Goal: Task Accomplishment & Management: Manage account settings

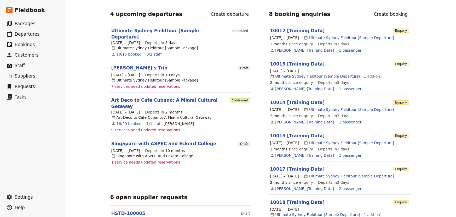
scroll to position [76, 0]
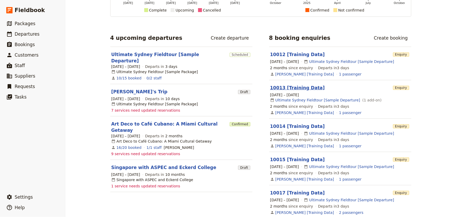
click at [306, 85] on link "10013 [Training Data]" at bounding box center [297, 87] width 55 height 5
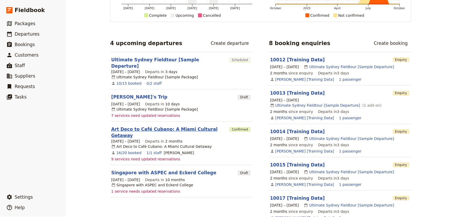
scroll to position [95, 0]
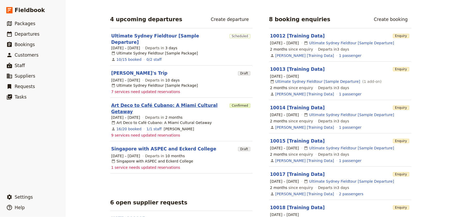
click at [192, 102] on link "Art Deco to Café Cubano: A Miami Cultural Getaway" at bounding box center [169, 108] width 117 height 13
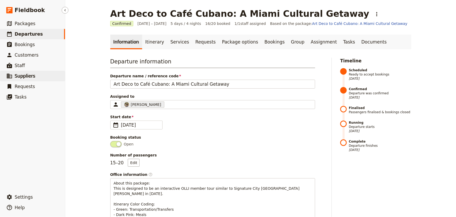
click at [16, 77] on span "Suppliers" at bounding box center [25, 75] width 21 height 5
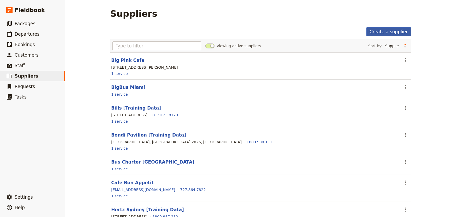
click at [387, 32] on link "Create a supplier" at bounding box center [389, 31] width 45 height 9
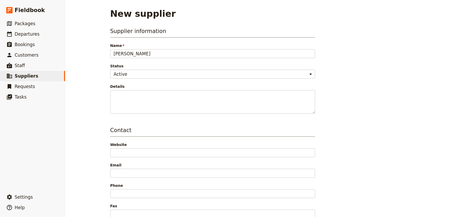
type input "[PERSON_NAME]"
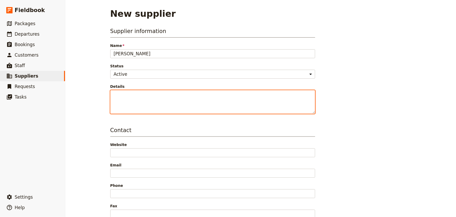
click at [121, 95] on textarea "Details" at bounding box center [212, 102] width 205 height 24
type textarea "[PERSON_NAME] agreed to host a talk at MDPL and then the walking tour."
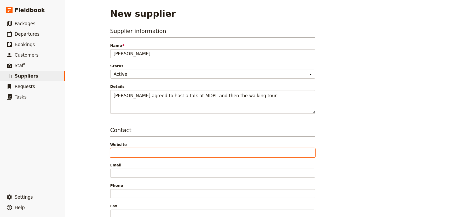
click at [140, 152] on input "Website" at bounding box center [212, 152] width 205 height 9
paste input "[URL][DOMAIN_NAME]"
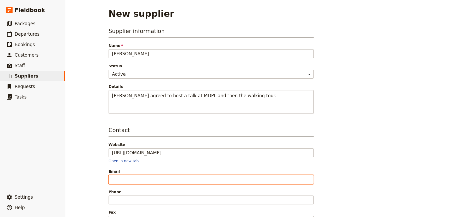
type input "[URL][DOMAIN_NAME]"
click at [135, 180] on input "Email" at bounding box center [211, 179] width 205 height 9
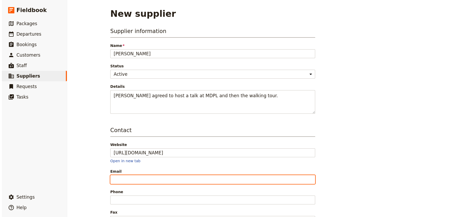
scroll to position [24, 0]
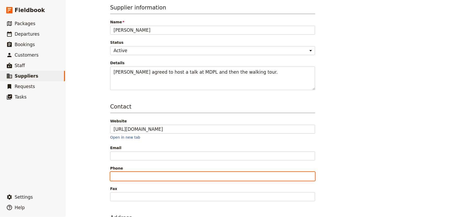
click at [128, 173] on input "Phone" at bounding box center [212, 176] width 205 height 9
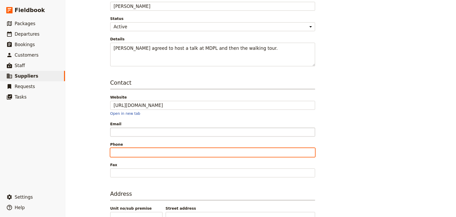
scroll to position [71, 0]
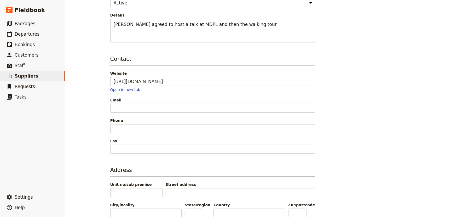
click at [75, 120] on div "New supplier Supplier information Name [PERSON_NAME] Status Active Inactive Det…" at bounding box center [260, 108] width 391 height 217
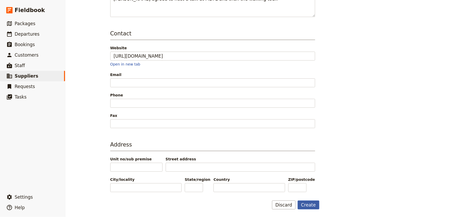
click at [312, 205] on button "Create" at bounding box center [309, 204] width 22 height 9
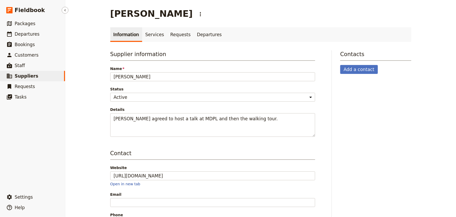
click at [20, 76] on span "Suppliers" at bounding box center [27, 75] width 24 height 5
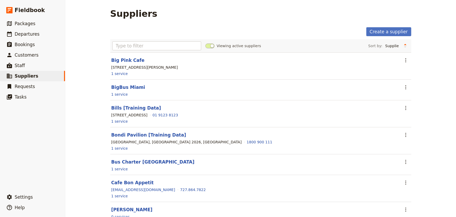
click at [210, 44] on span at bounding box center [210, 45] width 9 height 5
click at [206, 43] on input "Viewing active suppliers" at bounding box center [206, 43] width 0 height 0
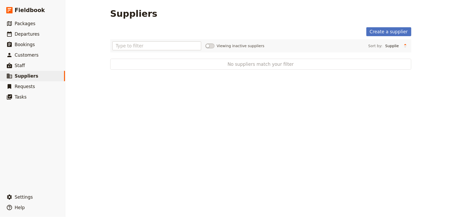
click at [210, 44] on span at bounding box center [210, 45] width 9 height 5
click at [206, 43] on input "Viewing inactive suppliers" at bounding box center [206, 43] width 0 height 0
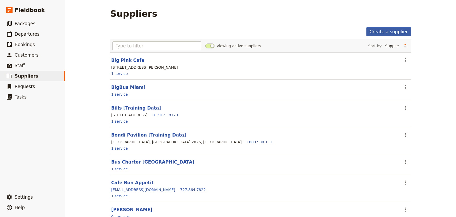
click at [382, 29] on link "Create a supplier" at bounding box center [389, 31] width 45 height 9
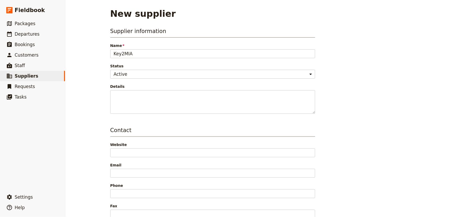
type input "Key2MIA"
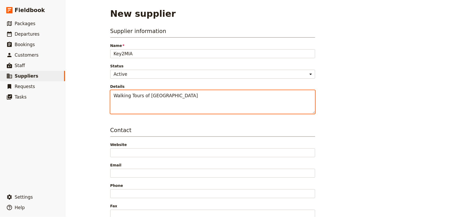
scroll to position [24, 0]
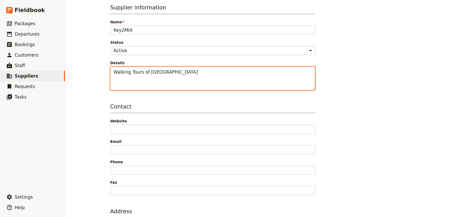
type textarea "Walking Tours of [GEOGRAPHIC_DATA]"
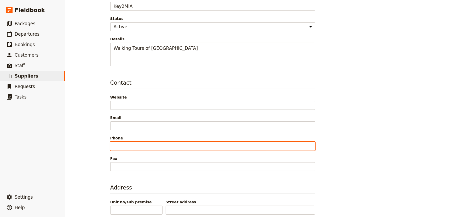
click at [147, 145] on input "Phone" at bounding box center [212, 145] width 205 height 9
paste input "[PHONE_NUMBER]"
type input "[PHONE_NUMBER]"
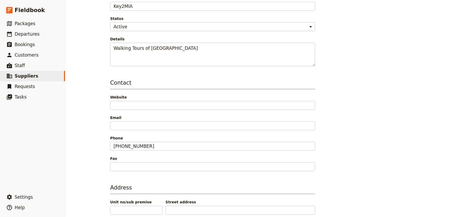
click at [157, 136] on span "Phone" at bounding box center [212, 137] width 205 height 5
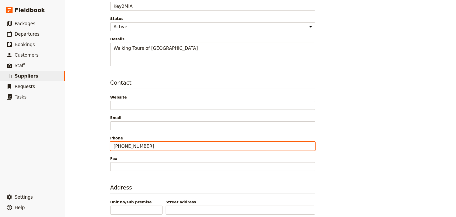
click at [157, 141] on input "[PHONE_NUMBER]" at bounding box center [212, 145] width 205 height 9
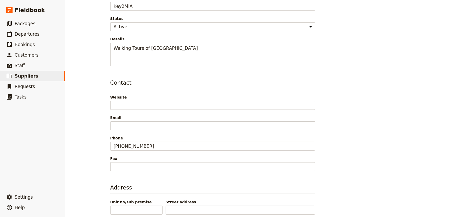
click at [146, 131] on div "Contact Website Email Phone [PHONE_NUMBER] Fax" at bounding box center [212, 125] width 205 height 92
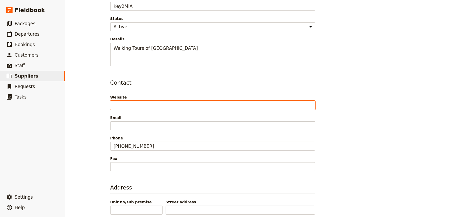
click at [157, 106] on input "Website" at bounding box center [212, 105] width 205 height 9
paste input "[DOMAIN_NAME]"
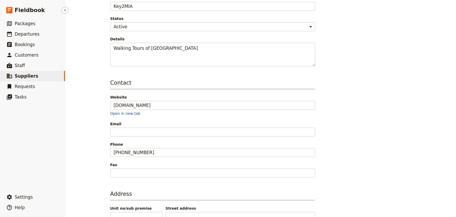
type input "[URL][DOMAIN_NAME]"
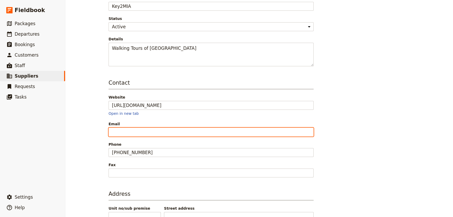
click at [131, 133] on input "Email" at bounding box center [211, 131] width 205 height 9
paste input "[EMAIL_ADDRESS][DOMAIN_NAME]"
type input "[EMAIL_ADDRESS][DOMAIN_NAME]"
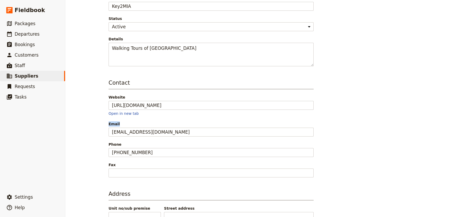
click at [234, 115] on div "Contact Website [URL][DOMAIN_NAME] Open in new tab Email [EMAIL_ADDRESS][DOMAIN…" at bounding box center [211, 128] width 205 height 98
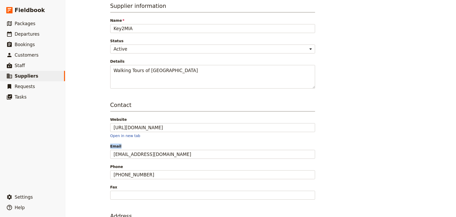
scroll to position [1, 0]
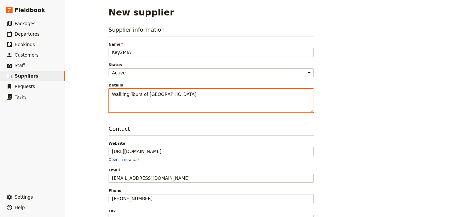
click at [181, 91] on textarea "Walking Tours of [GEOGRAPHIC_DATA]" at bounding box center [211, 101] width 205 height 24
click at [130, 101] on textarea "Melanin Miami Walking Tours of [GEOGRAPHIC_DATA]" at bounding box center [211, 101] width 205 height 24
paste textarea "[PERSON_NAME] | CEO & Lead Tour Guide 📧 [EMAIL_ADDRESS][DOMAIN_NAME] 🌐 [DOMAIN_…"
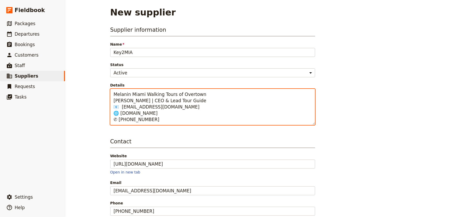
click at [167, 106] on textarea "Melanin Miami Walking Tours of Overtown [PERSON_NAME] | CEO & Lead Tour Guide 📧…" at bounding box center [212, 107] width 205 height 36
click at [184, 120] on textarea "Melanin Miami Walking Tours of Overtown [PERSON_NAME] | CEO & Lead Tour Guide 📧…" at bounding box center [212, 107] width 205 height 36
drag, startPoint x: 148, startPoint y: 118, endPoint x: 128, endPoint y: 119, distance: 20.2
click at [128, 119] on textarea "Melanin Miami Walking Tours of Overtown [PERSON_NAME] | CEO & Lead Tour Guide 📧…" at bounding box center [212, 107] width 205 height 36
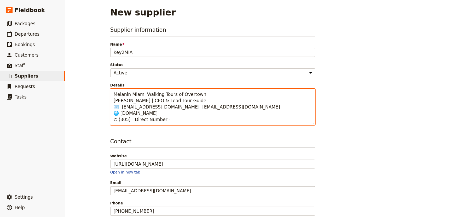
paste textarea "[PHONE_NUMBER]"
click at [128, 119] on textarea "Melanin Miami Walking Tours of Overtown [PERSON_NAME] | CEO & Lead Tour Guide 📧…" at bounding box center [212, 107] width 205 height 36
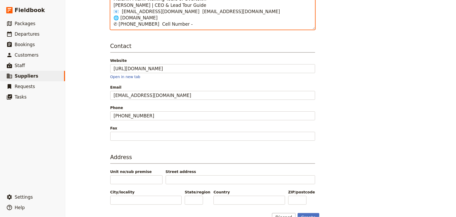
scroll to position [109, 0]
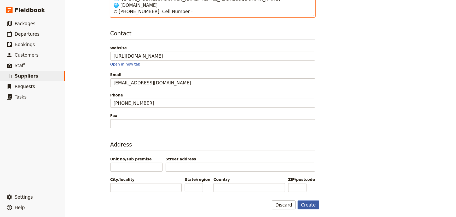
type textarea "Melanin Miami Walking Tours of Overtown [PERSON_NAME] | CEO & Lead Tour Guide 📧…"
click at [307, 204] on button "Create" at bounding box center [309, 204] width 22 height 9
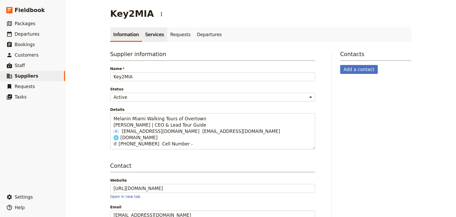
click at [145, 35] on link "Services" at bounding box center [154, 34] width 25 height 15
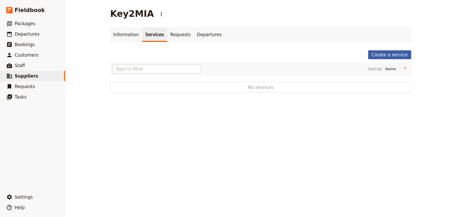
click at [388, 54] on link "Create a service" at bounding box center [390, 54] width 43 height 9
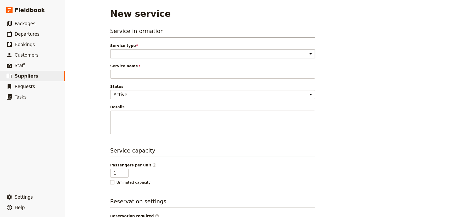
click at [185, 52] on select "Accommodation Activity Transport Flight Food and beverage Other" at bounding box center [212, 53] width 205 height 9
select select "ActivityService"
click at [110, 49] on select "Accommodation Activity Transport Flight Food and beverage Other" at bounding box center [212, 53] width 205 height 9
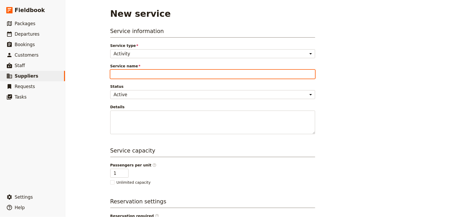
click at [177, 74] on input "Service name" at bounding box center [212, 74] width 205 height 9
type input "Melanin Miami Walking Tour"
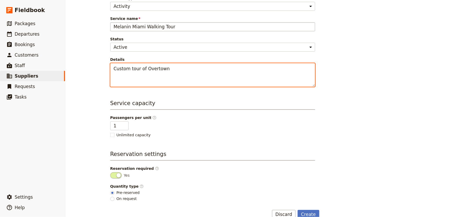
scroll to position [57, 0]
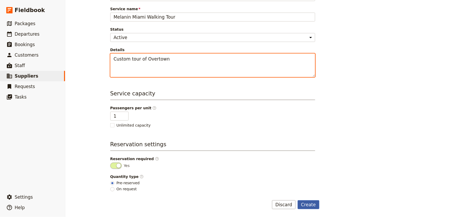
type textarea "Custom tour of Overtown"
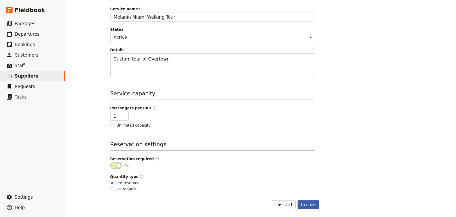
click at [307, 204] on button "Create" at bounding box center [309, 204] width 22 height 9
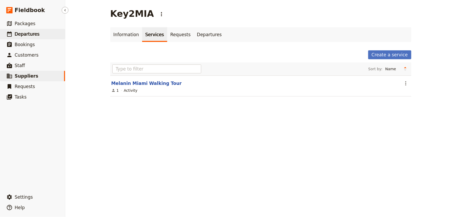
click at [29, 35] on span "Departures" at bounding box center [27, 33] width 25 height 5
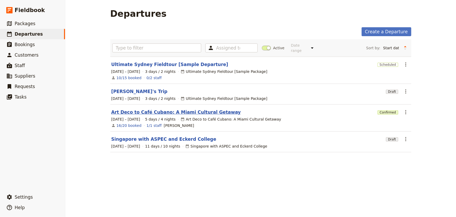
click at [168, 109] on link "Art Deco to Café Cubano: A Miami Cultural Getaway" at bounding box center [176, 112] width 130 height 6
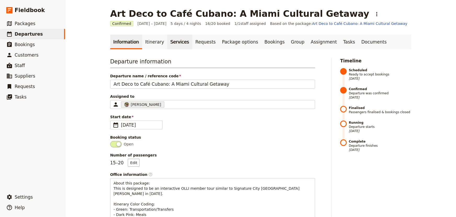
click at [168, 43] on link "Services" at bounding box center [179, 42] width 25 height 15
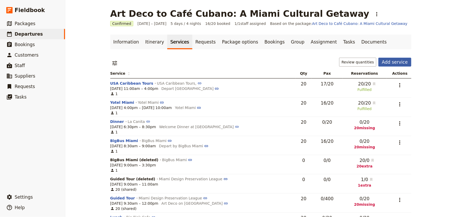
click at [397, 61] on button "Add service" at bounding box center [395, 62] width 33 height 9
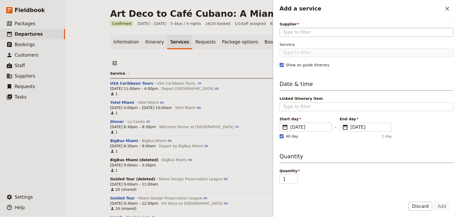
click at [316, 31] on input "Supplier" at bounding box center [366, 32] width 167 height 6
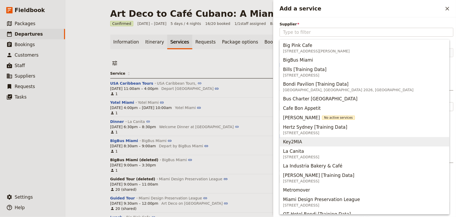
click at [305, 139] on span "Key2MIA" at bounding box center [364, 141] width 163 height 7
type input "Key2MIA"
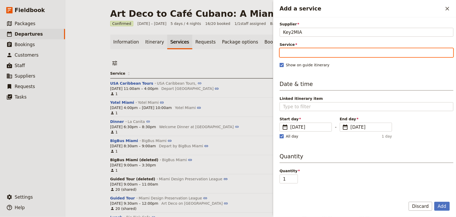
click at [293, 52] on input "Service" at bounding box center [367, 52] width 174 height 9
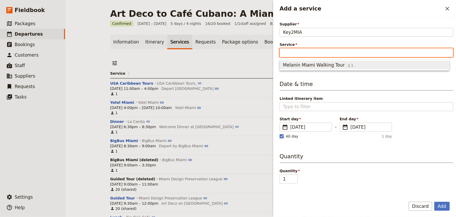
click at [296, 64] on span "Melanin Miami Walking Tour" at bounding box center [314, 65] width 62 height 6
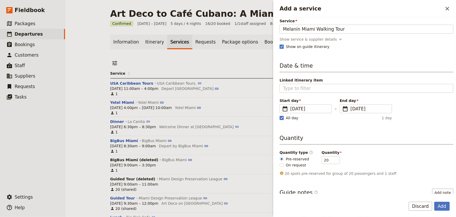
scroll to position [47, 0]
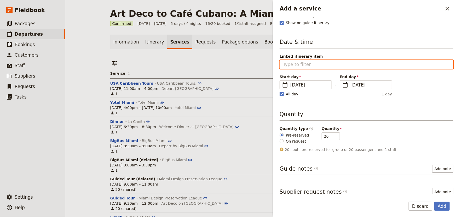
click at [311, 64] on input "Linked itinerary item" at bounding box center [366, 64] width 167 height 6
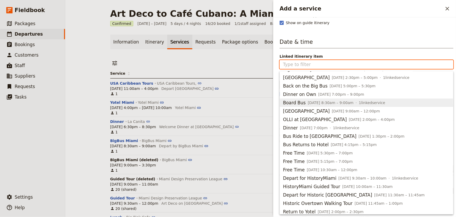
scroll to position [211, 0]
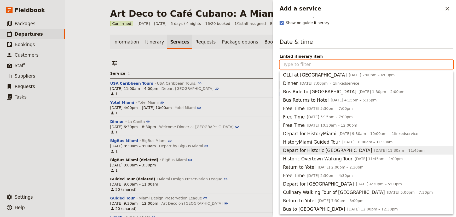
click at [320, 147] on span "Depart for Historic [GEOGRAPHIC_DATA]" at bounding box center [327, 150] width 89 height 6
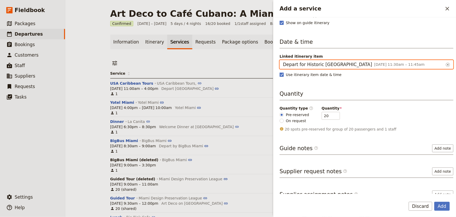
type input "Depart for Historic [GEOGRAPHIC_DATA]"
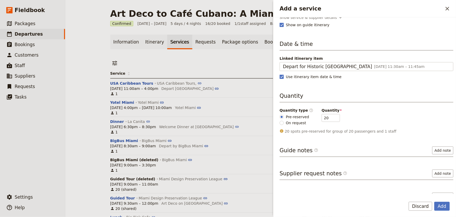
click at [371, 79] on div "Supplier Key2MIA Key2MIA Service Melanin Miami Walking Tour 1 Melanin [GEOGRAPH…" at bounding box center [367, 62] width 174 height 172
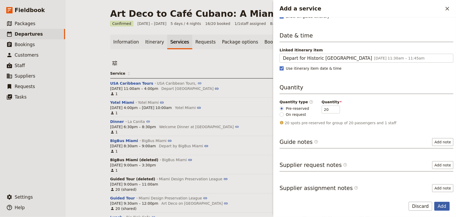
click at [442, 204] on button "Add" at bounding box center [442, 205] width 15 height 9
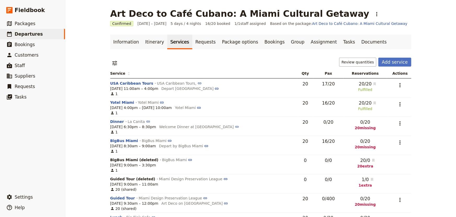
scroll to position [24, 0]
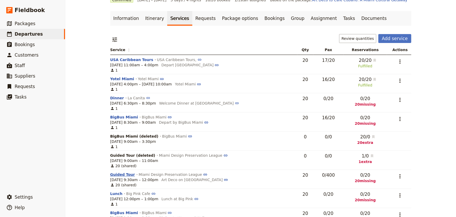
click at [118, 175] on button "Guided Tour" at bounding box center [122, 174] width 25 height 5
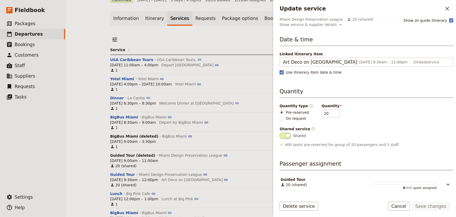
scroll to position [0, 0]
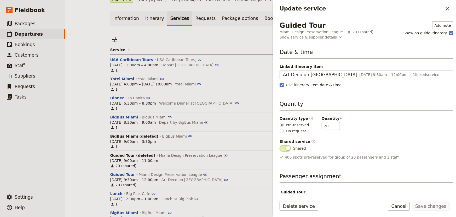
click at [248, 134] on div "BigBus Miami (deleted) BigBus Miami" at bounding box center [202, 135] width 185 height 5
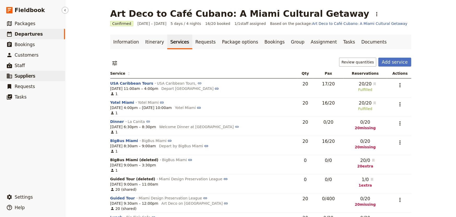
click at [18, 75] on span "Suppliers" at bounding box center [25, 75] width 21 height 5
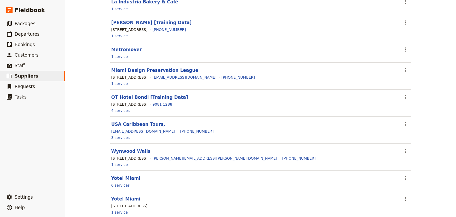
scroll to position [324, 0]
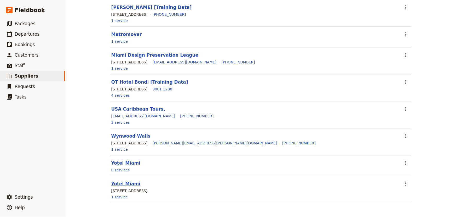
click at [121, 184] on link "Yotel Miami" at bounding box center [125, 183] width 29 height 5
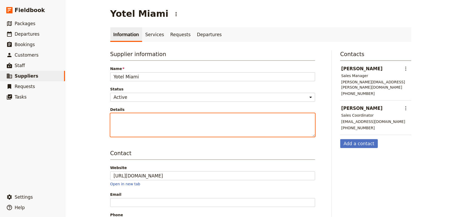
click at [167, 116] on textarea "Details" at bounding box center [212, 125] width 205 height 24
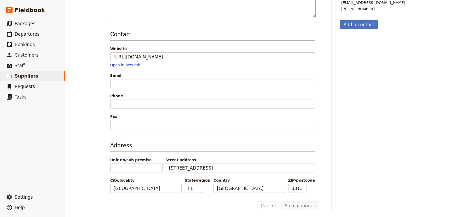
scroll to position [95, 0]
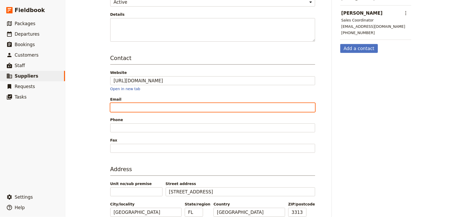
click at [155, 106] on input "Email" at bounding box center [212, 107] width 205 height 9
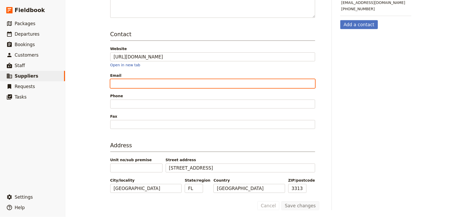
scroll to position [120, 0]
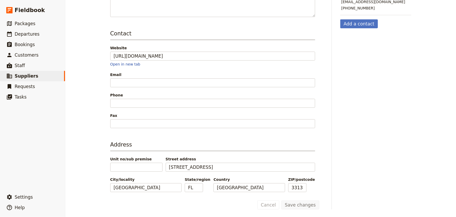
click at [95, 63] on div "Yotel Miami ​ Information Services Requests Departures Supplier information Nam…" at bounding box center [260, 108] width 391 height 217
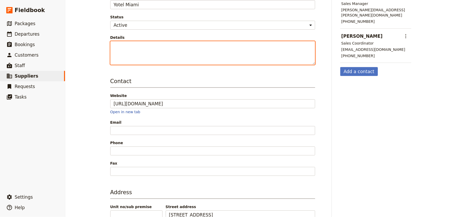
click at [116, 46] on textarea "Details" at bounding box center [212, 53] width 205 height 24
paste textarea "[PERSON_NAME]"
click at [120, 47] on textarea "[PERSON_NAME]" at bounding box center [212, 53] width 205 height 24
click at [150, 54] on textarea "[PERSON_NAME]" at bounding box center [212, 53] width 205 height 24
paste textarea "[EMAIL_ADDRESS][DOMAIN_NAME]"
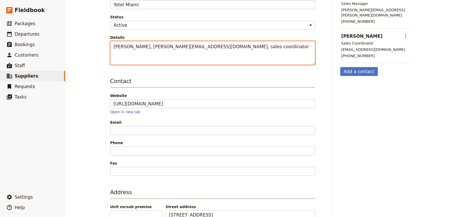
paste textarea "[PERSON_NAME]"
click at [146, 52] on textarea "[PERSON_NAME], [PERSON_NAME][EMAIL_ADDRESS][DOMAIN_NAME], sales coordinator [PE…" at bounding box center [212, 53] width 205 height 24
paste textarea "[PERSON_NAME][EMAIL_ADDRESS][PERSON_NAME][DOMAIN_NAME]"
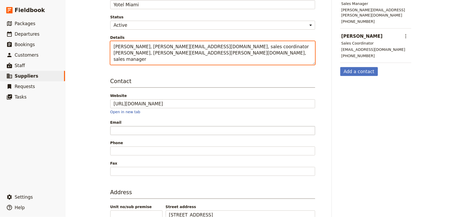
type textarea "[PERSON_NAME], [PERSON_NAME][EMAIL_ADDRESS][DOMAIN_NAME], sales coordinator [PE…"
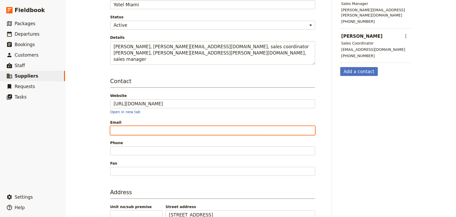
click at [123, 132] on input "Email" at bounding box center [212, 130] width 205 height 9
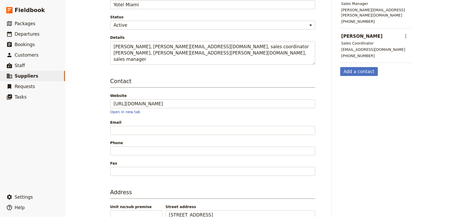
click at [92, 120] on div "Yotel Miami ​ Information Services Requests Departures Supplier information Nam…" at bounding box center [260, 108] width 391 height 217
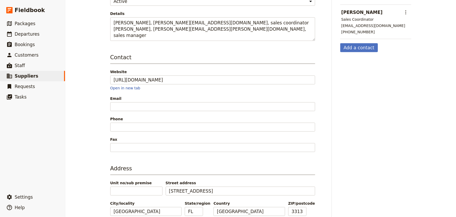
scroll to position [120, 0]
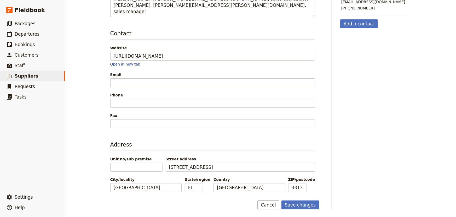
click at [129, 98] on div "Phone" at bounding box center [212, 99] width 205 height 15
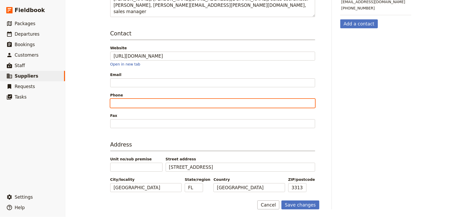
click at [127, 100] on input "Phone" at bounding box center [212, 103] width 205 height 9
paste input "[PHONE_NUMBER]"
type input "[PHONE_NUMBER]"
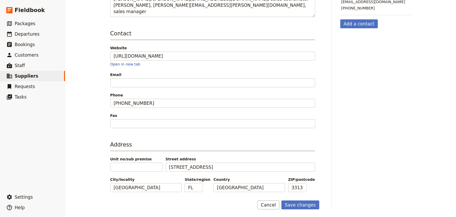
click at [87, 110] on div "Yotel Miami ​ Information Services Requests Departures Supplier information Nam…" at bounding box center [260, 108] width 391 height 217
click at [305, 204] on button "Save changes" at bounding box center [301, 204] width 38 height 9
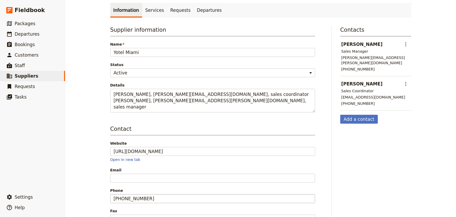
scroll to position [0, 0]
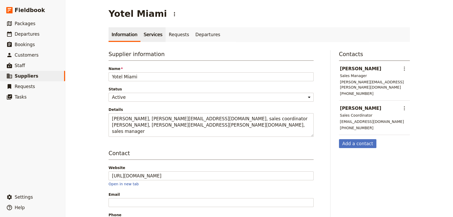
click at [147, 35] on link "Services" at bounding box center [152, 34] width 25 height 15
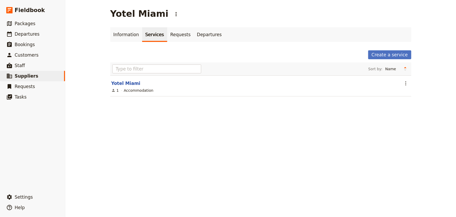
click at [136, 92] on div "Accommodation" at bounding box center [139, 90] width 30 height 5
click at [405, 83] on icon "Actions" at bounding box center [406, 83] width 6 height 6
click at [409, 94] on span "View service" at bounding box center [414, 94] width 23 height 5
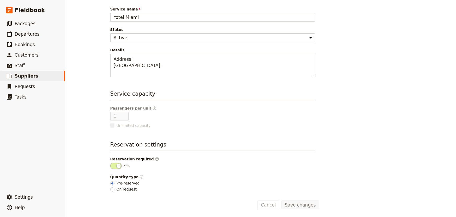
scroll to position [37, 0]
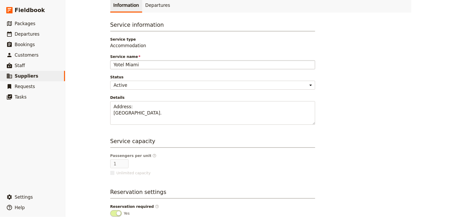
click at [177, 66] on input "Yotel Miami" at bounding box center [212, 64] width 205 height 9
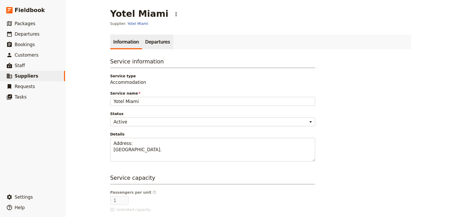
click at [150, 44] on link "Departures" at bounding box center [157, 42] width 31 height 15
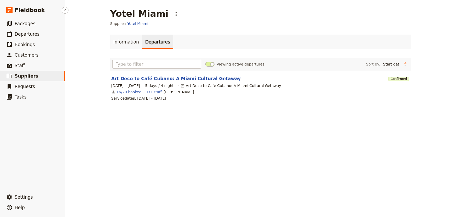
click at [28, 76] on span "Suppliers" at bounding box center [27, 75] width 24 height 5
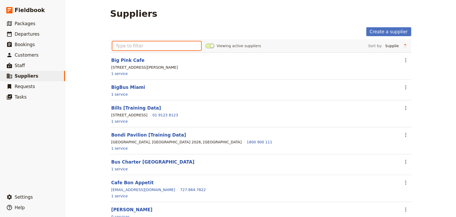
click at [158, 44] on input "text" at bounding box center [156, 45] width 89 height 9
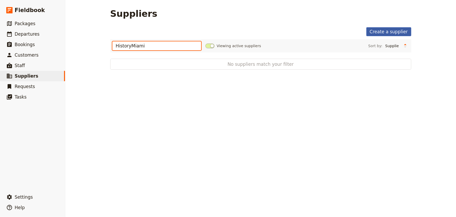
type input "HistoryMiami"
click at [386, 31] on link "Create a supplier" at bounding box center [389, 31] width 45 height 9
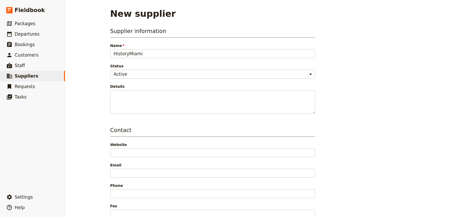
type input "HistoryMiami"
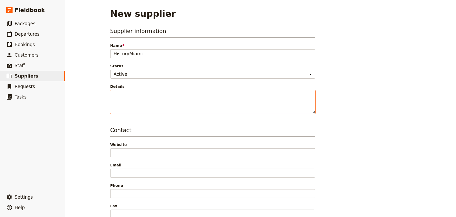
click at [165, 95] on textarea "Details" at bounding box center [212, 102] width 205 height 24
paste textarea "[PERSON_NAME] Manager of Education Programs, Access, and Community Engagement S…"
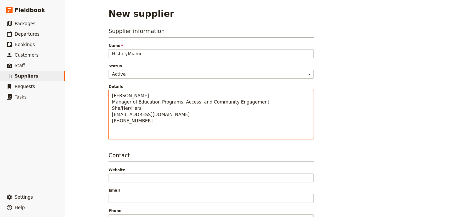
paste textarea "[PERSON_NAME] Coordinator of Education Programs and Community Engagement She/He…"
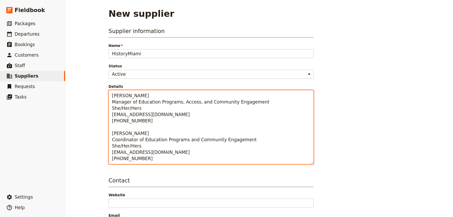
type textarea "[PERSON_NAME] Manager of Education Programs, Access, and Community Engagement S…"
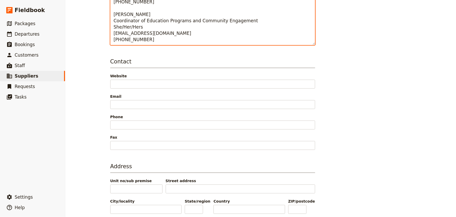
scroll to position [140, 0]
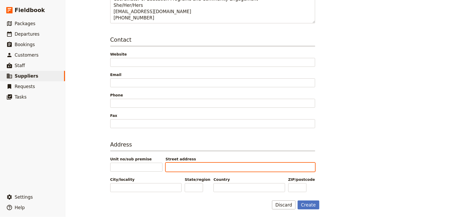
click at [177, 165] on input "Street address" at bounding box center [241, 166] width 150 height 9
paste input "[STREET_ADDRESS]"
type input "[STREET_ADDRESS]"
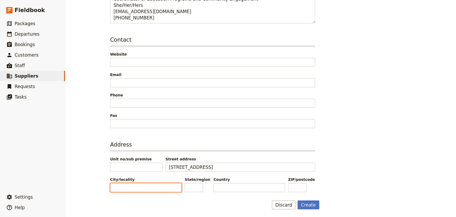
click at [137, 189] on input "City/locality" at bounding box center [145, 187] width 71 height 9
type input "[GEOGRAPHIC_DATA]"
type input "FL"
type input "33130"
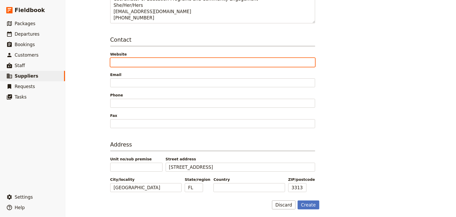
click at [131, 59] on input "Website" at bounding box center [212, 62] width 205 height 9
paste input "[URL][DOMAIN_NAME]"
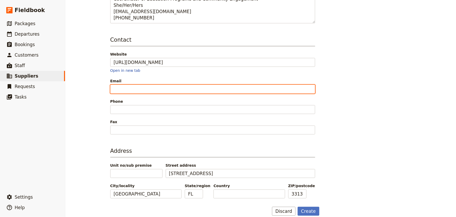
type input "[URL][DOMAIN_NAME]"
click at [124, 85] on input "Email" at bounding box center [212, 88] width 205 height 9
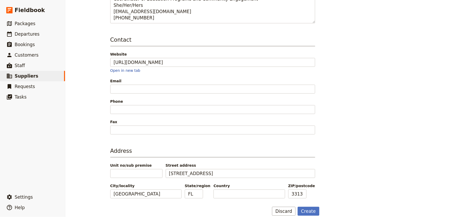
click at [101, 96] on div "New supplier Supplier information Name HistoryMiami Status Active Inactive Deta…" at bounding box center [260, 108] width 391 height 217
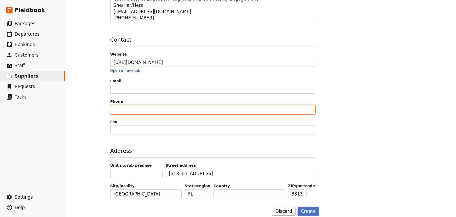
click at [114, 108] on input "Phone" at bounding box center [212, 109] width 205 height 9
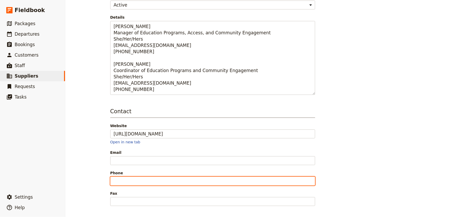
paste input "[PHONE_NUMBER]"
type input "[PHONE_NUMBER]"
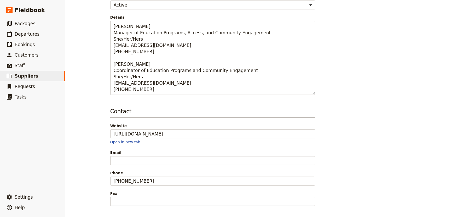
click at [102, 162] on div "New supplier Supplier information Name HistoryMiami Status Active Inactive Deta…" at bounding box center [260, 108] width 391 height 217
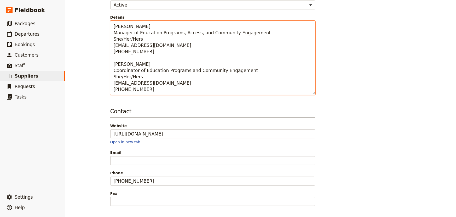
click at [194, 90] on textarea "[PERSON_NAME] Manager of Education Programs, Access, and Community Engagement S…" at bounding box center [212, 58] width 205 height 74
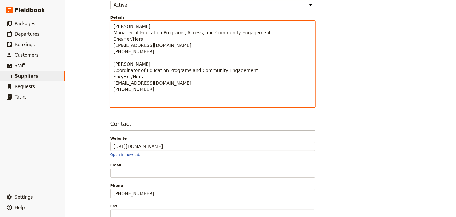
paste textarea "[URL][DOMAIN_NAME]"
type textarea "[PERSON_NAME] Manager of Education Programs, Access, and Community Engagement S…"
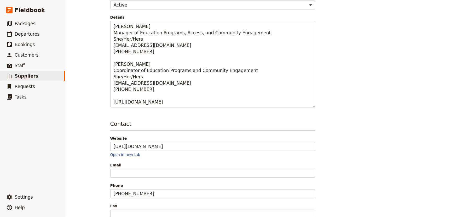
click at [366, 90] on div "Supplier information Name HistoryMiami Status Active Inactive Details [PERSON_N…" at bounding box center [260, 128] width 301 height 341
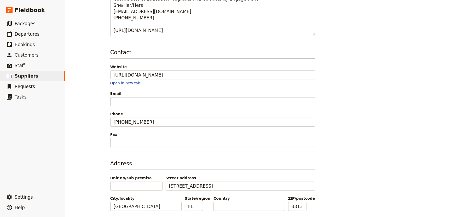
scroll to position [159, 0]
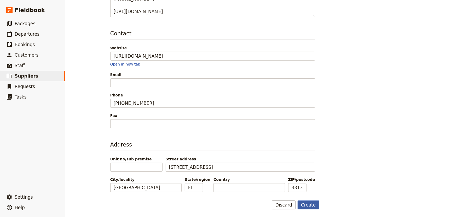
click at [309, 206] on button "Create" at bounding box center [309, 204] width 22 height 9
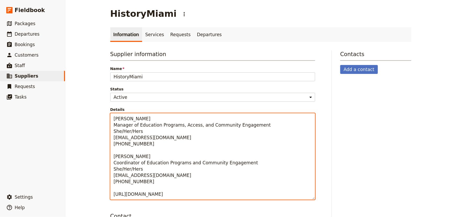
drag, startPoint x: 147, startPoint y: 143, endPoint x: 111, endPoint y: 118, distance: 43.7
click at [111, 118] on textarea "[PERSON_NAME] Manager of Education Programs, Access, and Community Engagement S…" at bounding box center [212, 156] width 205 height 86
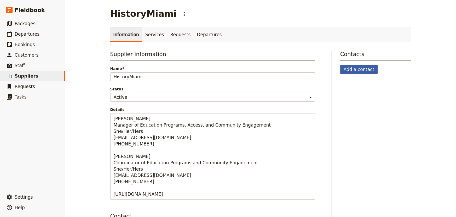
click at [356, 70] on button "Add a contact" at bounding box center [360, 69] width 38 height 9
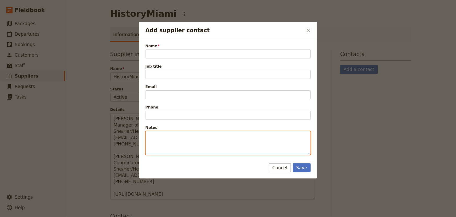
click at [163, 134] on textarea "Notes" at bounding box center [228, 143] width 165 height 24
paste textarea "[PERSON_NAME] Manager of Education Programs, Access, and Community Engagement S…"
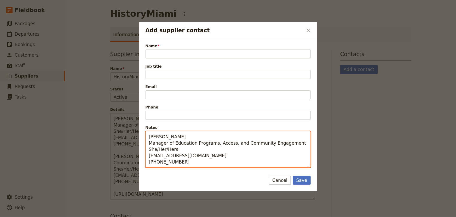
drag, startPoint x: 177, startPoint y: 136, endPoint x: 145, endPoint y: 138, distance: 31.7
click at [145, 138] on div "Name Please fill out this field. Job title Email Phone Notes [PERSON_NAME] Mana…" at bounding box center [228, 103] width 178 height 129
type textarea "Manager of Education Programs, Access, and Community Engagement She/Her/Hers [E…"
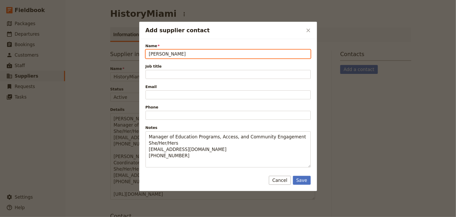
type input "[PERSON_NAME]"
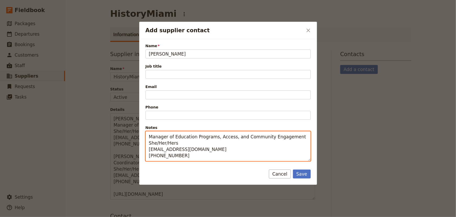
drag, startPoint x: 149, startPoint y: 136, endPoint x: 290, endPoint y: 133, distance: 141.0
click at [290, 133] on textarea "Manager of Education Programs, Access, and Community Engagement She/Her/Hers [E…" at bounding box center [228, 146] width 165 height 30
type textarea "She/Her/Hers [EMAIL_ADDRESS][DOMAIN_NAME] [PHONE_NUMBER]"
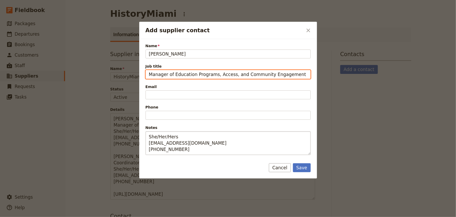
type input "Manager of Education Programs, Access, and Community Engagement"
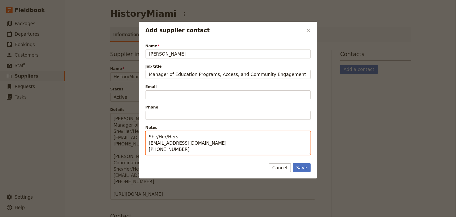
drag, startPoint x: 207, startPoint y: 141, endPoint x: 144, endPoint y: 142, distance: 62.8
click at [144, 142] on div "Name [PERSON_NAME] Job title Manager of Education Programs, Access, and Communi…" at bounding box center [228, 97] width 178 height 116
type textarea "She/Her/Hers [PHONE_NUMBER]"
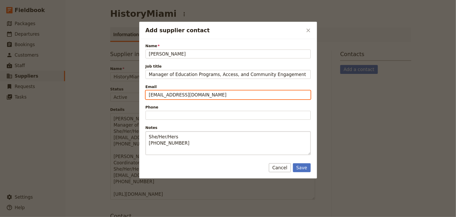
type input "[EMAIL_ADDRESS][DOMAIN_NAME]"
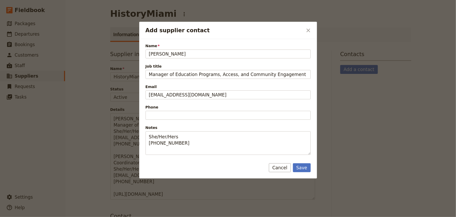
click at [350, 120] on div at bounding box center [228, 108] width 456 height 217
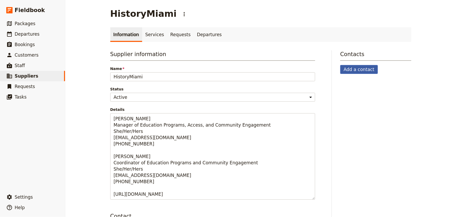
click at [349, 68] on button "Add a contact" at bounding box center [360, 69] width 38 height 9
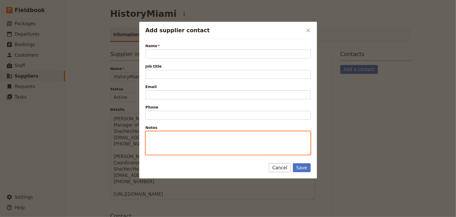
click at [165, 133] on textarea "Notes" at bounding box center [228, 143] width 165 height 24
paste textarea "[PERSON_NAME] Manager of Education Programs, Access, and Community Engagement S…"
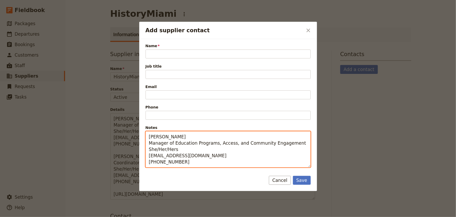
drag, startPoint x: 177, startPoint y: 134, endPoint x: 144, endPoint y: 137, distance: 33.3
click at [144, 137] on div "Name Please fill out this field. Job title Email Phone Notes [PERSON_NAME] Mana…" at bounding box center [228, 103] width 178 height 129
type textarea "Manager of Education Programs, Access, and Community Engagement She/Her/Hers [E…"
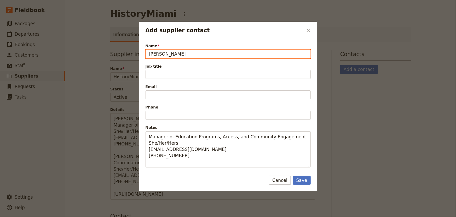
type input "[PERSON_NAME]"
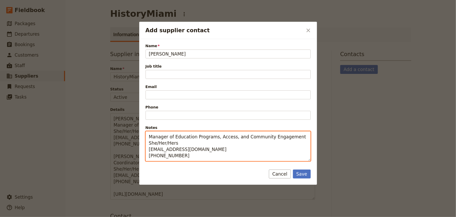
drag, startPoint x: 150, startPoint y: 137, endPoint x: 290, endPoint y: 137, distance: 139.9
click at [290, 137] on textarea "Manager of Education Programs, Access, and Community Engagement She/Her/Hers [E…" at bounding box center [228, 146] width 165 height 30
type textarea "She/Her/Hers [EMAIL_ADDRESS][DOMAIN_NAME] [PHONE_NUMBER]"
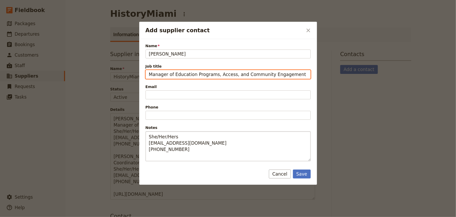
type input "Manager of Education Programs, Access, and Community Engagement"
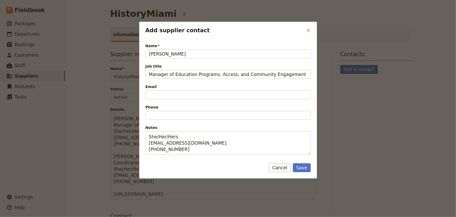
click at [181, 126] on span "Notes" at bounding box center [228, 127] width 165 height 5
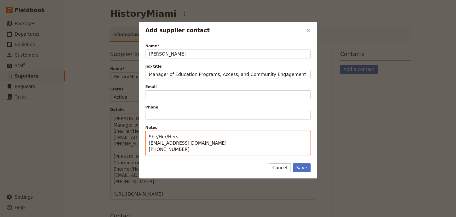
click at [181, 131] on textarea "She/Her/Hers [EMAIL_ADDRESS][DOMAIN_NAME] [PHONE_NUMBER]" at bounding box center [228, 143] width 165 height 24
drag, startPoint x: 204, startPoint y: 143, endPoint x: 146, endPoint y: 142, distance: 57.8
click at [146, 142] on textarea "She/Her/Hers [EMAIL_ADDRESS][DOMAIN_NAME] [PHONE_NUMBER]" at bounding box center [228, 143] width 165 height 24
type textarea "She/Her/Hers [PHONE_NUMBER]"
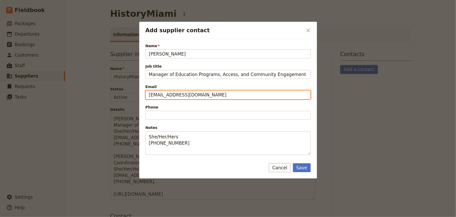
type input "[EMAIL_ADDRESS][DOMAIN_NAME]"
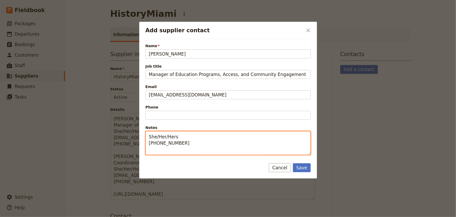
click at [217, 153] on textarea "She/Her/Hers [PHONE_NUMBER]" at bounding box center [228, 143] width 165 height 24
drag, startPoint x: 190, startPoint y: 144, endPoint x: 146, endPoint y: 143, distance: 44.5
click at [144, 142] on div "Name [PERSON_NAME] Job title Manager of Education Programs, Access, and Communi…" at bounding box center [228, 97] width 178 height 116
type textarea "She/Her/Hers"
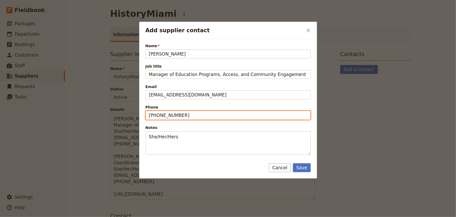
type input "[PHONE_NUMBER]"
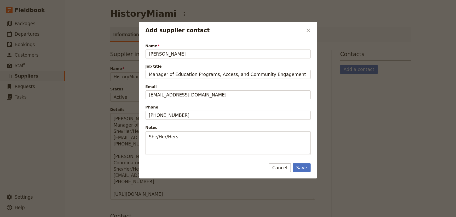
click at [141, 142] on div "Name [PERSON_NAME] Job title Manager of Education Programs, Access, and Communi…" at bounding box center [228, 97] width 178 height 116
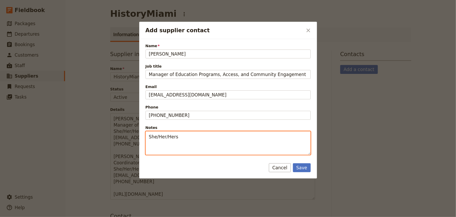
drag, startPoint x: 185, startPoint y: 139, endPoint x: 146, endPoint y: 139, distance: 38.5
click at [146, 139] on textarea "She/Her/Hers" at bounding box center [228, 143] width 165 height 24
drag, startPoint x: 148, startPoint y: 138, endPoint x: 182, endPoint y: 136, distance: 34.0
click at [182, 136] on textarea "She/Her/Hers" at bounding box center [228, 143] width 165 height 24
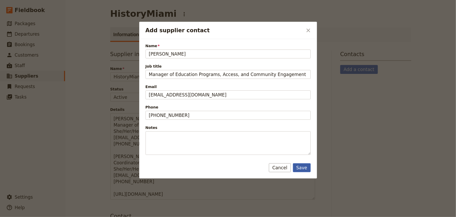
click at [305, 169] on button "Save" at bounding box center [302, 167] width 18 height 9
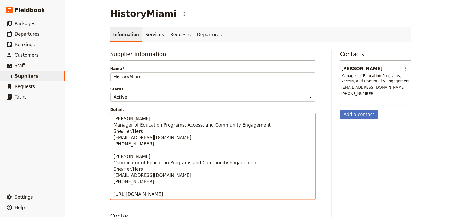
drag, startPoint x: 149, startPoint y: 182, endPoint x: 105, endPoint y: 155, distance: 51.8
click at [110, 154] on div "Supplier information Name HistoryMiami Status Active Inactive Details [PERSON_N…" at bounding box center [214, 212] width 209 height 325
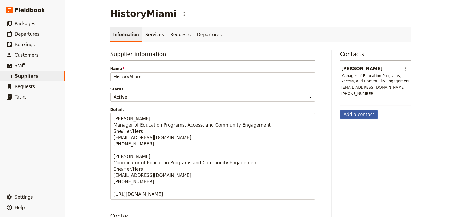
click at [363, 114] on button "Add a contact" at bounding box center [360, 114] width 38 height 9
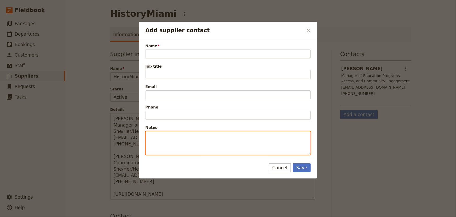
click at [157, 135] on textarea "Notes" at bounding box center [228, 143] width 165 height 24
paste textarea "[PERSON_NAME] Coordinator of Education Programs and Community Engagement She/He…"
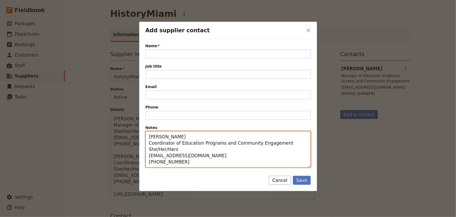
drag, startPoint x: 184, startPoint y: 137, endPoint x: 142, endPoint y: 136, distance: 41.9
click at [141, 135] on div "Name Please fill out this field. Job title Email Phone Notes [PERSON_NAME] Coor…" at bounding box center [228, 103] width 178 height 129
type textarea "Coordinator of Education Programs and Community Engagement She/Her/Hers [EMAIL_…"
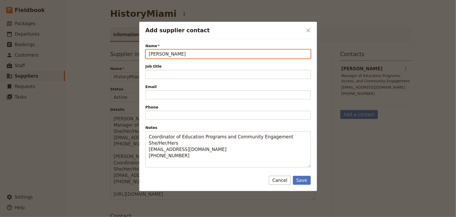
type input "[PERSON_NAME]"
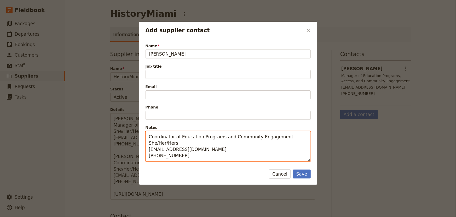
drag, startPoint x: 281, startPoint y: 137, endPoint x: 143, endPoint y: 136, distance: 137.8
click at [143, 136] on div "Name [PERSON_NAME] Job title Email Phone Notes Coordinator of Education Program…" at bounding box center [228, 100] width 178 height 122
type textarea "She/Her/Hers [EMAIL_ADDRESS][DOMAIN_NAME] [PHONE_NUMBER]"
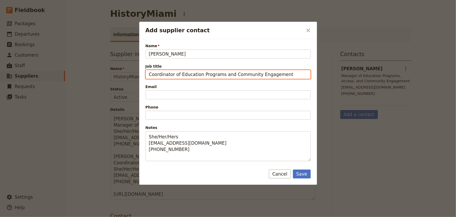
type input "Coordinator of Education Programs and Community Engagement"
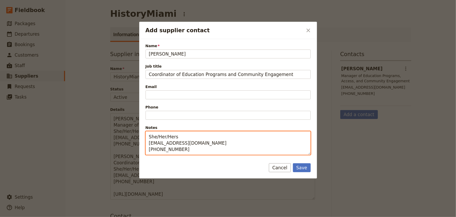
drag, startPoint x: 204, startPoint y: 145, endPoint x: 144, endPoint y: 146, distance: 59.9
click at [144, 145] on div "Name [PERSON_NAME] Job title Coordinator of Education Programs and Community En…" at bounding box center [228, 97] width 178 height 116
type textarea "She/Her/Hers [PHONE_NUMBER]"
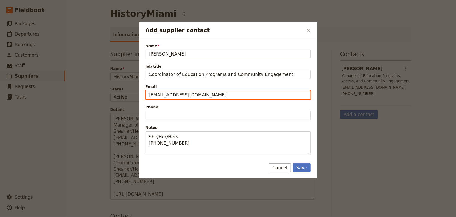
type input "[EMAIL_ADDRESS][DOMAIN_NAME]"
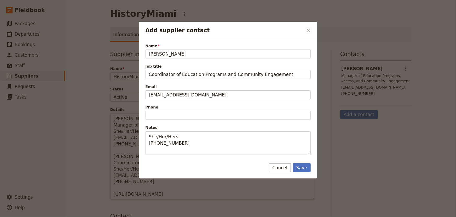
click at [162, 162] on form "Name [PERSON_NAME] Job title Coordinator of Education Programs and Community En…" at bounding box center [228, 108] width 178 height 139
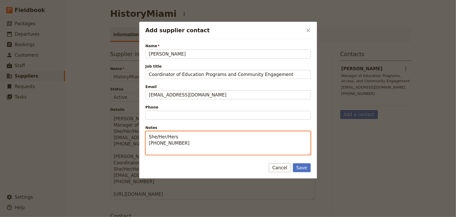
drag, startPoint x: 182, startPoint y: 143, endPoint x: 142, endPoint y: 141, distance: 39.8
click at [142, 141] on div "Name [PERSON_NAME] Job title Coordinator of Education Programs and Community En…" at bounding box center [228, 97] width 178 height 116
type textarea "She/Her/Hers"
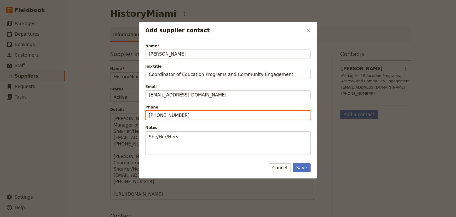
type input "[PHONE_NUMBER]"
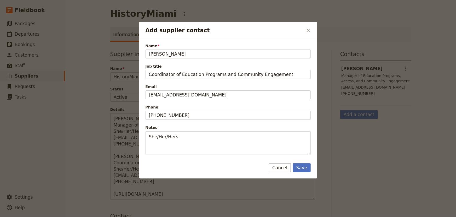
click at [142, 128] on div "Name [PERSON_NAME] Job title Coordinator of Education Programs and Community En…" at bounding box center [228, 97] width 178 height 116
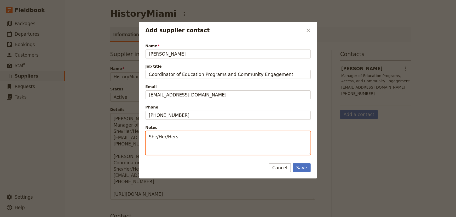
drag, startPoint x: 185, startPoint y: 139, endPoint x: 137, endPoint y: 138, distance: 48.7
click at [137, 216] on div "Add supplier contact ​ Name [PERSON_NAME] Job title Coordinator of Education Pr…" at bounding box center [228, 217] width 456 height 0
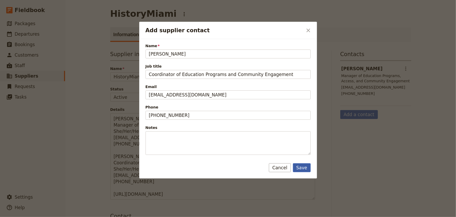
click at [305, 165] on button "Save" at bounding box center [302, 167] width 18 height 9
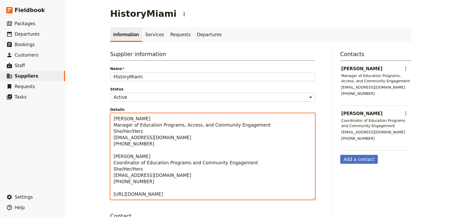
drag, startPoint x: 156, startPoint y: 183, endPoint x: 108, endPoint y: 117, distance: 81.6
click at [110, 117] on textarea "[PERSON_NAME] Manager of Education Programs, Access, and Community Engagement S…" at bounding box center [212, 156] width 205 height 86
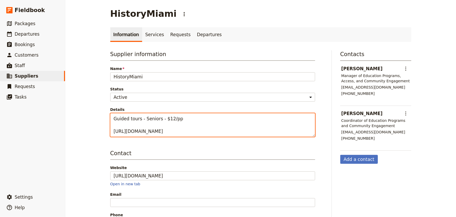
click at [165, 117] on textarea "Guided tours - Seniors - $12/pp [URL][DOMAIN_NAME]" at bounding box center [212, 125] width 205 height 24
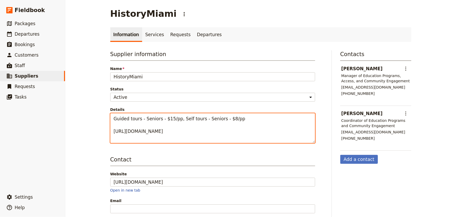
paste textarea "Museum Hours [DATE] to [DATE]: Closed [DATE] to [DATE] 12 p.m. to 5 p.m."
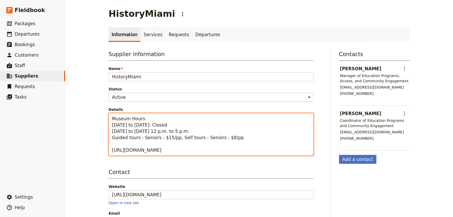
type textarea "Museum Hours [DATE] to [DATE]: Closed [DATE] to [DATE] 12 p.m. to 5 p.m. Guided…"
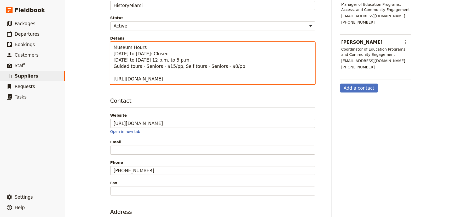
scroll to position [95, 0]
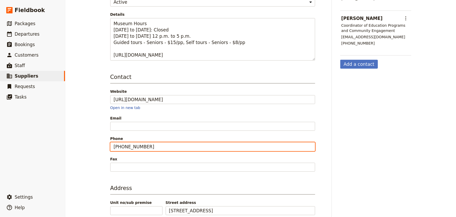
drag, startPoint x: 155, startPoint y: 145, endPoint x: 86, endPoint y: 146, distance: 68.5
click at [86, 146] on div "HistoryMiami ​ Information Services Requests Departures Supplier information Na…" at bounding box center [260, 108] width 391 height 217
paste input "[PHONE_NUMBER]."
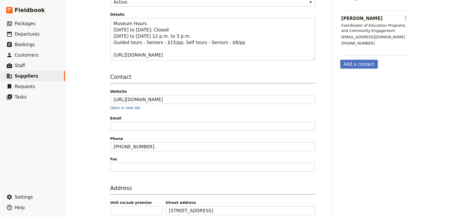
click at [82, 140] on div "HistoryMiami ​ Information Services Requests Departures Supplier information Na…" at bounding box center [260, 108] width 391 height 217
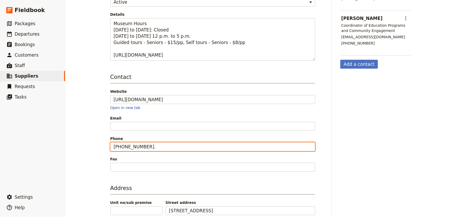
click at [155, 147] on input "[PHONE_NUMBER]." at bounding box center [212, 146] width 205 height 9
type input "[PHONE_NUMBER]"
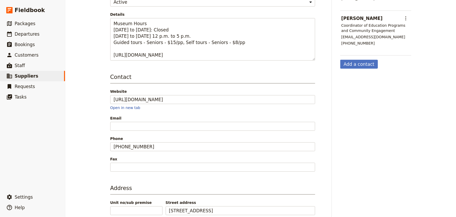
click at [96, 117] on div "HistoryMiami ​ Information Services Requests Departures Supplier information Na…" at bounding box center [260, 108] width 391 height 217
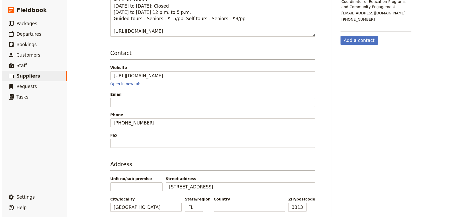
scroll to position [138, 0]
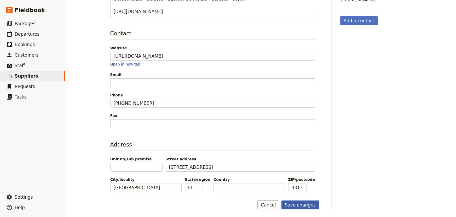
click at [301, 202] on button "Save changes" at bounding box center [301, 204] width 38 height 9
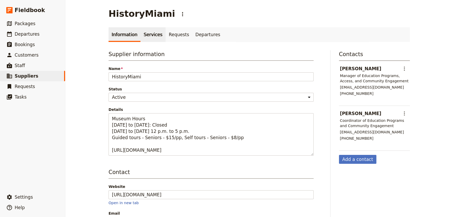
click at [150, 35] on link "Services" at bounding box center [152, 34] width 25 height 15
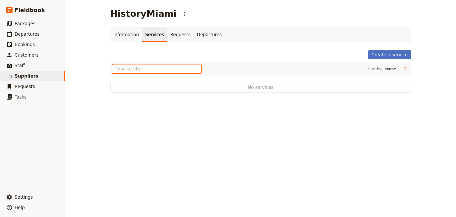
click at [137, 71] on input "text" at bounding box center [156, 68] width 89 height 9
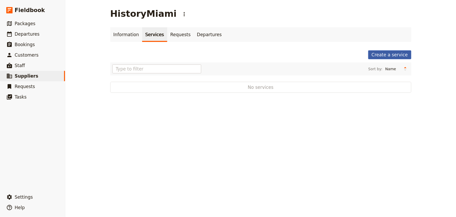
click at [391, 54] on link "Create a service" at bounding box center [390, 54] width 43 height 9
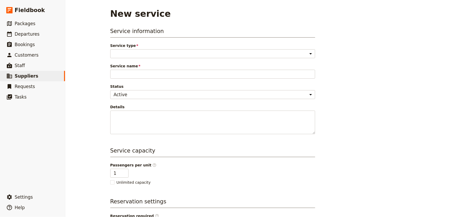
click at [223, 49] on div "Service type Accommodation Activity Transport Flight Food and beverage Other Pl…" at bounding box center [212, 50] width 205 height 15
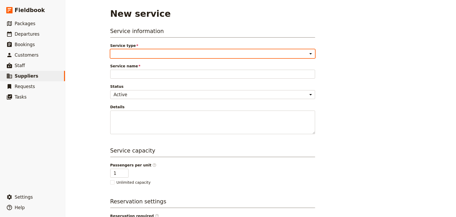
click at [220, 52] on select "Accommodation Activity Transport Flight Food and beverage Other" at bounding box center [212, 53] width 205 height 9
select select "ActivityService"
click at [110, 49] on select "Accommodation Activity Transport Flight Food and beverage Other" at bounding box center [212, 53] width 205 height 9
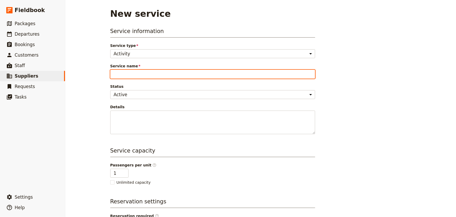
click at [198, 75] on input "Service name" at bounding box center [212, 74] width 205 height 9
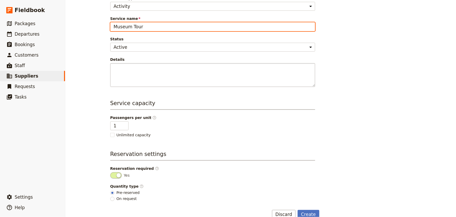
scroll to position [57, 0]
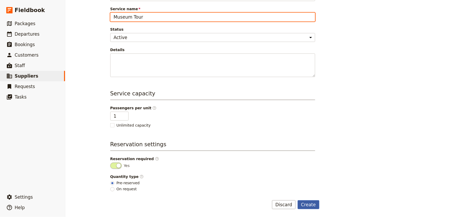
type input "Museum Tour"
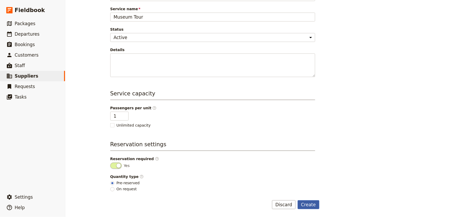
click at [307, 203] on button "Create" at bounding box center [309, 204] width 22 height 9
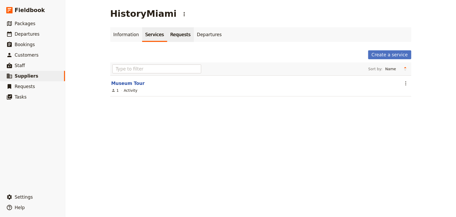
click at [171, 36] on link "Requests" at bounding box center [180, 34] width 27 height 15
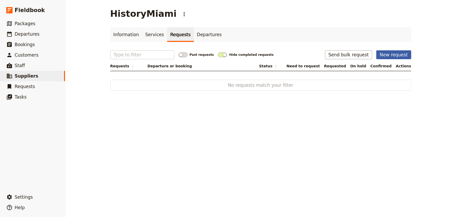
click at [401, 55] on button "New request" at bounding box center [394, 54] width 35 height 9
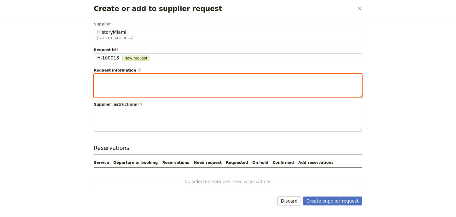
click at [210, 85] on textarea "Create or add to supplier request" at bounding box center [228, 86] width 269 height 24
click at [131, 76] on textarea "Create or add to supplier request" at bounding box center [228, 86] width 269 height 24
click at [166, 77] on textarea "8/21 requested guided tour." at bounding box center [228, 86] width 269 height 24
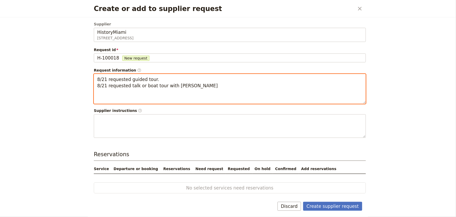
click at [106, 85] on textarea "8/21 requested guided tour. 8/21 requested talk or boat tour with [PERSON_NAME]" at bounding box center [230, 89] width 272 height 30
type textarea "8/21 requested guided tour. 8/21 & 6/10 requested talk or boat tour with [PERSO…"
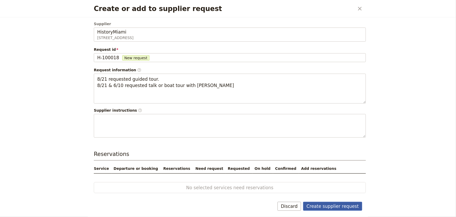
click at [339, 207] on button "Create supplier request" at bounding box center [332, 205] width 59 height 9
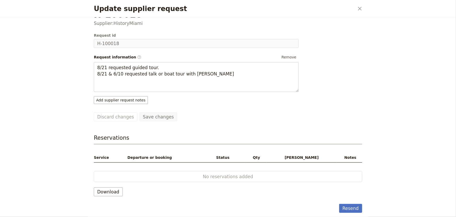
scroll to position [0, 0]
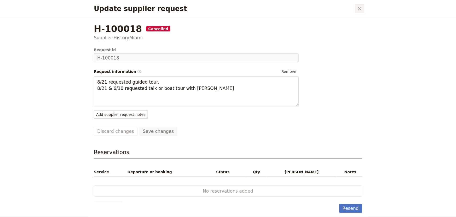
click at [360, 6] on icon "Close dialog" at bounding box center [360, 8] width 6 height 6
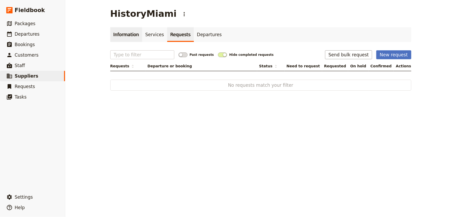
click at [115, 37] on link "Information" at bounding box center [126, 34] width 32 height 15
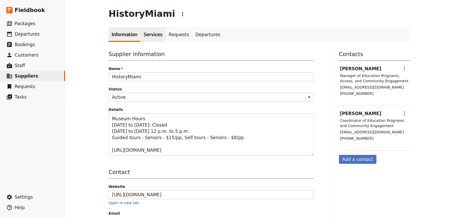
click at [149, 32] on link "Services" at bounding box center [152, 34] width 25 height 15
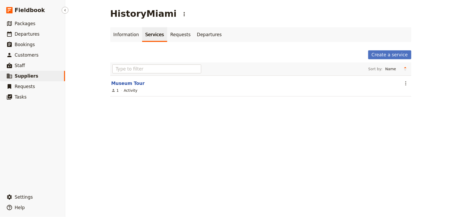
click at [15, 76] on span "Suppliers" at bounding box center [27, 75] width 24 height 5
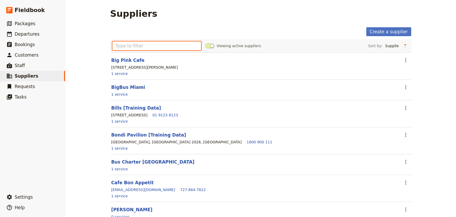
click at [118, 46] on input "text" at bounding box center [156, 45] width 89 height 9
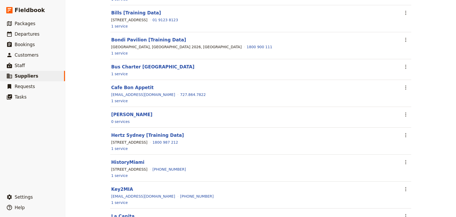
scroll to position [119, 0]
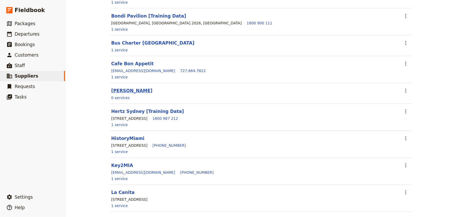
click at [124, 93] on link "[PERSON_NAME]" at bounding box center [131, 90] width 41 height 5
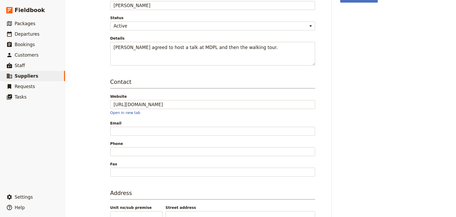
scroll to position [95, 0]
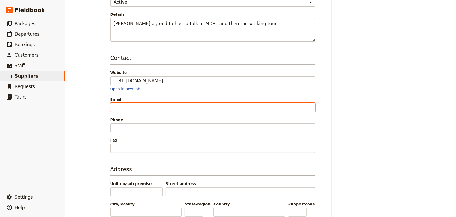
click at [117, 106] on input "Email" at bounding box center [212, 107] width 205 height 9
type input "[EMAIL_ADDRESS][DOMAIN_NAME]"
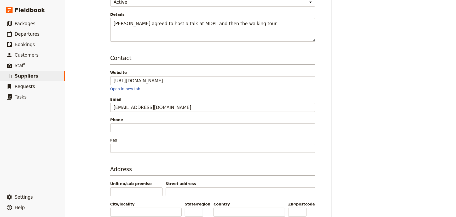
click at [87, 105] on div "[PERSON_NAME] ​ Information Services Requests Departures Supplier information N…" at bounding box center [260, 108] width 391 height 217
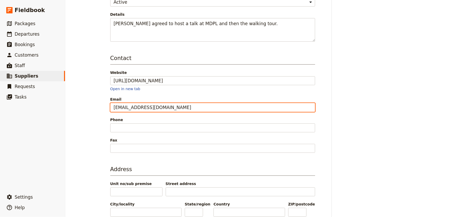
click at [149, 106] on input "[EMAIL_ADDRESS][DOMAIN_NAME]" at bounding box center [212, 107] width 205 height 9
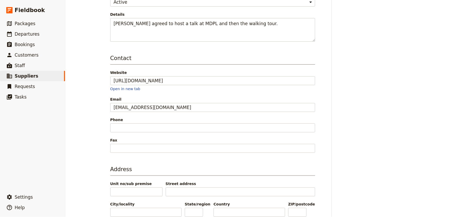
click at [73, 22] on div "[PERSON_NAME] ​ Information Services Requests Departures Supplier information N…" at bounding box center [260, 108] width 391 height 217
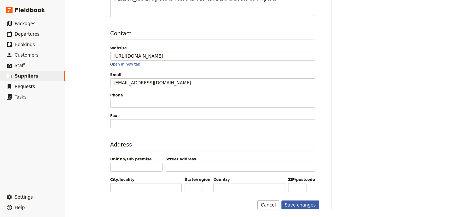
click at [298, 202] on button "Save changes" at bounding box center [301, 204] width 38 height 9
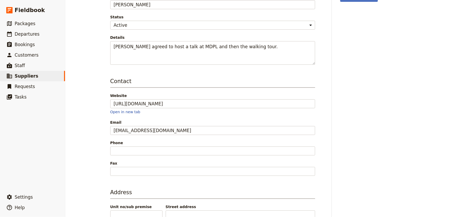
scroll to position [0, 0]
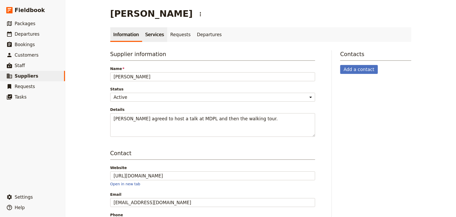
click at [148, 38] on link "Services" at bounding box center [154, 34] width 25 height 15
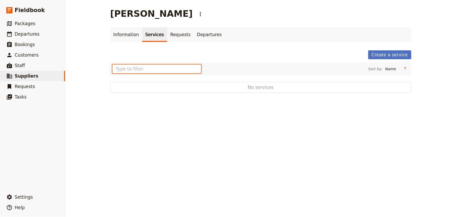
click at [148, 67] on input "text" at bounding box center [156, 68] width 89 height 9
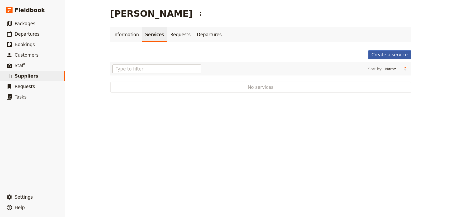
click at [388, 54] on link "Create a service" at bounding box center [390, 54] width 43 height 9
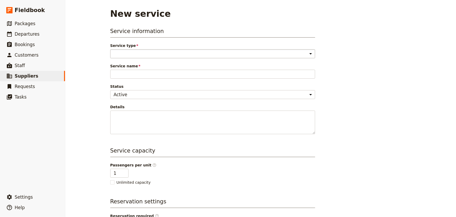
click at [146, 55] on select "Accommodation Activity Transport Flight Food and beverage Other" at bounding box center [212, 53] width 205 height 9
select select "ActivityService"
click at [110, 49] on select "Accommodation Activity Transport Flight Food and beverage Other" at bounding box center [212, 53] width 205 height 9
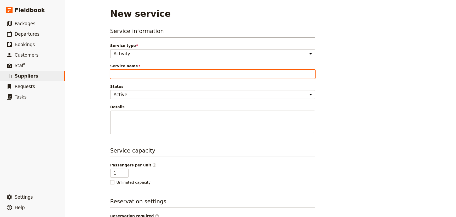
click at [130, 74] on input "Service name" at bounding box center [212, 74] width 205 height 9
type input "T"
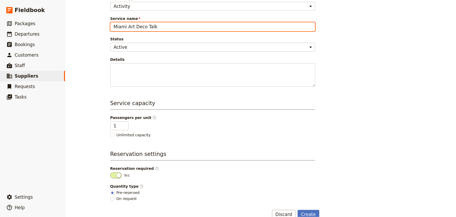
scroll to position [57, 0]
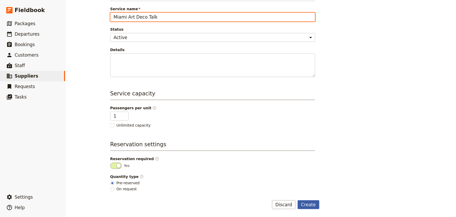
type input "Miami Art Deco Talk"
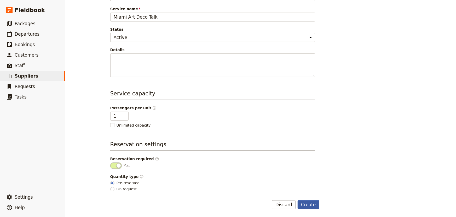
click at [311, 204] on button "Create" at bounding box center [309, 204] width 22 height 9
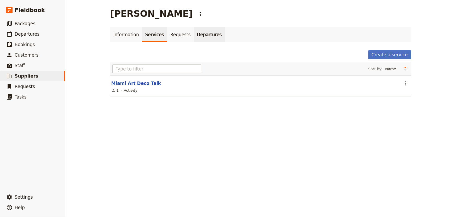
click at [194, 33] on link "Departures" at bounding box center [209, 34] width 31 height 15
select select "NAME"
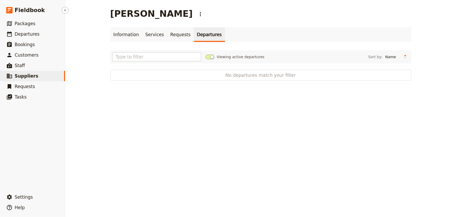
click at [21, 75] on span "Suppliers" at bounding box center [27, 75] width 24 height 5
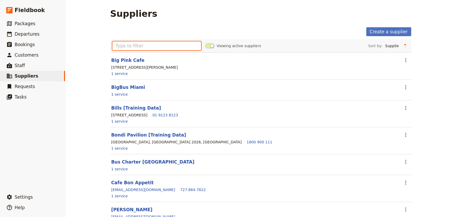
click at [118, 47] on input "text" at bounding box center [156, 45] width 89 height 9
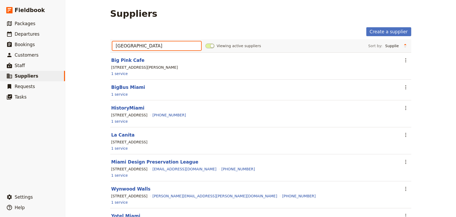
scroll to position [24, 0]
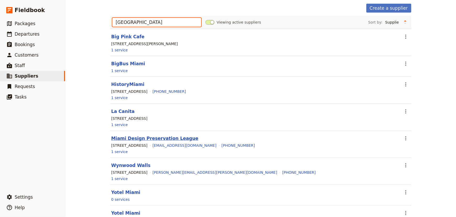
type input "[GEOGRAPHIC_DATA]"
click at [171, 137] on link "Miami Design Preservation League" at bounding box center [154, 137] width 87 height 5
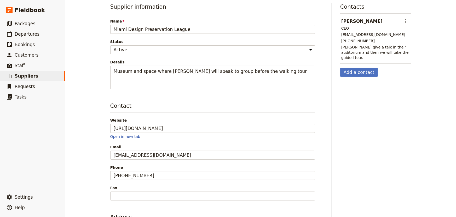
scroll to position [71, 0]
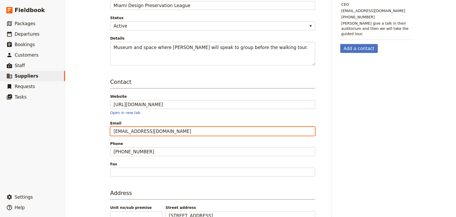
drag, startPoint x: 156, startPoint y: 133, endPoint x: 91, endPoint y: 127, distance: 65.1
click at [91, 127] on div "Miami Design Preservation League ​ Information Services Requests Departures Sup…" at bounding box center [260, 108] width 391 height 217
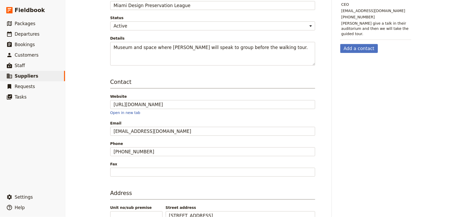
click at [74, 113] on div "Miami Design Preservation League ​ Information Services Requests Departures Sup…" at bounding box center [260, 108] width 391 height 217
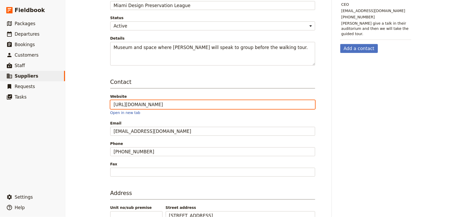
drag, startPoint x: 162, startPoint y: 106, endPoint x: 88, endPoint y: 104, distance: 74.6
click at [88, 104] on div "Miami Design Preservation League ​ Information Services Requests Departures Sup…" at bounding box center [260, 108] width 391 height 217
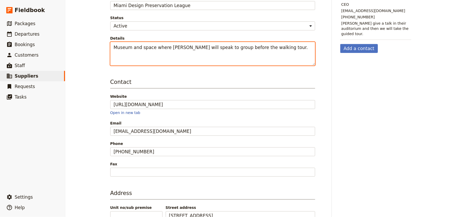
click at [150, 53] on textarea "Museum and space where [PERSON_NAME] will speak to group before the walking tou…" at bounding box center [212, 54] width 205 height 24
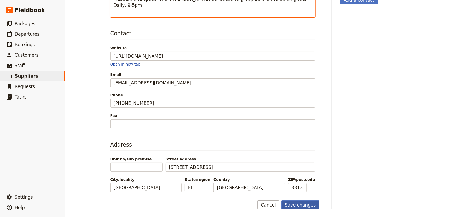
type textarea "Museum and space where [PERSON_NAME] will speak to group before the walking tou…"
click at [303, 202] on button "Save changes" at bounding box center [301, 204] width 38 height 9
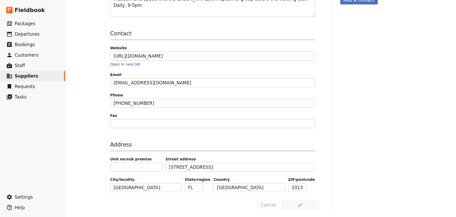
scroll to position [0, 0]
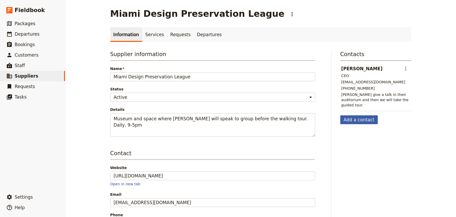
click at [359, 116] on button "Add a contact" at bounding box center [360, 119] width 38 height 9
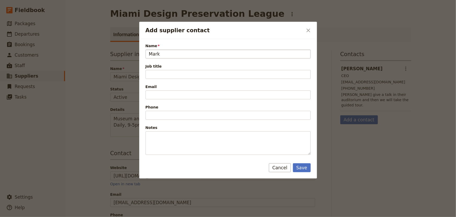
type input "Mark"
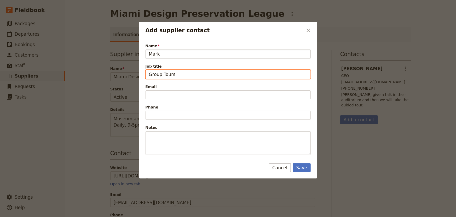
type input "Group Tours"
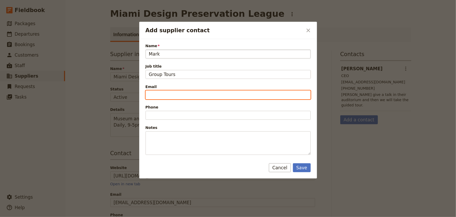
paste input "[PHONE_NUMBER]"
type input "[PHONE_NUMBER]"
drag, startPoint x: 179, startPoint y: 94, endPoint x: 141, endPoint y: 98, distance: 38.3
click at [141, 98] on div "Name Mark Job title Group Tours Email [PHONE_NUMBER] Phone Notes" at bounding box center [228, 97] width 178 height 116
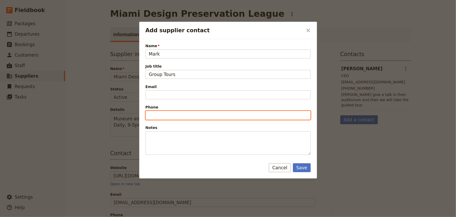
click at [149, 112] on input "Phone" at bounding box center [228, 115] width 165 height 9
paste input "[PHONE_NUMBER]"
type input "[PHONE_NUMBER]"
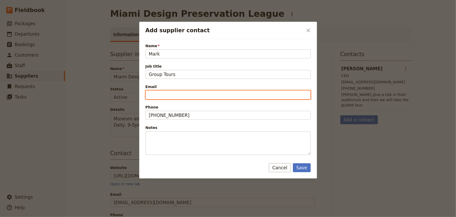
click at [179, 91] on input "Email" at bounding box center [228, 94] width 165 height 9
paste input "[EMAIL_ADDRESS][DOMAIN_NAME]"
type input "[EMAIL_ADDRESS][DOMAIN_NAME]"
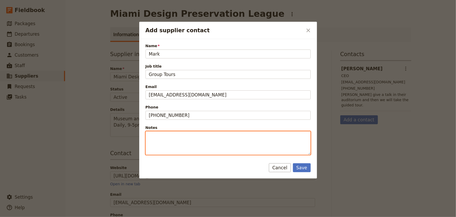
click at [211, 148] on textarea "Notes" at bounding box center [228, 143] width 165 height 24
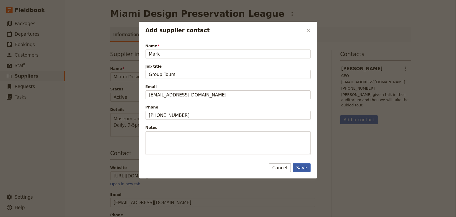
click at [304, 166] on button "Save" at bounding box center [302, 167] width 18 height 9
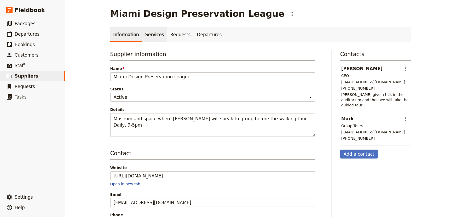
click at [154, 36] on link "Services" at bounding box center [154, 34] width 25 height 15
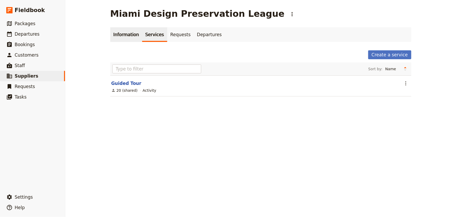
click at [122, 34] on link "Information" at bounding box center [126, 34] width 32 height 15
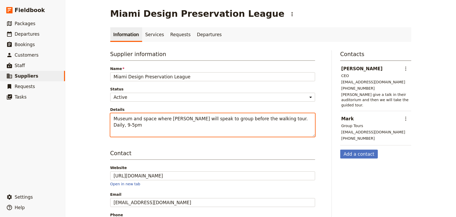
click at [153, 128] on textarea "Museum and space where [PERSON_NAME] will speak to group before the walking tou…" at bounding box center [212, 125] width 205 height 24
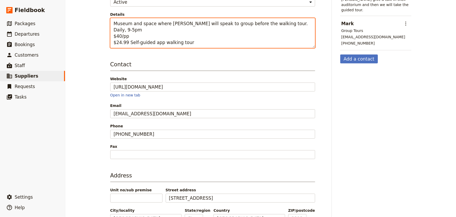
scroll to position [126, 0]
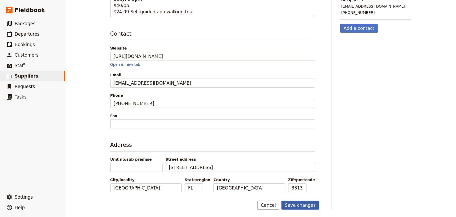
click at [309, 204] on button "Save changes" at bounding box center [301, 204] width 38 height 9
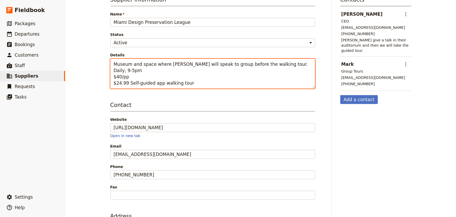
drag, startPoint x: 119, startPoint y: 76, endPoint x: 115, endPoint y: 76, distance: 4.2
click at [115, 76] on textarea "Museum and space where [PERSON_NAME] will speak to group before the walking tou…" at bounding box center [212, 74] width 205 height 30
type textarea "Museum and space where [PERSON_NAME] will speak to group before the walking tou…"
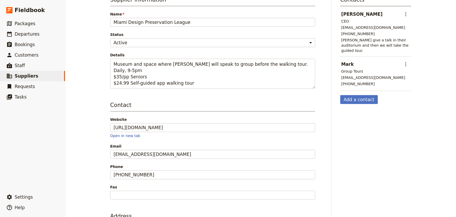
click at [87, 79] on div "Miami Design Preservation League ​ Information Services Requests Departures Sup…" at bounding box center [260, 108] width 391 height 217
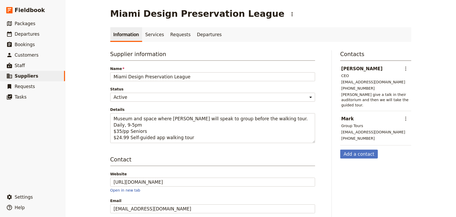
click at [128, 33] on link "Information" at bounding box center [126, 34] width 32 height 15
click at [147, 33] on link "Services" at bounding box center [154, 34] width 25 height 15
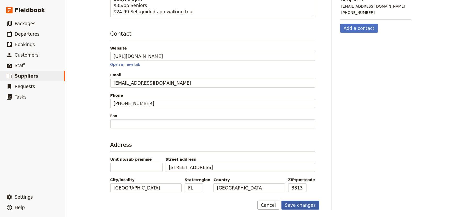
click at [294, 206] on button "Save changes" at bounding box center [301, 204] width 38 height 9
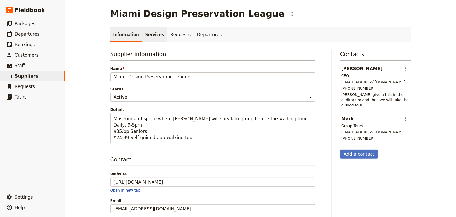
click at [149, 35] on link "Services" at bounding box center [154, 34] width 25 height 15
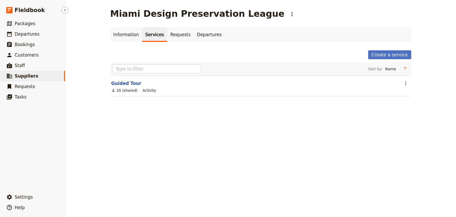
click at [25, 75] on span "Suppliers" at bounding box center [27, 75] width 24 height 5
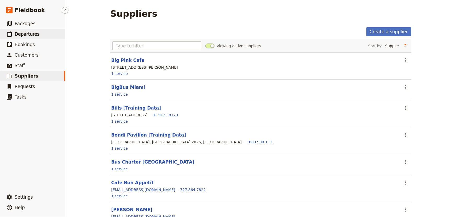
click at [30, 35] on span "Departures" at bounding box center [27, 33] width 25 height 5
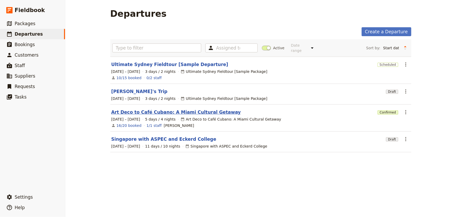
click at [189, 109] on link "Art Deco to Café Cubano: A Miami Cultural Getaway" at bounding box center [176, 112] width 130 height 6
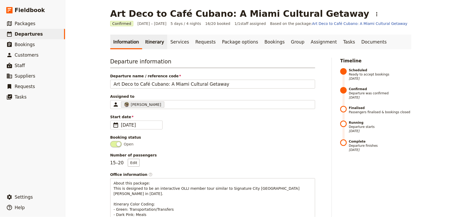
click at [152, 41] on link "Itinerary" at bounding box center [154, 42] width 25 height 15
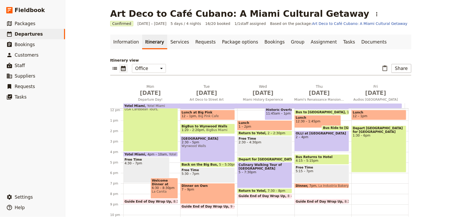
scroll to position [80, 0]
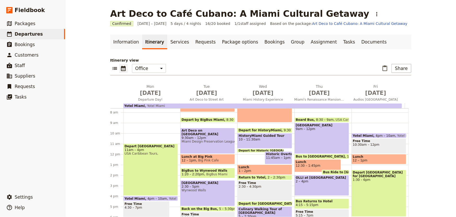
click at [262, 131] on span at bounding box center [265, 131] width 54 height 2
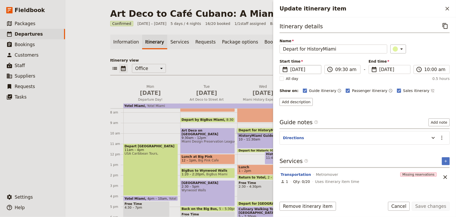
click at [302, 70] on span "[DATE]" at bounding box center [305, 69] width 28 height 6
click at [282, 65] on input "[DATE]" at bounding box center [282, 65] width 0 height 0
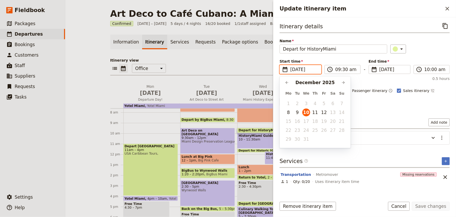
scroll to position [0, 0]
click at [324, 112] on button "12" at bounding box center [324, 112] width 8 height 8
type input "[DATE]"
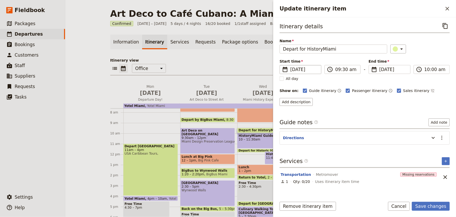
type input "[DATE]"
click at [341, 110] on div "Itinerary details ​ Name Depart for HistoryMiami ​ Start time ​ [DATE] [DATE] […" at bounding box center [365, 107] width 170 height 172
click at [444, 207] on button "Save changes" at bounding box center [431, 205] width 38 height 9
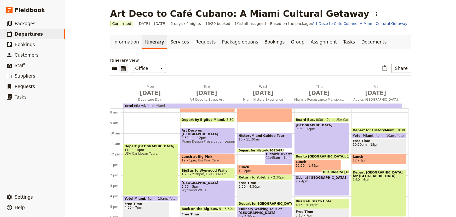
click at [256, 138] on span "10 – 11:30am" at bounding box center [265, 139] width 52 height 4
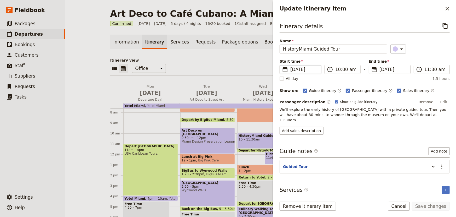
click at [293, 71] on span "[DATE]" at bounding box center [305, 69] width 28 height 6
click at [282, 65] on input "[DATE]" at bounding box center [282, 65] width 0 height 0
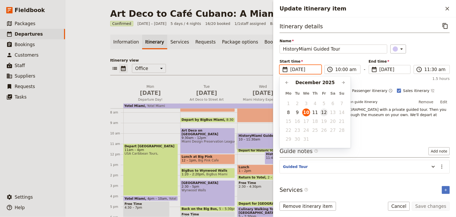
click at [323, 112] on button "12" at bounding box center [324, 112] width 8 height 8
type input "[DATE]"
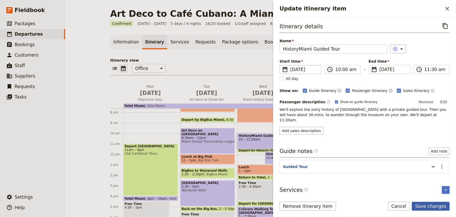
type input "[DATE]"
click at [443, 206] on button "Save changes" at bounding box center [431, 205] width 38 height 9
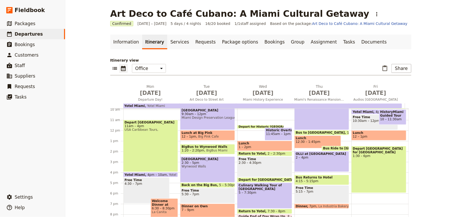
scroll to position [80, 0]
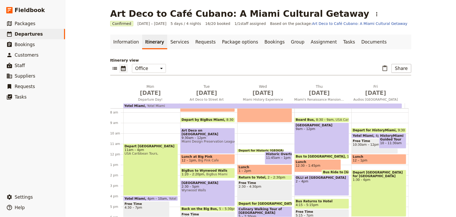
click at [360, 143] on span "10:30am – 12pm" at bounding box center [375, 145] width 44 height 4
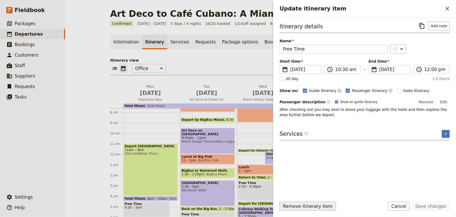
click at [319, 208] on button "Remove itinerary item" at bounding box center [308, 205] width 56 height 9
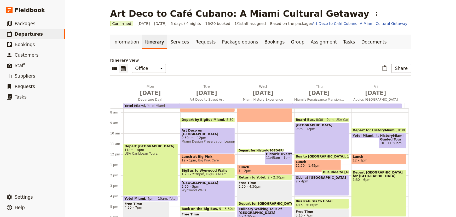
click at [362, 136] on span "Yotel Miami" at bounding box center [364, 135] width 23 height 3
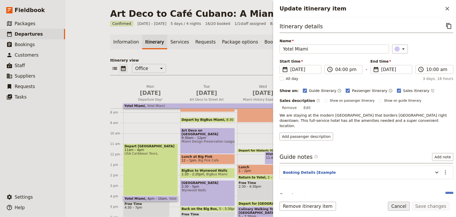
click at [410, 206] on button "Cancel" at bounding box center [399, 205] width 22 height 9
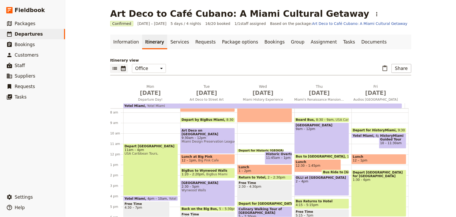
click at [112, 70] on icon "List view" at bounding box center [115, 68] width 6 height 6
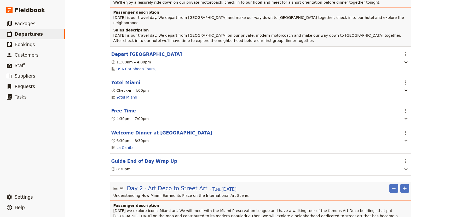
scroll to position [0, 0]
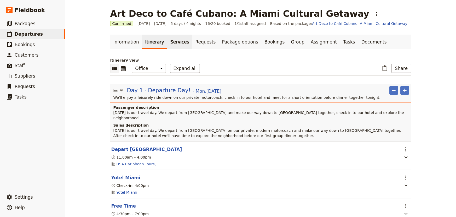
click at [174, 41] on link "Services" at bounding box center [179, 42] width 25 height 15
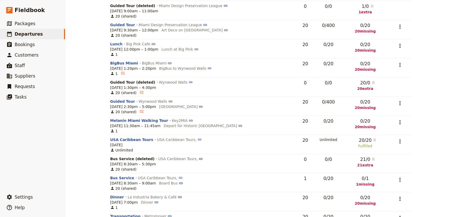
scroll to position [197, 0]
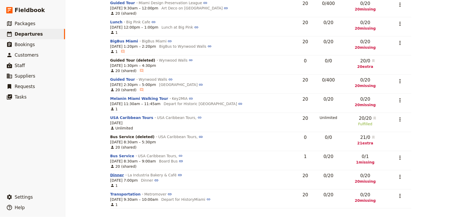
click at [115, 175] on button "Dinner" at bounding box center [117, 174] width 14 height 5
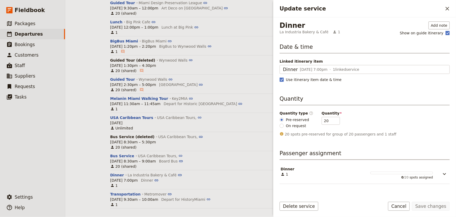
click at [305, 33] on span "La Industria Bakery & Café" at bounding box center [304, 31] width 49 height 5
click at [78, 146] on div "Art Deco to Café Cubano: A Miami Cultural Getaway ​ Confirmed [DATE] – [DATE] 5…" at bounding box center [260, 108] width 391 height 217
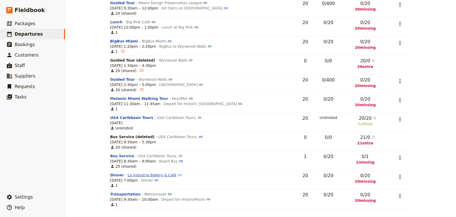
click at [178, 175] on icon at bounding box center [180, 175] width 4 height 2
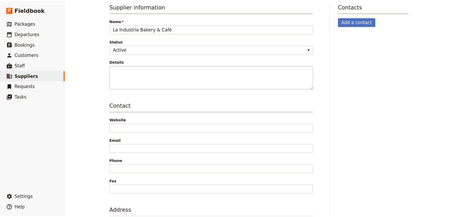
scroll to position [24, 0]
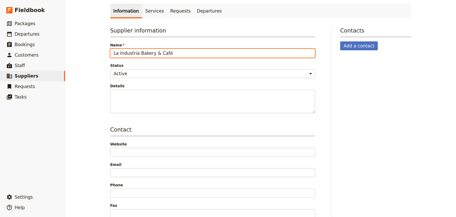
drag, startPoint x: 172, startPoint y: 54, endPoint x: 97, endPoint y: 54, distance: 75.1
click at [97, 54] on div "La Industria Bakery & Café ​ Information Services Requests Departures Supplier …" at bounding box center [260, 108] width 391 height 217
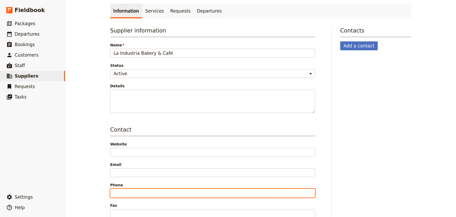
click at [122, 190] on input "Phone" at bounding box center [212, 192] width 205 height 9
paste input "[PHONE_NUMBER]"
type input "[PHONE_NUMBER]"
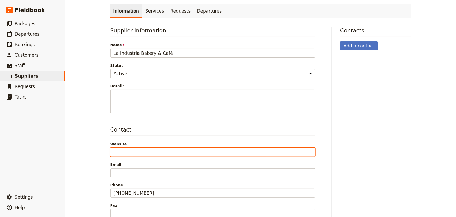
click at [127, 152] on input "Website" at bounding box center [212, 152] width 205 height 9
paste input "[URL][DOMAIN_NAME]"
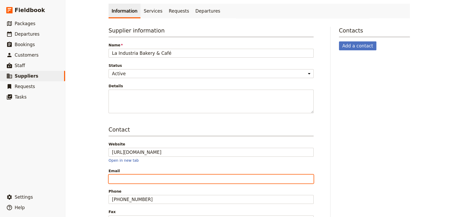
type input "[URL][DOMAIN_NAME]"
click at [123, 180] on input "Email" at bounding box center [211, 178] width 205 height 9
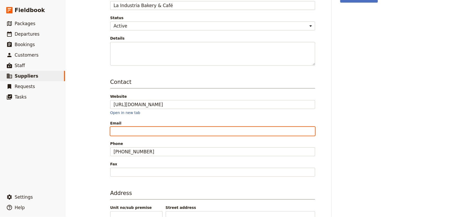
scroll to position [120, 0]
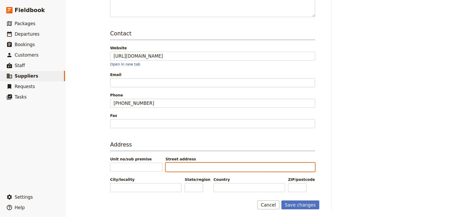
click at [188, 164] on input "Street address" at bounding box center [241, 166] width 150 height 9
paste input "[STREET_ADDRESS]"
type input "[STREET_ADDRESS]"
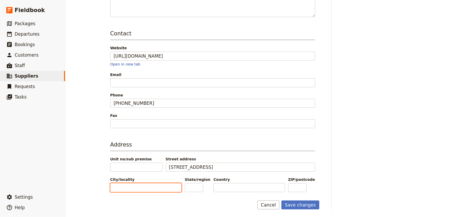
click at [135, 185] on input "City/locality" at bounding box center [145, 187] width 71 height 9
type input "[GEOGRAPHIC_DATA]"
type input "FL"
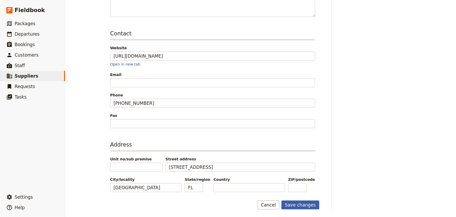
click at [306, 203] on button "Save changes" at bounding box center [301, 204] width 38 height 9
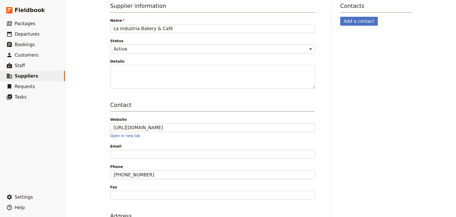
scroll to position [0, 0]
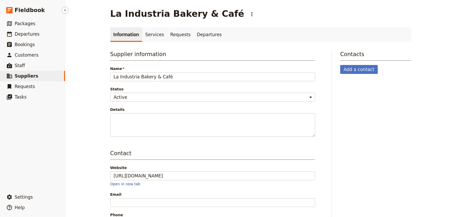
click at [23, 75] on span "Suppliers" at bounding box center [27, 75] width 24 height 5
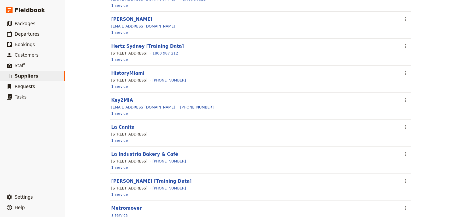
scroll to position [214, 0]
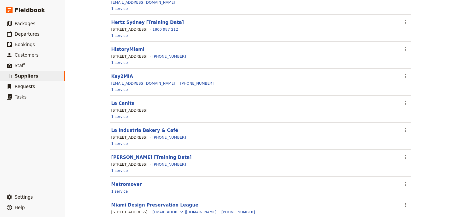
click at [118, 101] on link "La Canita" at bounding box center [123, 102] width 24 height 5
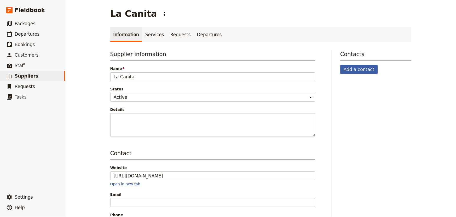
click at [353, 70] on button "Add a contact" at bounding box center [360, 69] width 38 height 9
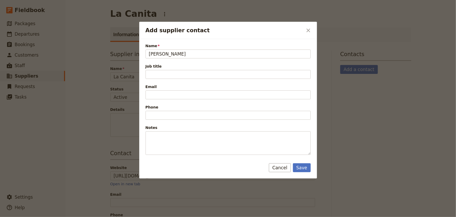
type input "[PERSON_NAME]"
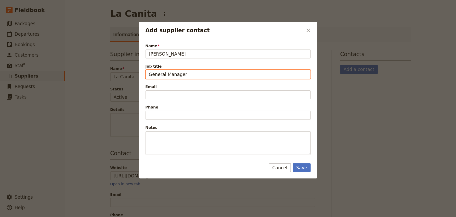
type input "General Manager"
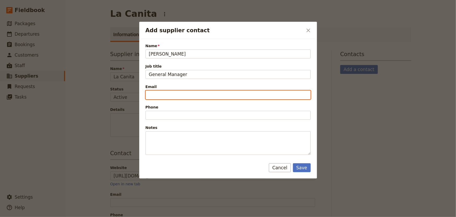
paste input "[PERSON_NAME][EMAIL_ADDRESS][DOMAIN_NAME]"
type input "[PERSON_NAME][EMAIL_ADDRESS][DOMAIN_NAME]"
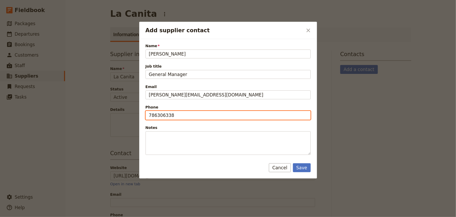
click at [157, 115] on input "786306338" at bounding box center [228, 115] width 165 height 9
type input "[PHONE_NUMBER]"
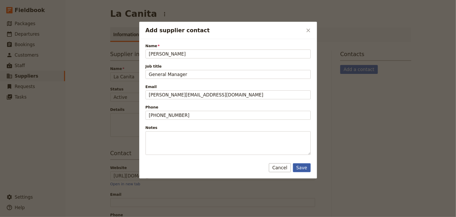
click at [298, 167] on button "Save" at bounding box center [302, 167] width 18 height 9
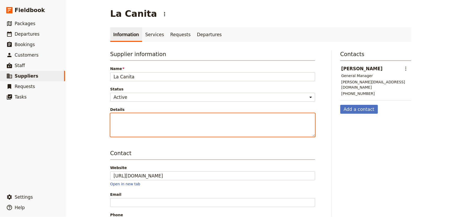
click at [139, 117] on textarea "Details" at bounding box center [212, 125] width 205 height 24
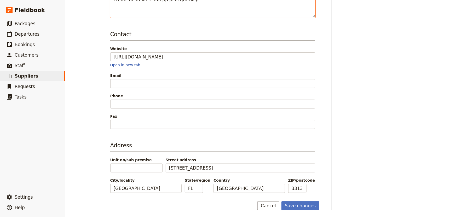
scroll to position [120, 0]
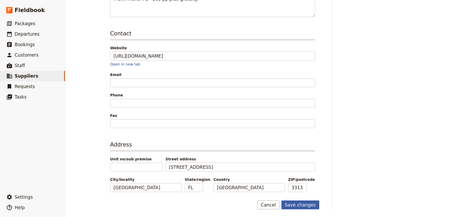
click at [304, 208] on button "Save changes" at bounding box center [301, 204] width 38 height 9
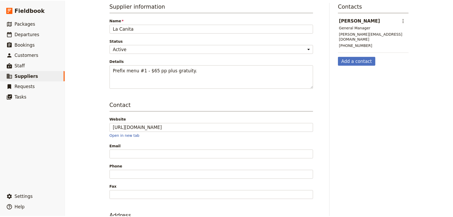
scroll to position [1, 0]
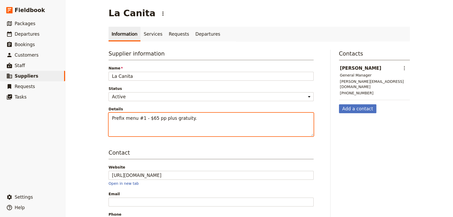
click at [196, 121] on textarea "Prefix menu #1 - $65 pp plus gratuity." at bounding box center [211, 124] width 205 height 24
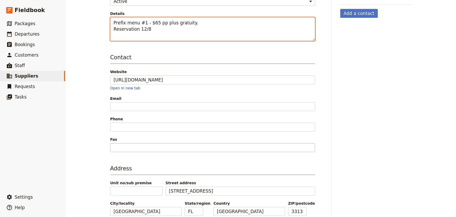
scroll to position [120, 0]
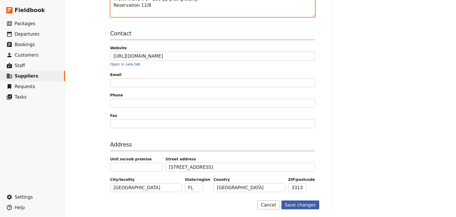
type textarea "Prefix menu #1 - $65 pp plus gratuity. Reservation 12/8"
click at [304, 204] on button "Save changes" at bounding box center [301, 204] width 38 height 9
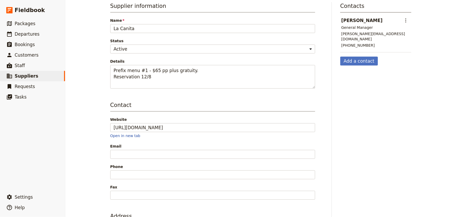
scroll to position [0, 0]
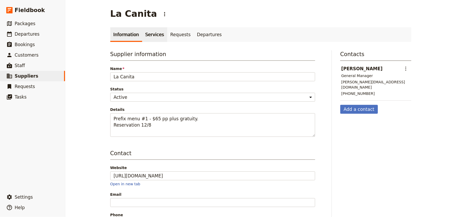
click at [149, 36] on link "Services" at bounding box center [154, 34] width 25 height 15
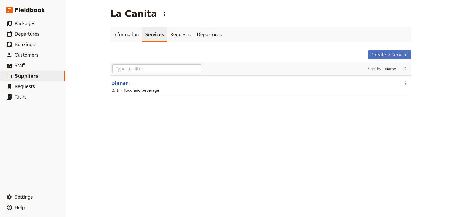
click at [117, 84] on link "Dinner" at bounding box center [119, 83] width 17 height 5
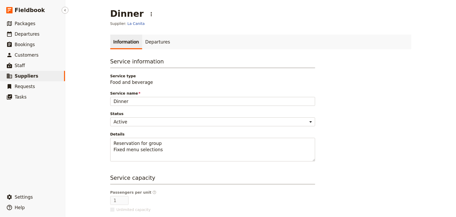
click at [27, 76] on span "Suppliers" at bounding box center [27, 75] width 24 height 5
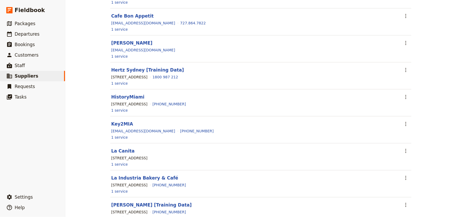
scroll to position [190, 0]
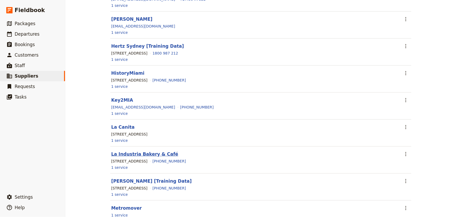
click at [124, 152] on link "La Industria Bakery & Café" at bounding box center [144, 153] width 67 height 5
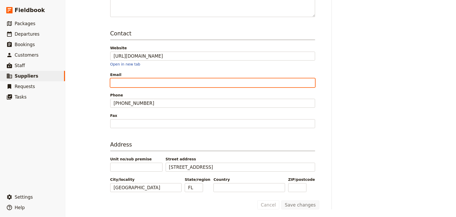
click at [126, 78] on input "Email" at bounding box center [212, 82] width 205 height 9
paste input "[EMAIL_ADDRESS][DOMAIN_NAME]"
type input "[EMAIL_ADDRESS][DOMAIN_NAME]"
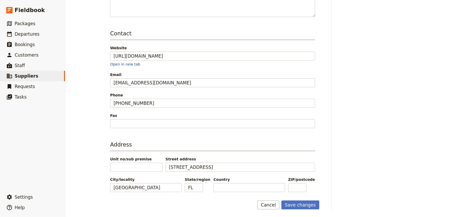
click at [210, 68] on div "Contact Website [URL][DOMAIN_NAME] Open in new tab Email [EMAIL_ADDRESS][DOMAIN…" at bounding box center [212, 79] width 205 height 98
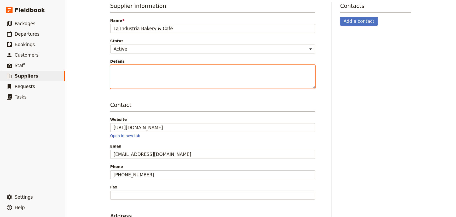
click at [175, 75] on textarea "Details" at bounding box center [212, 77] width 205 height 24
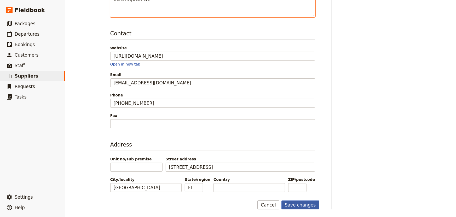
type textarea "Sent request 6/9"
click at [309, 204] on button "Save changes" at bounding box center [301, 204] width 38 height 9
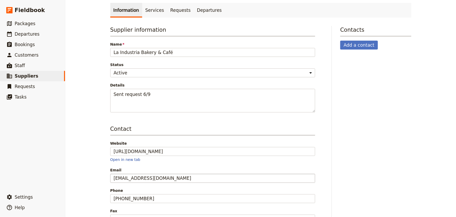
scroll to position [0, 0]
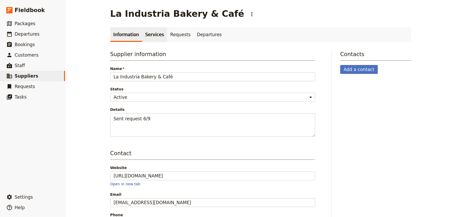
click at [147, 33] on link "Services" at bounding box center [154, 34] width 25 height 15
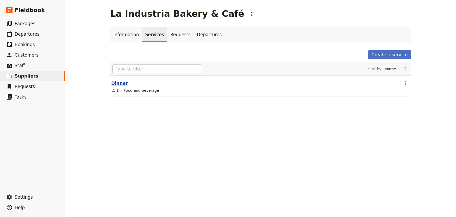
click at [116, 86] on header "Dinner" at bounding box center [253, 83] width 285 height 6
click at [115, 84] on link "Dinner" at bounding box center [119, 83] width 17 height 5
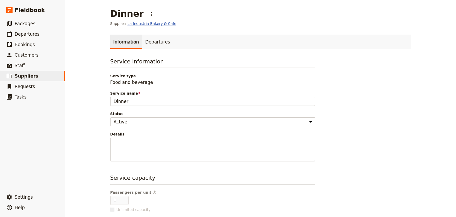
click at [133, 23] on link "La Industria Bakery & Café" at bounding box center [152, 23] width 49 height 5
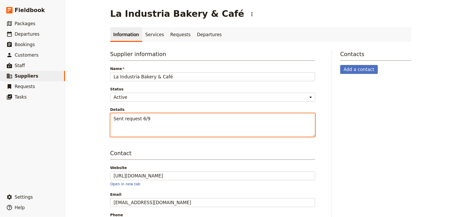
click at [151, 119] on textarea "Sent request 6/9" at bounding box center [212, 125] width 205 height 24
paste textarea ""Chef [PERSON_NAME]" refers to [PERSON_NAME], known by his stage name [PERSON_N…"
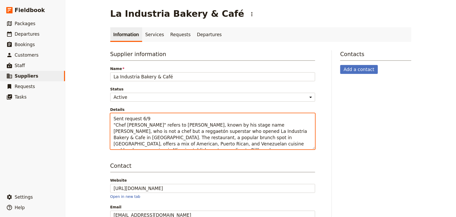
click at [111, 125] on textarea "Sent request 6/9 "Chef [PERSON_NAME]" refers to [PERSON_NAME], known by his sta…" at bounding box center [212, 131] width 205 height 36
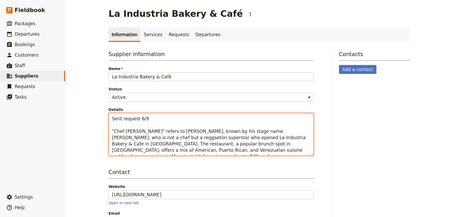
paste textarea "A fusion of American brunch, [GEOGRAPHIC_DATA], and Venezuelan flavors. Signifi…"
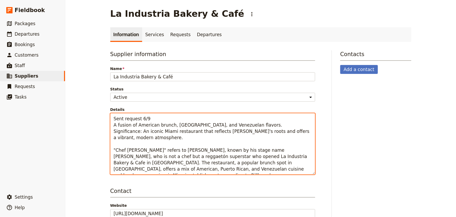
type textarea "Sent request 6/9 A fusion of American brunch, [GEOGRAPHIC_DATA], and Venezuelan…"
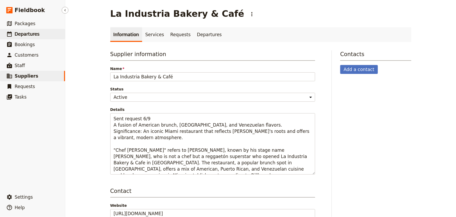
click at [24, 35] on span "Departures" at bounding box center [27, 33] width 25 height 5
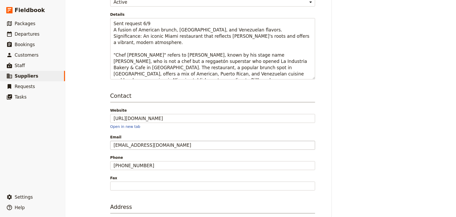
scroll to position [157, 0]
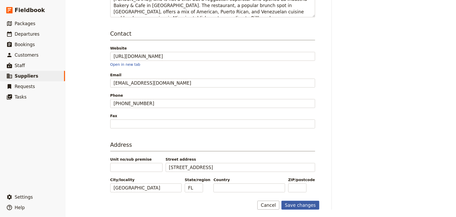
click at [308, 205] on button "Save changes" at bounding box center [301, 204] width 38 height 9
click at [21, 36] on span "Departures" at bounding box center [27, 33] width 25 height 5
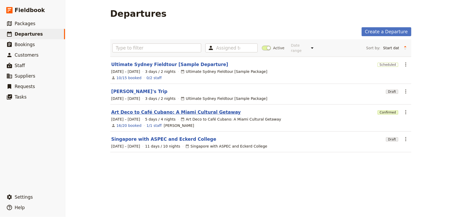
click at [141, 110] on link "Art Deco to Café Cubano: A Miami Cultural Getaway" at bounding box center [176, 112] width 130 height 6
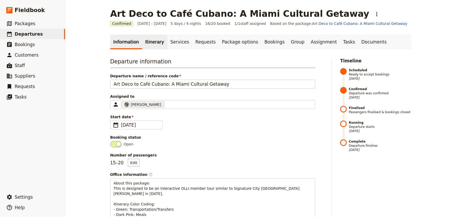
click at [149, 43] on link "Itinerary" at bounding box center [154, 42] width 25 height 15
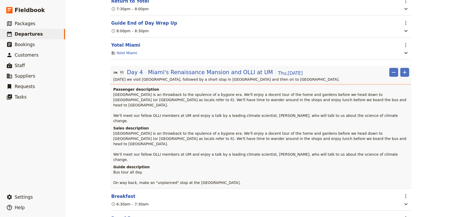
scroll to position [999, 0]
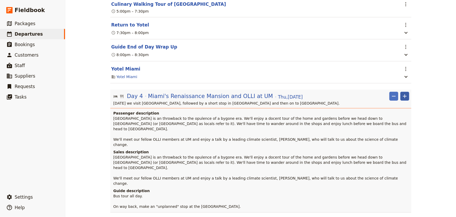
click at [403, 93] on icon "Add" at bounding box center [405, 96] width 6 height 6
click at [405, 93] on icon "Add" at bounding box center [405, 96] width 6 height 6
click at [398, 84] on span "Add itinerary item" at bounding box center [387, 84] width 33 height 5
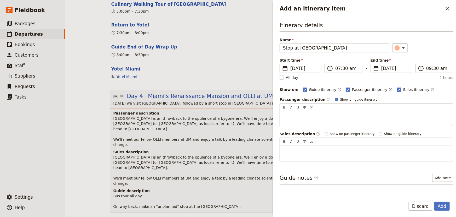
type input "Stop at [GEOGRAPHIC_DATA]"
click at [298, 70] on span "[DATE]" at bounding box center [305, 68] width 28 height 6
click at [282, 64] on input "[DATE]" at bounding box center [282, 64] width 0 height 0
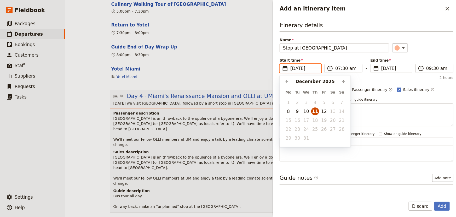
click at [317, 110] on button "11" at bounding box center [315, 111] width 8 height 8
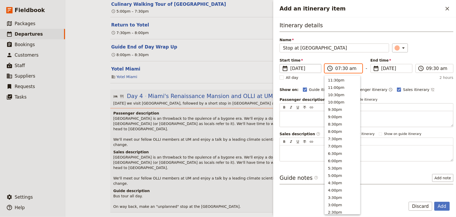
click at [339, 66] on input "07:30 am" at bounding box center [348, 68] width 24 height 6
click at [337, 135] on button "4:30pm" at bounding box center [342, 134] width 35 height 7
type input "04:30 pm"
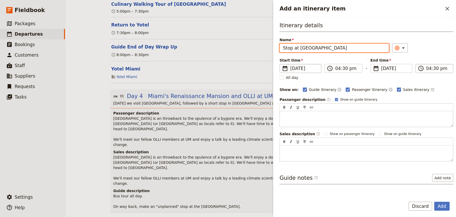
click at [430, 69] on input "04:30 pm" at bounding box center [439, 68] width 24 height 6
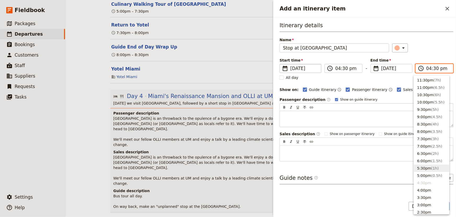
click at [428, 167] on button "5:30pm ( 1h )" at bounding box center [431, 167] width 35 height 7
type input "05:30 pm"
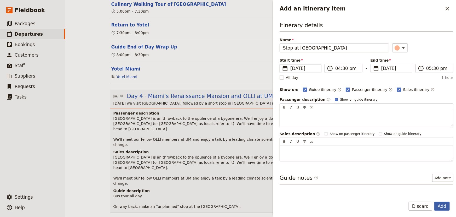
click at [445, 207] on button "Add" at bounding box center [442, 205] width 15 height 9
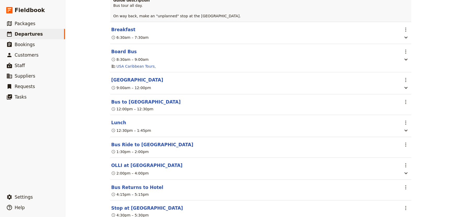
scroll to position [1236, 0]
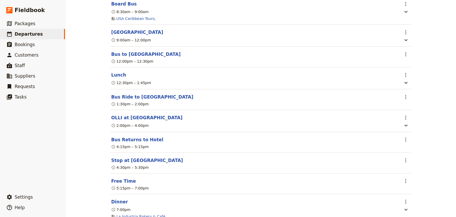
drag, startPoint x: 405, startPoint y: 98, endPoint x: 404, endPoint y: 130, distance: 31.7
click at [404, 131] on section "Day 4 Miami's [GEOGRAPHIC_DATA] and OLLI at UM [DATE] ​ ​ [DATE] we visit [GEOG…" at bounding box center [260, 59] width 301 height 414
drag, startPoint x: 403, startPoint y: 97, endPoint x: 398, endPoint y: 114, distance: 18.0
click at [398, 127] on section "Day 4 Miami's [GEOGRAPHIC_DATA] and OLLI at UM [DATE] ​ ​ [DATE] we visit [GEOG…" at bounding box center [260, 59] width 301 height 414
click at [405, 136] on icon "Actions" at bounding box center [406, 139] width 6 height 6
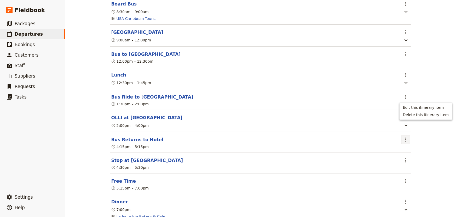
click at [421, 87] on div "Art Deco to Café Cubano: A Miami Cultural Getaway ​ Confirmed [DATE] – [DATE] 5…" at bounding box center [260, 108] width 391 height 217
click at [405, 122] on icon "button" at bounding box center [406, 125] width 6 height 6
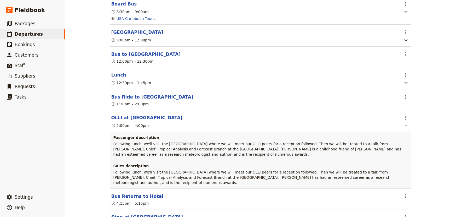
click at [405, 122] on icon "button" at bounding box center [406, 125] width 6 height 6
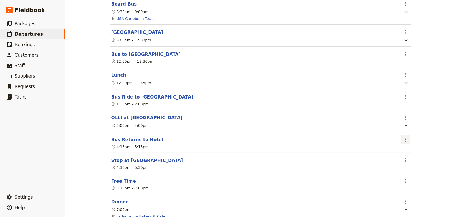
click at [406, 137] on icon "Actions" at bounding box center [406, 139] width 1 height 4
click at [409, 108] on span "Edit this itinerary item" at bounding box center [423, 107] width 41 height 5
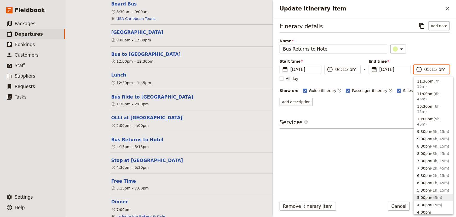
click at [430, 69] on input "05:15 pm" at bounding box center [436, 69] width 22 height 6
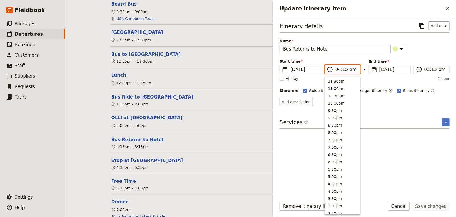
click at [337, 71] on input "04:15 pm" at bounding box center [347, 69] width 22 height 6
click at [332, 169] on button "5:30pm" at bounding box center [342, 168] width 35 height 7
type input "05:30 pm"
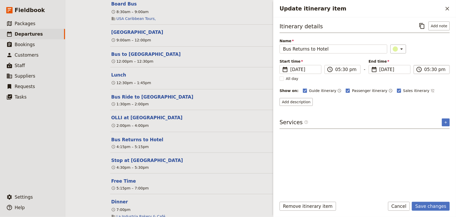
click at [432, 68] on input "05:30 pm" at bounding box center [436, 69] width 22 height 6
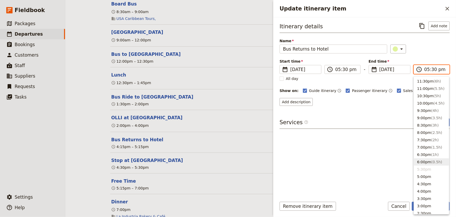
click at [427, 160] on button "6:00pm ( 0.5h )" at bounding box center [431, 161] width 35 height 7
type input "06:00 pm"
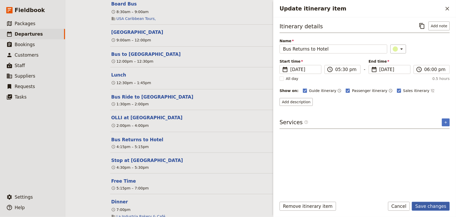
click at [442, 210] on button "Save changes" at bounding box center [431, 205] width 38 height 9
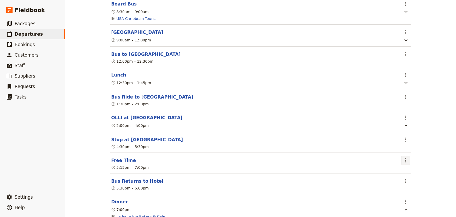
click at [405, 157] on icon "Actions" at bounding box center [406, 160] width 6 height 6
click at [410, 128] on span "Edit this itinerary item" at bounding box center [423, 127] width 41 height 5
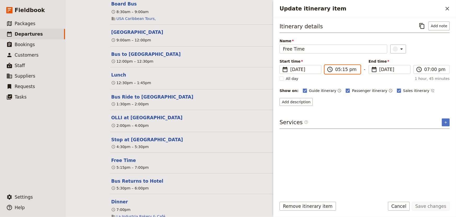
click at [341, 69] on input "05:15 pm" at bounding box center [347, 69] width 22 height 6
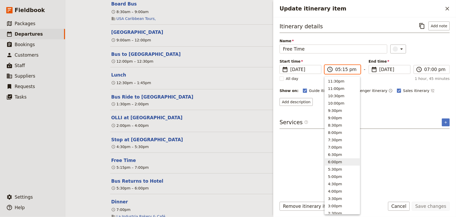
click at [333, 160] on button "6:00pm" at bounding box center [342, 161] width 35 height 7
type input "06:00 pm"
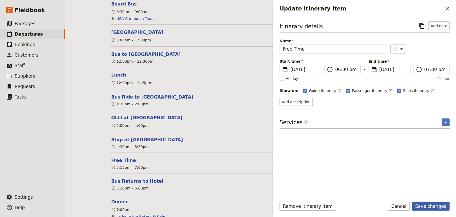
click at [434, 208] on button "Save changes" at bounding box center [431, 205] width 38 height 9
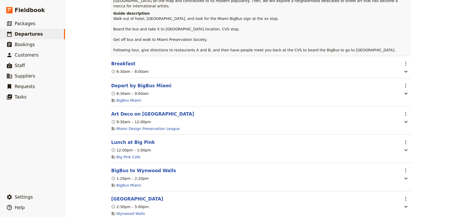
scroll to position [190, 0]
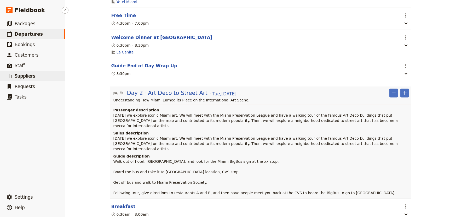
click at [24, 76] on span "Suppliers" at bounding box center [25, 75] width 21 height 5
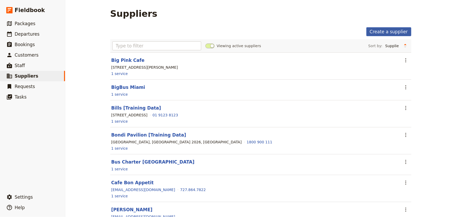
click at [377, 31] on link "Create a supplier" at bounding box center [389, 31] width 45 height 9
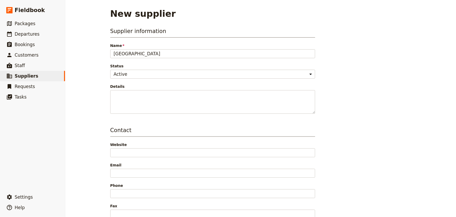
type input "[GEOGRAPHIC_DATA]"
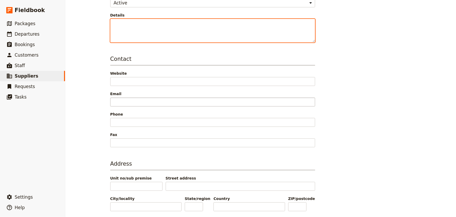
scroll to position [90, 0]
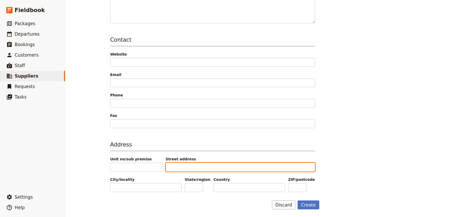
click at [191, 166] on input "Street address" at bounding box center [241, 166] width 150 height 9
paste input "[STREET_ADDRESS]"
type input "[STREET_ADDRESS]"
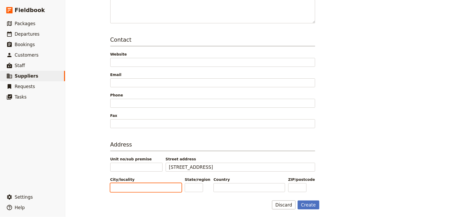
click at [155, 184] on input "City/locality" at bounding box center [145, 187] width 71 height 9
type input "O"
type input "Coral Gables"
type input "FL"
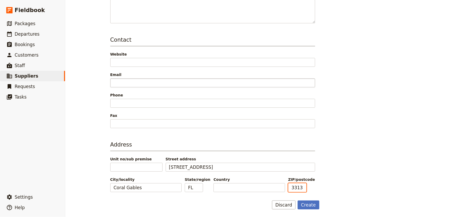
type input "33138"
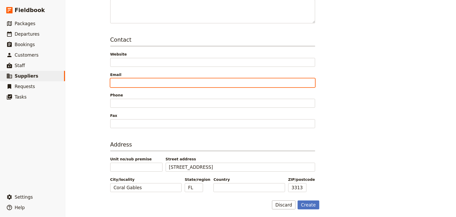
click at [166, 79] on input "Email" at bounding box center [212, 82] width 205 height 9
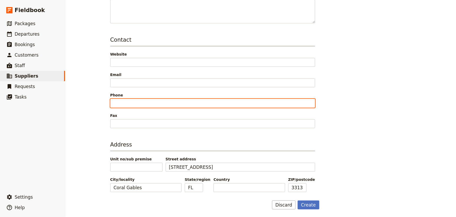
click at [139, 102] on input "Phone" at bounding box center [212, 103] width 205 height 9
paste input "tel:[PHONE_NUMBER]"
click at [118, 101] on input "tel:[PHONE_NUMBER]" at bounding box center [212, 103] width 205 height 9
click at [122, 103] on input "tel:[PHONE_NUMBER]" at bounding box center [212, 103] width 205 height 9
type input "[PHONE_NUMBER]"
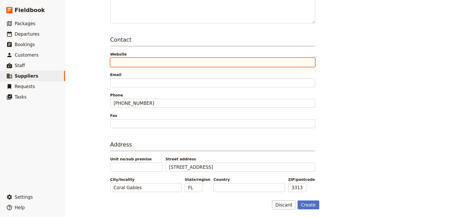
click at [132, 60] on input "Website" at bounding box center [212, 62] width 205 height 9
paste input "[URL][DOMAIN_NAME]"
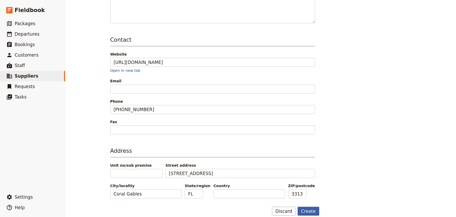
type input "[URL][DOMAIN_NAME]"
click at [309, 209] on button "Create" at bounding box center [309, 210] width 22 height 9
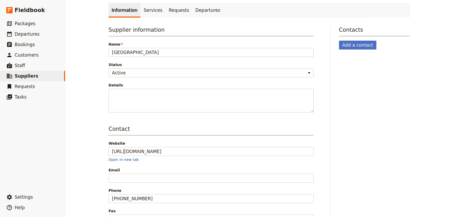
scroll to position [1, 0]
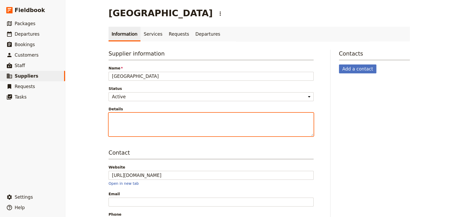
click at [203, 115] on textarea "Details" at bounding box center [211, 124] width 205 height 24
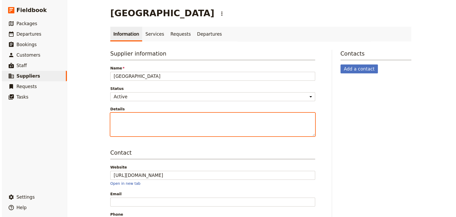
scroll to position [120, 0]
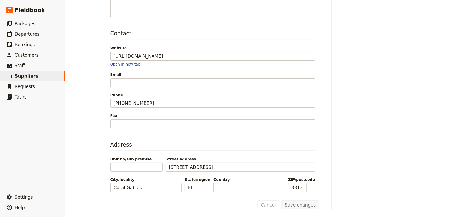
click at [84, 128] on div "Biltmore Hotel ​ Information Services Requests Departures Supplier information …" at bounding box center [260, 108] width 391 height 217
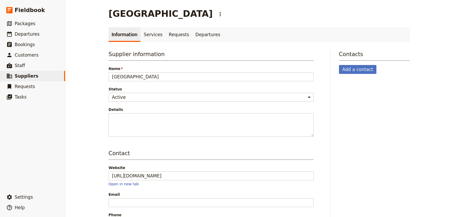
click at [121, 38] on link "Information" at bounding box center [125, 34] width 32 height 15
click at [147, 33] on link "Services" at bounding box center [152, 34] width 25 height 15
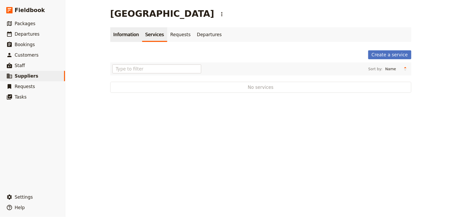
click at [114, 34] on link "Information" at bounding box center [126, 34] width 32 height 15
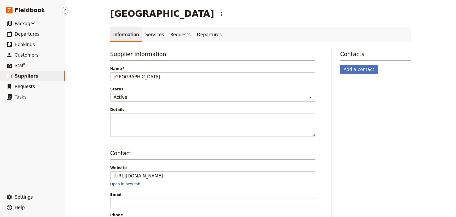
click at [27, 75] on span "Suppliers" at bounding box center [27, 75] width 24 height 5
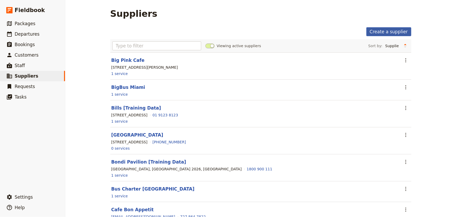
click at [392, 29] on link "Create a supplier" at bounding box center [389, 31] width 45 height 9
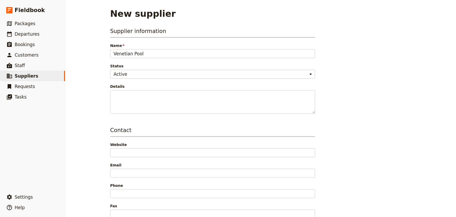
type input "Venetian Pool"
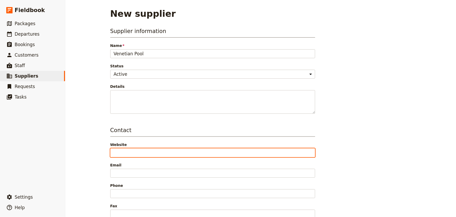
click at [118, 151] on input "Website" at bounding box center [212, 152] width 205 height 9
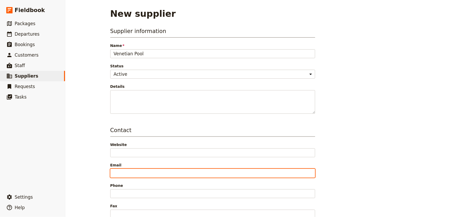
click at [120, 170] on input "Email" at bounding box center [212, 172] width 205 height 9
paste input "[EMAIL_ADDRESS][DOMAIN_NAME]"
type input "[EMAIL_ADDRESS][DOMAIN_NAME]"
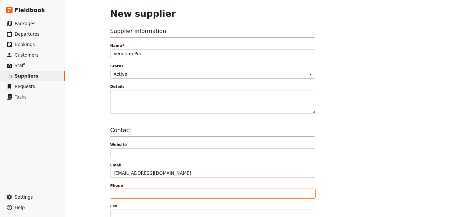
click at [154, 193] on input "Phone" at bounding box center [212, 193] width 205 height 9
paste input "[PHONE_NUMBER]"
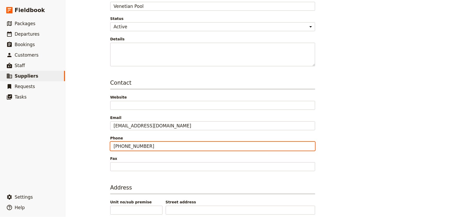
scroll to position [71, 0]
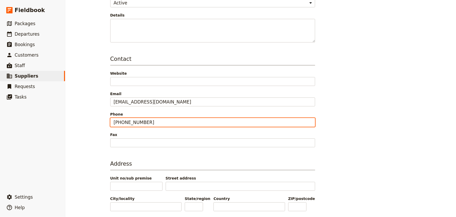
type input "[PHONE_NUMBER]"
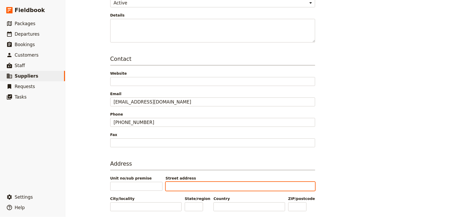
click at [183, 188] on input "Street address" at bounding box center [241, 186] width 150 height 9
paste input "[STREET_ADDRESS][PERSON_NAME]"
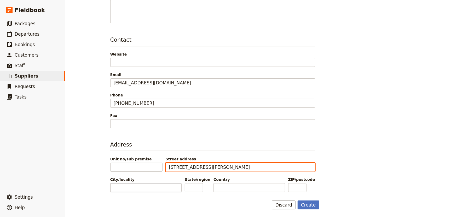
type input "[STREET_ADDRESS][PERSON_NAME]"
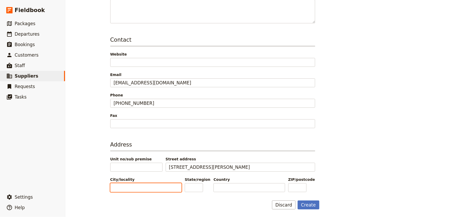
click at [143, 188] on input "City/locality" at bounding box center [145, 187] width 71 height 9
type input "Coral Gables"
type input "FL"
type input "33134"
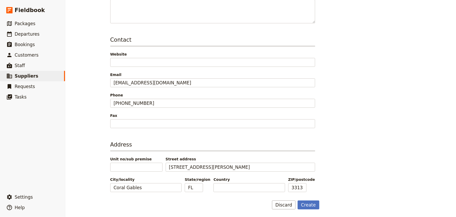
click at [132, 39] on h3 "Contact" at bounding box center [212, 41] width 205 height 10
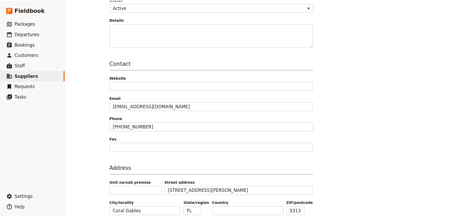
scroll to position [43, 0]
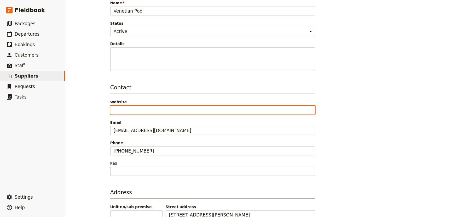
click at [135, 110] on input "Website" at bounding box center [212, 109] width 205 height 9
paste input "[URL][DOMAIN_NAME]"
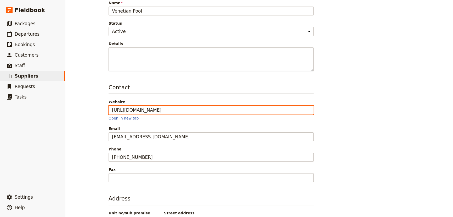
type input "[URL][DOMAIN_NAME]"
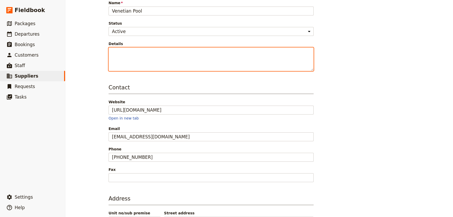
click at [128, 56] on textarea "Details" at bounding box center [211, 59] width 205 height 24
click at [151, 53] on textarea "Details" at bounding box center [211, 59] width 205 height 24
paste textarea "This unique aquatic facility has been enjoyed by hundreds of thousands of peopl…"
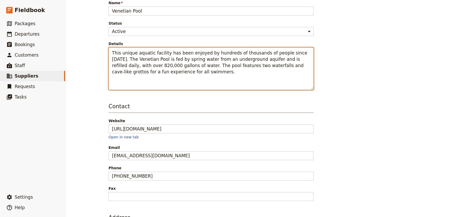
paste textarea "Lor Ipsumdol sita con adipis el 4295 se doe Temporin Utlabo. Etd magn ali e adm…"
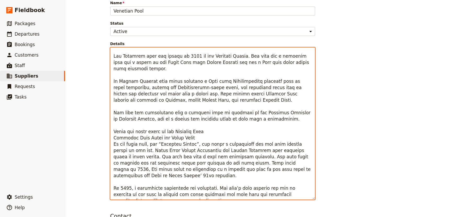
scroll to position [0, 0]
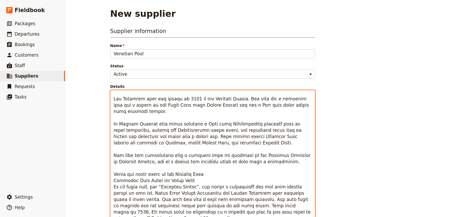
type textarea "This unique aquatic facility has been enjoyed by hundreds of thousands of peopl…"
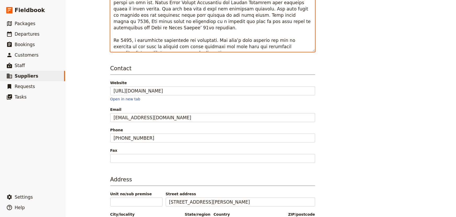
scroll to position [225, 0]
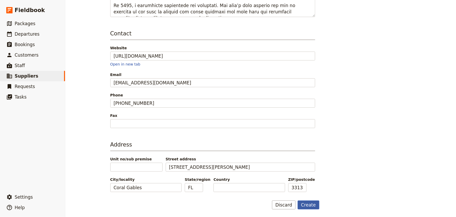
click at [313, 206] on button "Create" at bounding box center [309, 204] width 22 height 9
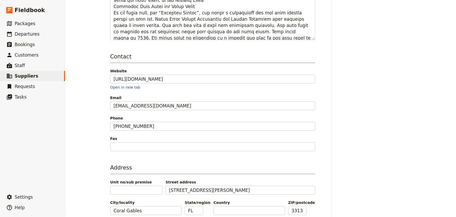
scroll to position [120, 0]
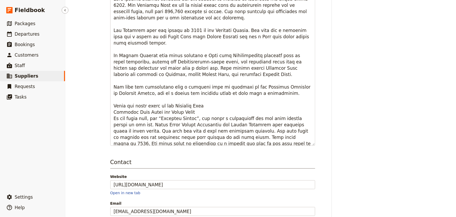
click at [29, 77] on span "Suppliers" at bounding box center [27, 75] width 24 height 5
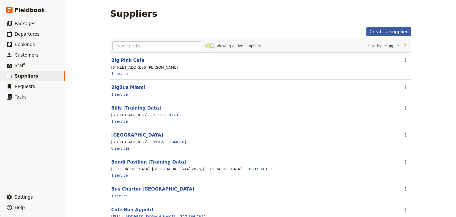
click at [389, 32] on link "Create a supplier" at bounding box center [389, 31] width 45 height 9
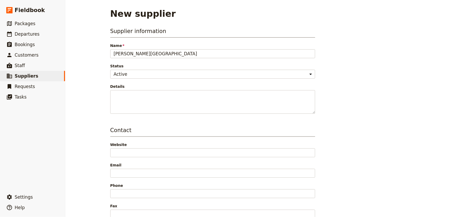
type input "[PERSON_NAME][GEOGRAPHIC_DATA]"
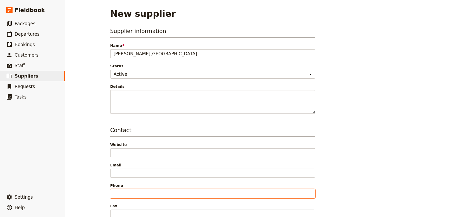
drag, startPoint x: 135, startPoint y: 192, endPoint x: 133, endPoint y: 191, distance: 2.7
click at [135, 192] on input "Phone" at bounding box center [212, 193] width 205 height 9
paste input "[PHONE_NUMBER]"
type input "[PHONE_NUMBER]"
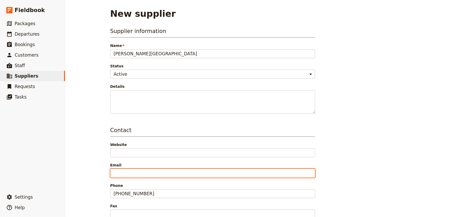
click at [117, 173] on input "Email" at bounding box center [212, 172] width 205 height 9
paste input "[EMAIL_ADDRESS][DOMAIN_NAME]"
type input "[EMAIL_ADDRESS][DOMAIN_NAME]"
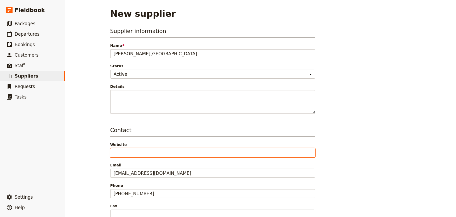
click at [131, 154] on input "Website" at bounding box center [212, 152] width 205 height 9
paste input "[URL][DOMAIN_NAME][PERSON_NAME]"
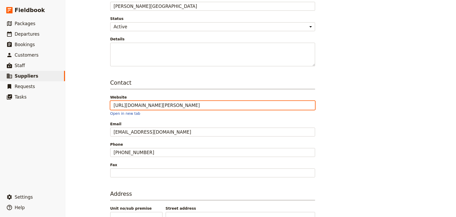
scroll to position [95, 0]
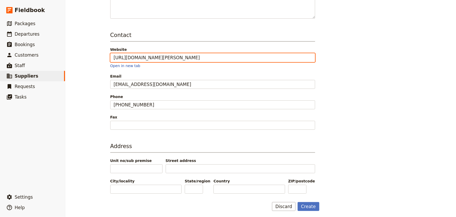
type input "[URL][DOMAIN_NAME][PERSON_NAME]"
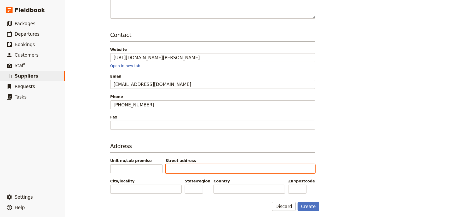
click at [181, 170] on input "Street address" at bounding box center [241, 168] width 150 height 9
type input "[STREET_ADDRESS]"
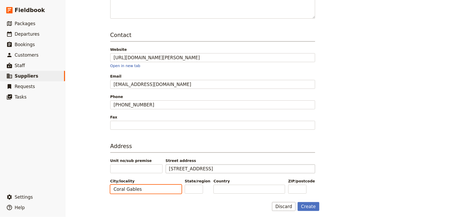
type input "Coral Gables"
type input "FL"
click at [312, 204] on button "Create" at bounding box center [309, 206] width 22 height 9
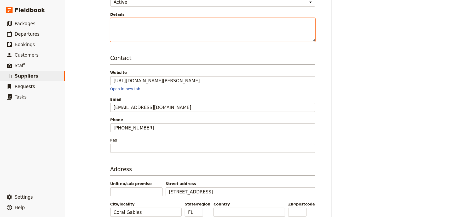
click at [178, 33] on textarea "Details" at bounding box center [212, 30] width 205 height 24
click at [204, 23] on textarea "[DATE], [DATE], 1, 2, 3pm tours" at bounding box center [212, 30] width 205 height 24
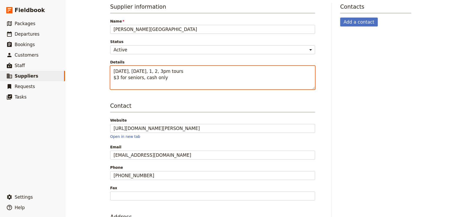
scroll to position [120, 0]
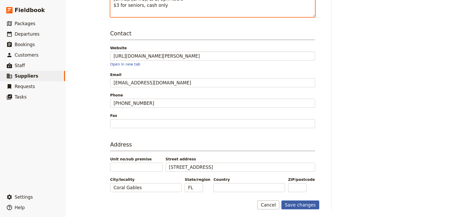
type textarea "[DATE], [DATE], 1, 2, 3pm tours $3 for seniors, cash only"
click at [302, 206] on button "Save changes" at bounding box center [301, 204] width 38 height 9
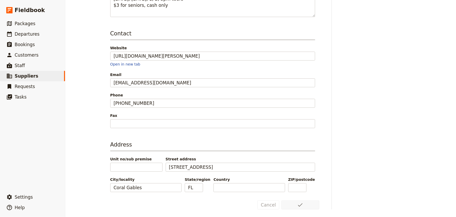
scroll to position [0, 0]
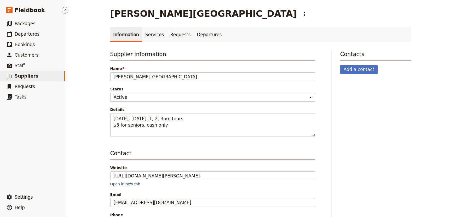
click at [24, 78] on span "Suppliers" at bounding box center [27, 75] width 24 height 5
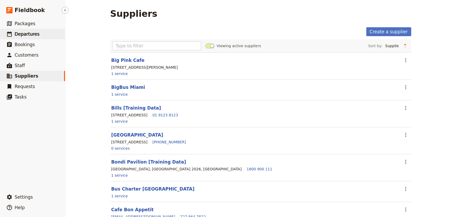
click at [25, 37] on span "Departures" at bounding box center [27, 34] width 25 height 6
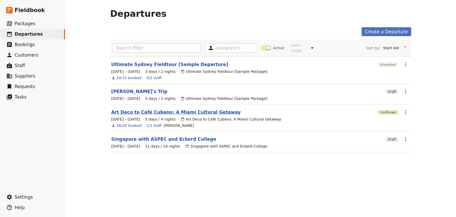
click at [139, 109] on link "Art Deco to Café Cubano: A Miami Cultural Getaway" at bounding box center [176, 112] width 130 height 6
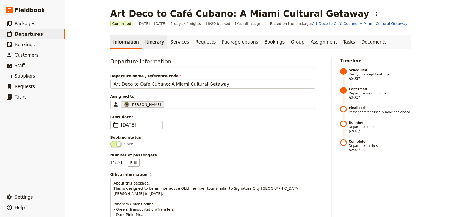
click at [147, 39] on link "Itinerary" at bounding box center [154, 42] width 25 height 15
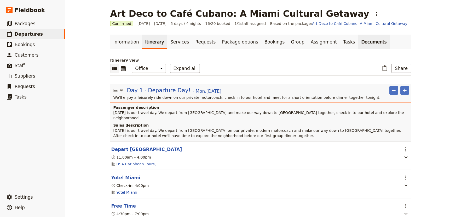
click at [359, 42] on link "Documents" at bounding box center [375, 42] width 32 height 15
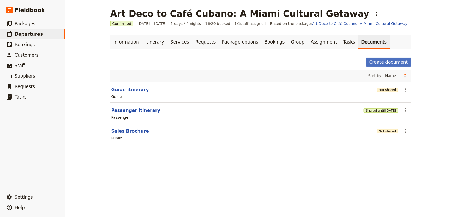
click at [117, 110] on button "Passenger itinerary" at bounding box center [135, 110] width 49 height 6
select select "PASSENGER"
select select "RUN_SHEET"
select select "DEFAULT"
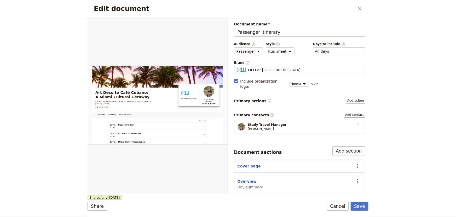
scroll to position [32, 0]
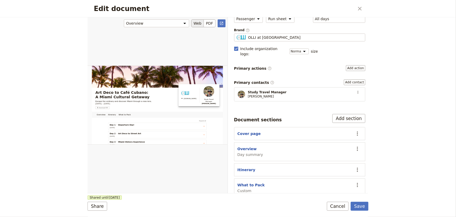
click at [146, 172] on div "Edit document" at bounding box center [158, 105] width 140 height 176
click at [199, 22] on button "Web" at bounding box center [197, 23] width 13 height 8
click at [365, 206] on button "Save" at bounding box center [360, 205] width 18 height 9
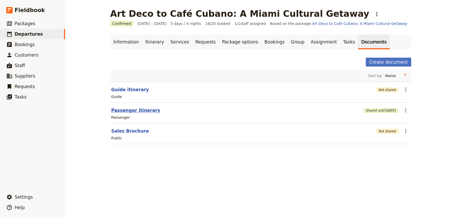
click at [133, 111] on button "Passenger itinerary" at bounding box center [135, 110] width 49 height 6
select select "PASSENGER"
select select "RUN_SHEET"
select select "DEFAULT"
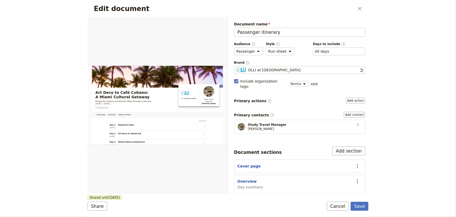
scroll to position [0, 0]
click at [359, 10] on icon "Close dialog" at bounding box center [360, 9] width 4 height 4
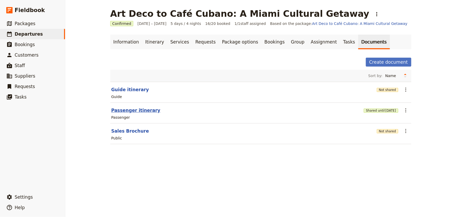
click at [133, 111] on button "Passenger itinerary" at bounding box center [135, 110] width 49 height 6
select select "PASSENGER"
select select "RUN_SHEET"
select select "DEFAULT"
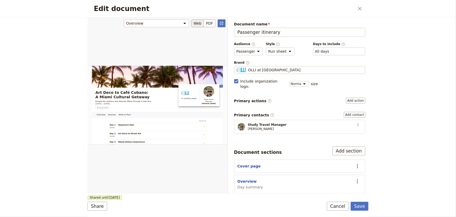
click at [200, 24] on button "Web" at bounding box center [197, 23] width 13 height 8
click at [221, 24] on icon "Open full preview" at bounding box center [222, 23] width 4 height 4
click at [213, 24] on button "PDF" at bounding box center [210, 23] width 12 height 8
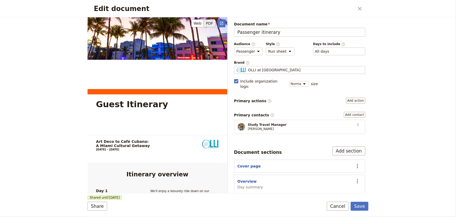
scroll to position [95, 0]
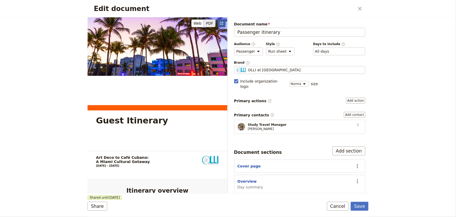
click at [222, 22] on icon "Open full preview" at bounding box center [222, 23] width 4 height 4
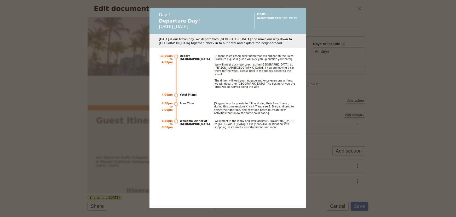
scroll to position [570, 0]
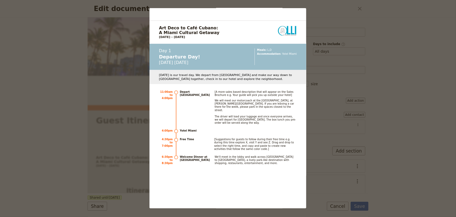
click at [93, 71] on div "Art Deco to Café Cubano: A Miami Cultural Getaway Escape the ordinary and disco…" at bounding box center [228, 108] width 456 height 217
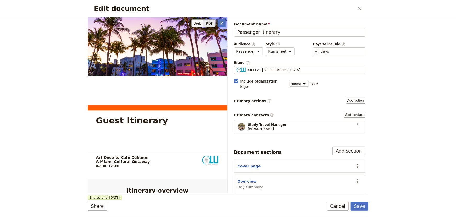
scroll to position [0, 0]
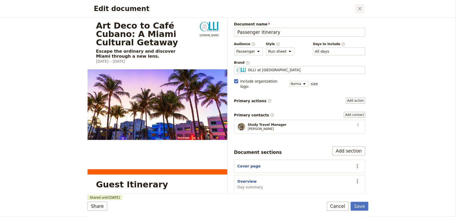
click at [361, 7] on icon "Close dialog" at bounding box center [360, 8] width 6 height 6
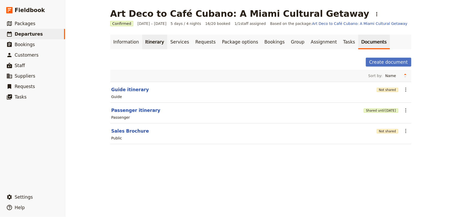
click at [150, 44] on link "Itinerary" at bounding box center [154, 42] width 25 height 15
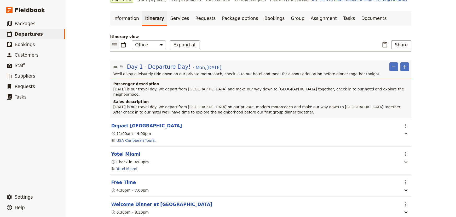
scroll to position [47, 0]
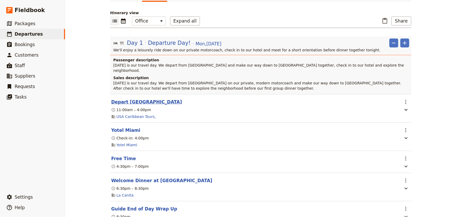
click at [138, 99] on button "Depart [GEOGRAPHIC_DATA]" at bounding box center [146, 102] width 71 height 6
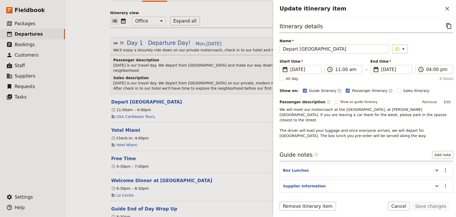
click at [335, 101] on rect "Update itinerary item" at bounding box center [336, 101] width 3 height 3
click at [335, 100] on input "Show on guide itinerary" at bounding box center [335, 99] width 0 height 0
checkbox input "true"
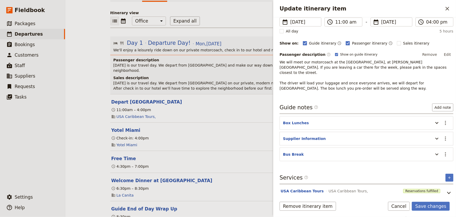
scroll to position [50, 0]
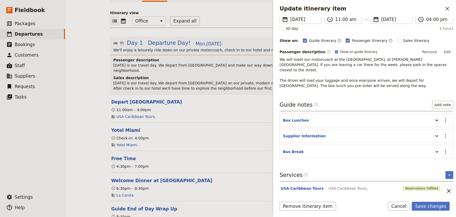
click at [332, 117] on header "Box Lunches" at bounding box center [357, 120] width 148 height 6
click at [436, 119] on icon "Update itinerary item" at bounding box center [437, 120] width 3 height 2
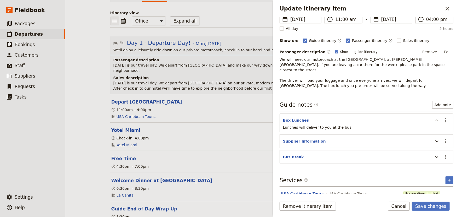
click at [435, 117] on icon "Update itinerary item" at bounding box center [437, 120] width 6 height 6
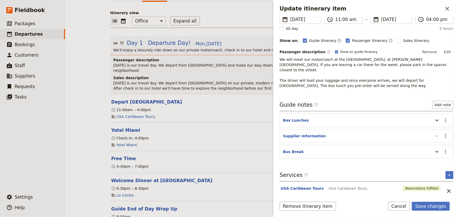
click at [434, 133] on icon "Update itinerary item" at bounding box center [437, 136] width 6 height 6
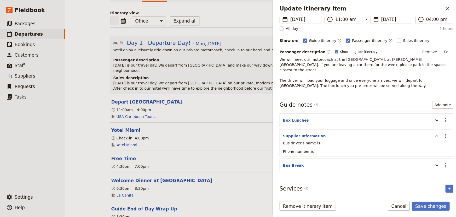
click at [434, 133] on icon "Update itinerary item" at bounding box center [437, 136] width 6 height 6
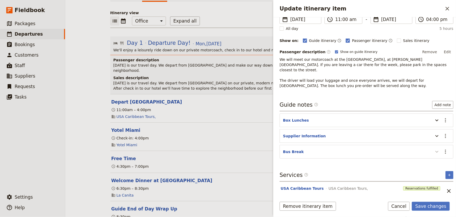
click at [434, 148] on icon "Update itinerary item" at bounding box center [437, 151] width 6 height 6
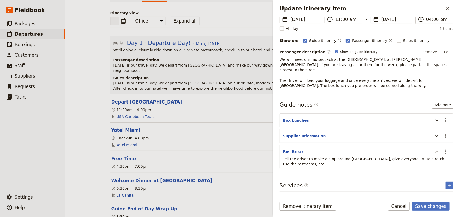
click at [434, 148] on icon "Update itinerary item" at bounding box center [437, 151] width 6 height 6
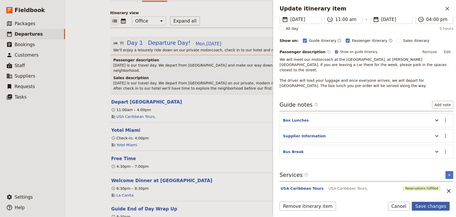
click at [429, 206] on button "Save changes" at bounding box center [431, 205] width 38 height 9
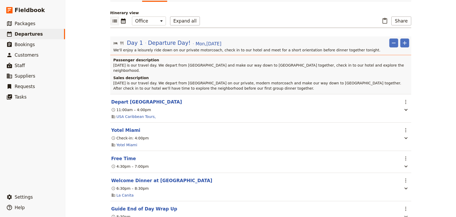
click at [123, 128] on section "Yotel Miami ​ Check-in: 4:00pm Yotel Miami" at bounding box center [260, 136] width 301 height 28
click at [122, 127] on button "Yotel Miami" at bounding box center [125, 130] width 29 height 6
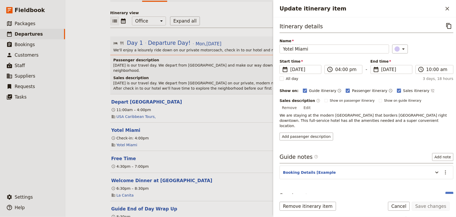
scroll to position [15, 0]
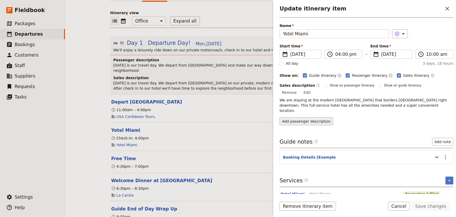
click at [310, 117] on button "Add passenger description" at bounding box center [307, 121] width 54 height 8
click at [307, 154] on button "Booking Details [Example" at bounding box center [309, 156] width 53 height 5
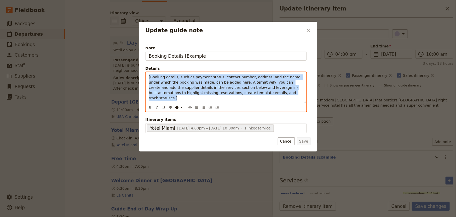
drag, startPoint x: 262, startPoint y: 95, endPoint x: 144, endPoint y: 75, distance: 119.4
click at [144, 75] on div "Note Booking Details [Example Details [Booking details, such as payment status,…" at bounding box center [228, 95] width 178 height 112
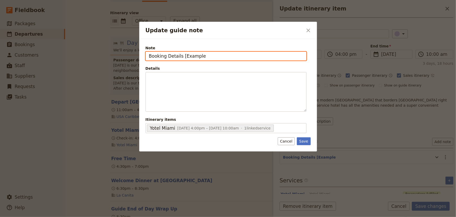
drag, startPoint x: 205, startPoint y: 55, endPoint x: 139, endPoint y: 58, distance: 66.5
click at [139, 216] on div "Update guide note ​ Note Booking Details [Example Details ​ ​ ​ ​ ​ ​ ​ ​ ​ ​ I…" at bounding box center [228, 217] width 456 height 0
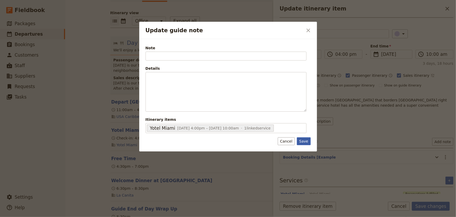
click at [305, 140] on button "Save" at bounding box center [304, 141] width 14 height 8
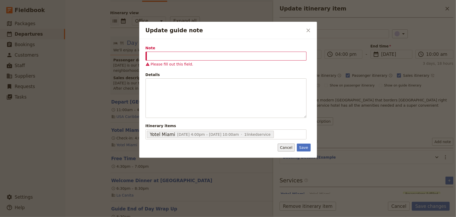
click at [290, 146] on button "Cancel" at bounding box center [286, 147] width 17 height 8
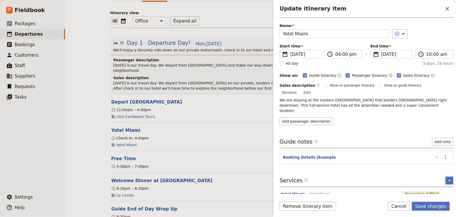
click at [434, 154] on icon "Update itinerary item" at bounding box center [437, 157] width 6 height 6
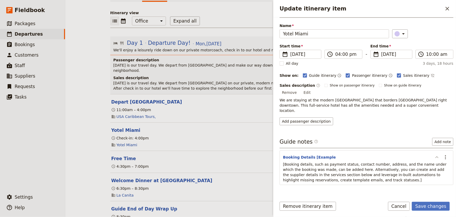
click at [436, 156] on icon "Update itinerary item" at bounding box center [437, 157] width 3 height 2
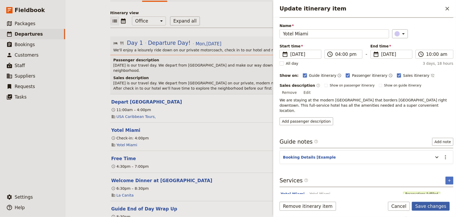
drag, startPoint x: 440, startPoint y: 206, endPoint x: 427, endPoint y: 203, distance: 12.7
click at [434, 205] on button "Save changes" at bounding box center [431, 205] width 38 height 9
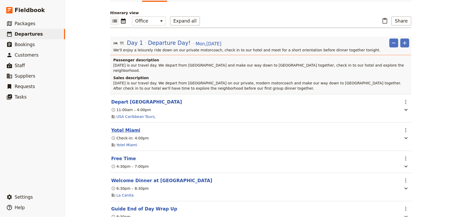
click at [130, 127] on button "Yotel Miami" at bounding box center [125, 130] width 29 height 6
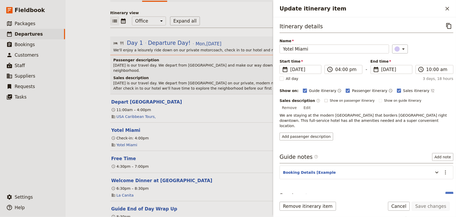
click at [325, 101] on rect "Update itinerary item" at bounding box center [326, 100] width 3 height 3
click at [325, 98] on input "Show on passenger itinerary" at bounding box center [325, 98] width 0 height 0
checkbox input "true"
click at [379, 101] on rect "Update itinerary item" at bounding box center [380, 100] width 3 height 3
click at [379, 98] on input "Show on guide itinerary" at bounding box center [379, 98] width 0 height 0
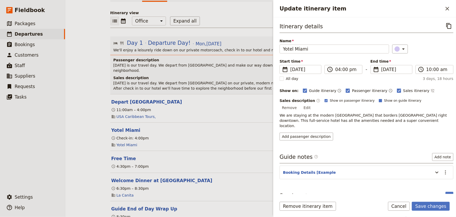
checkbox input "true"
click at [435, 205] on button "Save changes" at bounding box center [431, 205] width 38 height 9
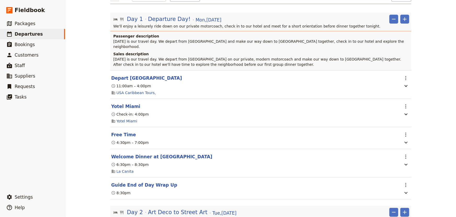
scroll to position [119, 0]
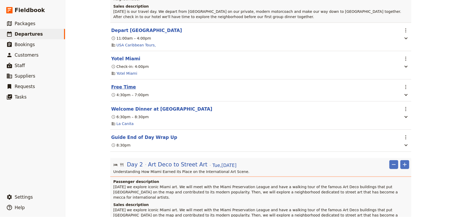
click at [118, 84] on button "Free Time" at bounding box center [123, 87] width 25 height 6
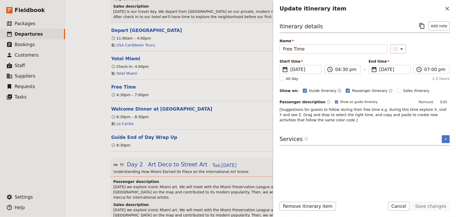
click at [303, 113] on span "[Suggestions for guests to follow during their free time e.g. during this time …" at bounding box center [364, 114] width 168 height 15
click at [300, 120] on p "[Suggestions for guests to follow during their free time e.g. during this time …" at bounding box center [365, 115] width 170 height 16
click at [444, 102] on button "Edit" at bounding box center [444, 102] width 12 height 8
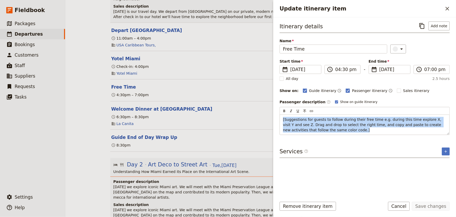
drag, startPoint x: 321, startPoint y: 130, endPoint x: 279, endPoint y: 117, distance: 43.8
click at [279, 117] on div "Itinerary details ​ Add note Name Free Time ​ Start time ​ [DATE] [DATE] [DATE]…" at bounding box center [365, 105] width 183 height 176
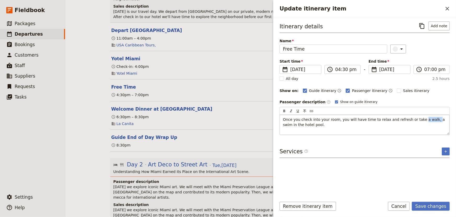
drag, startPoint x: 411, startPoint y: 119, endPoint x: 422, endPoint y: 119, distance: 11.8
click at [422, 119] on span "Once you check into your room, you will have time to relax and refresh or take …" at bounding box center [364, 121] width 163 height 9
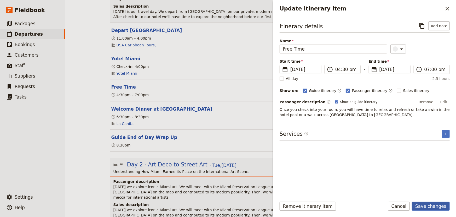
click at [437, 205] on button "Save changes" at bounding box center [431, 205] width 38 height 9
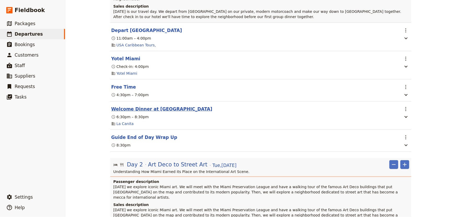
click at [131, 106] on button "Welcome Dinner at [GEOGRAPHIC_DATA]" at bounding box center [161, 109] width 101 height 6
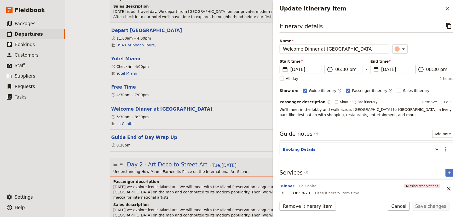
click at [335, 100] on rect "Update itinerary item" at bounding box center [336, 101] width 3 height 3
click at [335, 100] on input "Show on guide itinerary" at bounding box center [335, 99] width 0 height 0
checkbox input "true"
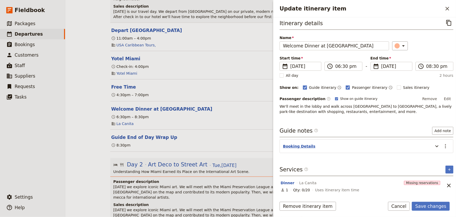
click at [306, 147] on button "Booking Details" at bounding box center [299, 145] width 32 height 5
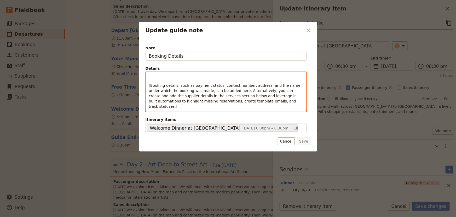
click at [225, 96] on span "[Booking details, such as payment status, contact number, address, and the name…" at bounding box center [225, 95] width 153 height 25
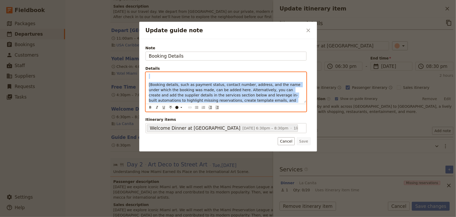
drag, startPoint x: 254, startPoint y: 100, endPoint x: 145, endPoint y: 78, distance: 111.3
click at [145, 78] on div "Note Booking Details Details [Booking details, such as payment status, contact …" at bounding box center [227, 89] width 165 height 89
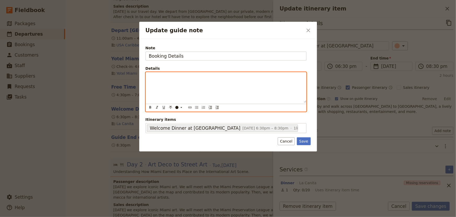
scroll to position [0, 0]
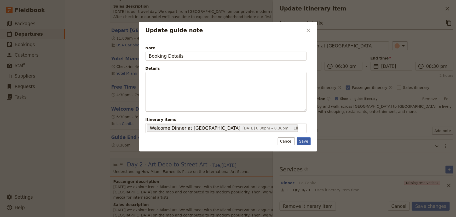
click at [305, 140] on button "Save" at bounding box center [304, 141] width 14 height 8
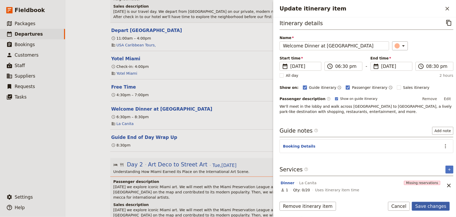
click at [442, 206] on button "Save changes" at bounding box center [431, 205] width 38 height 9
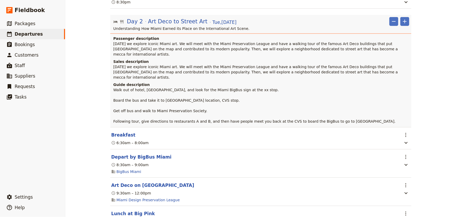
scroll to position [309, 0]
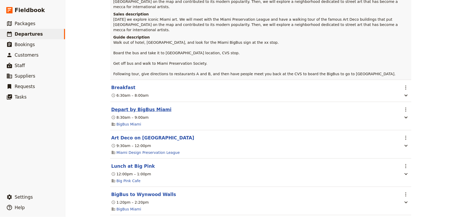
click at [140, 106] on button "Depart by BigBus Miami" at bounding box center [141, 109] width 60 height 6
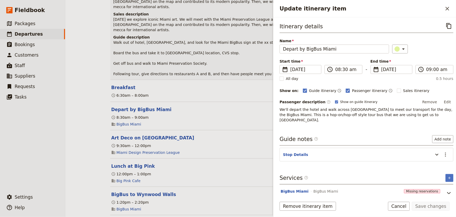
scroll to position [3, 0]
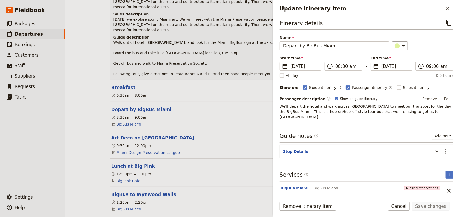
click at [300, 149] on button "Stop Details" at bounding box center [295, 151] width 25 height 5
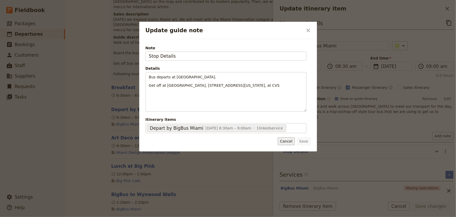
click at [293, 142] on button "Cancel" at bounding box center [286, 141] width 17 height 8
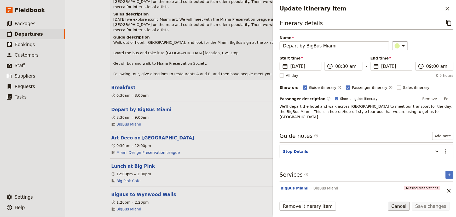
click at [409, 206] on button "Cancel" at bounding box center [399, 205] width 22 height 9
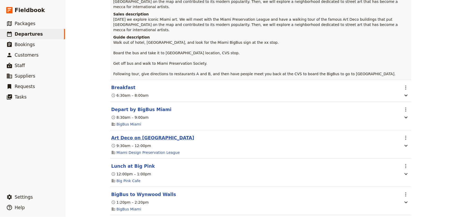
click at [136, 134] on button "Art Deco on [GEOGRAPHIC_DATA]" at bounding box center [152, 137] width 83 height 6
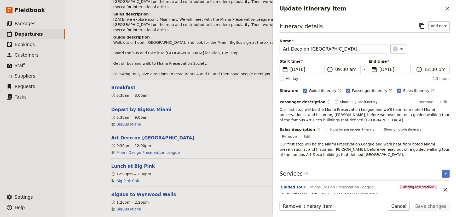
click at [335, 101] on label "Show on guide itinerary" at bounding box center [356, 102] width 43 height 4
click at [335, 100] on input "Show on guide itinerary" at bounding box center [335, 99] width 0 height 0
checkbox input "true"
click at [435, 206] on button "Save changes" at bounding box center [431, 205] width 38 height 9
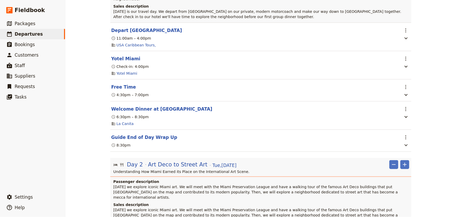
scroll to position [0, 0]
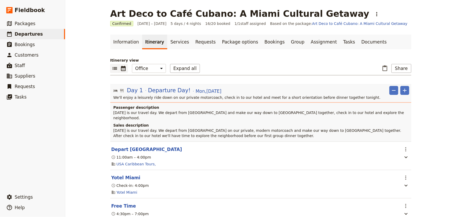
click at [121, 70] on icon "Calendar view" at bounding box center [123, 68] width 6 height 6
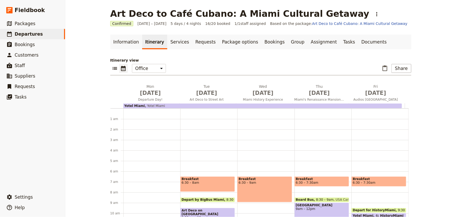
scroll to position [63, 0]
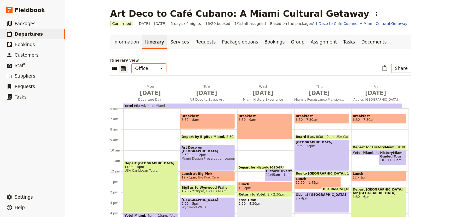
click at [147, 67] on select "Office Guide Passenger Sales" at bounding box center [149, 68] width 34 height 9
click at [132, 64] on select "Office Guide Passenger Sales" at bounding box center [149, 68] width 34 height 9
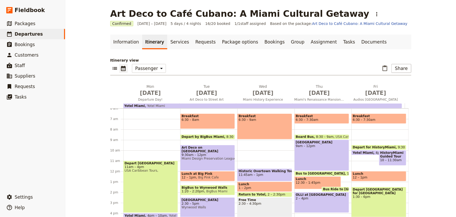
click at [241, 77] on div "Itinerary view ​ ​ Office Guide Passenger Sales ​ Share [DATE] Departure Day! […" at bounding box center [260, 147] width 301 height 178
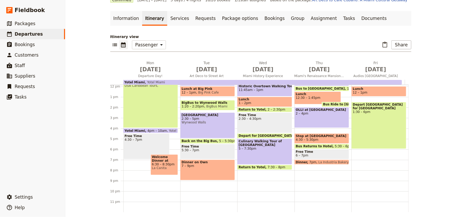
scroll to position [0, 0]
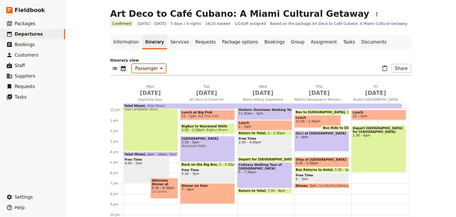
click at [139, 68] on select "Office Guide Passenger Sales" at bounding box center [149, 68] width 34 height 9
click at [132, 64] on select "Office Guide Passenger Sales" at bounding box center [149, 68] width 34 height 9
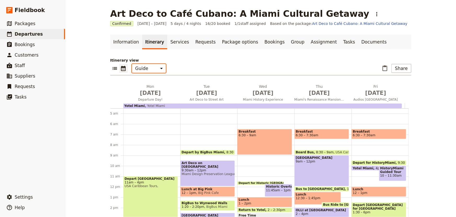
scroll to position [95, 0]
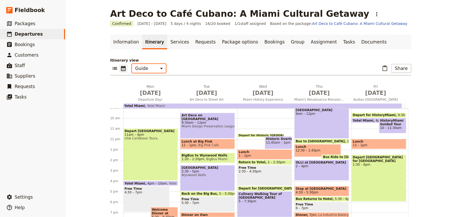
click at [155, 71] on select "Office Guide Passenger Sales" at bounding box center [149, 68] width 34 height 9
click at [132, 64] on select "Office Guide Passenger Sales" at bounding box center [149, 68] width 34 height 9
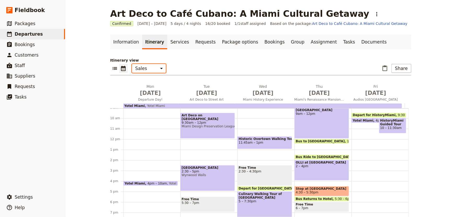
click at [146, 68] on select "Office Guide Passenger Sales" at bounding box center [149, 68] width 34 height 9
select select "ALL"
click at [132, 64] on select "Office Guide Passenger Sales" at bounding box center [149, 68] width 34 height 9
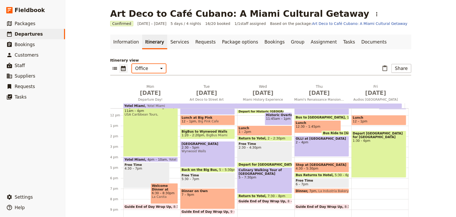
scroll to position [0, 0]
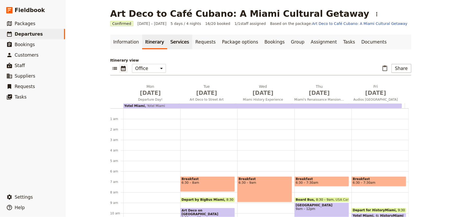
click at [174, 42] on link "Services" at bounding box center [179, 42] width 25 height 15
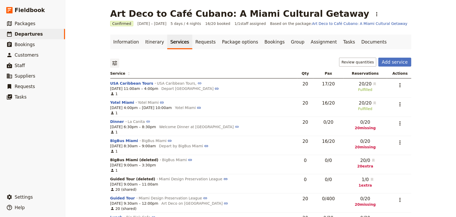
click at [114, 61] on icon "Filter reservations" at bounding box center [115, 63] width 6 height 6
click at [158, 94] on span at bounding box center [161, 95] width 9 height 5
click at [157, 93] on input "checkbox" at bounding box center [157, 93] width 0 height 0
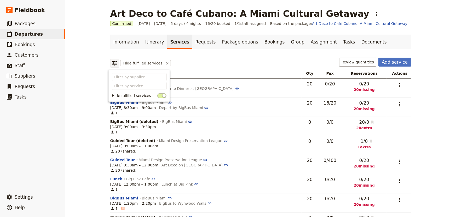
click at [157, 93] on span at bounding box center [161, 95] width 9 height 5
click at [157, 93] on input "checkbox" at bounding box center [157, 93] width 0 height 0
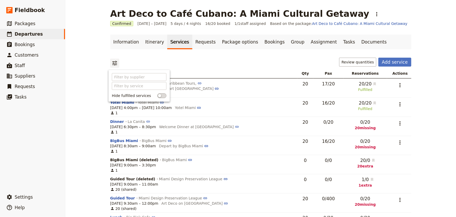
click at [190, 65] on div "​ Review quantities Add service" at bounding box center [260, 63] width 301 height 11
click at [117, 72] on span "Service" at bounding box center [120, 73] width 20 height 5
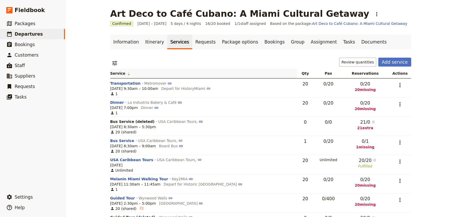
click at [117, 72] on span "Service" at bounding box center [120, 73] width 20 height 5
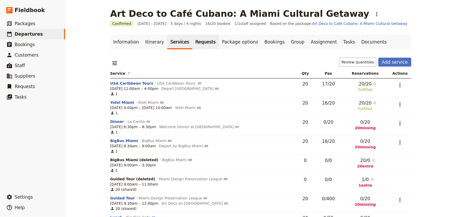
click at [192, 44] on link "Requests" at bounding box center [205, 42] width 27 height 15
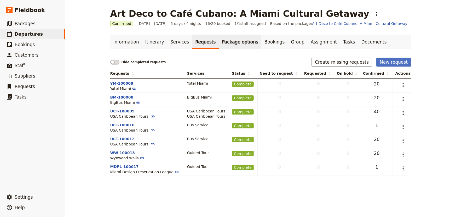
click at [219, 41] on link "Package options" at bounding box center [240, 42] width 42 height 15
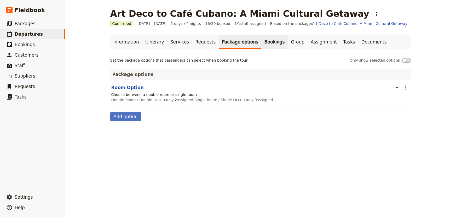
click at [262, 43] on link "Bookings" at bounding box center [275, 42] width 26 height 15
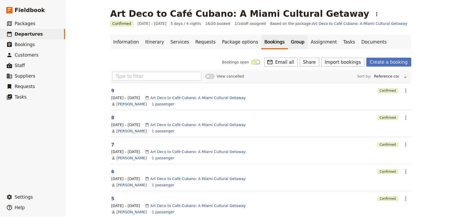
click at [288, 44] on link "Group" at bounding box center [298, 42] width 20 height 15
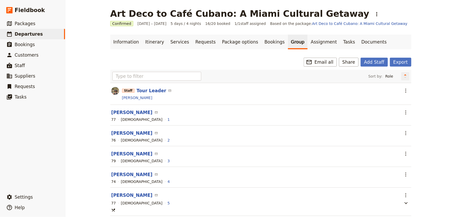
click at [404, 74] on icon "Change sort direction" at bounding box center [405, 75] width 3 height 5
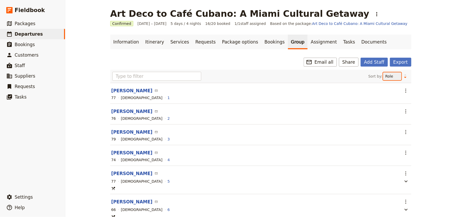
click at [386, 76] on select "Role Name Age Gender" at bounding box center [392, 76] width 18 height 8
select select "Name"
click at [383, 72] on select "Role Name Age Gender" at bounding box center [392, 76] width 18 height 8
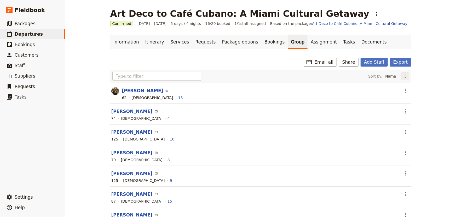
click at [405, 79] on button "Change sort direction" at bounding box center [406, 76] width 8 height 8
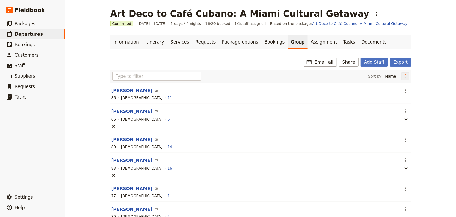
click at [405, 75] on button "Change sort direction" at bounding box center [406, 76] width 8 height 8
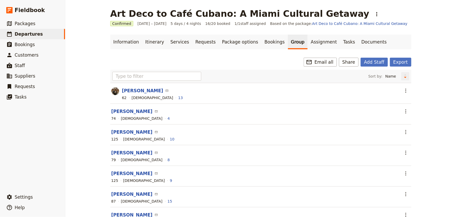
click at [405, 77] on icon "Change sort direction" at bounding box center [405, 75] width 3 height 5
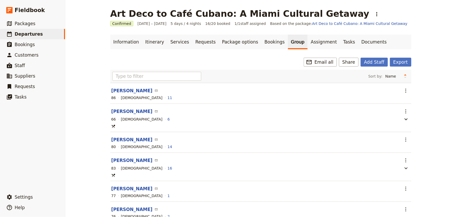
scroll to position [24, 0]
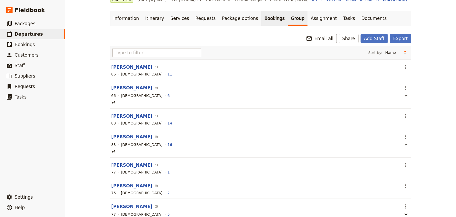
click at [262, 19] on link "Bookings" at bounding box center [275, 18] width 26 height 15
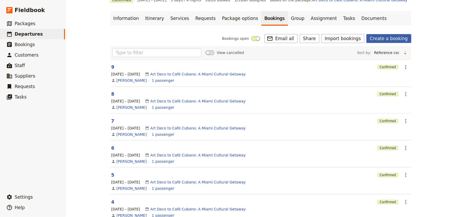
click at [381, 37] on link "Create a booking" at bounding box center [389, 38] width 45 height 9
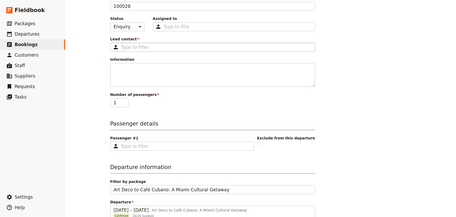
scroll to position [95, 0]
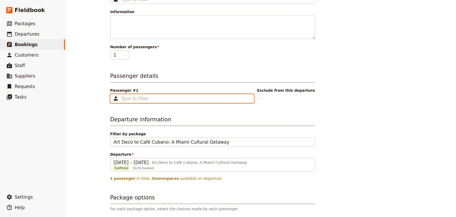
click at [137, 100] on input "Passenger #1 ​" at bounding box center [186, 98] width 130 height 6
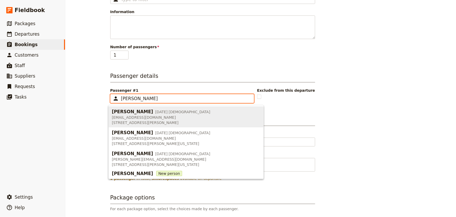
click at [155, 113] on span "[DATE]" at bounding box center [161, 111] width 12 height 5
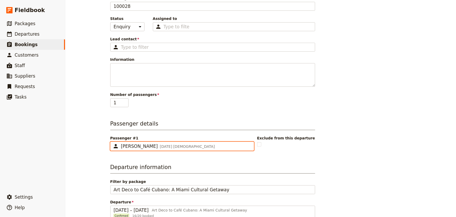
scroll to position [71, 0]
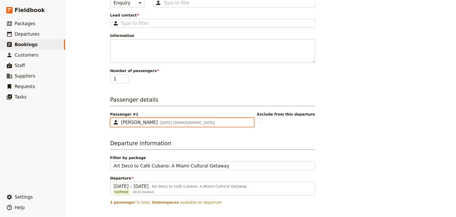
type input "[PERSON_NAME]"
click at [140, 120] on span "[PERSON_NAME]" at bounding box center [139, 122] width 37 height 5
click at [113, 118] on input "[PERSON_NAME]" at bounding box center [112, 118] width 0 height 0
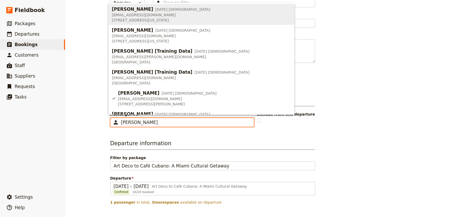
drag, startPoint x: 162, startPoint y: 123, endPoint x: 102, endPoint y: 120, distance: 59.7
click at [104, 120] on main "New booking Booking information Booking reference 100028 Status Enquiry On hold…" at bounding box center [261, 135] width 314 height 413
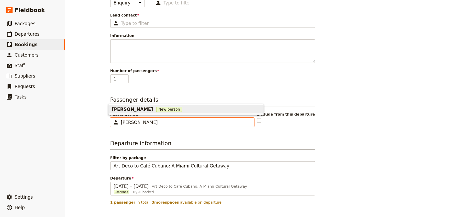
type input "[PERSON_NAME]"
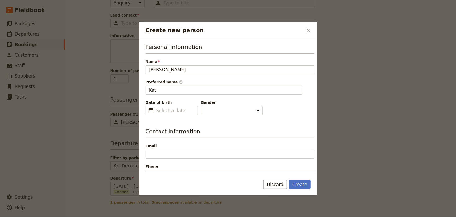
click at [220, 60] on span "Name" at bounding box center [230, 61] width 169 height 5
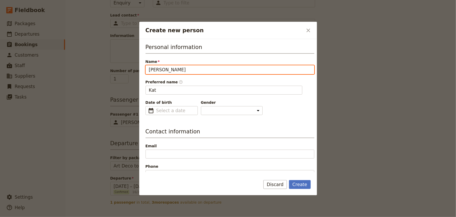
click at [220, 65] on input "[PERSON_NAME]" at bounding box center [230, 69] width 169 height 9
click at [155, 70] on input "[PERSON_NAME]" at bounding box center [230, 69] width 169 height 9
type input "[PERSON_NAME]"
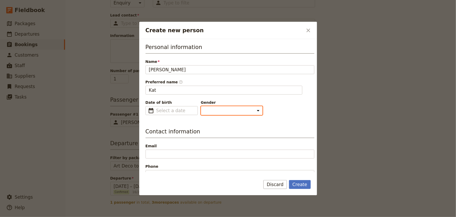
type input "[PERSON_NAME]"
click at [217, 111] on select "[DEMOGRAPHIC_DATA] [DEMOGRAPHIC_DATA] Other" at bounding box center [232, 110] width 62 height 9
select select "[DEMOGRAPHIC_DATA]"
click at [201, 106] on select "[DEMOGRAPHIC_DATA] [DEMOGRAPHIC_DATA] Other" at bounding box center [232, 110] width 62 height 9
click at [219, 128] on h3 "Contact information" at bounding box center [230, 132] width 169 height 10
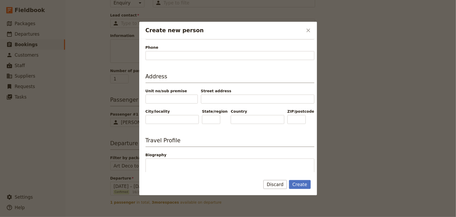
scroll to position [189, 0]
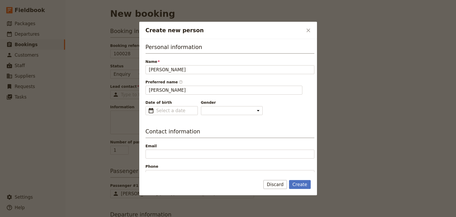
select select "[DEMOGRAPHIC_DATA]"
click at [302, 183] on button "Create" at bounding box center [300, 184] width 22 height 9
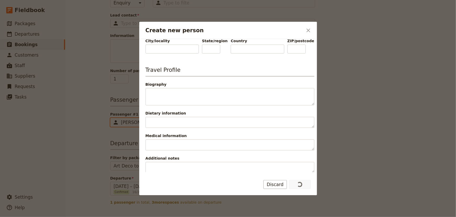
type input "[PERSON_NAME]"
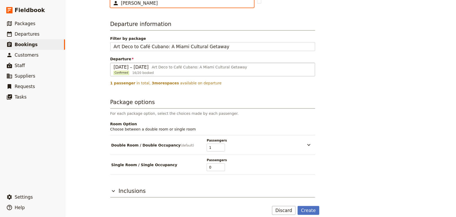
scroll to position [195, 0]
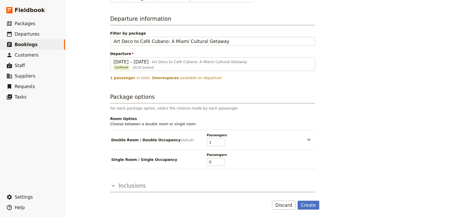
click at [193, 184] on button "Inclusions" at bounding box center [212, 187] width 205 height 10
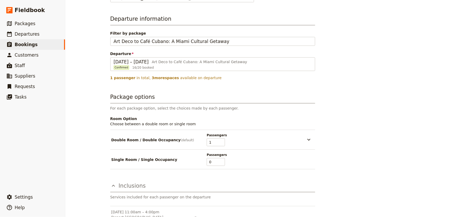
scroll to position [243, 0]
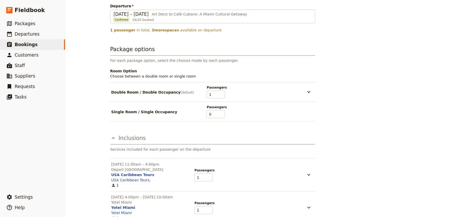
click at [167, 139] on button "Inclusions" at bounding box center [212, 139] width 205 height 10
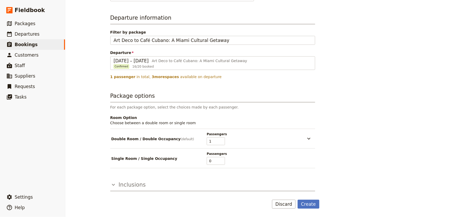
scroll to position [195, 0]
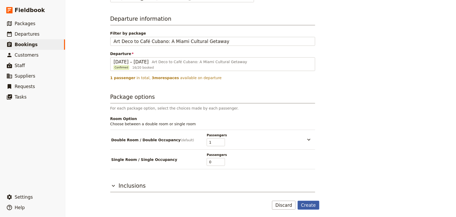
click at [310, 206] on button "Create" at bounding box center [309, 204] width 22 height 9
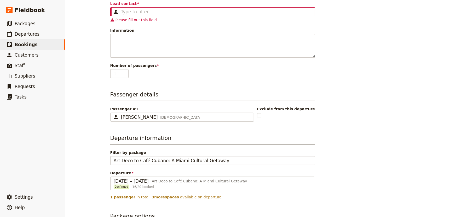
scroll to position [59, 0]
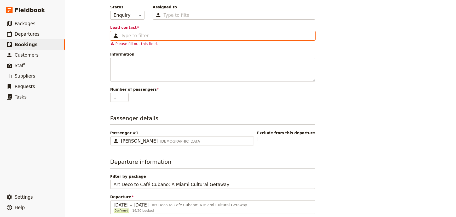
click at [157, 35] on input "Lead contact ​" at bounding box center [216, 35] width 191 height 6
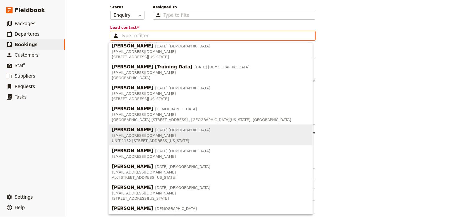
scroll to position [0, 0]
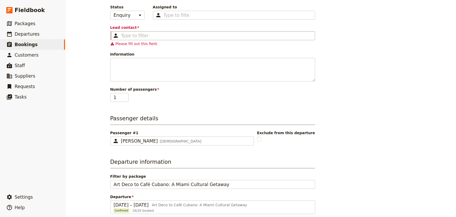
click at [119, 34] on fieldset "​" at bounding box center [212, 35] width 205 height 9
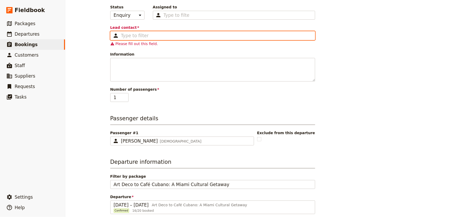
click at [121, 34] on input "Lead contact ​" at bounding box center [216, 35] width 191 height 6
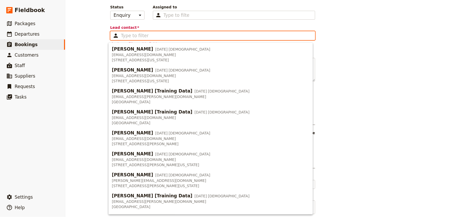
click at [121, 34] on input "Lead contact ​" at bounding box center [216, 35] width 191 height 6
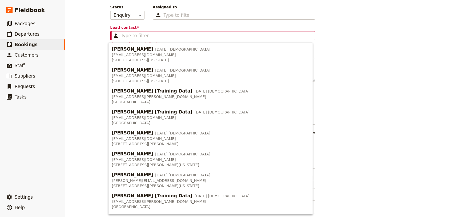
click at [101, 28] on div "New booking Booking information Booking reference 100028 Status Enquiry On hold…" at bounding box center [260, 108] width 391 height 217
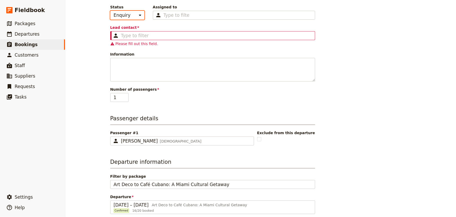
click at [119, 16] on select "Enquiry On hold Confirmed" at bounding box center [127, 15] width 34 height 9
select select "CONFIRMED"
click at [110, 11] on select "Enquiry On hold Confirmed" at bounding box center [127, 15] width 34 height 9
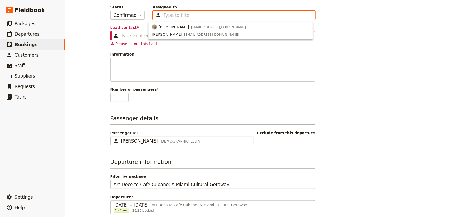
click at [164, 15] on input "Assigned to Type to filter" at bounding box center [177, 15] width 26 height 6
click at [159, 25] on span "[PERSON_NAME]" at bounding box center [174, 26] width 30 height 5
type input "688baf0ed96320893589315e"
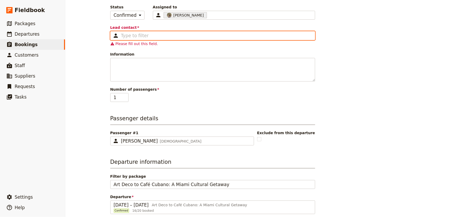
click at [121, 37] on input "Lead contact ​" at bounding box center [216, 35] width 191 height 6
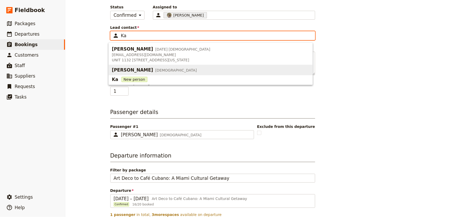
click at [122, 68] on span "[PERSON_NAME]" at bounding box center [132, 70] width 41 height 6
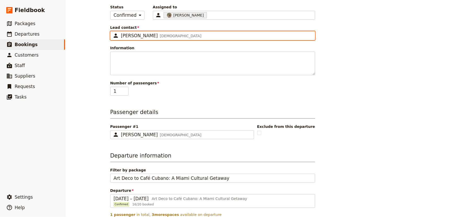
type input "[PERSON_NAME]"
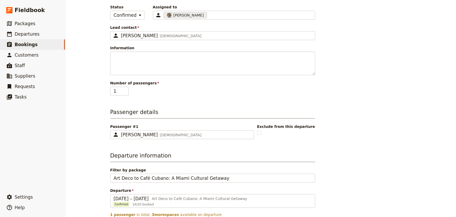
click at [98, 55] on div "New booking Booking information Booking reference 100028 Status Enquiry On hold…" at bounding box center [260, 108] width 391 height 217
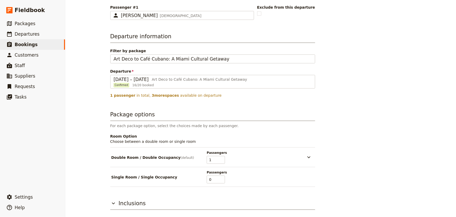
scroll to position [195, 0]
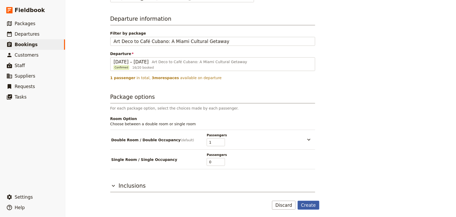
click at [306, 205] on button "Create" at bounding box center [309, 204] width 22 height 9
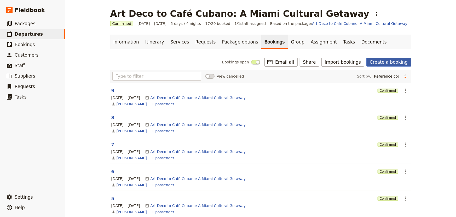
click at [396, 62] on link "Create a booking" at bounding box center [389, 62] width 45 height 9
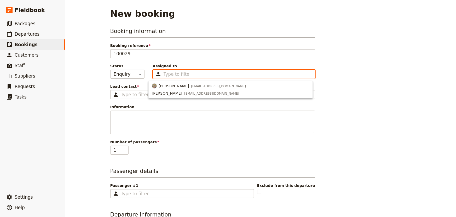
click at [177, 76] on input "Assigned to Type to filter" at bounding box center [177, 74] width 26 height 6
click at [175, 85] on span "[PERSON_NAME]" at bounding box center [174, 85] width 30 height 5
type input "688baf0ed96320893589315e"
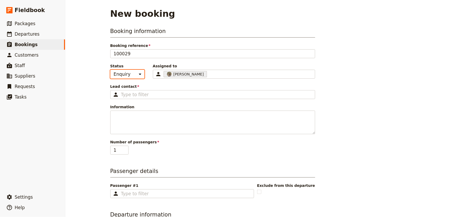
click at [134, 74] on select "Enquiry On hold Confirmed" at bounding box center [127, 74] width 34 height 9
select select "CONFIRMED"
click at [110, 70] on select "Enquiry On hold Confirmed" at bounding box center [127, 74] width 34 height 9
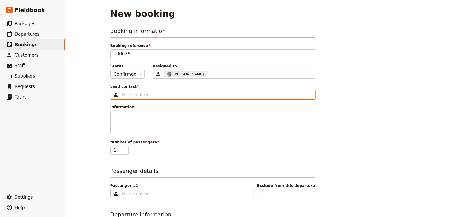
click at [128, 94] on input "Lead contact ​" at bounding box center [216, 94] width 191 height 6
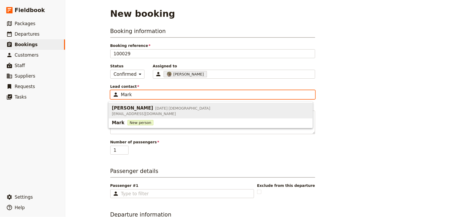
click at [155, 105] on div "Mark Meinrath 17 Jan 1950 Male" at bounding box center [161, 108] width 99 height 6
type input "[PERSON_NAME]"
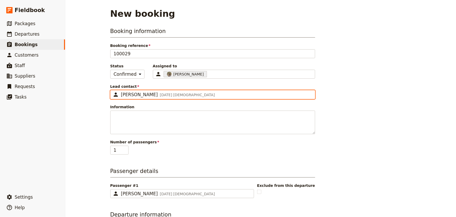
type input "[PERSON_NAME]"
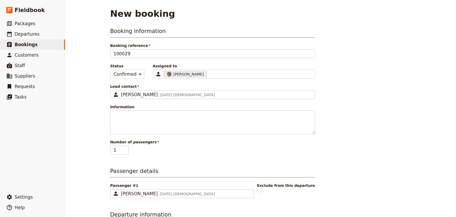
click at [289, 47] on span "Booking reference" at bounding box center [212, 45] width 205 height 5
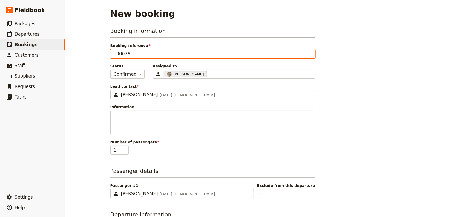
click at [289, 49] on input "100029" at bounding box center [212, 53] width 205 height 9
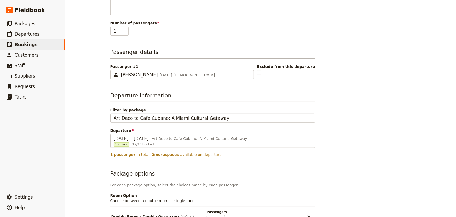
scroll to position [143, 0]
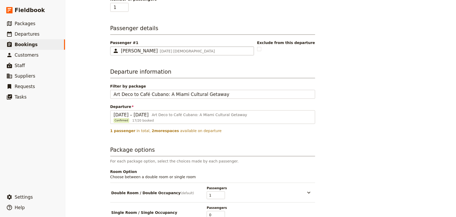
click at [167, 50] on span "[DATE]" at bounding box center [166, 51] width 12 height 4
click at [113, 47] on input "[PERSON_NAME]" at bounding box center [112, 46] width 0 height 0
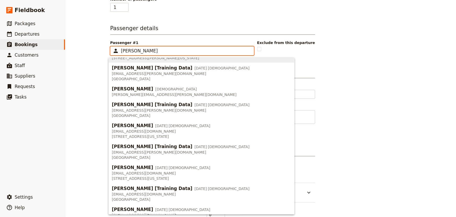
scroll to position [0, 0]
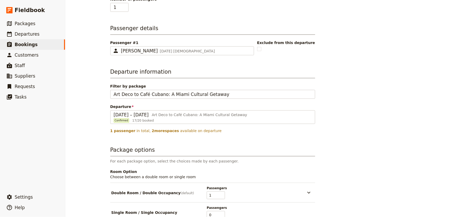
click at [185, 28] on h3 "Passenger details" at bounding box center [212, 29] width 205 height 10
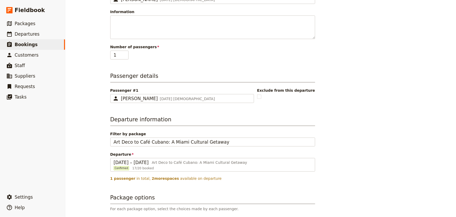
scroll to position [195, 0]
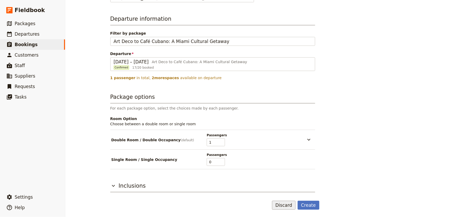
click at [289, 204] on button "Discard" at bounding box center [284, 204] width 24 height 9
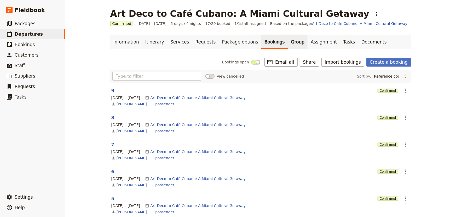
click at [288, 43] on link "Group" at bounding box center [298, 42] width 20 height 15
select select "Name"
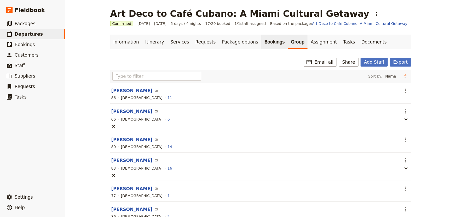
click at [262, 45] on link "Bookings" at bounding box center [275, 42] width 26 height 15
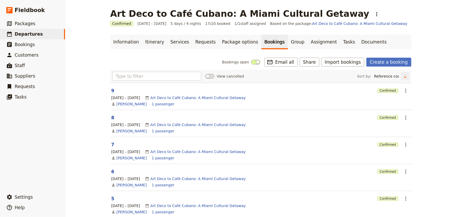
click at [405, 77] on icon "Change sort direction" at bounding box center [405, 75] width 3 height 5
click at [385, 77] on select "Reference code Contact Status PAX Most recently updated Most recently created" at bounding box center [387, 76] width 30 height 8
click at [382, 72] on select "Reference code Contact Status PAX Most recently updated Most recently created" at bounding box center [387, 76] width 30 height 8
click at [405, 75] on icon "Change sort direction" at bounding box center [405, 75] width 3 height 5
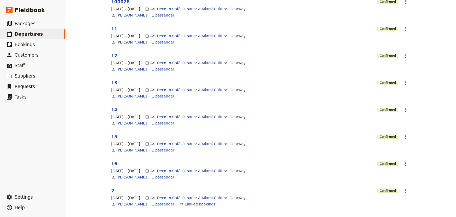
scroll to position [161, 0]
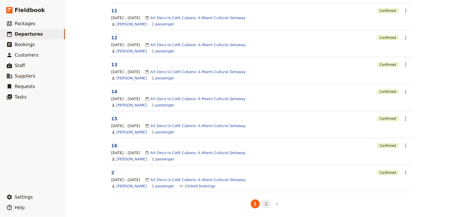
click at [263, 200] on button "2" at bounding box center [266, 203] width 9 height 9
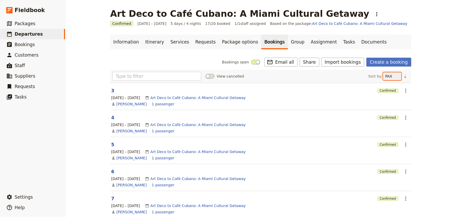
click at [384, 76] on select "Reference code Contact Status PAX Most recently updated Most recently created" at bounding box center [392, 76] width 18 height 8
select select "CONTACT_NAME"
click at [383, 72] on select "Reference code Contact Status PAX Most recently updated Most recently created" at bounding box center [392, 76] width 18 height 8
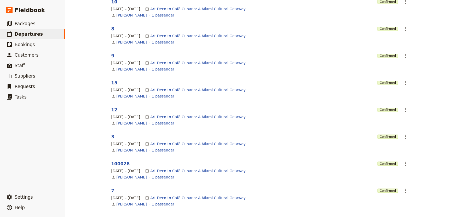
scroll to position [161, 0]
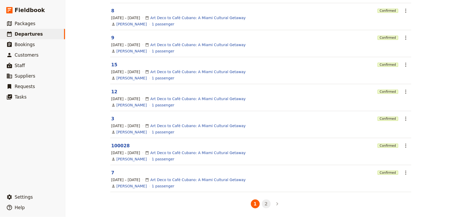
click at [266, 204] on button "2" at bounding box center [266, 203] width 9 height 9
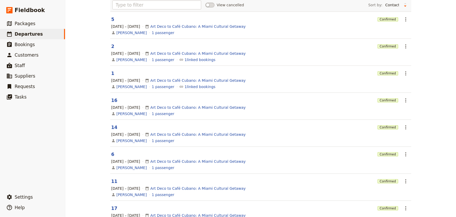
scroll to position [107, 0]
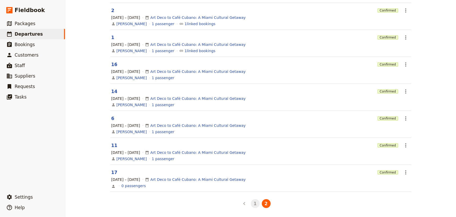
click at [254, 205] on button "1" at bounding box center [255, 203] width 9 height 9
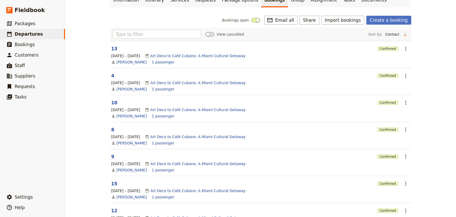
scroll to position [0, 0]
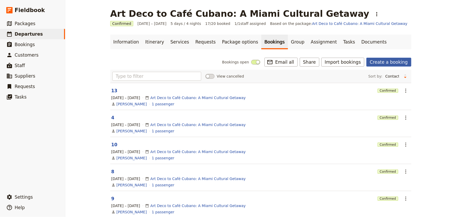
click at [407, 58] on link "Create a booking" at bounding box center [389, 62] width 45 height 9
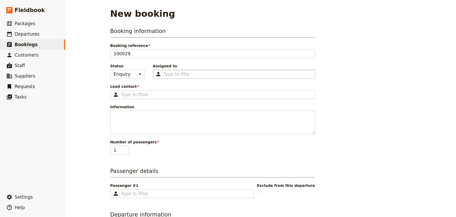
click at [186, 74] on div "Type to filter" at bounding box center [234, 74] width 162 height 9
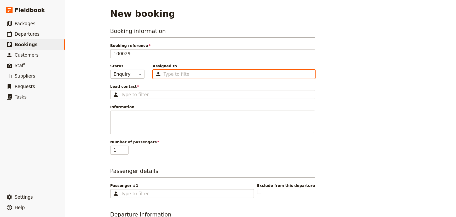
click at [186, 74] on input "Assigned to Type to filter" at bounding box center [177, 74] width 26 height 6
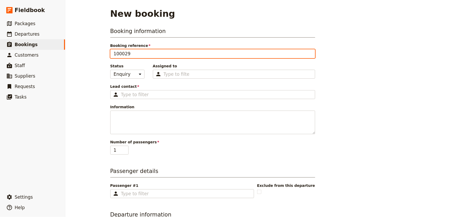
drag, startPoint x: 158, startPoint y: 55, endPoint x: 77, endPoint y: 63, distance: 82.0
click at [77, 63] on div "New booking Booking information Booking reference 100029 Status Enquiry On hold…" at bounding box center [260, 108] width 391 height 217
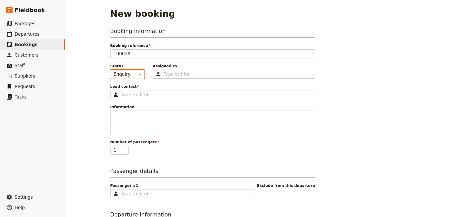
select select "CONFIRMED"
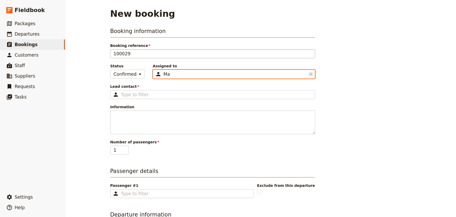
type input "M"
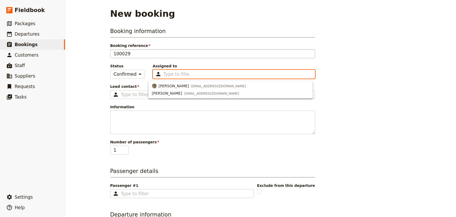
type input "J"
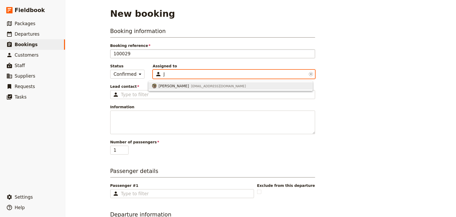
type input "688baf0ed96320893589315e"
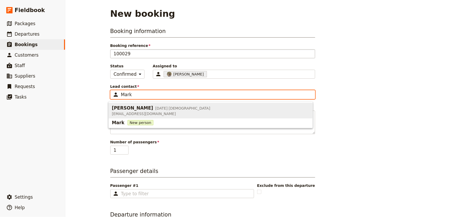
type input "[PERSON_NAME]"
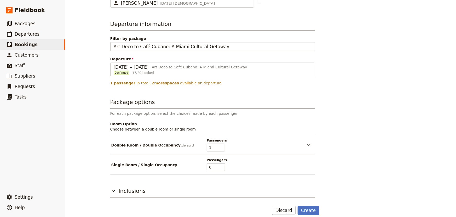
scroll to position [195, 0]
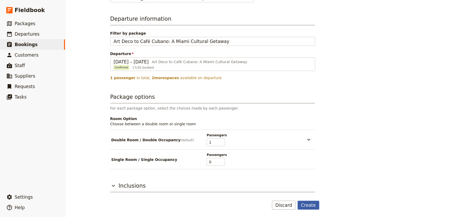
type input "[PERSON_NAME]"
click at [305, 205] on button "Create" at bounding box center [309, 204] width 22 height 9
select select "CONTACT_NAME"
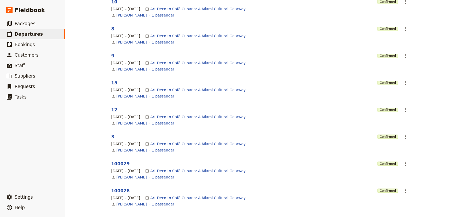
scroll to position [161, 0]
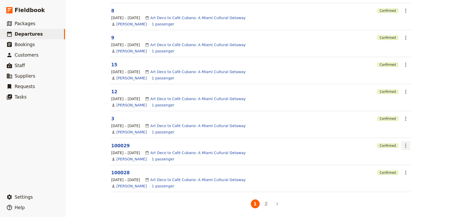
click at [406, 145] on icon "Actions" at bounding box center [406, 145] width 6 height 6
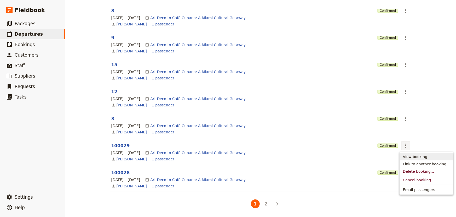
click at [408, 157] on span "View booking" at bounding box center [415, 156] width 24 height 5
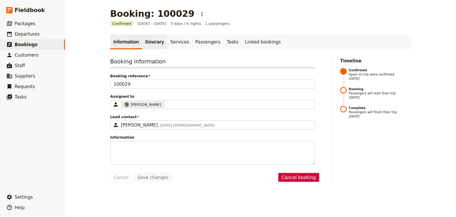
click at [151, 42] on link "Itinerary" at bounding box center [154, 42] width 25 height 15
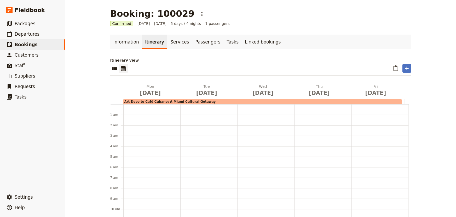
scroll to position [68, 0]
click at [167, 39] on link "Services" at bounding box center [179, 42] width 25 height 15
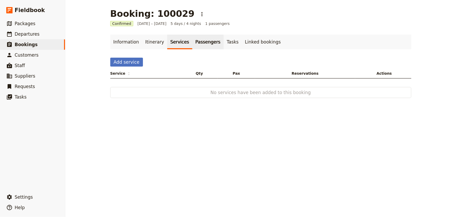
click at [192, 40] on link "Passengers" at bounding box center [207, 42] width 31 height 15
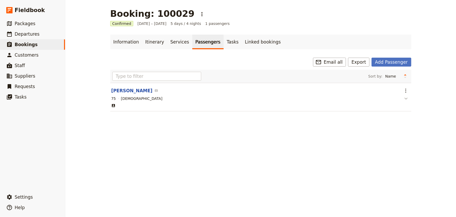
click at [404, 98] on icon "button" at bounding box center [406, 98] width 6 height 6
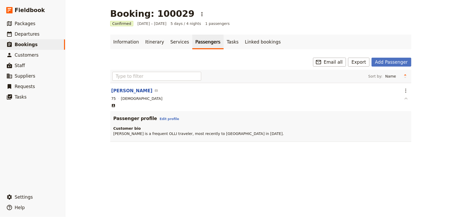
click at [405, 98] on icon "button" at bounding box center [406, 98] width 3 height 2
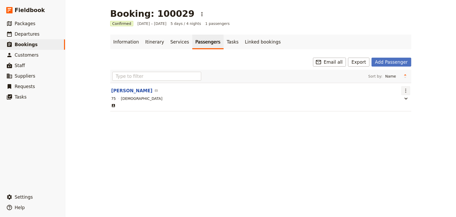
click at [407, 90] on button "​" at bounding box center [406, 90] width 9 height 9
click at [386, 92] on header "Mark Meinrath ​" at bounding box center [255, 90] width 288 height 6
click at [224, 43] on link "Tasks" at bounding box center [233, 42] width 18 height 15
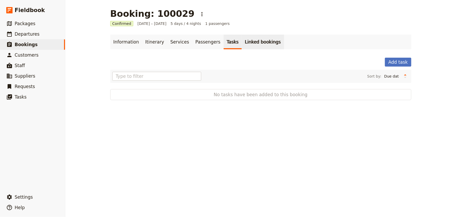
click at [246, 40] on link "Linked bookings" at bounding box center [263, 42] width 42 height 15
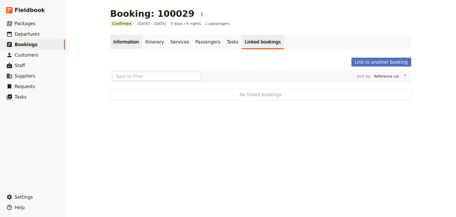
click at [114, 46] on link "Information" at bounding box center [126, 42] width 32 height 15
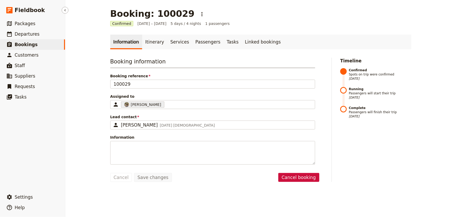
click at [38, 44] on link "​ Bookings" at bounding box center [32, 44] width 65 height 10
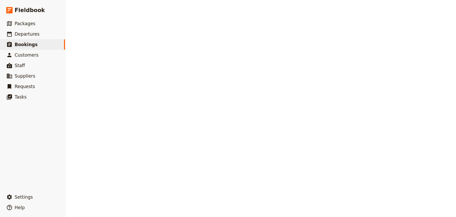
select select "UPDATED_AT"
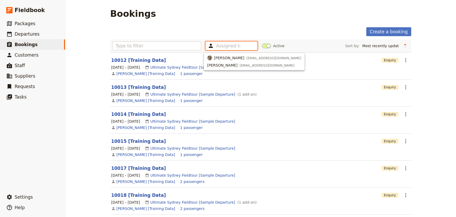
click at [226, 46] on input "text" at bounding box center [228, 46] width 24 height 6
click at [227, 57] on span "[PERSON_NAME]" at bounding box center [229, 57] width 30 height 5
type input "688baf0ed96320893589315e"
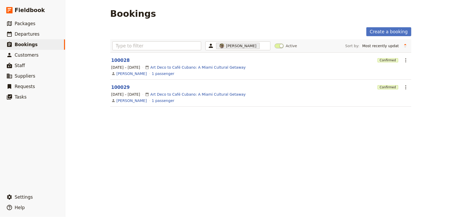
click at [177, 31] on div "Create a booking" at bounding box center [260, 31] width 301 height 9
click at [239, 45] on span "[PERSON_NAME]" at bounding box center [241, 45] width 30 height 5
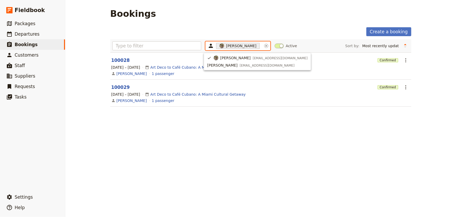
click at [264, 47] on icon "Clear input" at bounding box center [266, 46] width 4 height 4
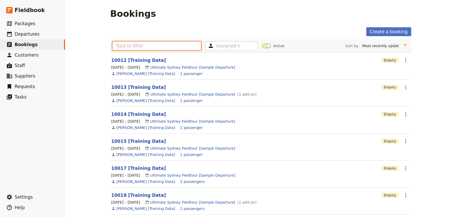
click at [165, 47] on input "text" at bounding box center [156, 45] width 89 height 9
click at [165, 46] on input "text" at bounding box center [156, 45] width 89 height 9
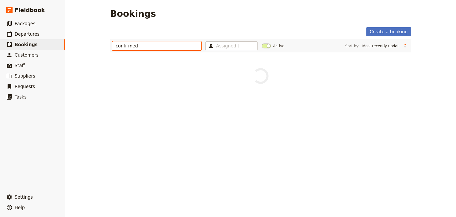
type input "confirmed"
drag, startPoint x: 143, startPoint y: 44, endPoint x: 85, endPoint y: 47, distance: 58.1
click at [85, 47] on div "Bookings Create a booking confirmed Assigned to Active Sort by: Reference code …" at bounding box center [260, 108] width 391 height 217
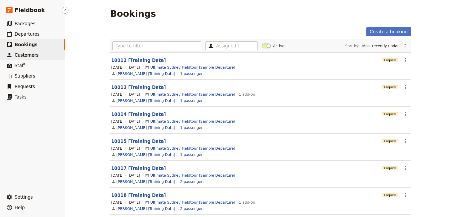
click at [24, 53] on span "Customers" at bounding box center [27, 54] width 24 height 5
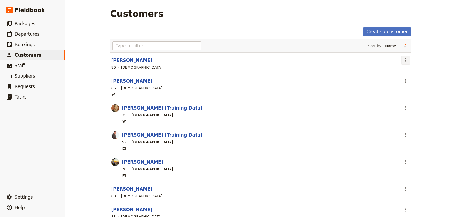
click at [406, 60] on icon "Actions" at bounding box center [406, 60] width 1 height 4
click at [412, 73] on span "View customer" at bounding box center [416, 71] width 27 height 5
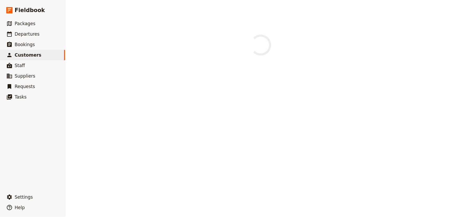
select select "[DEMOGRAPHIC_DATA]"
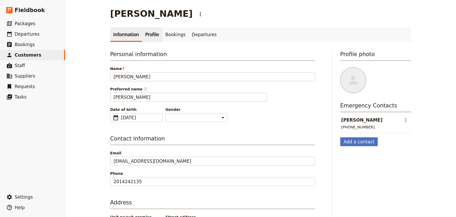
click at [148, 36] on link "Profile" at bounding box center [152, 34] width 20 height 15
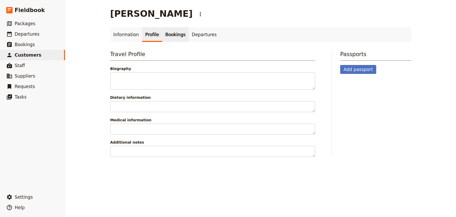
click at [167, 35] on link "Bookings" at bounding box center [175, 34] width 26 height 15
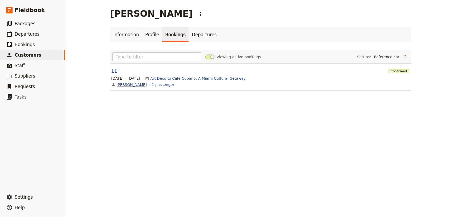
click at [138, 82] on link "[PERSON_NAME]" at bounding box center [132, 84] width 30 height 5
select select "[DEMOGRAPHIC_DATA]"
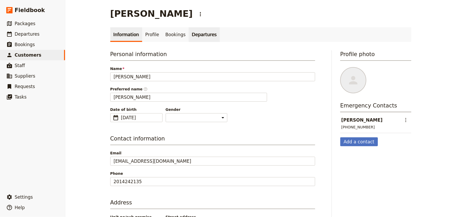
click at [198, 34] on link "Departures" at bounding box center [204, 34] width 31 height 15
select select "NAME"
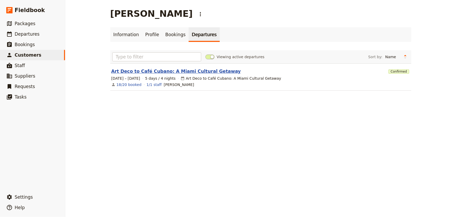
click at [177, 71] on link "Art Deco to Café Cubano: A Miami Cultural Getaway" at bounding box center [176, 71] width 130 height 6
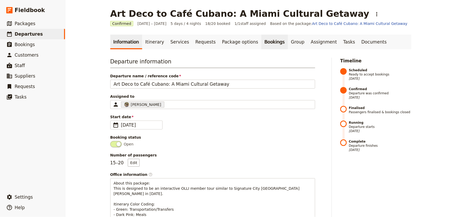
click at [262, 44] on link "Bookings" at bounding box center [275, 42] width 26 height 15
select select "CONTACT_NAME"
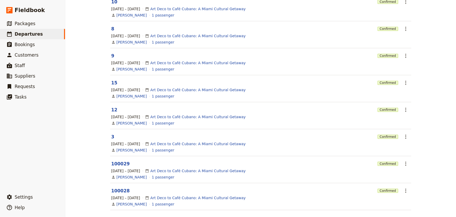
scroll to position [161, 0]
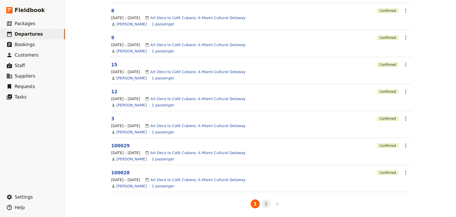
click at [264, 204] on button "2" at bounding box center [266, 203] width 9 height 9
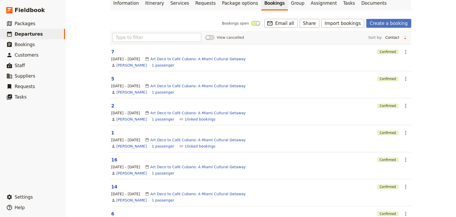
scroll to position [15, 0]
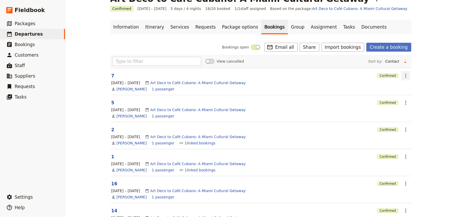
click at [403, 76] on icon "Actions" at bounding box center [406, 75] width 6 height 6
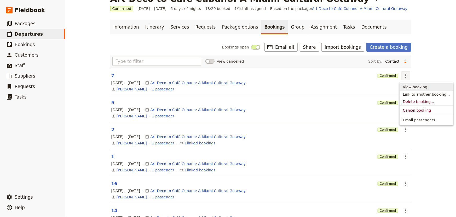
click at [413, 89] on span "View booking" at bounding box center [415, 86] width 24 height 5
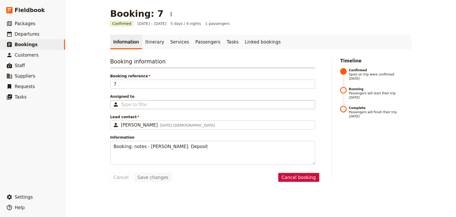
click at [113, 105] on icon at bounding box center [116, 104] width 6 height 8
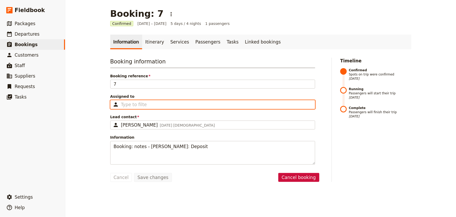
click at [121, 105] on input "Assigned to Type to filter" at bounding box center [134, 104] width 26 height 6
click at [113, 105] on icon at bounding box center [116, 104] width 6 height 8
click at [121, 105] on input "Assigned to Type to filter" at bounding box center [134, 104] width 26 height 6
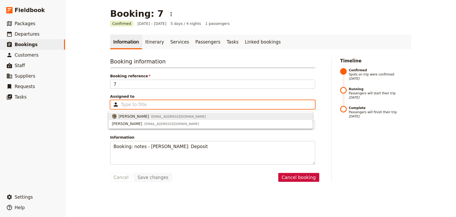
click at [151, 115] on span "[EMAIL_ADDRESS][DOMAIN_NAME]" at bounding box center [178, 116] width 55 height 4
type input "688baf0ed96320893589315e"
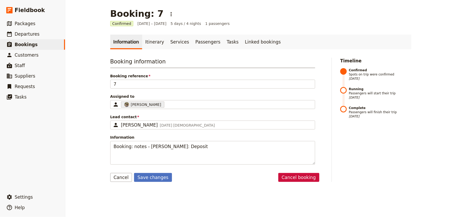
click at [165, 92] on div "Booking information Booking reference 7 Assigned to Judith Tilton 688baf0ed9632…" at bounding box center [212, 111] width 205 height 107
click at [159, 176] on button "Save changes" at bounding box center [153, 177] width 38 height 9
click at [149, 41] on link "Itinerary" at bounding box center [154, 42] width 25 height 15
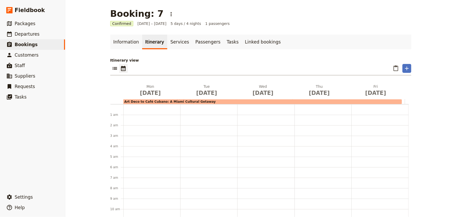
scroll to position [68, 0]
click at [168, 42] on link "Services" at bounding box center [179, 42] width 25 height 15
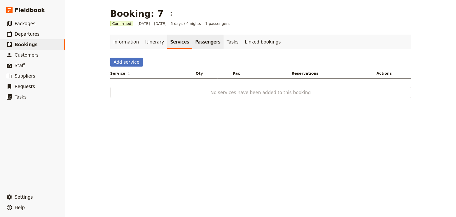
click at [198, 41] on link "Passengers" at bounding box center [207, 42] width 31 height 15
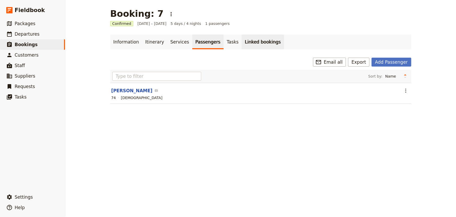
click at [242, 41] on link "Linked bookings" at bounding box center [263, 42] width 42 height 15
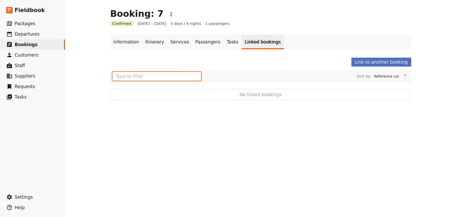
click at [159, 73] on input "text" at bounding box center [156, 76] width 89 height 9
type input "raymond"
drag, startPoint x: 97, startPoint y: 80, endPoint x: 76, endPoint y: 80, distance: 20.1
click at [77, 80] on div "Booking: 7 ​ Confirmed 8 – 12 Dec 2025 5 days / 4 nights 1 passengers Informati…" at bounding box center [260, 108] width 391 height 217
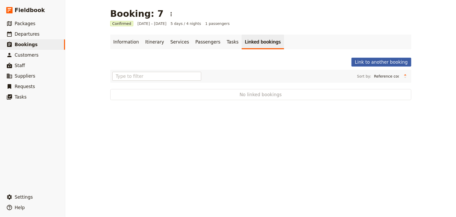
click at [396, 62] on button "Link to another booking" at bounding box center [382, 62] width 60 height 9
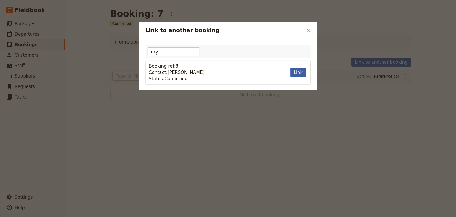
type input "ray"
click at [299, 71] on button "Link" at bounding box center [299, 72] width 16 height 9
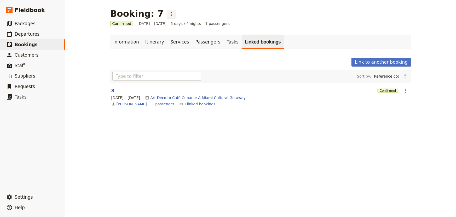
click at [168, 14] on icon "Actions" at bounding box center [171, 14] width 6 height 6
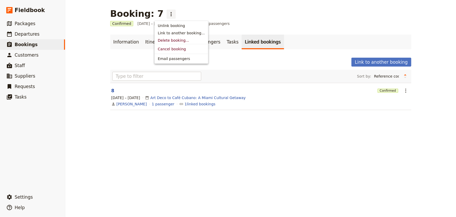
click at [111, 29] on main "Booking: 7 ​ Confirmed 8 – 12 Dec 2025 5 days / 4 nights 1 passengers Informati…" at bounding box center [261, 62] width 314 height 124
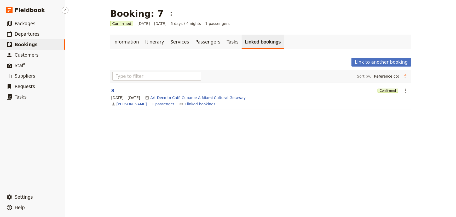
click at [39, 43] on link "​ Bookings" at bounding box center [32, 44] width 65 height 10
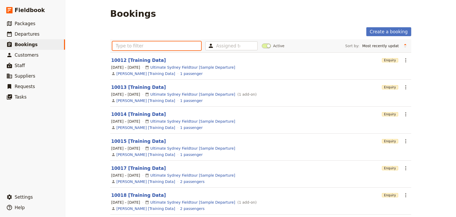
click at [173, 48] on input "text" at bounding box center [156, 45] width 89 height 9
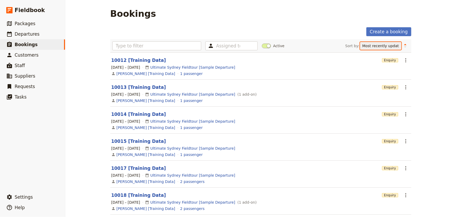
click at [367, 47] on select "Reference code Contact Status PAX Most recently updated Most recently created" at bounding box center [380, 46] width 41 height 8
select select "PAX"
click at [382, 42] on select "Reference code Contact Status PAX Most recently updated Most recently created" at bounding box center [380, 46] width 41 height 8
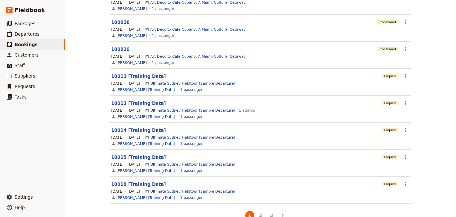
scroll to position [131, 0]
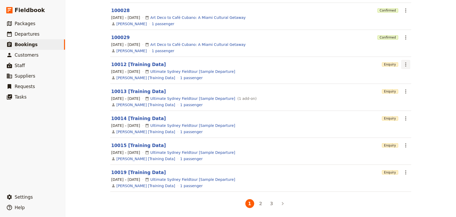
click at [406, 64] on icon "Actions" at bounding box center [406, 64] width 1 height 4
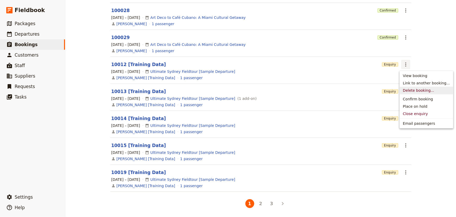
click at [417, 90] on span "Delete booking..." at bounding box center [418, 90] width 31 height 5
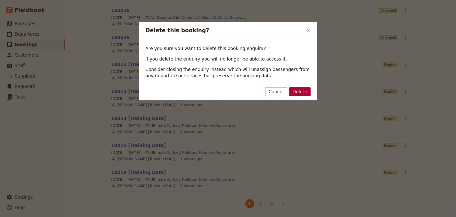
click at [302, 91] on button "Delete" at bounding box center [300, 91] width 21 height 9
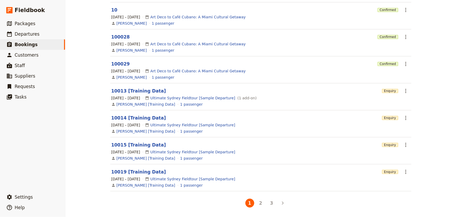
scroll to position [104, 0]
click at [406, 90] on icon "Actions" at bounding box center [406, 91] width 6 height 6
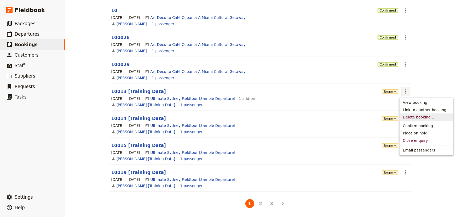
click at [423, 118] on span "Delete booking..." at bounding box center [418, 116] width 31 height 5
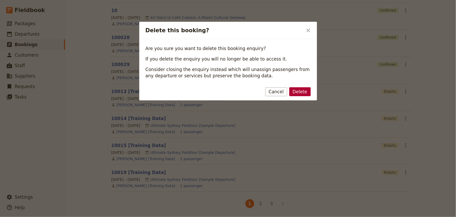
click at [302, 91] on button "Delete" at bounding box center [300, 91] width 21 height 9
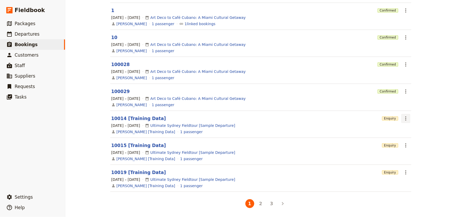
click at [406, 118] on icon "Actions" at bounding box center [406, 118] width 6 height 6
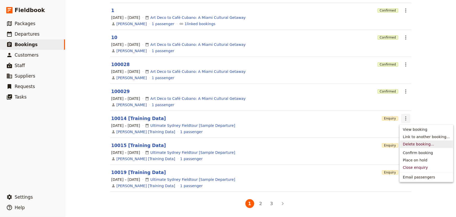
click at [405, 145] on span "Delete booking..." at bounding box center [418, 143] width 31 height 5
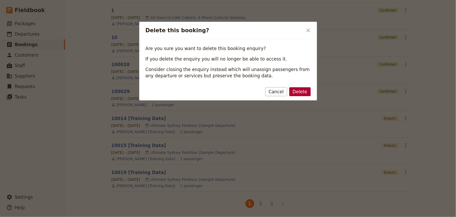
click at [302, 93] on button "Delete" at bounding box center [300, 91] width 21 height 9
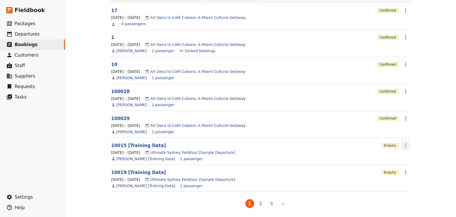
click at [403, 143] on icon "Actions" at bounding box center [406, 145] width 6 height 6
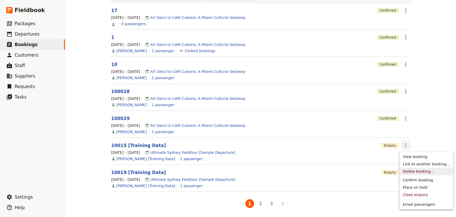
click at [409, 168] on span "Delete booking..." at bounding box center [418, 170] width 31 height 5
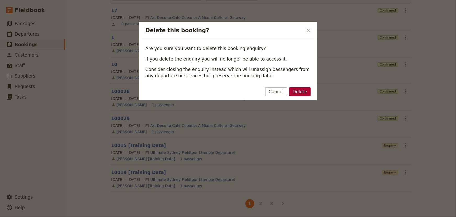
click at [299, 91] on button "Delete" at bounding box center [300, 91] width 21 height 9
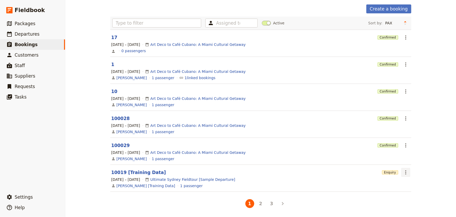
click at [403, 171] on icon "Actions" at bounding box center [406, 172] width 6 height 6
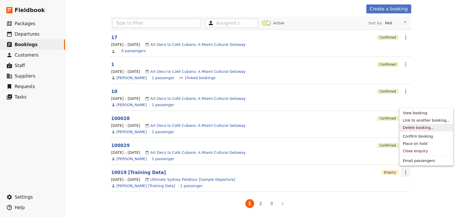
click at [406, 126] on span "Delete booking..." at bounding box center [418, 127] width 31 height 5
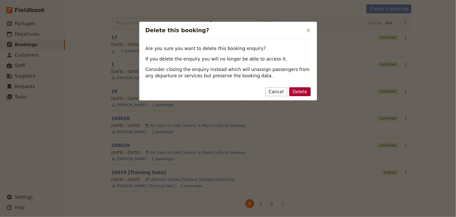
click at [300, 91] on button "Delete" at bounding box center [300, 91] width 21 height 9
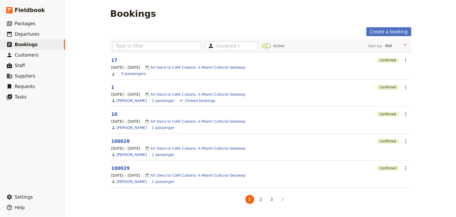
scroll to position [0, 0]
click at [261, 196] on button "2" at bounding box center [261, 199] width 9 height 9
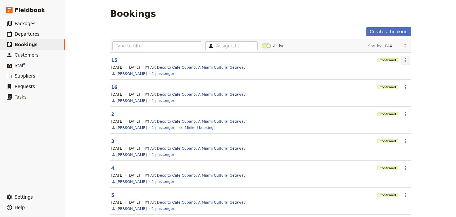
click at [405, 60] on icon "Actions" at bounding box center [406, 60] width 6 height 6
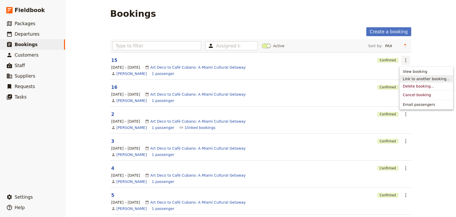
click at [417, 78] on span "Link to another booking..." at bounding box center [426, 78] width 47 height 5
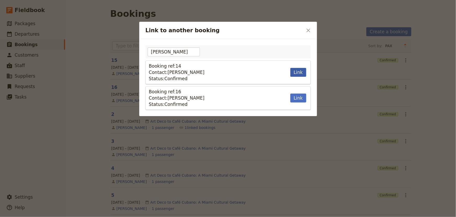
type input "dian"
click at [299, 71] on button "Link" at bounding box center [299, 72] width 16 height 9
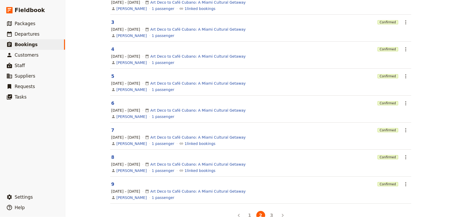
scroll to position [131, 0]
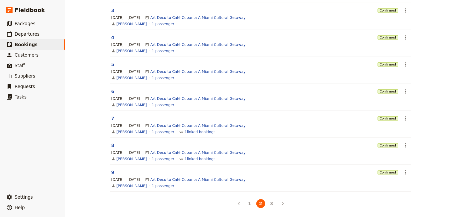
click at [273, 203] on button "3" at bounding box center [272, 203] width 9 height 9
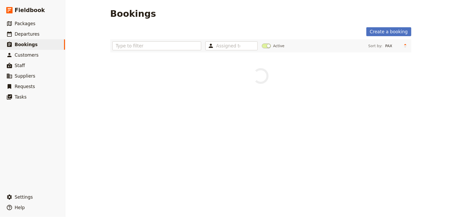
scroll to position [0, 0]
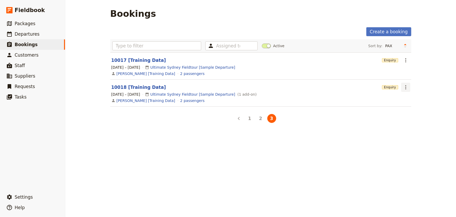
click at [405, 89] on icon "Actions" at bounding box center [406, 87] width 6 height 6
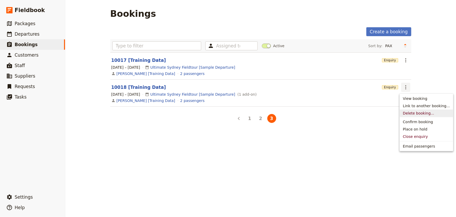
click at [416, 113] on span "Delete booking..." at bounding box center [418, 112] width 31 height 5
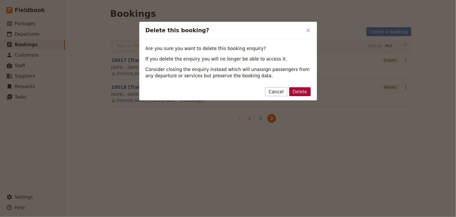
click at [306, 92] on button "Delete" at bounding box center [300, 91] width 21 height 9
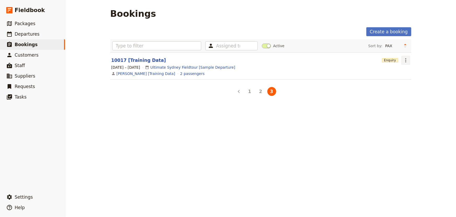
click at [403, 62] on icon "Actions" at bounding box center [406, 60] width 6 height 6
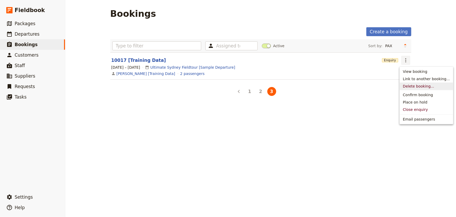
click at [406, 86] on span "Delete booking..." at bounding box center [418, 85] width 31 height 5
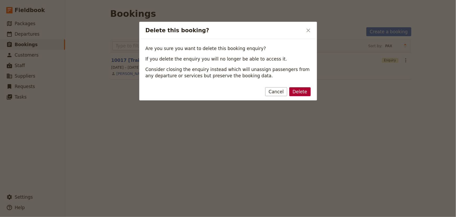
click at [302, 90] on button "Delete" at bounding box center [300, 91] width 21 height 9
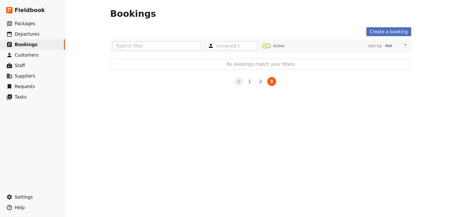
click at [237, 81] on icon "Back" at bounding box center [239, 81] width 6 height 6
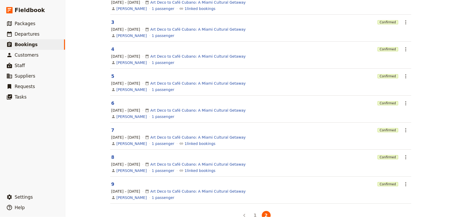
scroll to position [131, 0]
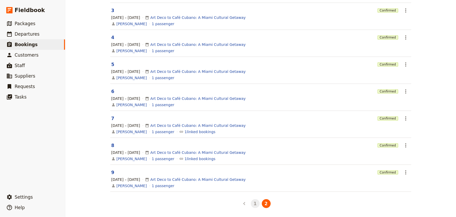
click at [254, 204] on button "1" at bounding box center [255, 203] width 9 height 9
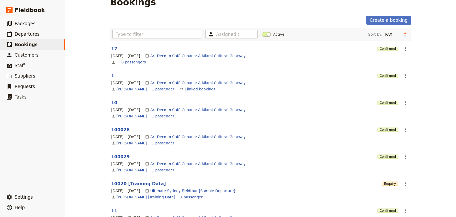
scroll to position [0, 0]
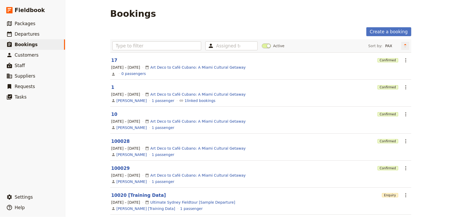
click at [404, 44] on icon "Change sort direction" at bounding box center [405, 45] width 3 height 5
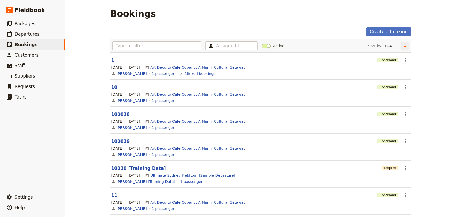
click at [404, 44] on icon "Change sort direction" at bounding box center [405, 45] width 3 height 5
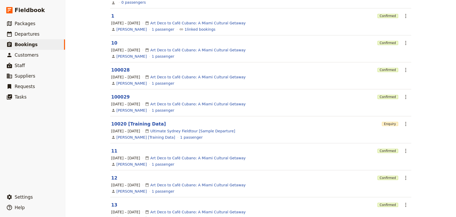
scroll to position [95, 0]
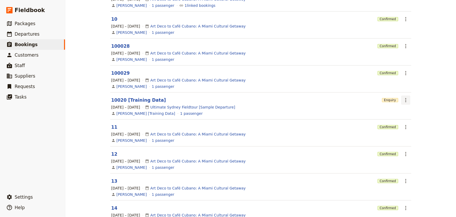
click at [403, 100] on icon "Actions" at bounding box center [406, 100] width 6 height 6
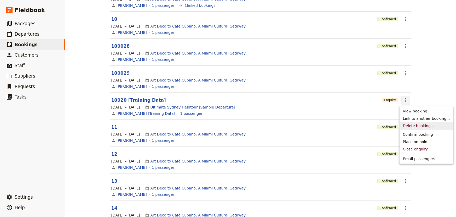
click at [410, 126] on span "Delete booking..." at bounding box center [418, 125] width 31 height 5
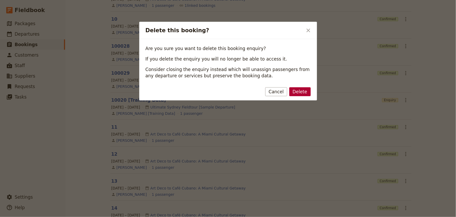
click at [302, 92] on button "Delete" at bounding box center [300, 91] width 21 height 9
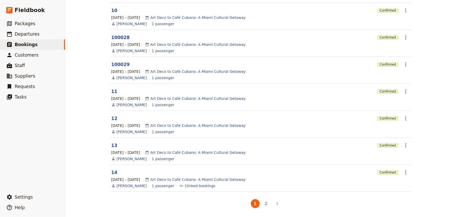
scroll to position [0, 0]
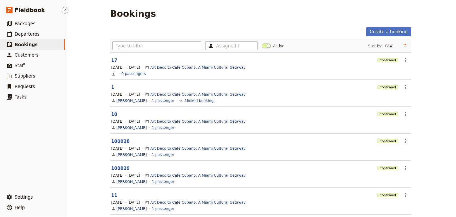
click at [19, 44] on span "Bookings" at bounding box center [26, 44] width 23 height 5
click at [29, 54] on span "Customers" at bounding box center [27, 54] width 24 height 5
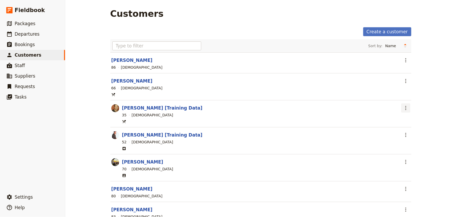
click at [404, 105] on icon "Actions" at bounding box center [406, 108] width 6 height 6
click at [413, 125] on span "Delete customer..." at bounding box center [419, 126] width 33 height 5
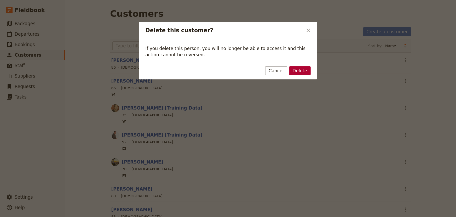
click at [302, 68] on button "Delete" at bounding box center [300, 70] width 21 height 9
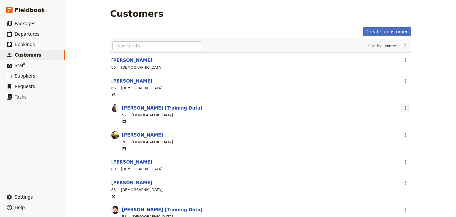
click at [406, 107] on icon "Actions" at bounding box center [406, 108] width 1 height 4
click at [409, 125] on span "Delete customer..." at bounding box center [419, 126] width 33 height 5
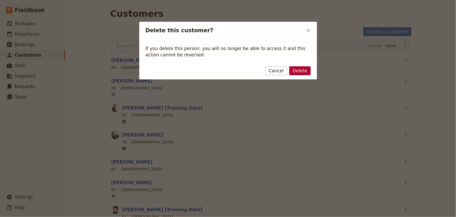
click at [301, 70] on button "Delete" at bounding box center [300, 70] width 21 height 9
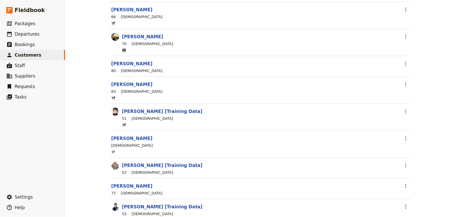
scroll to position [95, 0]
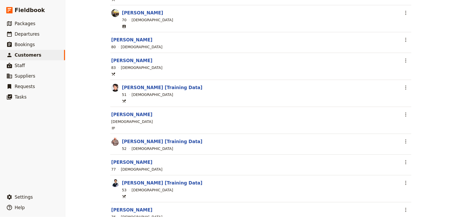
click at [125, 113] on link "[PERSON_NAME]" at bounding box center [131, 114] width 41 height 5
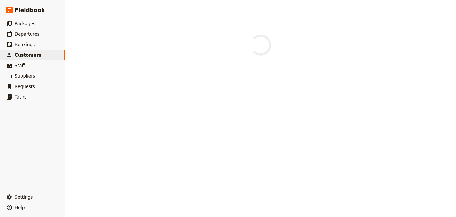
select select "MALE"
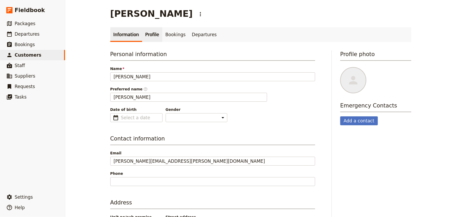
click at [147, 35] on link "Profile" at bounding box center [152, 34] width 20 height 15
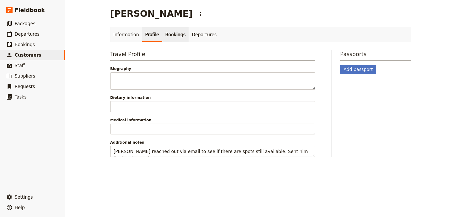
click at [178, 36] on link "Bookings" at bounding box center [175, 34] width 26 height 15
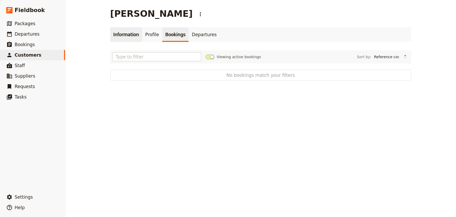
click at [119, 33] on link "Information" at bounding box center [126, 34] width 32 height 15
select select "MALE"
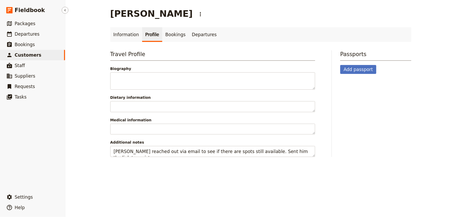
select select "MALE"
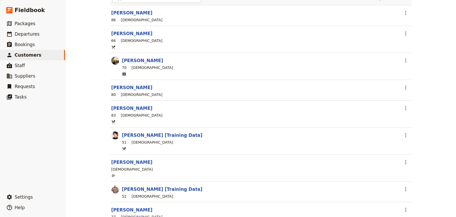
scroll to position [71, 0]
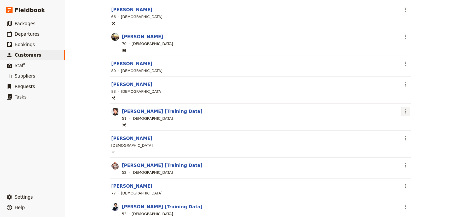
click at [406, 110] on icon "Actions" at bounding box center [406, 111] width 1 height 4
click at [413, 130] on span "Delete customer..." at bounding box center [419, 129] width 33 height 5
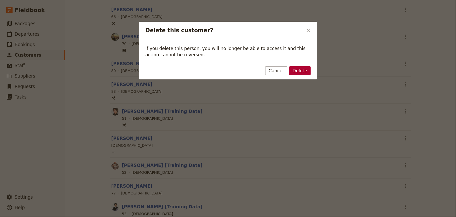
click at [303, 67] on button "Delete" at bounding box center [300, 70] width 21 height 9
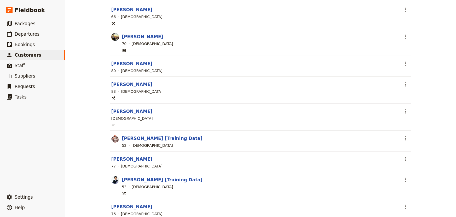
scroll to position [95, 0]
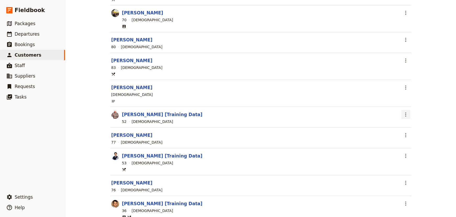
click at [406, 114] on icon "Actions" at bounding box center [406, 114] width 6 height 6
click at [418, 133] on span "Delete customer..." at bounding box center [419, 132] width 33 height 5
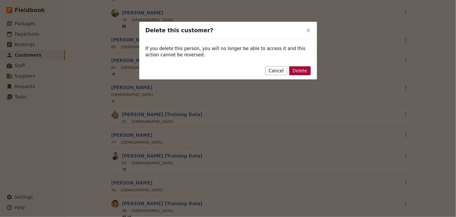
click at [303, 70] on button "Delete" at bounding box center [300, 70] width 21 height 9
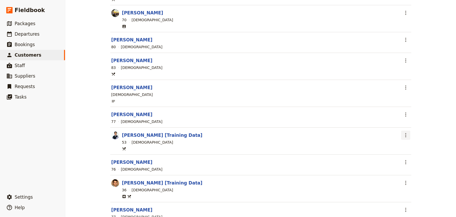
click at [404, 132] on icon "Actions" at bounding box center [406, 135] width 6 height 6
click at [413, 152] on span "Delete customer..." at bounding box center [419, 152] width 33 height 5
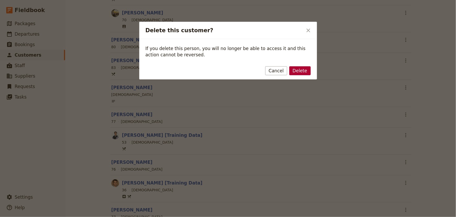
click at [306, 71] on button "Delete" at bounding box center [300, 70] width 21 height 9
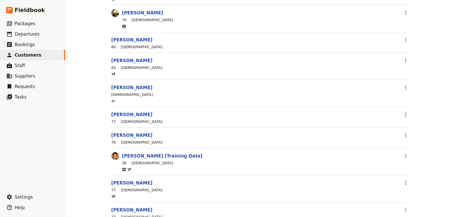
scroll to position [143, 0]
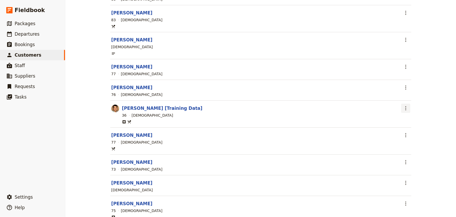
click at [405, 106] on icon "Actions" at bounding box center [406, 108] width 6 height 6
click at [419, 126] on span "Delete customer..." at bounding box center [419, 125] width 33 height 5
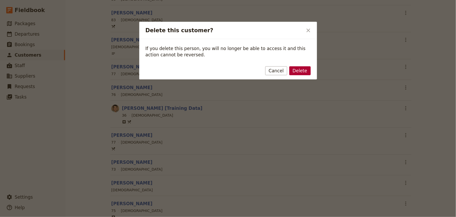
click at [302, 70] on button "Delete" at bounding box center [300, 70] width 21 height 9
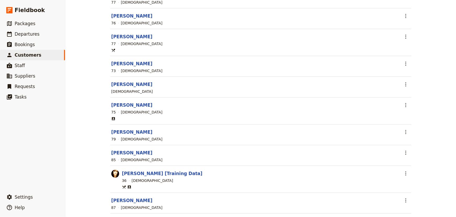
scroll to position [235, 0]
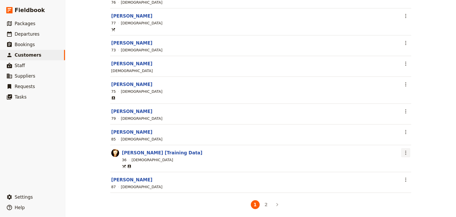
click at [404, 152] on icon "Actions" at bounding box center [406, 152] width 6 height 6
click at [414, 170] on span "Delete customer..." at bounding box center [419, 169] width 33 height 5
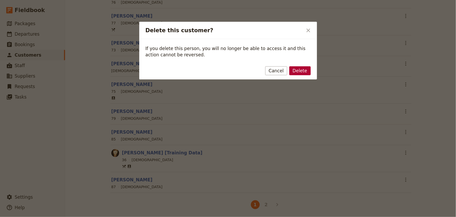
click at [301, 70] on button "Delete" at bounding box center [300, 70] width 21 height 9
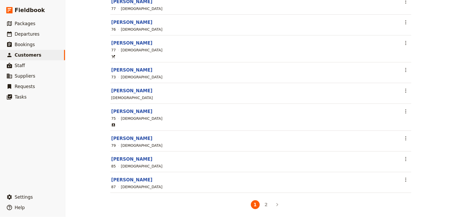
scroll to position [0, 0]
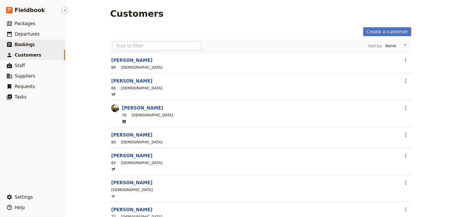
click at [25, 43] on span "Bookings" at bounding box center [25, 44] width 20 height 5
select select "PAX"
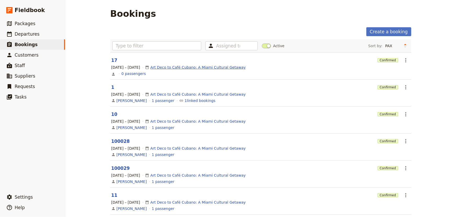
click at [175, 67] on link "Art Deco to Café Cubano: A Miami Cultural Getaway" at bounding box center [197, 67] width 95 height 5
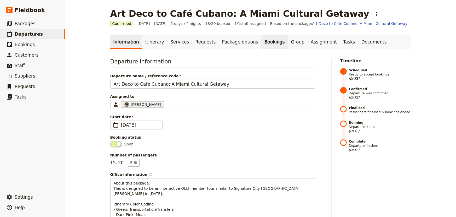
click at [262, 41] on link "Bookings" at bounding box center [275, 42] width 26 height 15
select select "CONTACT_NAME"
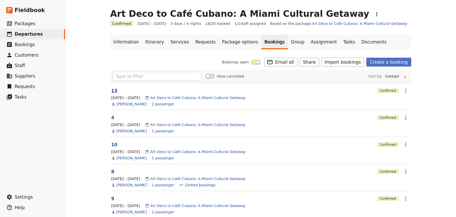
click at [112, 90] on button "13" at bounding box center [114, 90] width 6 height 6
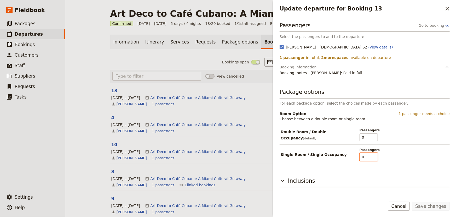
drag, startPoint x: 371, startPoint y: 156, endPoint x: 360, endPoint y: 155, distance: 10.5
click at [360, 155] on input "0" at bounding box center [369, 157] width 18 height 8
type input "1"
click at [376, 154] on input "1" at bounding box center [369, 157] width 18 height 8
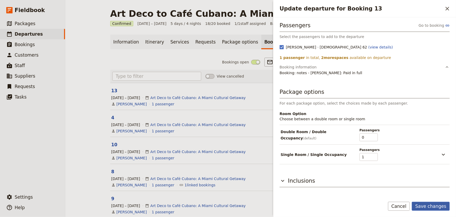
click at [430, 206] on button "Save changes" at bounding box center [431, 205] width 38 height 9
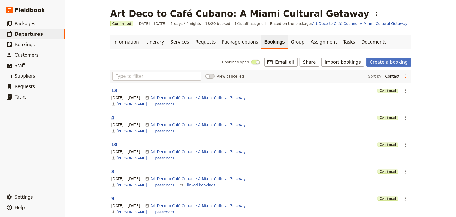
click at [111, 118] on button "4" at bounding box center [112, 117] width 3 height 6
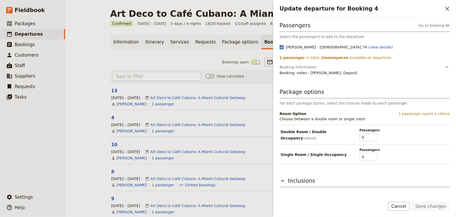
click at [379, 157] on div "Single Room / Single Occupancy Passengers 0" at bounding box center [356, 154] width 151 height 13
click at [374, 157] on input "0" at bounding box center [369, 157] width 18 height 8
type input "1"
click at [376, 154] on input "1" at bounding box center [369, 157] width 18 height 8
click at [430, 206] on button "Save changes" at bounding box center [431, 205] width 38 height 9
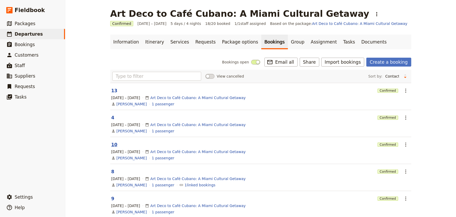
click at [111, 145] on button "10" at bounding box center [114, 144] width 6 height 6
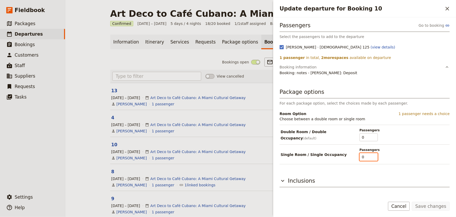
click at [372, 156] on input "0" at bounding box center [369, 157] width 18 height 8
type input "1"
click at [377, 156] on input "1" at bounding box center [369, 157] width 18 height 8
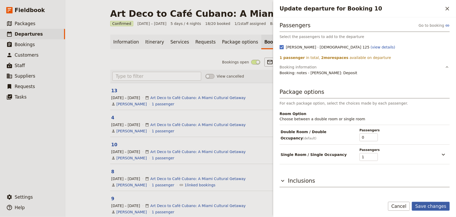
click at [433, 208] on button "Save changes" at bounding box center [431, 205] width 38 height 9
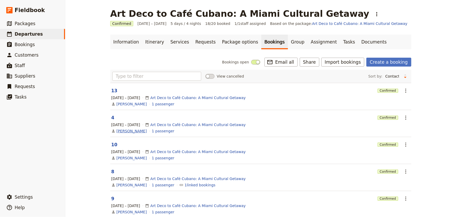
click at [124, 130] on link "[PERSON_NAME]" at bounding box center [132, 130] width 30 height 5
select select "[DEMOGRAPHIC_DATA]"
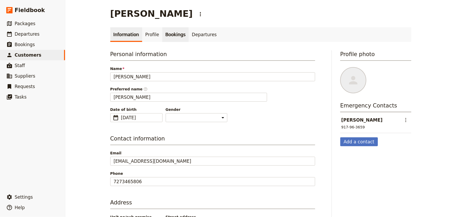
click at [174, 35] on link "Bookings" at bounding box center [175, 34] width 26 height 15
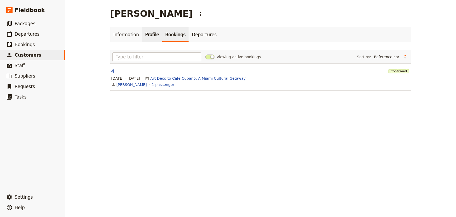
click at [147, 32] on link "Profile" at bounding box center [152, 34] width 20 height 15
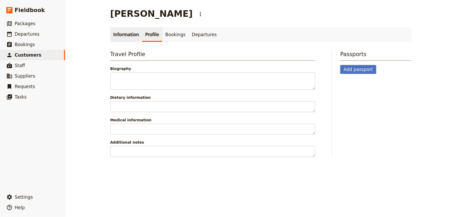
click at [117, 34] on link "Information" at bounding box center [126, 34] width 32 height 15
select select "[DEMOGRAPHIC_DATA]"
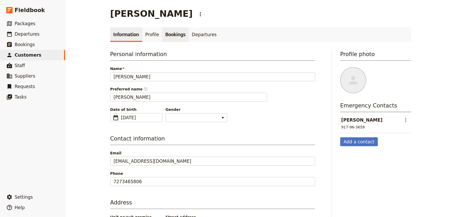
click at [165, 34] on link "Bookings" at bounding box center [175, 34] width 26 height 15
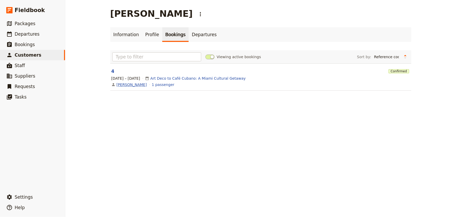
click at [127, 83] on link "[PERSON_NAME]" at bounding box center [132, 84] width 30 height 5
select select "[DEMOGRAPHIC_DATA]"
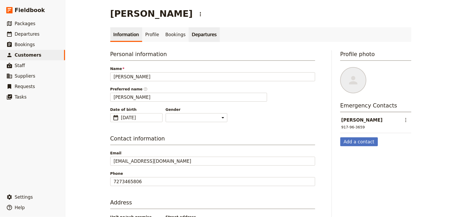
click at [191, 34] on link "Departures" at bounding box center [204, 34] width 31 height 15
select select "NAME"
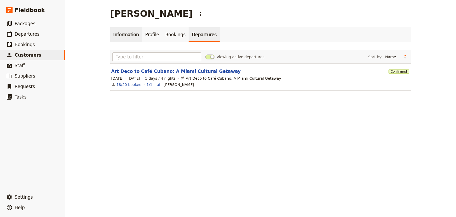
click at [121, 35] on link "Information" at bounding box center [126, 34] width 32 height 15
select select "[DEMOGRAPHIC_DATA]"
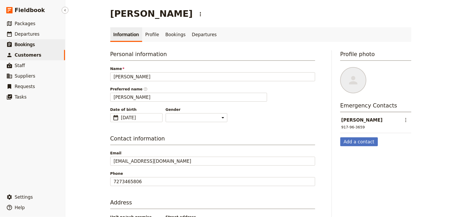
click at [19, 45] on span "Bookings" at bounding box center [25, 44] width 20 height 5
select select "PAX"
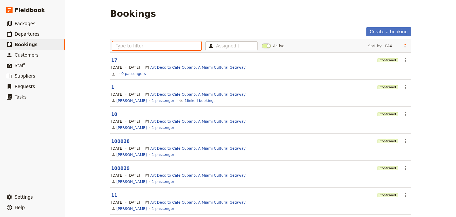
click at [146, 42] on input "text" at bounding box center [156, 45] width 89 height 9
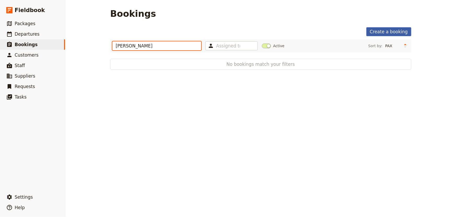
type input "proia"
click at [393, 31] on link "Create a booking" at bounding box center [389, 31] width 45 height 9
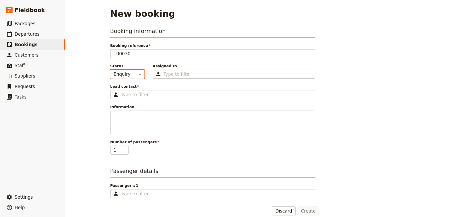
click at [121, 76] on select "Enquiry On hold Confirmed" at bounding box center [127, 74] width 34 height 9
select select "CONFIRMED"
click at [110, 70] on select "Enquiry On hold Confirmed" at bounding box center [127, 74] width 34 height 9
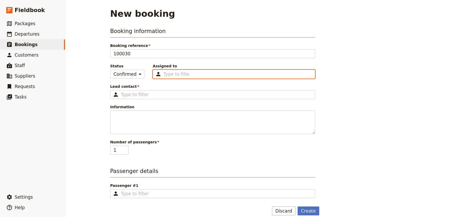
click at [165, 73] on input "Assigned to Type to filter" at bounding box center [177, 74] width 26 height 6
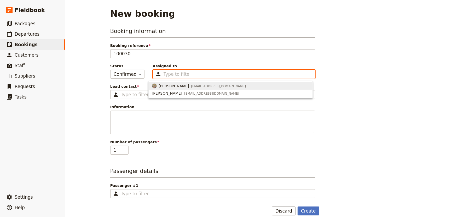
click at [194, 85] on span "[EMAIL_ADDRESS][DOMAIN_NAME]" at bounding box center [218, 86] width 55 height 4
type input "688baf0ed96320893589315e"
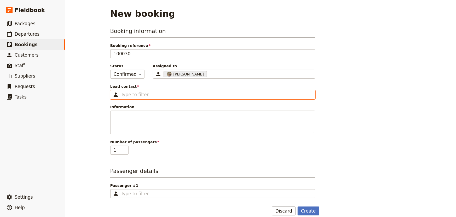
click at [139, 92] on input "Lead contact ​" at bounding box center [216, 94] width 191 height 6
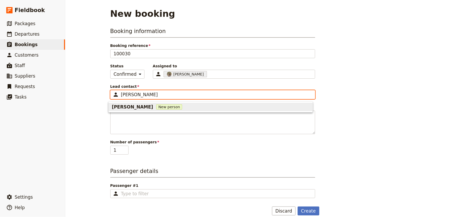
click at [129, 105] on span "Diana Proia" at bounding box center [132, 107] width 41 height 6
type input "Diana Proia"
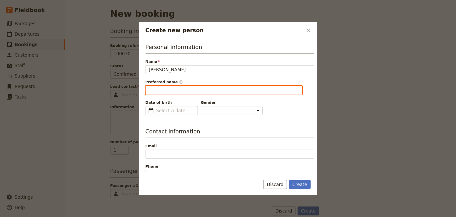
type input "Diana"
click at [158, 90] on input "Diana" at bounding box center [224, 90] width 157 height 9
click at [180, 91] on input "Diana" at bounding box center [224, 90] width 157 height 9
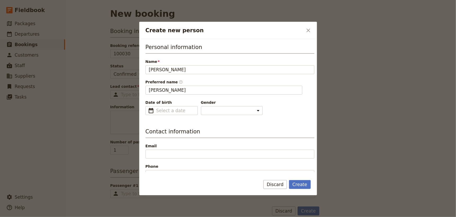
click at [197, 76] on div "Personal information Name Diana Proia Preferred name ​ Diana Date of birth ​ Ge…" at bounding box center [230, 79] width 169 height 72
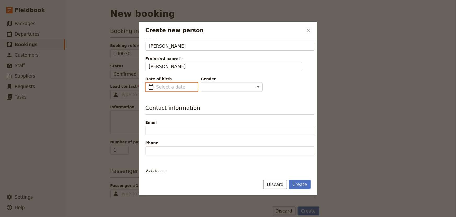
type input "mm/dd/yyyy"
click at [170, 86] on input "mm/dd/yyyy" at bounding box center [175, 87] width 38 height 6
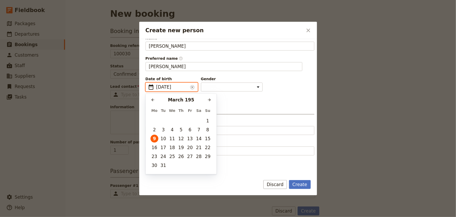
type input "03/09/1953"
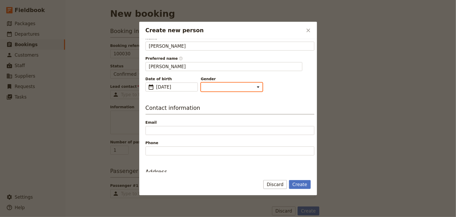
select select "[DEMOGRAPHIC_DATA]"
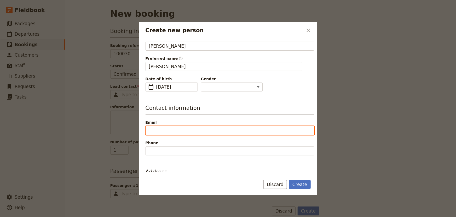
paste input "Proiadiana@gmail.com"
type input "Proiadiana@gmail.com"
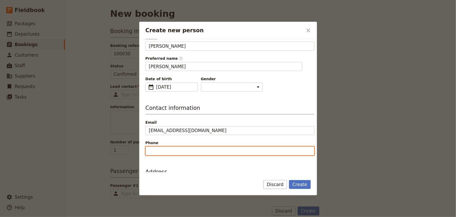
click at [175, 151] on input "Phone" at bounding box center [230, 150] width 169 height 9
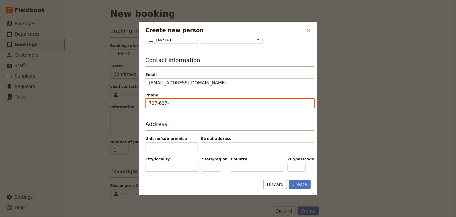
paste input "Proiadiana@gmail.com"
drag, startPoint x: 220, startPoint y: 101, endPoint x: 167, endPoint y: 99, distance: 53.9
click at [167, 99] on input "727-637-Proiadiana@gmail.com" at bounding box center [230, 103] width 169 height 9
type input "727-637-2352"
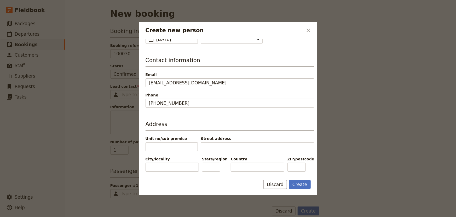
click at [256, 115] on div "Personal information Name Diana Proia Preferred name ​ Diana Date of birth ​ 9 …" at bounding box center [230, 131] width 169 height 319
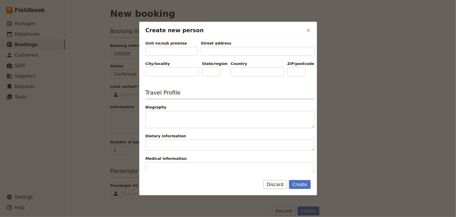
scroll to position [189, 0]
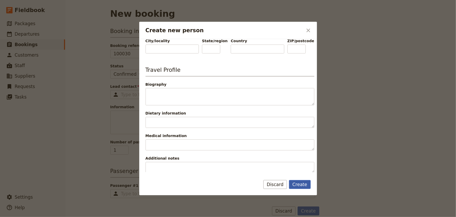
click at [304, 185] on button "Create" at bounding box center [300, 184] width 22 height 9
type input "Diana Proia"
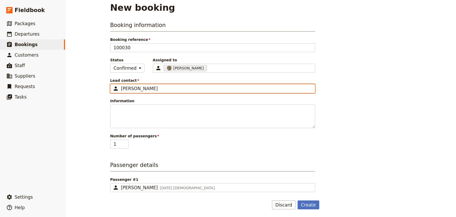
scroll to position [0, 0]
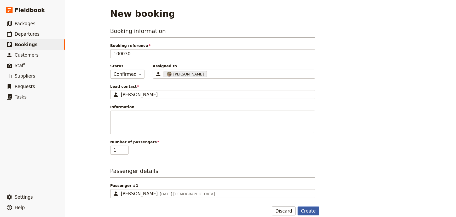
click at [306, 208] on button "Create" at bounding box center [309, 210] width 22 height 9
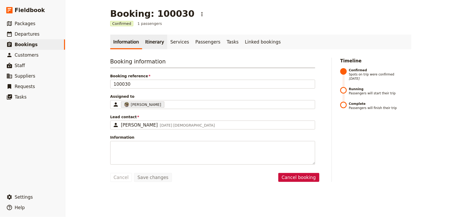
click at [149, 39] on link "Itinerary" at bounding box center [154, 42] width 25 height 15
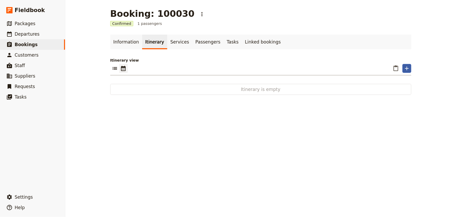
click at [408, 68] on icon "Add" at bounding box center [407, 68] width 6 height 6
click at [417, 81] on span "Add a departure" at bounding box center [419, 79] width 30 height 5
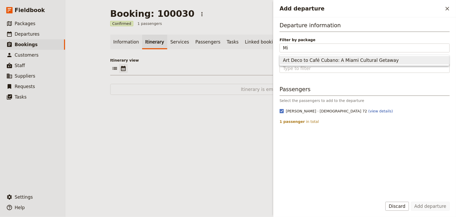
click at [305, 61] on span "Art Deco to Café Cubano: A Miami Cultural Getaway" at bounding box center [341, 60] width 116 height 6
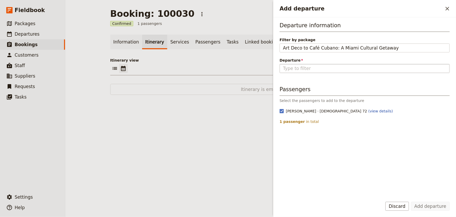
type input "Art Deco to Café Cubano: A Miami Cultural Getaway"
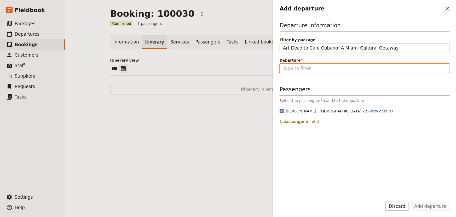
click at [304, 67] on input "Departure" at bounding box center [364, 68] width 163 height 6
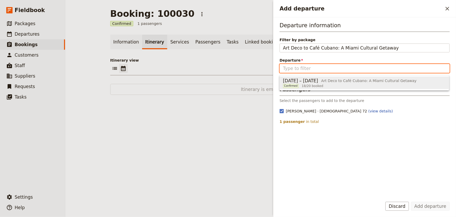
click at [305, 77] on span "[DATE] – [DATE]" at bounding box center [300, 80] width 35 height 6
type input "Art Deco to Café Cubano: A Miami Cultural Getaway"
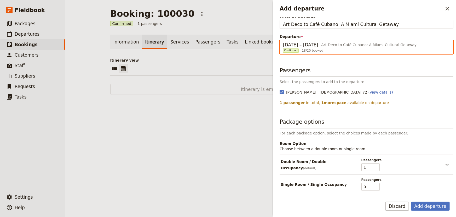
scroll to position [46, 0]
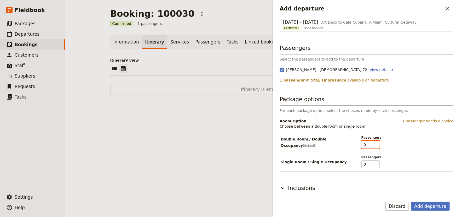
type input "0"
click at [376, 146] on input "0" at bounding box center [371, 144] width 18 height 8
drag, startPoint x: 368, startPoint y: 162, endPoint x: 371, endPoint y: 162, distance: 3.2
click at [369, 162] on input "0" at bounding box center [371, 164] width 18 height 8
type input "1"
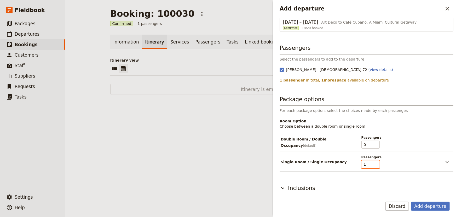
click at [375, 162] on input "1" at bounding box center [371, 164] width 18 height 8
click at [302, 189] on h3 "Inclusions" at bounding box center [301, 188] width 27 height 8
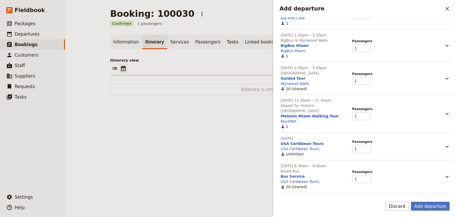
scroll to position [474, 0]
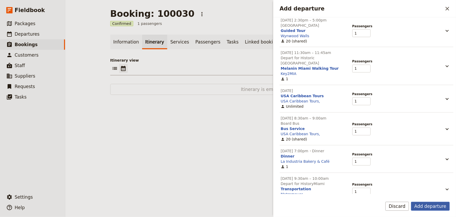
click at [442, 205] on button "Add departure" at bounding box center [430, 205] width 39 height 9
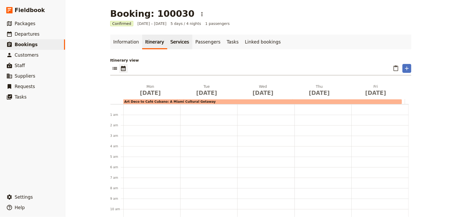
click at [174, 41] on link "Services" at bounding box center [179, 42] width 25 height 15
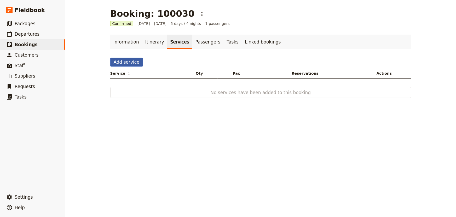
click at [126, 62] on button "Add service" at bounding box center [126, 62] width 33 height 9
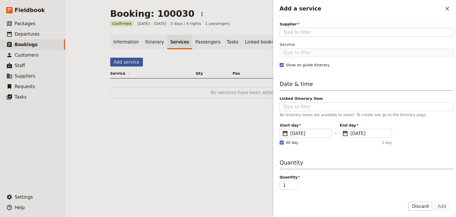
click at [126, 62] on button "Add service" at bounding box center [126, 62] width 33 height 9
click at [450, 9] on icon "Close drawer" at bounding box center [448, 8] width 6 height 6
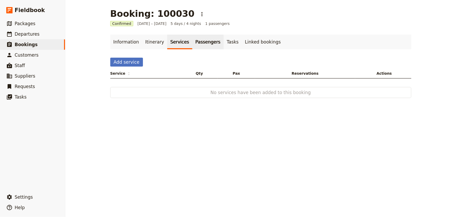
click at [196, 44] on link "Passengers" at bounding box center [207, 42] width 31 height 15
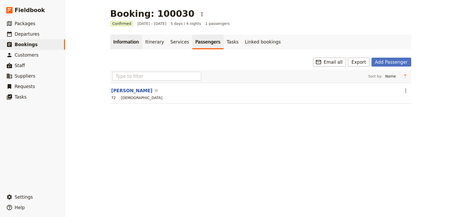
click at [120, 46] on link "Information" at bounding box center [126, 42] width 32 height 15
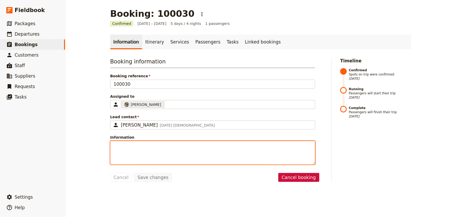
click at [135, 152] on textarea "Information" at bounding box center [212, 153] width 205 height 24
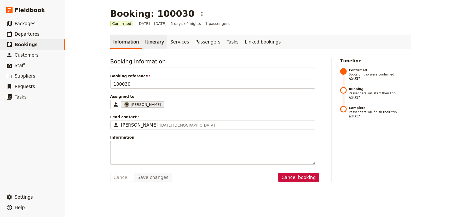
click at [147, 44] on link "Itinerary" at bounding box center [154, 42] width 25 height 15
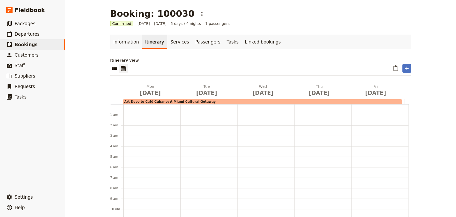
scroll to position [68, 0]
click at [167, 42] on link "Services" at bounding box center [179, 42] width 25 height 15
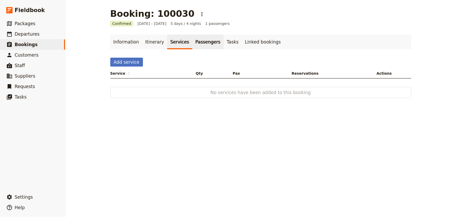
click at [192, 42] on link "Passengers" at bounding box center [207, 42] width 31 height 15
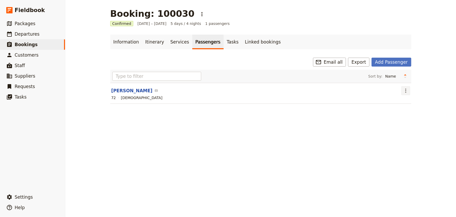
click at [403, 90] on icon "Actions" at bounding box center [406, 90] width 6 height 6
click at [411, 101] on span "Go to passenger" at bounding box center [418, 101] width 30 height 5
select select "[DEMOGRAPHIC_DATA]"
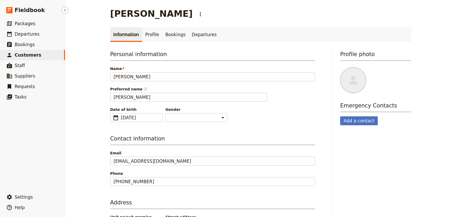
click at [31, 56] on span "Customers" at bounding box center [28, 54] width 27 height 5
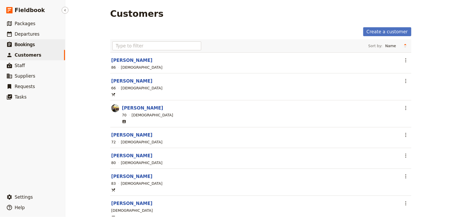
click at [26, 44] on span "Bookings" at bounding box center [25, 44] width 20 height 5
select select "PAX"
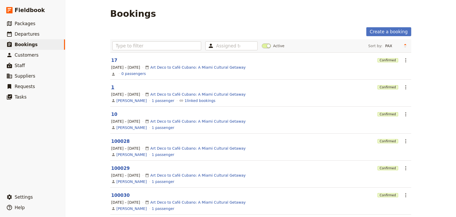
click at [111, 85] on link "1" at bounding box center [112, 86] width 3 height 5
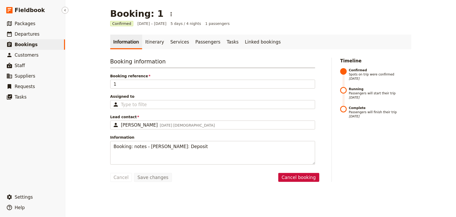
click at [48, 42] on link "​ Bookings" at bounding box center [32, 44] width 65 height 10
select select "PAX"
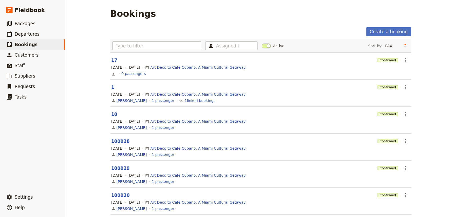
click at [111, 86] on link "1" at bounding box center [112, 86] width 3 height 5
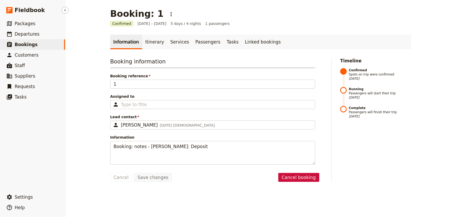
click at [26, 43] on span "Bookings" at bounding box center [26, 44] width 23 height 5
select select "PAX"
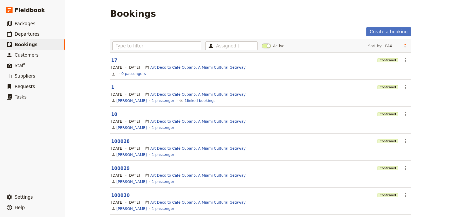
click at [111, 114] on link "10" at bounding box center [114, 113] width 6 height 5
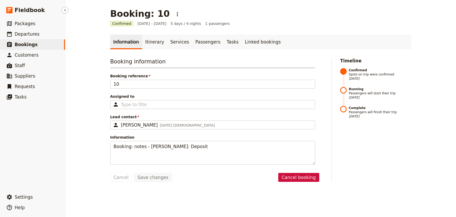
click at [26, 43] on span "Bookings" at bounding box center [26, 44] width 23 height 5
select select "PAX"
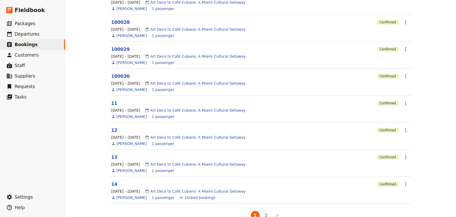
scroll to position [131, 0]
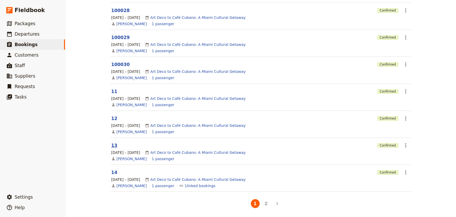
click at [113, 144] on link "13" at bounding box center [114, 145] width 6 height 5
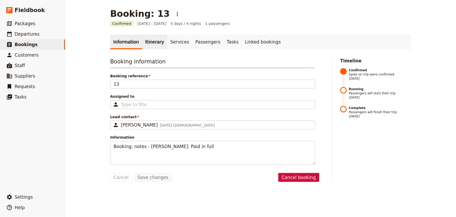
click at [149, 41] on link "Itinerary" at bounding box center [154, 42] width 25 height 15
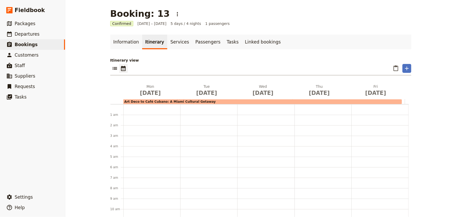
scroll to position [68, 0]
click at [169, 41] on link "Services" at bounding box center [179, 42] width 25 height 15
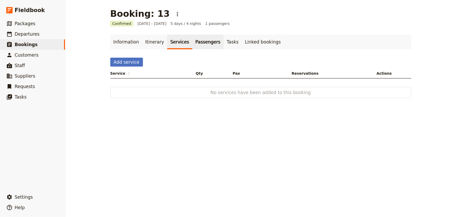
click at [192, 42] on link "Passengers" at bounding box center [207, 42] width 31 height 15
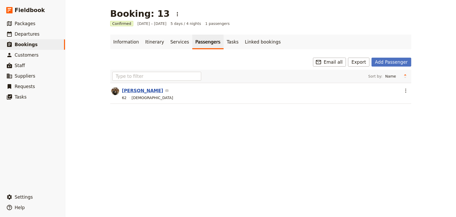
click at [132, 90] on button "[PERSON_NAME]" at bounding box center [142, 90] width 41 height 6
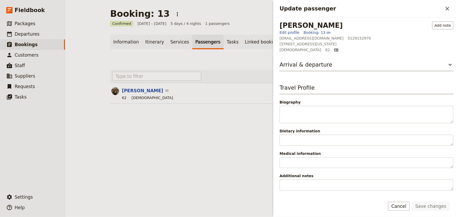
scroll to position [42, 0]
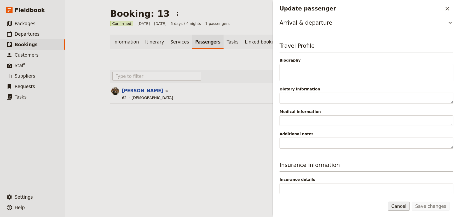
click at [407, 208] on button "Cancel" at bounding box center [399, 205] width 22 height 9
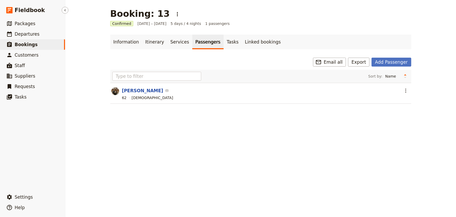
click at [15, 42] on span "Bookings" at bounding box center [26, 44] width 23 height 5
select select "PAX"
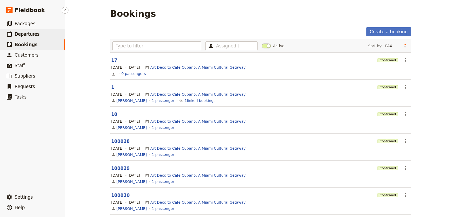
click at [29, 35] on span "Departures" at bounding box center [27, 33] width 25 height 5
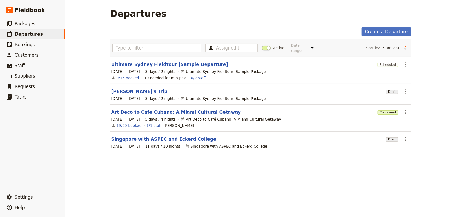
click at [132, 109] on link "Art Deco to Café Cubano: A Miami Cultural Getaway" at bounding box center [176, 112] width 130 height 6
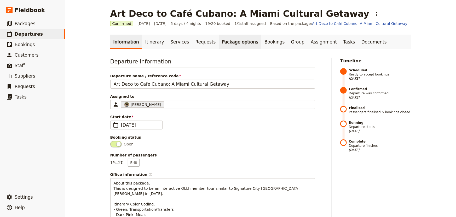
click at [230, 42] on link "Package options" at bounding box center [240, 42] width 42 height 15
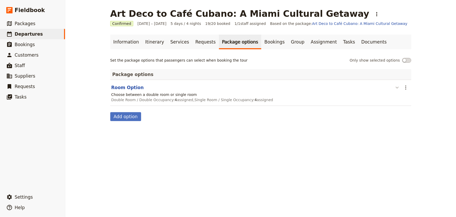
click at [395, 87] on icon "button" at bounding box center [397, 87] width 6 height 6
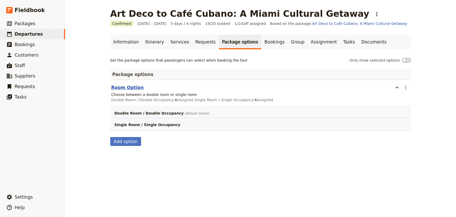
click at [122, 89] on button "Room Option" at bounding box center [127, 87] width 32 height 6
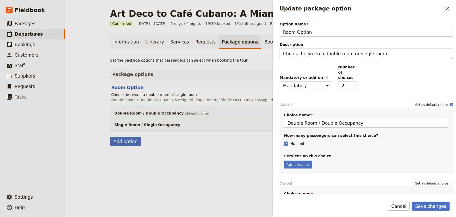
click at [204, 148] on main "Art Deco to Café Cubano: A Miami Cultural Getaway ​ Confirmed 8 – 12 Dec 2025 5…" at bounding box center [261, 77] width 314 height 154
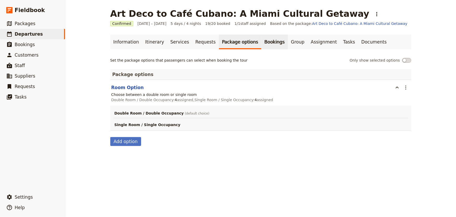
click at [262, 42] on link "Bookings" at bounding box center [275, 42] width 26 height 15
select select "CONTACT_NAME"
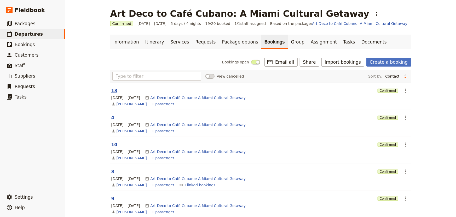
click at [111, 92] on button "13" at bounding box center [114, 90] width 6 height 6
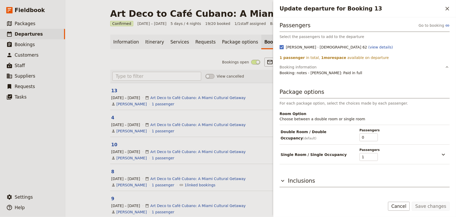
click at [189, 113] on section "4 Confirmed ​ 8 – 12 Dec 2025 Art Deco to Café Cubano: A Miami Cultural Getaway…" at bounding box center [260, 123] width 301 height 27
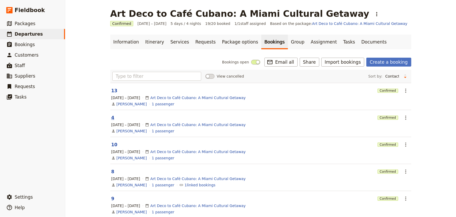
click at [111, 116] on button "4" at bounding box center [112, 117] width 3 height 6
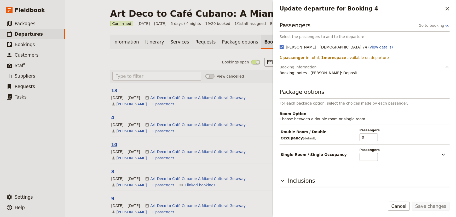
click at [111, 143] on button "10" at bounding box center [114, 144] width 6 height 6
click at [111, 170] on button "8" at bounding box center [112, 171] width 3 height 6
click at [376, 135] on input "1" at bounding box center [369, 137] width 18 height 8
click at [375, 135] on input "1" at bounding box center [369, 137] width 18 height 8
click at [374, 135] on input "1" at bounding box center [369, 137] width 18 height 8
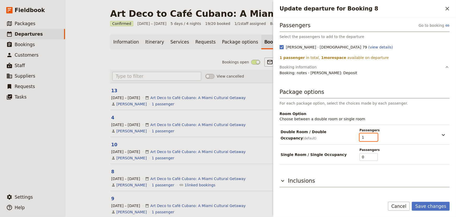
click at [376, 134] on input "1" at bounding box center [369, 137] width 18 height 8
click at [375, 138] on input "0" at bounding box center [369, 137] width 18 height 8
click at [374, 134] on input "1" at bounding box center [369, 137] width 18 height 8
click at [445, 132] on icon "Update departure for Booking 8" at bounding box center [444, 135] width 6 height 6
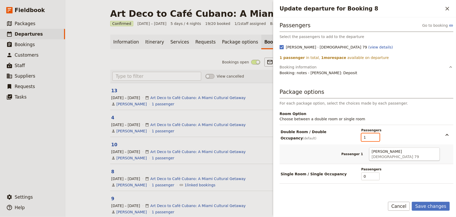
click at [375, 134] on input "1" at bounding box center [371, 137] width 18 height 8
click at [362, 136] on input "1" at bounding box center [371, 137] width 18 height 8
type input "1"
click at [390, 134] on div "Double Room / Double Occupancy (default) Passengers 1" at bounding box center [358, 134] width 155 height 13
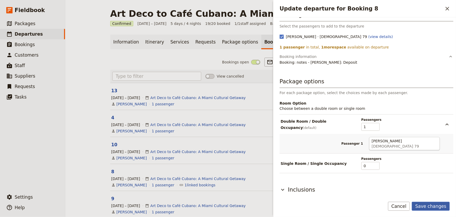
click at [430, 207] on button "Save changes" at bounding box center [431, 205] width 38 height 9
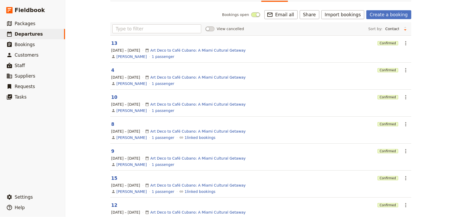
scroll to position [71, 0]
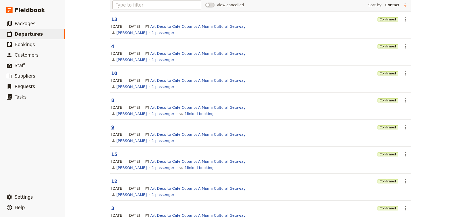
click at [111, 126] on button "9" at bounding box center [112, 127] width 3 height 6
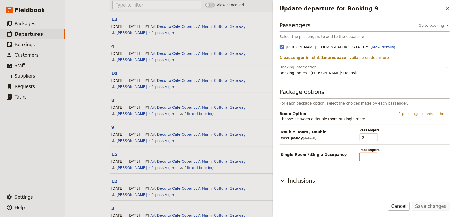
type input "1"
click at [375, 154] on input "1" at bounding box center [369, 157] width 18 height 8
click at [442, 207] on button "Save changes" at bounding box center [431, 205] width 38 height 9
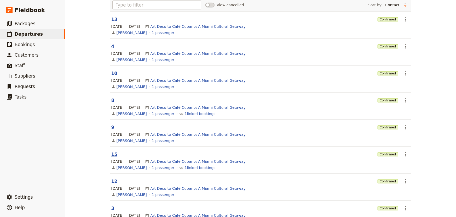
click at [112, 156] on button "15" at bounding box center [114, 154] width 6 height 6
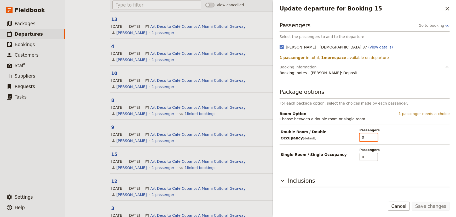
click at [371, 137] on input "0" at bounding box center [369, 137] width 18 height 8
click at [375, 135] on input "1" at bounding box center [369, 137] width 18 height 8
click at [445, 134] on icon "Update departure for Booking 15" at bounding box center [444, 135] width 6 height 6
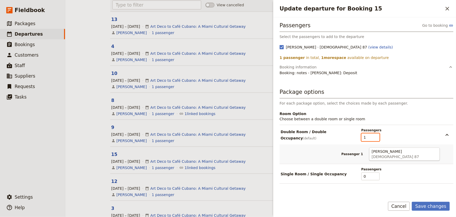
click at [370, 139] on input "1" at bounding box center [371, 137] width 18 height 8
type input "1"
click at [375, 135] on input "1" at bounding box center [371, 137] width 18 height 8
click at [439, 207] on button "Save changes" at bounding box center [431, 205] width 38 height 9
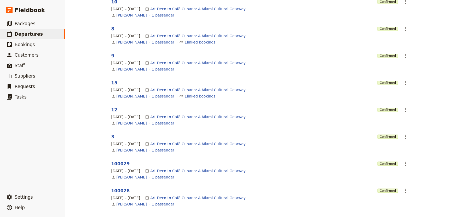
scroll to position [161, 0]
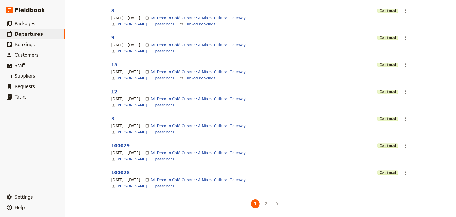
click at [111, 93] on button "12" at bounding box center [114, 91] width 6 height 6
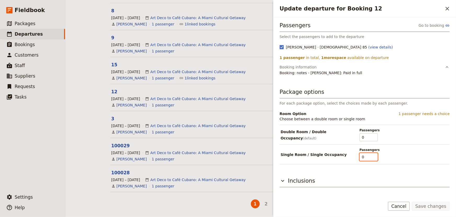
click at [372, 155] on input "0" at bounding box center [369, 157] width 18 height 8
type input "1"
click at [376, 155] on input "1" at bounding box center [369, 157] width 18 height 8
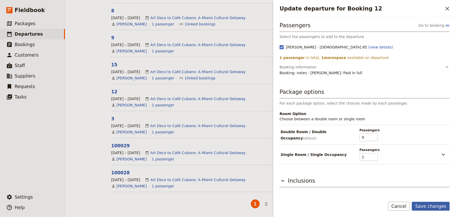
click at [429, 207] on button "Save changes" at bounding box center [431, 205] width 38 height 9
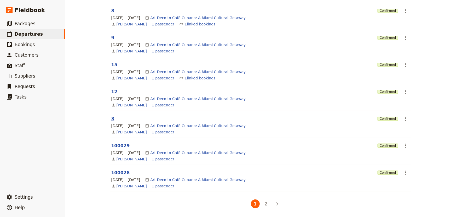
click at [111, 120] on button "3" at bounding box center [112, 118] width 3 height 6
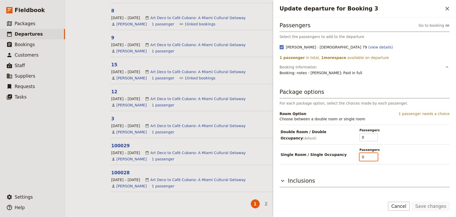
click at [368, 159] on input "0" at bounding box center [369, 157] width 18 height 8
type input "1"
click at [374, 154] on input "1" at bounding box center [369, 157] width 18 height 8
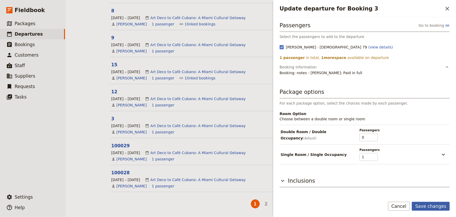
click at [435, 207] on button "Save changes" at bounding box center [431, 205] width 38 height 9
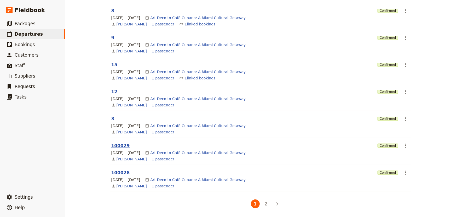
click at [117, 144] on button "100029" at bounding box center [120, 145] width 19 height 6
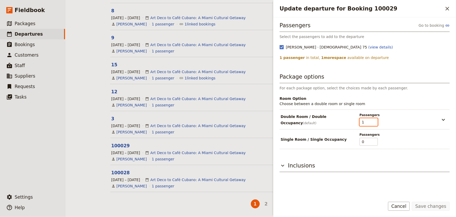
click at [366, 124] on input "1" at bounding box center [369, 122] width 18 height 8
type input "0"
click at [376, 123] on input "0" at bounding box center [369, 122] width 18 height 8
type input "1"
click at [375, 139] on input "1" at bounding box center [369, 142] width 18 height 8
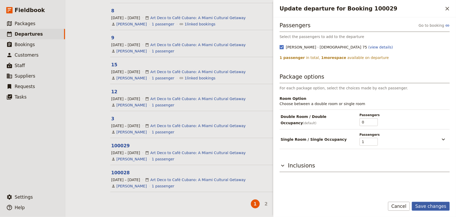
click at [426, 207] on button "Save changes" at bounding box center [431, 205] width 38 height 9
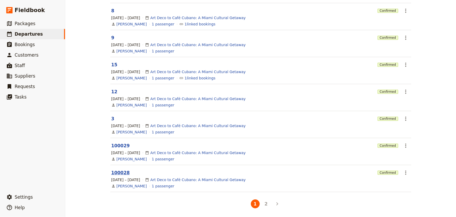
click at [117, 171] on button "100028" at bounding box center [120, 172] width 19 height 6
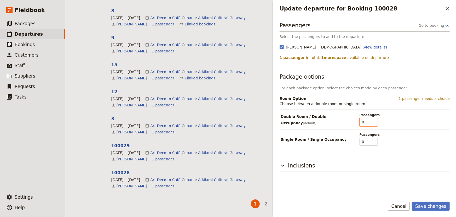
type input "0"
click at [376, 123] on input "0" at bounding box center [369, 122] width 18 height 8
type input "1"
click at [375, 138] on input "1" at bounding box center [369, 142] width 18 height 8
click at [433, 206] on button "Save changes" at bounding box center [431, 205] width 38 height 9
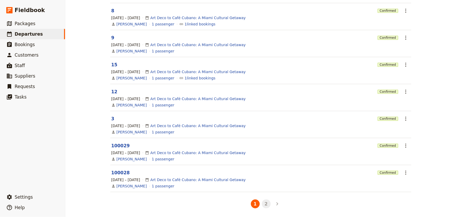
click at [265, 202] on button "2" at bounding box center [266, 203] width 9 height 9
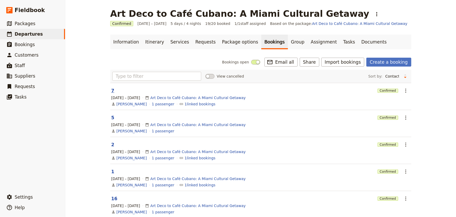
click at [111, 89] on button "7" at bounding box center [112, 90] width 3 height 6
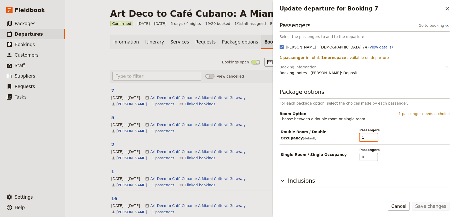
type input "1"
click at [374, 135] on input "1" at bounding box center [369, 137] width 18 height 8
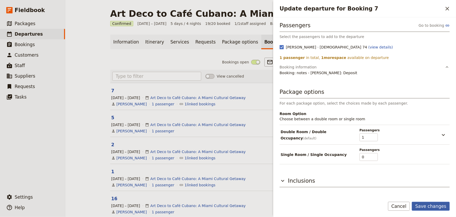
click at [431, 206] on button "Save changes" at bounding box center [431, 205] width 38 height 9
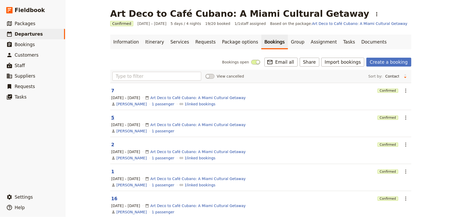
click at [111, 117] on button "5" at bounding box center [112, 117] width 3 height 6
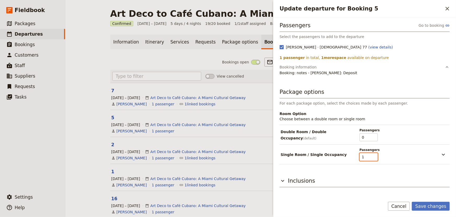
type input "1"
click at [376, 155] on input "1" at bounding box center [369, 157] width 18 height 8
click at [437, 207] on button "Save changes" at bounding box center [431, 205] width 38 height 9
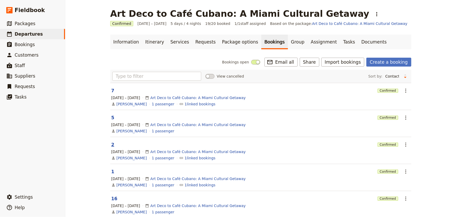
click at [111, 144] on button "2" at bounding box center [112, 144] width 3 height 6
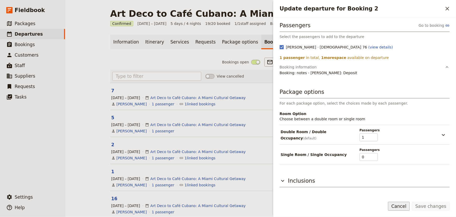
click at [402, 207] on button "Cancel" at bounding box center [399, 205] width 22 height 9
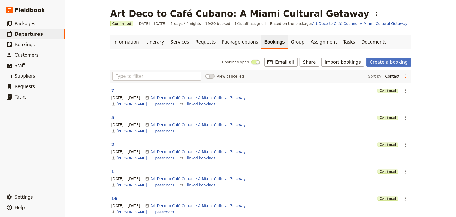
scroll to position [47, 0]
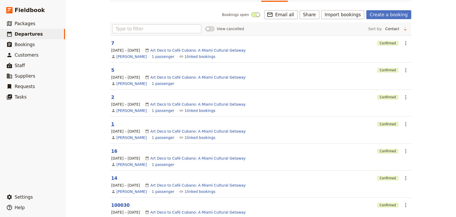
click at [111, 123] on button "1" at bounding box center [112, 124] width 3 height 6
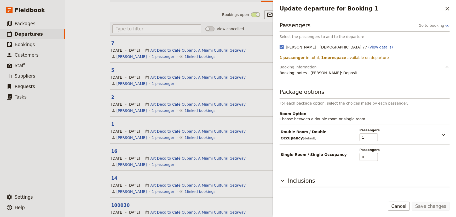
click at [394, 205] on div "Save changes Cancel" at bounding box center [365, 208] width 183 height 15
click at [404, 208] on button "Cancel" at bounding box center [399, 205] width 22 height 9
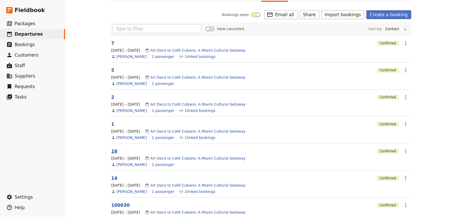
click at [111, 149] on button "16" at bounding box center [114, 151] width 6 height 6
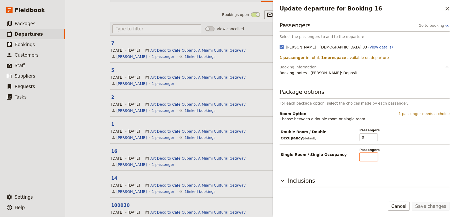
type input "1"
click at [375, 156] on input "1" at bounding box center [369, 157] width 18 height 8
click at [442, 209] on button "Save changes" at bounding box center [431, 205] width 38 height 9
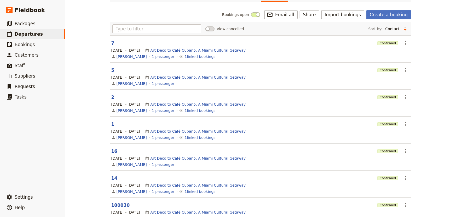
click at [112, 176] on button "14" at bounding box center [114, 178] width 6 height 6
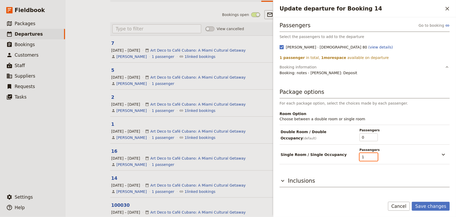
click at [375, 155] on input "1" at bounding box center [369, 157] width 18 height 8
type input "0"
click at [376, 158] on input "0" at bounding box center [369, 157] width 18 height 8
type input "1"
click at [375, 135] on input "1" at bounding box center [369, 137] width 18 height 8
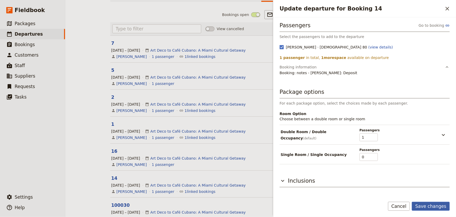
click at [429, 209] on button "Save changes" at bounding box center [431, 205] width 38 height 9
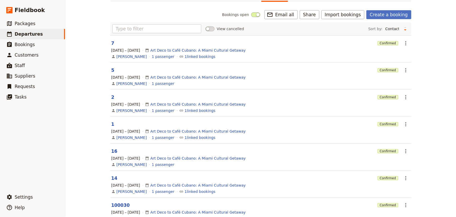
scroll to position [95, 0]
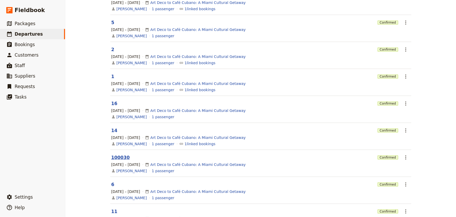
click at [111, 157] on button "100030" at bounding box center [120, 157] width 19 height 6
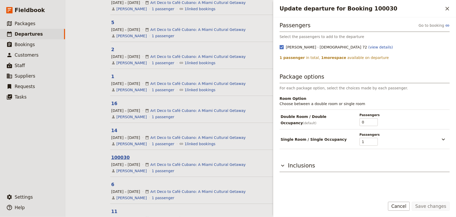
click at [111, 157] on button "100030" at bounding box center [120, 157] width 19 height 6
click at [111, 185] on button "6" at bounding box center [112, 184] width 3 height 6
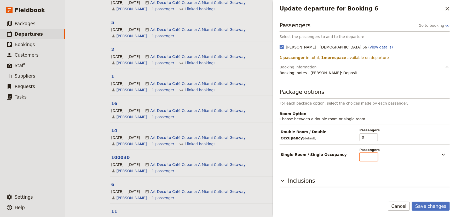
type input "1"
click at [377, 155] on input "1" at bounding box center [369, 157] width 18 height 8
click at [435, 207] on button "Save changes" at bounding box center [431, 205] width 38 height 9
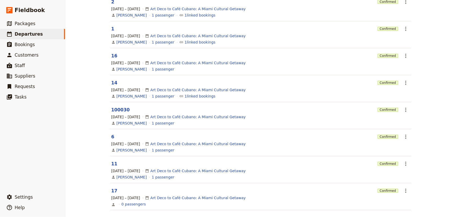
scroll to position [161, 0]
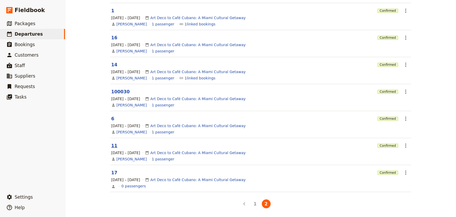
click at [111, 146] on button "11" at bounding box center [114, 145] width 6 height 6
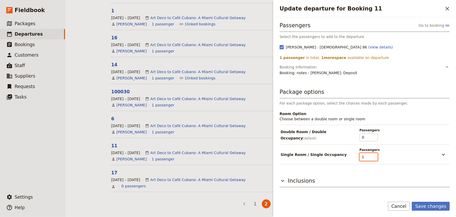
type input "1"
click at [376, 155] on input "1" at bounding box center [369, 157] width 18 height 8
click at [437, 206] on button "Save changes" at bounding box center [431, 205] width 38 height 9
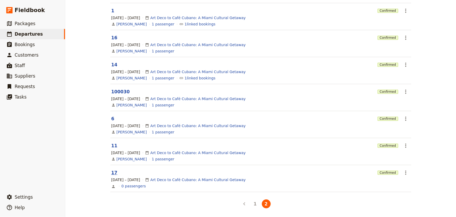
click at [111, 172] on button "17" at bounding box center [114, 172] width 6 height 6
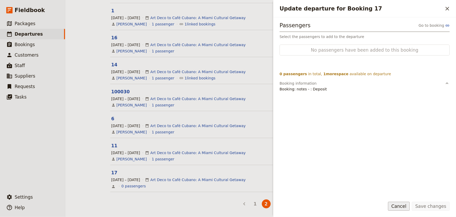
click at [404, 207] on button "Cancel" at bounding box center [399, 205] width 22 height 9
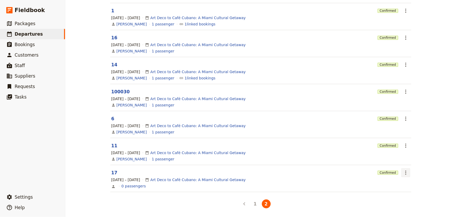
click at [405, 171] on icon "Actions" at bounding box center [406, 172] width 6 height 6
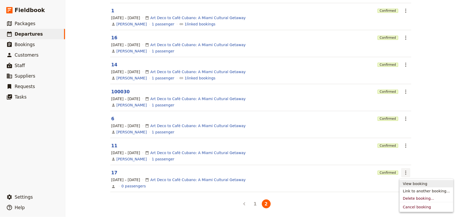
click at [409, 181] on span "View booking" at bounding box center [415, 183] width 24 height 5
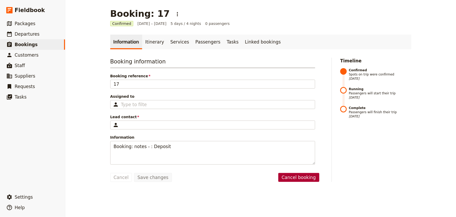
click at [298, 181] on button "Cancel booking" at bounding box center [299, 177] width 41 height 9
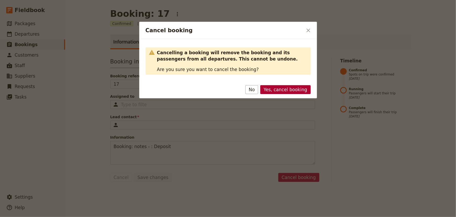
click at [304, 88] on button "Yes, cancel booking" at bounding box center [285, 89] width 50 height 9
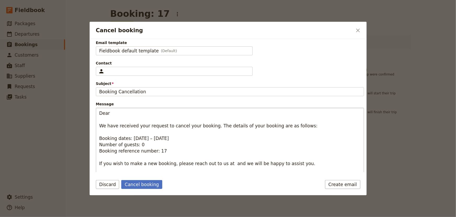
scroll to position [39, 0]
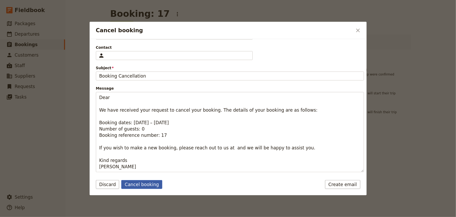
click at [140, 185] on button "Cancel booking" at bounding box center [141, 184] width 41 height 9
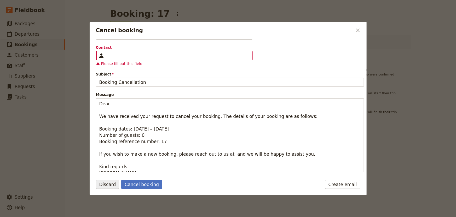
click at [109, 186] on button "Discard" at bounding box center [108, 184] width 24 height 9
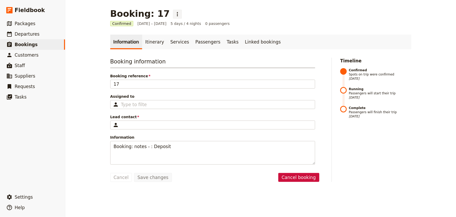
click at [174, 15] on icon "Actions" at bounding box center [177, 14] width 6 height 6
click at [167, 34] on span "Delete booking..." at bounding box center [177, 32] width 31 height 5
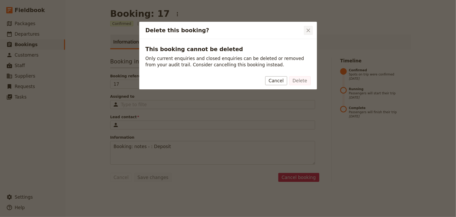
click at [309, 31] on icon "Close dialog" at bounding box center [309, 31] width 4 height 4
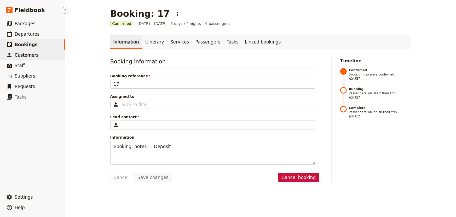
click at [21, 55] on span "Customers" at bounding box center [27, 54] width 24 height 5
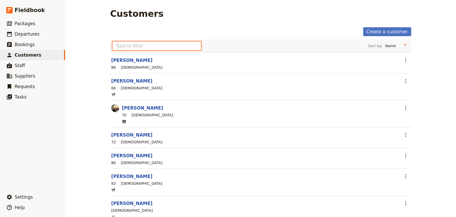
click at [164, 47] on input "text" at bounding box center [156, 45] width 89 height 9
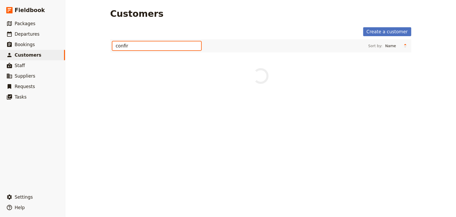
type input "confirm"
drag, startPoint x: 164, startPoint y: 47, endPoint x: 97, endPoint y: 42, distance: 67.4
click at [97, 42] on div "Customers Create a customer confirm Sort by: Name Age Gender No customers match…" at bounding box center [260, 108] width 391 height 217
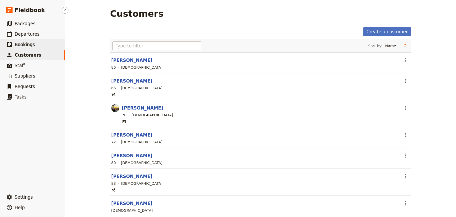
click at [19, 47] on span "Bookings" at bounding box center [25, 44] width 20 height 5
select select "PAX"
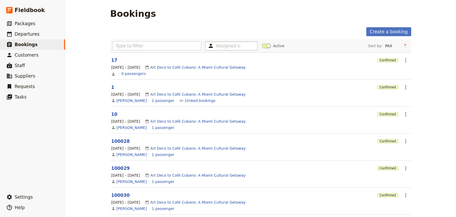
click at [210, 45] on icon at bounding box center [211, 46] width 6 height 8
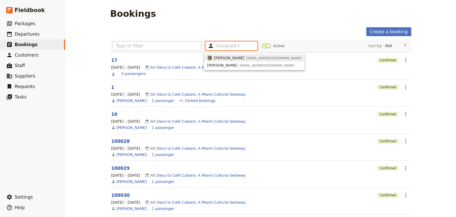
click at [220, 59] on span "[PERSON_NAME]" at bounding box center [229, 57] width 30 height 5
type input "688baf0ed96320893589315e"
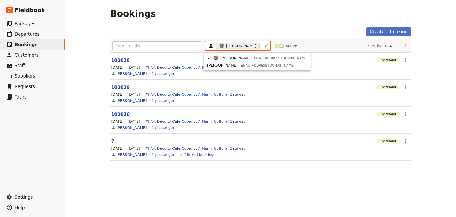
click at [265, 46] on icon "Clear input" at bounding box center [266, 46] width 2 height 2
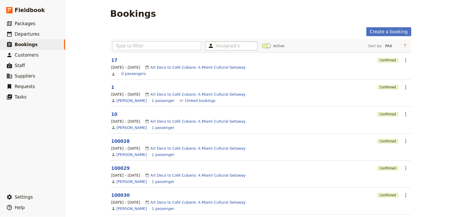
click at [248, 29] on div "Create a booking" at bounding box center [260, 31] width 301 height 9
click at [111, 88] on link "1" at bounding box center [112, 86] width 3 height 5
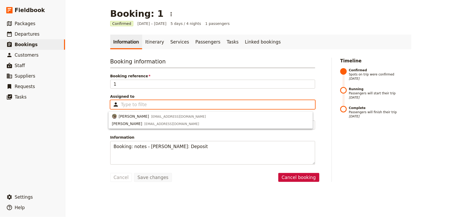
click at [140, 102] on input "Assigned to Type to filter" at bounding box center [134, 104] width 26 height 6
click at [139, 114] on div "Judith Tilton tiltonjd@eckerd.edu" at bounding box center [159, 116] width 94 height 5
type input "688baf0ed96320893589315e"
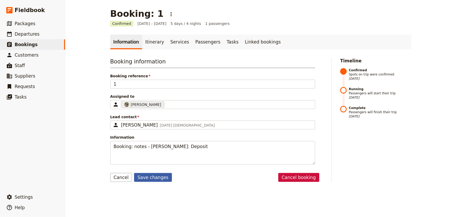
click at [148, 179] on button "Save changes" at bounding box center [153, 177] width 38 height 9
click at [150, 47] on link "Itinerary" at bounding box center [154, 42] width 25 height 15
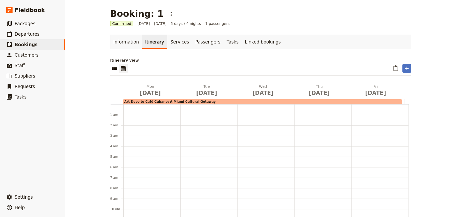
scroll to position [68, 0]
click at [173, 44] on link "Services" at bounding box center [179, 42] width 25 height 15
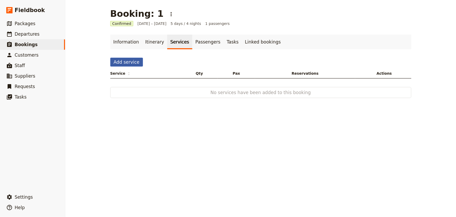
click at [129, 63] on button "Add service" at bounding box center [126, 62] width 33 height 9
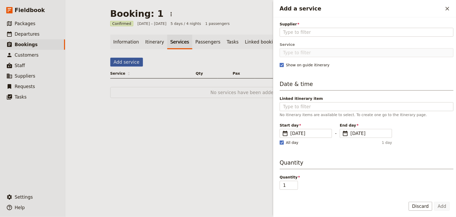
click at [129, 63] on button "Add service" at bounding box center [126, 62] width 33 height 9
click at [154, 58] on div "Add service" at bounding box center [260, 63] width 301 height 11
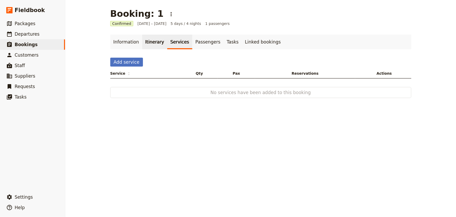
click at [145, 43] on link "Itinerary" at bounding box center [154, 42] width 25 height 15
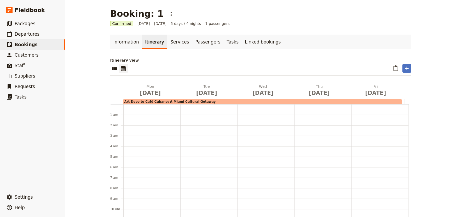
scroll to position [68, 0]
click at [192, 43] on link "Passengers" at bounding box center [207, 42] width 31 height 15
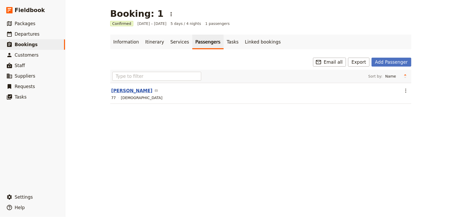
click at [126, 90] on button "[PERSON_NAME]" at bounding box center [131, 90] width 41 height 6
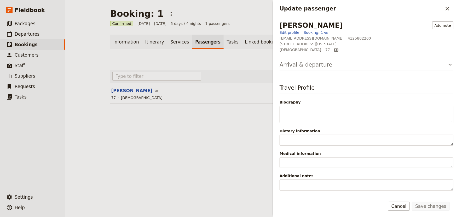
click at [375, 67] on button "Arrival & departure" at bounding box center [367, 66] width 174 height 10
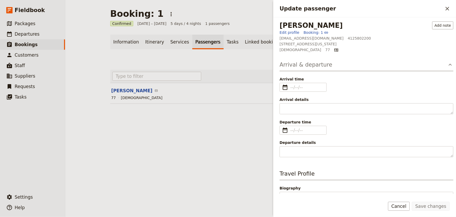
click at [375, 67] on button "Arrival & departure" at bounding box center [367, 66] width 174 height 10
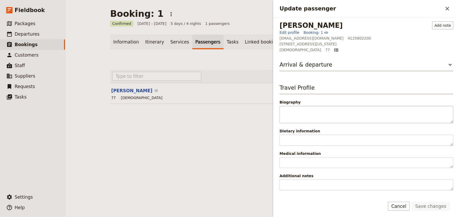
scroll to position [42, 0]
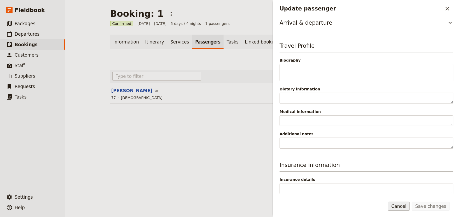
click at [400, 206] on button "Cancel" at bounding box center [399, 205] width 22 height 9
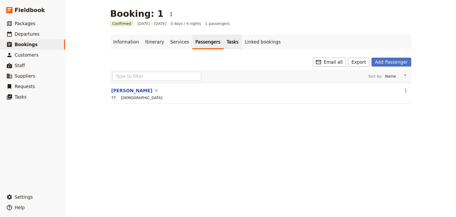
click at [224, 43] on link "Tasks" at bounding box center [233, 42] width 18 height 15
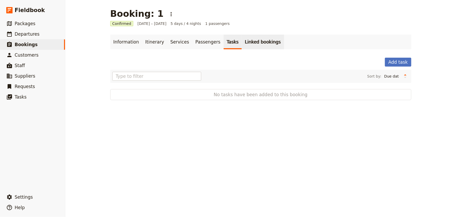
click at [242, 42] on link "Linked bookings" at bounding box center [263, 42] width 42 height 15
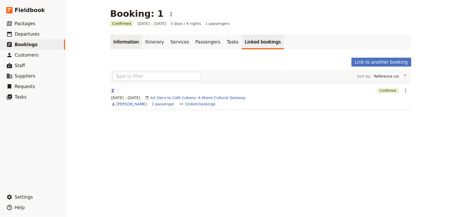
click at [117, 42] on link "Information" at bounding box center [126, 42] width 32 height 15
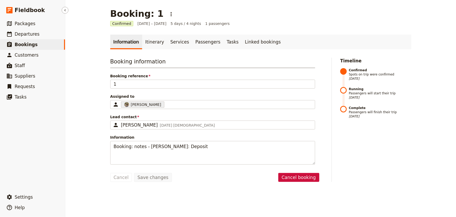
click at [41, 43] on link "​ Bookings" at bounding box center [32, 44] width 65 height 10
select select "PAX"
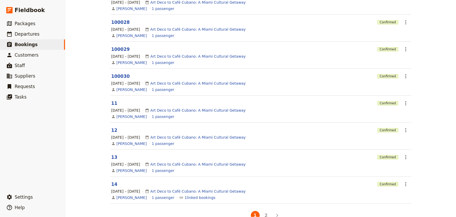
scroll to position [131, 0]
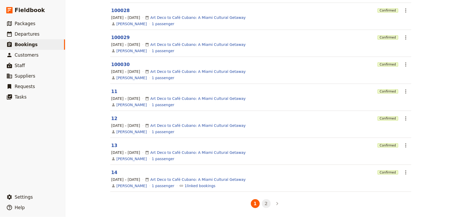
click at [267, 202] on button "2" at bounding box center [266, 203] width 9 height 9
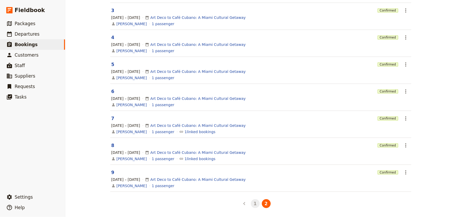
click at [252, 202] on button "1" at bounding box center [255, 203] width 9 height 9
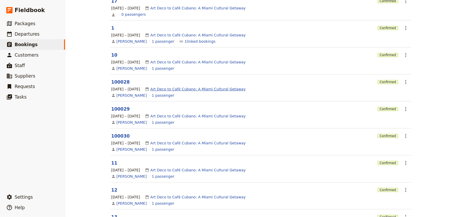
scroll to position [35, 0]
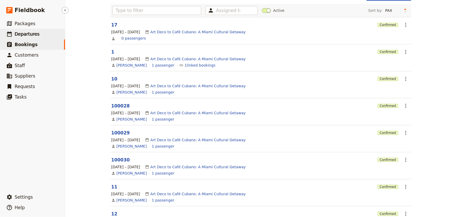
click at [32, 36] on span "Departures" at bounding box center [27, 33] width 25 height 5
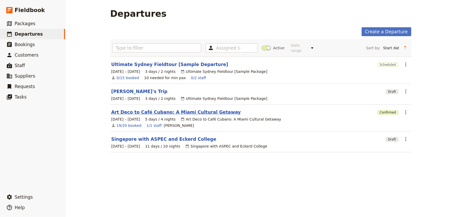
click at [136, 109] on link "Art Deco to Café Cubano: A Miami Cultural Getaway" at bounding box center [176, 112] width 130 height 6
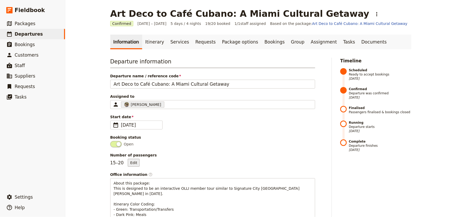
click at [129, 162] on button "Edit" at bounding box center [134, 162] width 12 height 8
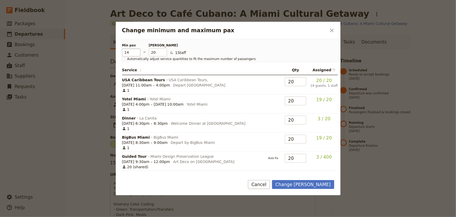
click at [137, 53] on input "14" at bounding box center [131, 52] width 18 height 8
click at [137, 50] on input "15" at bounding box center [131, 52] width 18 height 8
click at [137, 50] on input "16" at bounding box center [131, 52] width 18 height 8
click at [137, 50] on input "17" at bounding box center [131, 52] width 18 height 8
click at [137, 50] on input "20" at bounding box center [131, 52] width 18 height 8
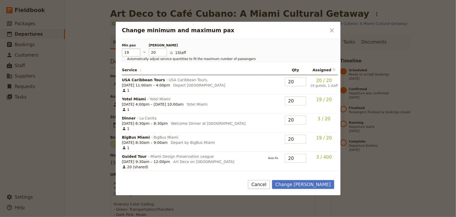
click at [137, 54] on input "19" at bounding box center [131, 52] width 18 height 8
type input "18"
click at [137, 54] on input "18" at bounding box center [131, 52] width 18 height 8
click at [328, 186] on button "Change max pax" at bounding box center [303, 184] width 62 height 9
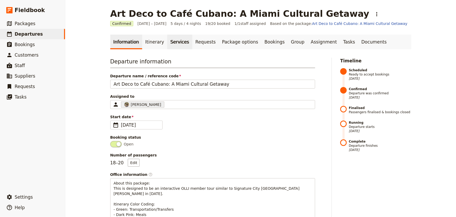
click at [176, 41] on link "Services" at bounding box center [179, 42] width 25 height 15
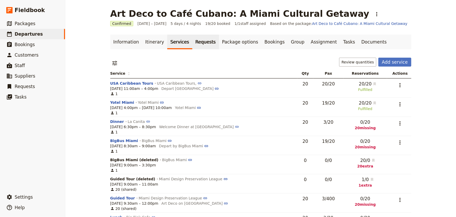
click at [194, 42] on link "Requests" at bounding box center [205, 42] width 27 height 15
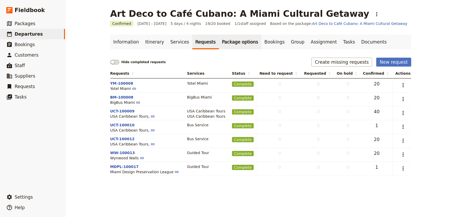
click at [219, 42] on link "Package options" at bounding box center [240, 42] width 42 height 15
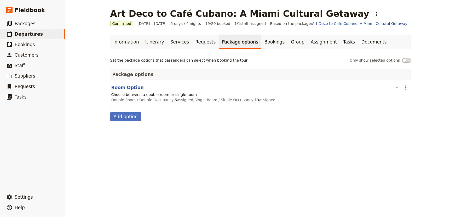
click at [395, 87] on icon "button" at bounding box center [397, 87] width 6 height 6
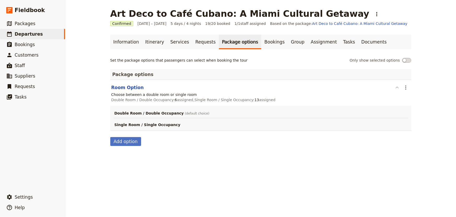
click at [396, 87] on icon "button" at bounding box center [397, 87] width 3 height 2
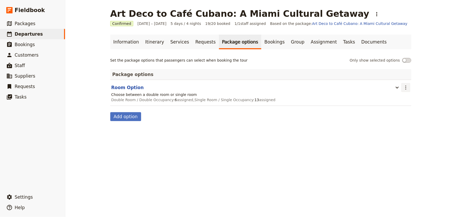
click at [408, 87] on button "​" at bounding box center [406, 87] width 9 height 9
click at [262, 43] on link "Bookings" at bounding box center [275, 42] width 26 height 15
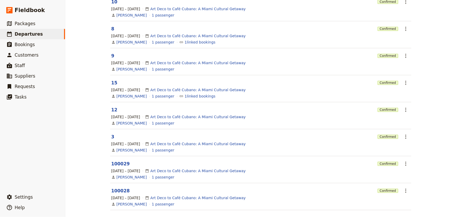
scroll to position [161, 0]
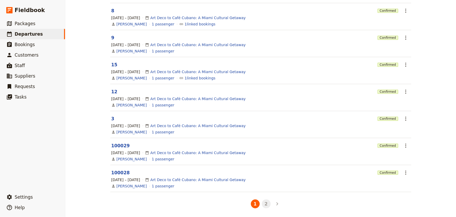
click at [265, 204] on button "2" at bounding box center [266, 203] width 9 height 9
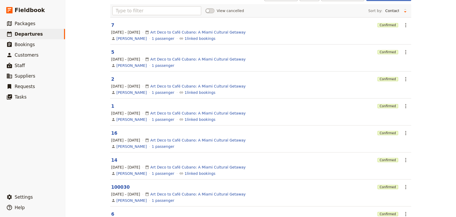
scroll to position [18, 0]
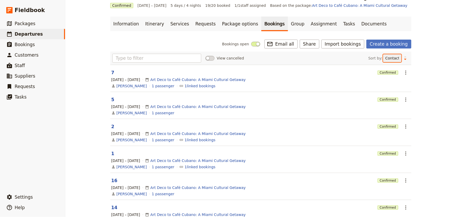
click at [393, 57] on select "Reference code Contact Status PAX Most recently updated Most recently created" at bounding box center [392, 58] width 18 height 8
click at [383, 62] on select "Reference code Contact Status PAX Most recently updated Most recently created" at bounding box center [392, 58] width 18 height 8
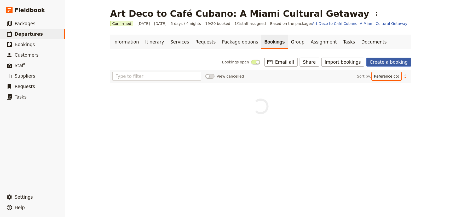
scroll to position [0, 0]
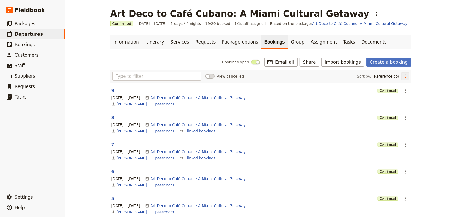
click at [404, 75] on icon "Change sort direction" at bounding box center [405, 74] width 3 height 1
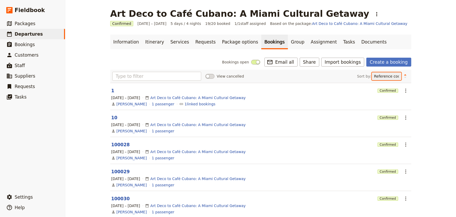
click at [390, 76] on select "Reference code Contact Status PAX Most recently updated Most recently created" at bounding box center [387, 76] width 30 height 8
select select "PAX"
click at [382, 72] on select "Reference code Contact Status PAX Most recently updated Most recently created" at bounding box center [387, 76] width 30 height 8
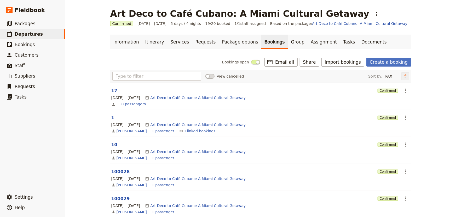
click at [404, 75] on icon "Change sort direction" at bounding box center [405, 74] width 3 height 1
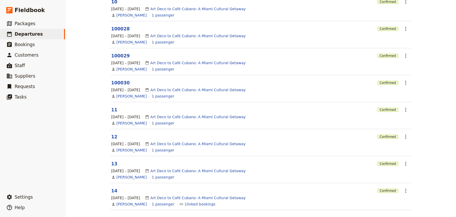
scroll to position [161, 0]
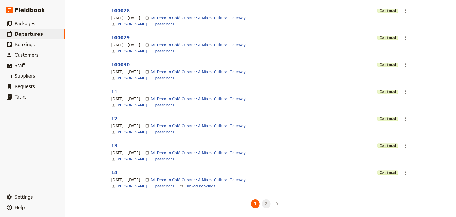
click at [267, 203] on button "2" at bounding box center [266, 203] width 9 height 9
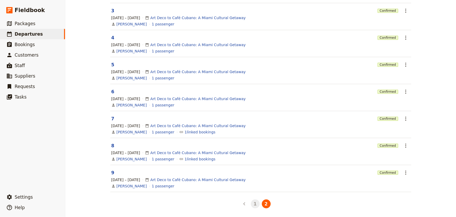
click at [251, 203] on button "1" at bounding box center [255, 203] width 9 height 9
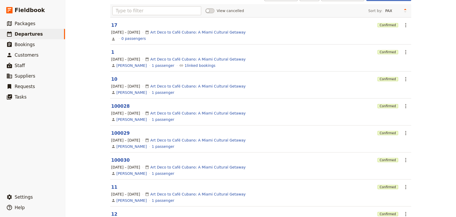
scroll to position [18, 0]
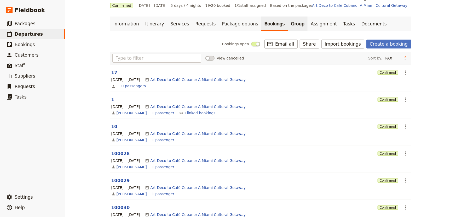
click at [288, 23] on link "Group" at bounding box center [298, 23] width 20 height 15
select select "Name"
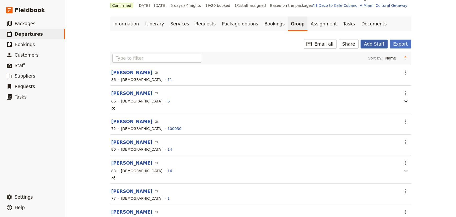
click at [374, 42] on button "Add Staff" at bounding box center [374, 43] width 27 height 9
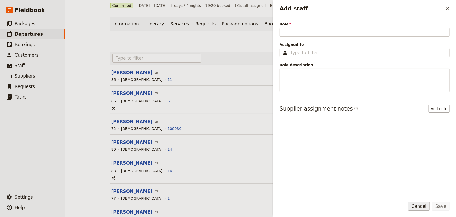
click at [421, 205] on button "Cancel" at bounding box center [420, 205] width 22 height 9
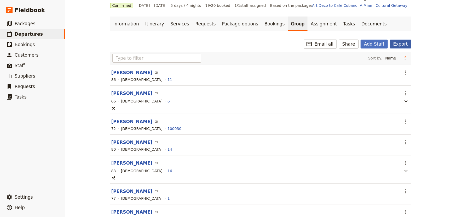
click at [401, 44] on button "Export" at bounding box center [400, 43] width 21 height 9
click at [262, 26] on link "Bookings" at bounding box center [275, 23] width 26 height 15
select select "PAX"
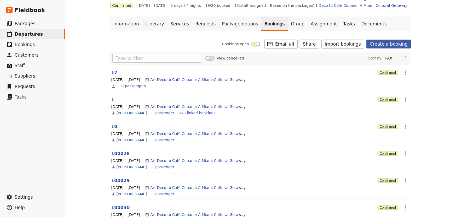
click at [375, 42] on link "Create a booking" at bounding box center [389, 43] width 45 height 9
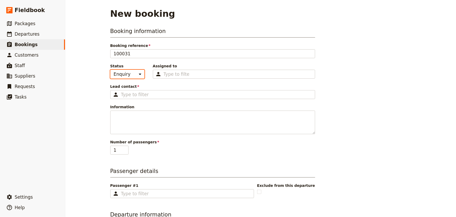
drag, startPoint x: 128, startPoint y: 75, endPoint x: 126, endPoint y: 77, distance: 2.8
click at [128, 75] on select "Enquiry On hold Confirmed" at bounding box center [127, 74] width 34 height 9
select select "CONFIRMED"
click at [110, 70] on select "Enquiry On hold Confirmed" at bounding box center [127, 74] width 34 height 9
click at [172, 70] on div "Type to filter" at bounding box center [234, 74] width 162 height 9
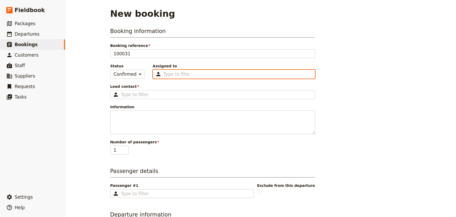
click at [172, 71] on input "Assigned to Type to filter" at bounding box center [177, 74] width 26 height 6
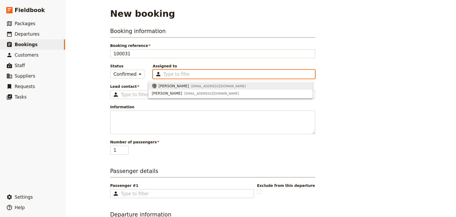
click at [170, 86] on span "[PERSON_NAME]" at bounding box center [174, 85] width 30 height 5
type input "688baf0ed96320893589315e"
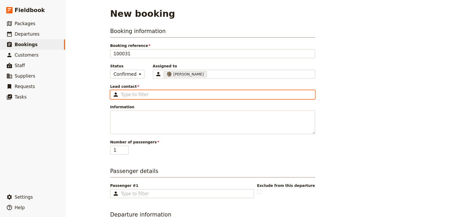
click at [131, 96] on input "Lead contact ​" at bounding box center [216, 94] width 191 height 6
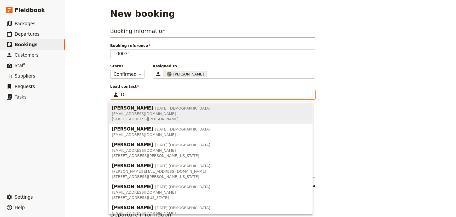
click at [143, 107] on span "[PERSON_NAME]" at bounding box center [132, 108] width 41 height 6
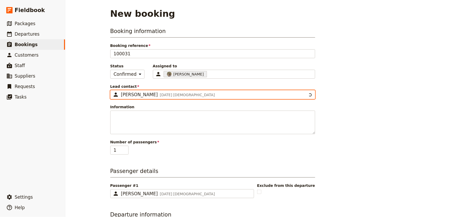
type input "[PERSON_NAME]"
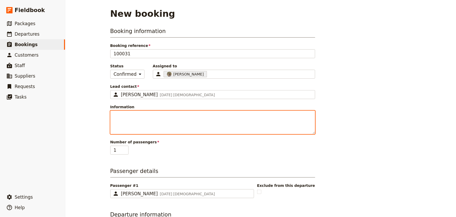
click at [145, 115] on textarea "Information" at bounding box center [212, 122] width 205 height 24
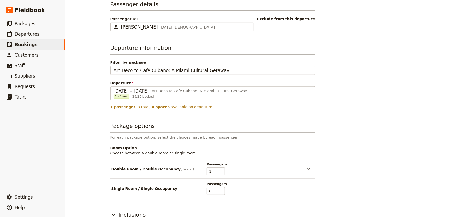
scroll to position [195, 0]
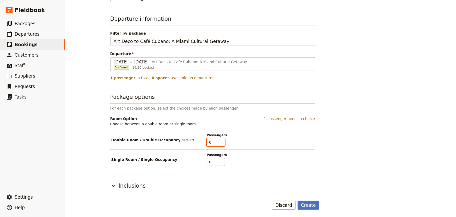
type input "0"
click at [219, 142] on input "0" at bounding box center [216, 142] width 18 height 8
type input "1"
click at [220, 159] on input "1" at bounding box center [216, 162] width 18 height 8
click at [310, 206] on button "Create" at bounding box center [309, 204] width 22 height 9
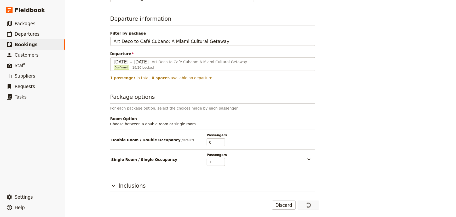
select select "PAX"
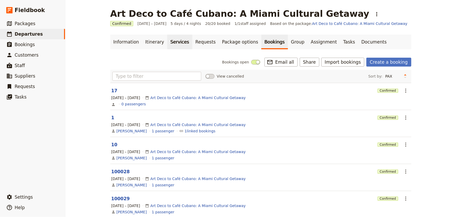
click at [170, 42] on link "Services" at bounding box center [179, 42] width 25 height 15
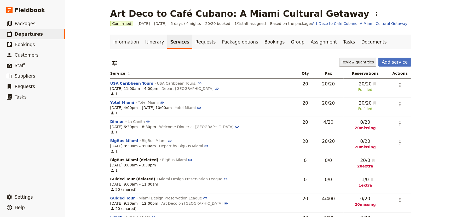
click at [349, 58] on button "Review quantities" at bounding box center [357, 62] width 37 height 9
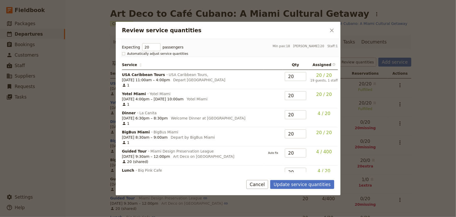
click at [122, 52] on rect "Review service quantities" at bounding box center [123, 53] width 3 height 3
click at [122, 52] on input "Automatically adjust service quantities" at bounding box center [122, 51] width 0 height 0
checkbox input "true"
type input "1"
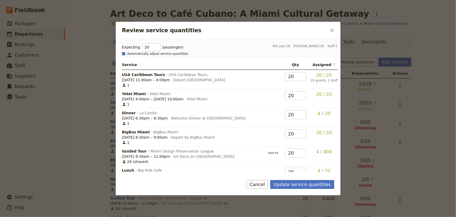
type input "1"
click at [301, 184] on button "Update service quantities" at bounding box center [302, 184] width 64 height 9
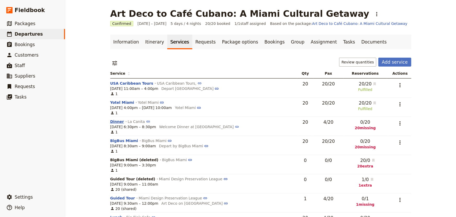
click at [116, 121] on button "Dinner" at bounding box center [117, 121] width 14 height 5
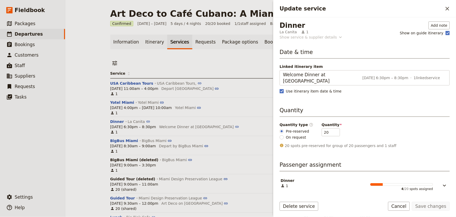
click at [338, 38] on icon "Update service" at bounding box center [340, 37] width 5 height 5
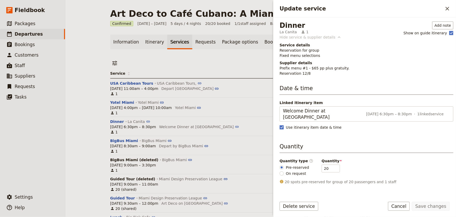
click at [337, 38] on icon "Update service" at bounding box center [339, 37] width 5 height 5
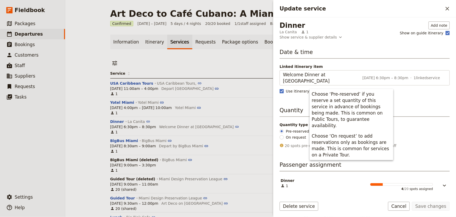
click at [309, 122] on icon "Update service" at bounding box center [311, 124] width 4 height 4
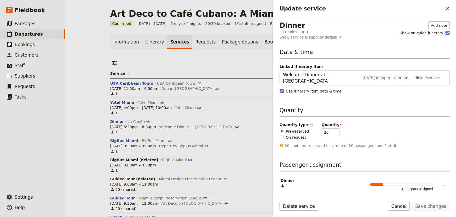
click at [446, 182] on icon "Update service" at bounding box center [445, 185] width 6 height 6
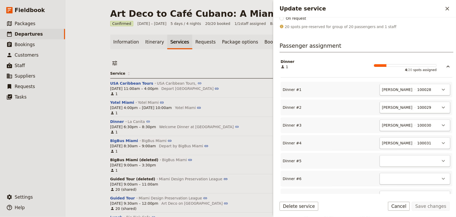
scroll to position [143, 0]
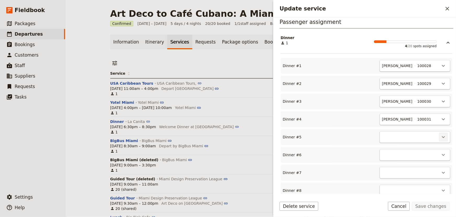
click at [441, 134] on icon "Actions" at bounding box center [444, 137] width 6 height 6
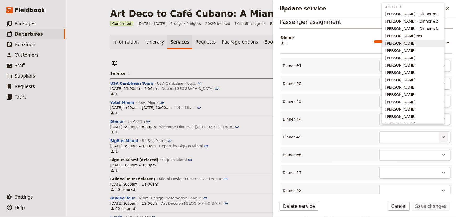
click at [395, 43] on span "[PERSON_NAME]" at bounding box center [401, 43] width 30 height 5
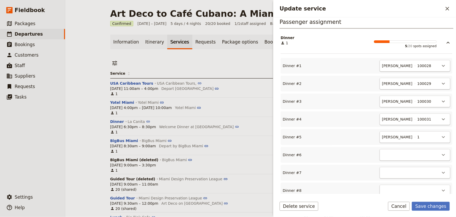
click at [435, 149] on div "​" at bounding box center [415, 155] width 71 height 12
click at [442, 151] on icon "Actions" at bounding box center [444, 154] width 6 height 6
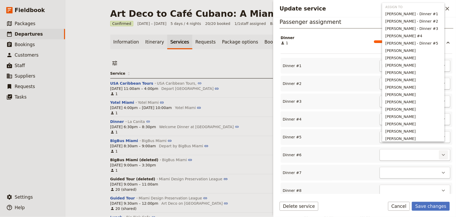
scroll to position [24, 0]
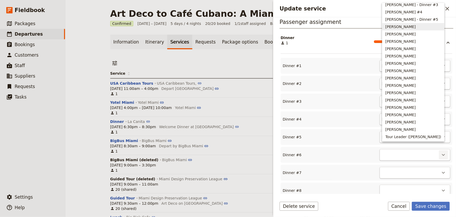
click at [396, 27] on span "[PERSON_NAME]" at bounding box center [401, 26] width 30 height 5
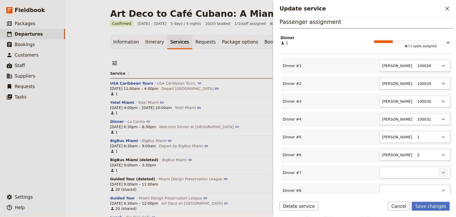
click at [442, 172] on icon "Actions" at bounding box center [443, 173] width 3 height 2
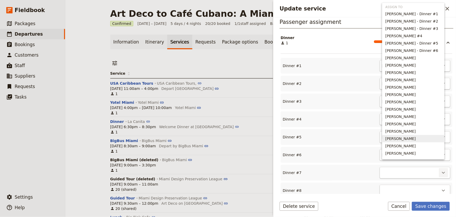
scroll to position [6, 0]
click at [400, 52] on span "[PERSON_NAME]" at bounding box center [401, 51] width 30 height 5
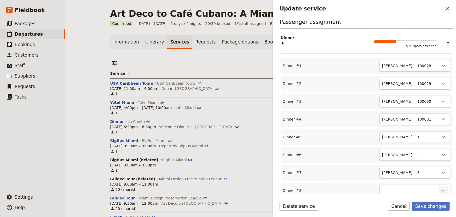
click at [441, 187] on icon "Actions" at bounding box center [444, 190] width 6 height 6
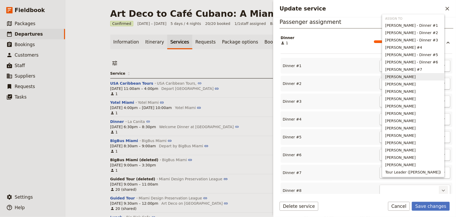
click at [406, 76] on span "[PERSON_NAME]" at bounding box center [401, 76] width 30 height 5
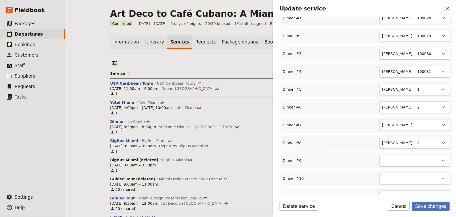
scroll to position [214, 0]
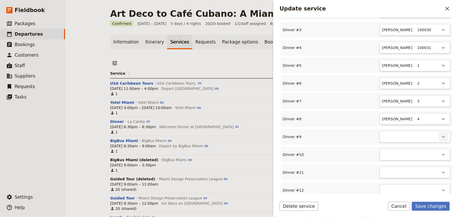
click at [441, 133] on icon "Actions" at bounding box center [444, 136] width 6 height 6
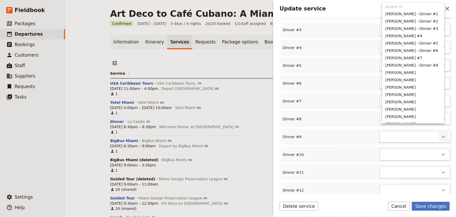
scroll to position [42, 0]
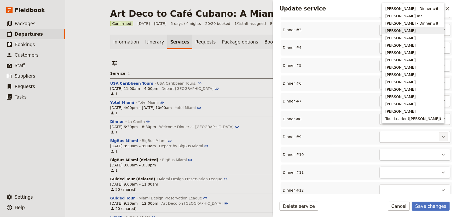
click at [405, 31] on span "[PERSON_NAME]" at bounding box center [401, 30] width 30 height 5
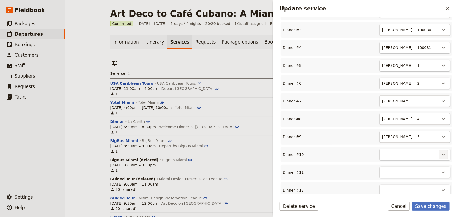
click at [442, 154] on icon "Actions" at bounding box center [443, 155] width 3 height 2
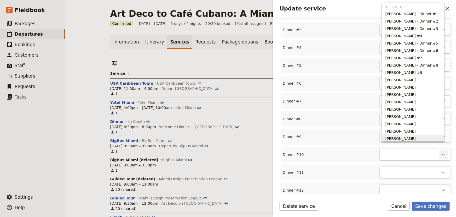
scroll to position [24, 0]
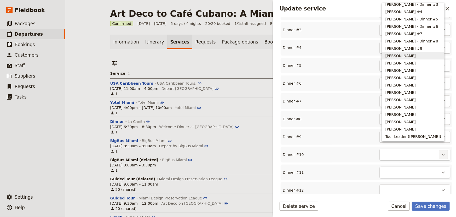
click at [408, 57] on span "[PERSON_NAME]" at bounding box center [401, 55] width 30 height 5
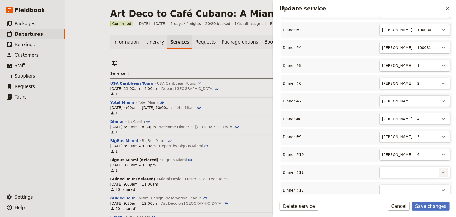
click at [442, 171] on icon "Actions" at bounding box center [443, 172] width 3 height 2
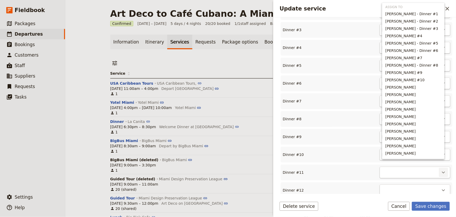
scroll to position [6, 0]
click at [409, 81] on span "[PERSON_NAME]" at bounding box center [401, 80] width 30 height 5
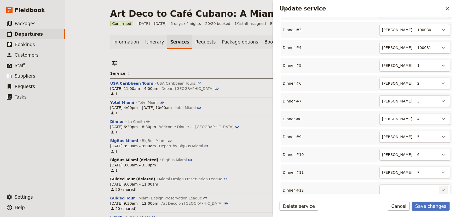
click at [442, 187] on icon "Actions" at bounding box center [444, 190] width 6 height 6
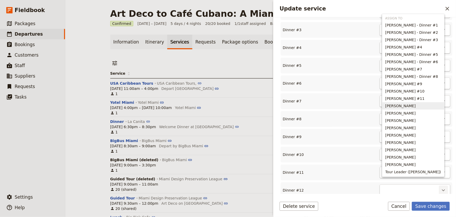
click at [413, 105] on span "[PERSON_NAME]" at bounding box center [401, 105] width 30 height 5
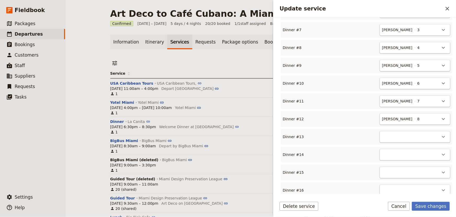
scroll to position [309, 0]
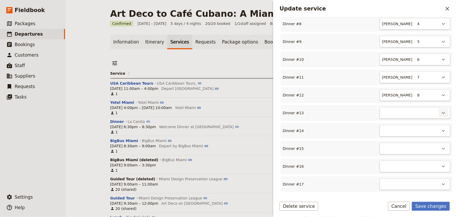
click at [442, 110] on icon "Actions" at bounding box center [444, 113] width 6 height 6
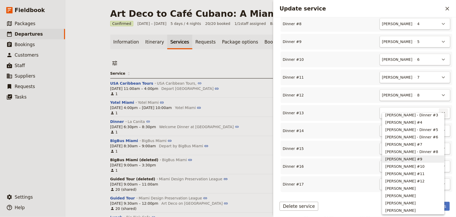
scroll to position [47, 0]
click at [409, 164] on span "[PERSON_NAME]" at bounding box center [401, 164] width 30 height 5
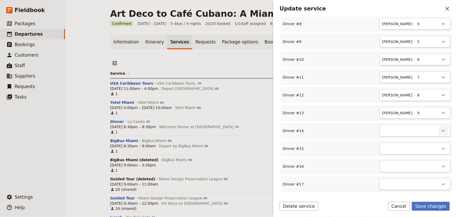
click at [441, 127] on icon "Actions" at bounding box center [444, 130] width 6 height 6
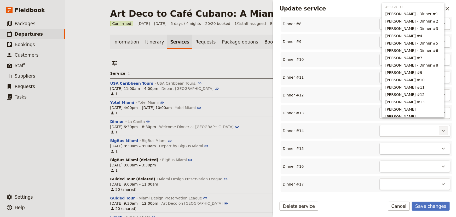
scroll to position [48, 0]
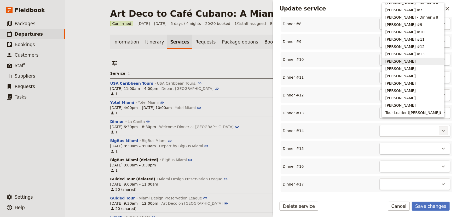
drag, startPoint x: 406, startPoint y: 61, endPoint x: 408, endPoint y: 67, distance: 6.5
click at [406, 62] on span "[PERSON_NAME]" at bounding box center [401, 61] width 30 height 5
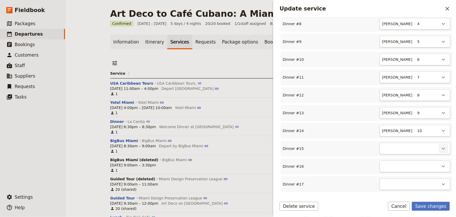
click at [441, 145] on icon "Actions" at bounding box center [444, 148] width 6 height 6
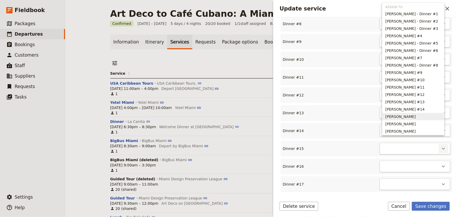
click at [415, 118] on span "[PERSON_NAME]" at bounding box center [401, 116] width 30 height 5
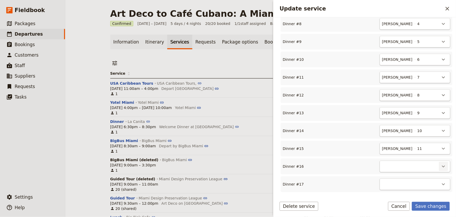
click at [441, 163] on icon "Actions" at bounding box center [444, 166] width 6 height 6
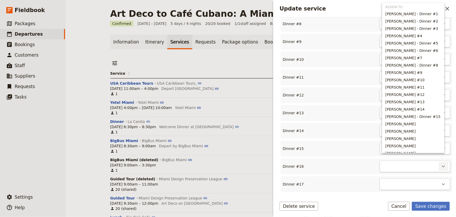
scroll to position [13, 0]
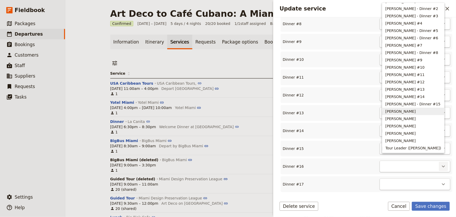
click at [396, 111] on span "[PERSON_NAME]" at bounding box center [401, 111] width 30 height 5
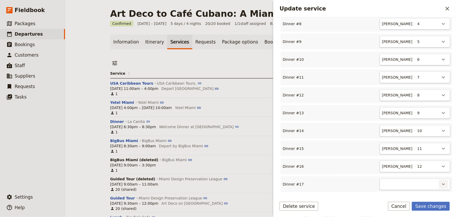
click at [441, 181] on icon "Actions" at bounding box center [444, 184] width 6 height 6
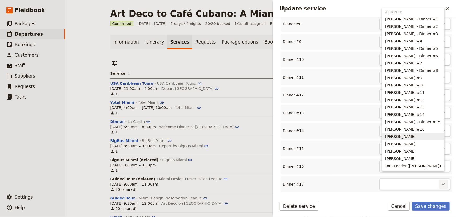
click at [407, 137] on span "[PERSON_NAME]" at bounding box center [401, 136] width 30 height 5
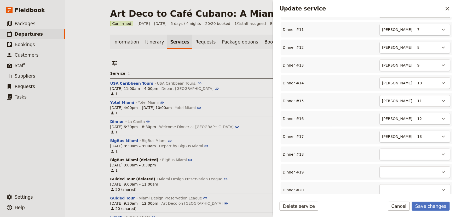
scroll to position [380, 0]
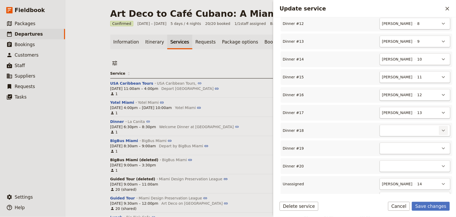
click at [441, 127] on icon "Actions" at bounding box center [444, 130] width 6 height 6
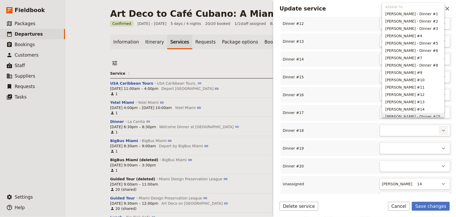
scroll to position [48, 0]
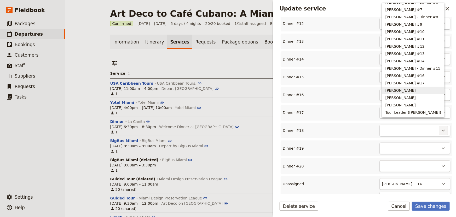
click at [409, 93] on button "[PERSON_NAME]" at bounding box center [414, 90] width 62 height 7
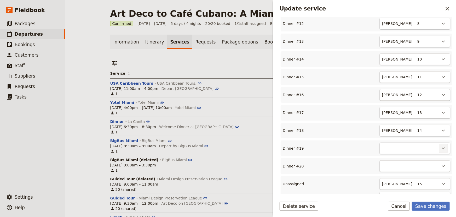
click at [444, 144] on button "​" at bounding box center [443, 148] width 9 height 9
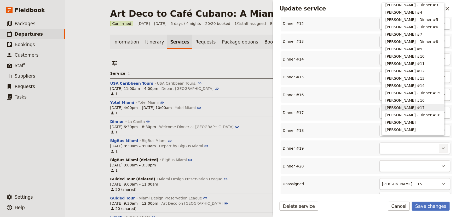
scroll to position [30, 0]
click at [408, 116] on span "[PERSON_NAME]" at bounding box center [401, 115] width 30 height 5
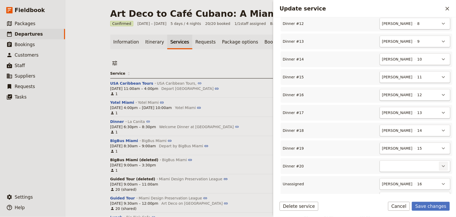
click at [441, 163] on icon "Actions" at bounding box center [444, 166] width 6 height 6
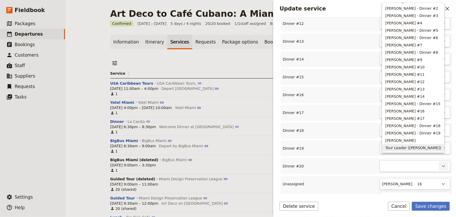
scroll to position [13, 0]
click at [416, 143] on span "[PERSON_NAME]" at bounding box center [401, 140] width 30 height 5
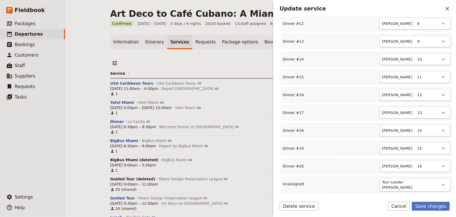
scroll to position [375, 0]
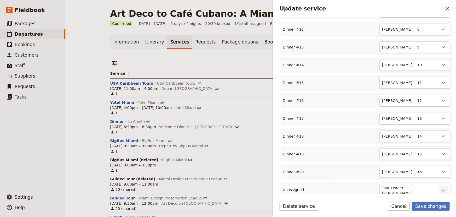
click at [441, 187] on icon "Actions" at bounding box center [444, 190] width 6 height 6
click at [429, 207] on button "Save changes" at bounding box center [431, 205] width 38 height 9
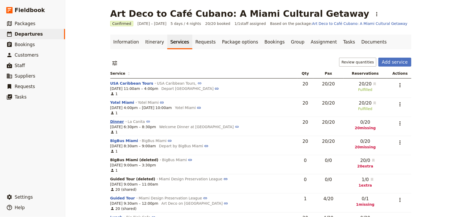
click at [110, 122] on button "Dinner" at bounding box center [117, 121] width 14 height 5
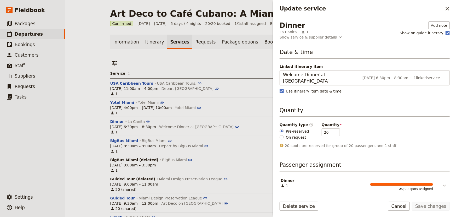
click at [442, 182] on icon "Update service" at bounding box center [445, 185] width 6 height 6
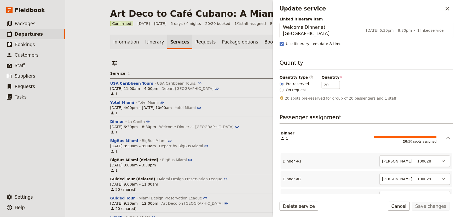
scroll to position [0, 0]
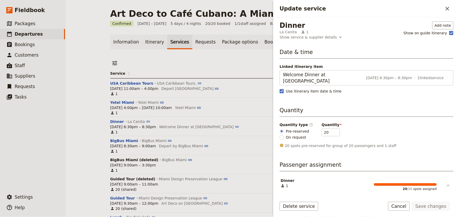
click at [445, 182] on icon "Update service" at bounding box center [448, 185] width 6 height 6
type input "21"
click at [331, 128] on input "21" at bounding box center [331, 132] width 18 height 8
click at [435, 209] on button "Save changes" at bounding box center [431, 205] width 38 height 9
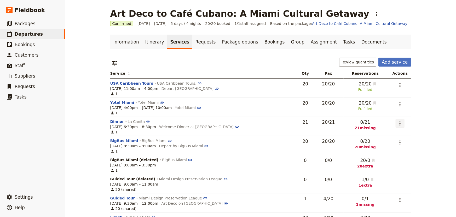
click at [399, 124] on icon "Actions" at bounding box center [400, 123] width 6 height 6
click at [374, 134] on span "Edit service" at bounding box center [368, 134] width 21 height 5
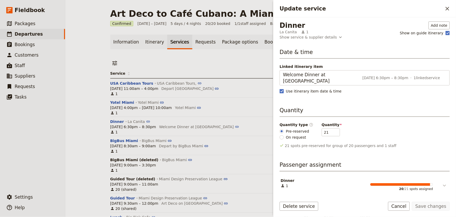
click at [446, 182] on icon "Update service" at bounding box center [445, 185] width 6 height 6
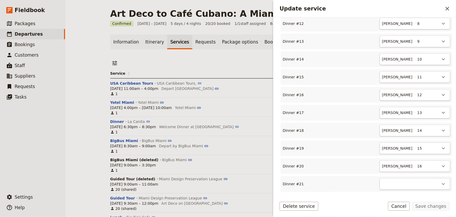
scroll to position [392, 0]
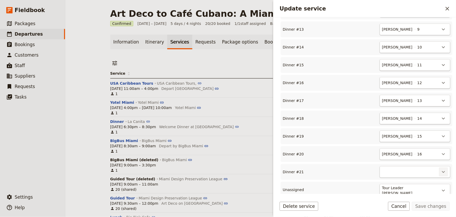
click at [442, 168] on icon "Actions" at bounding box center [444, 171] width 6 height 6
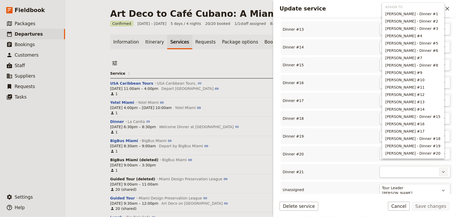
click at [442, 168] on icon "Actions" at bounding box center [444, 171] width 6 height 6
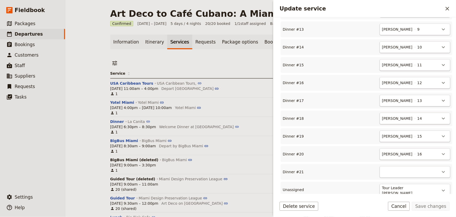
click at [411, 190] on span "[PERSON_NAME]" at bounding box center [397, 192] width 30 height 5
click at [399, 169] on div "​" at bounding box center [415, 172] width 71 height 12
click at [356, 168] on div "​" at bounding box center [379, 172] width 142 height 12
click at [406, 206] on button "Cancel" at bounding box center [399, 205] width 22 height 9
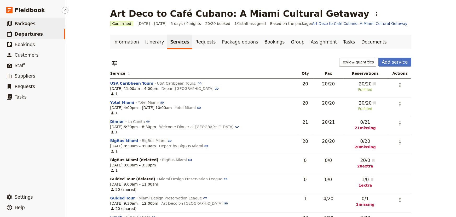
click at [22, 24] on span "Packages" at bounding box center [25, 23] width 21 height 5
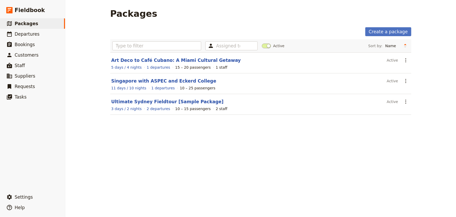
click at [142, 61] on link "Art Deco to Café Cubano: A Miami Cultural Getaway" at bounding box center [176, 60] width 130 height 5
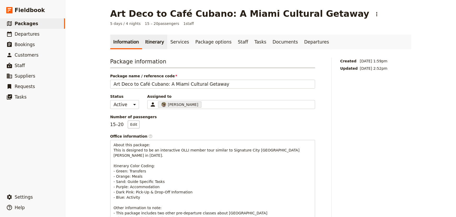
click at [146, 40] on link "Itinerary" at bounding box center [154, 42] width 25 height 15
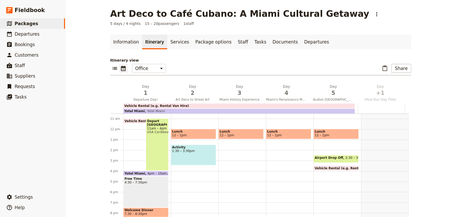
scroll to position [133, 0]
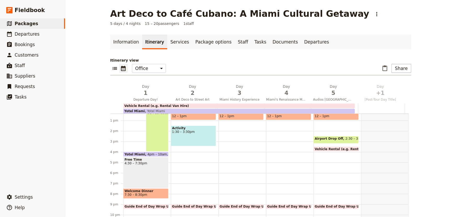
click at [331, 137] on span "Airport Drop Off" at bounding box center [330, 139] width 31 height 4
select select "5"
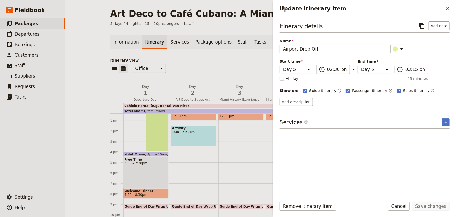
click at [260, 139] on div "Breakfast 6:30 – 7:30am Lunch 12 – 1pm Guide End of Day Wrap Up 9 – 9:30pm" at bounding box center [243, 109] width 48 height 251
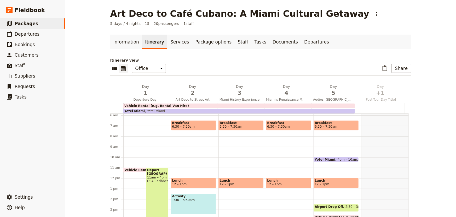
scroll to position [37, 0]
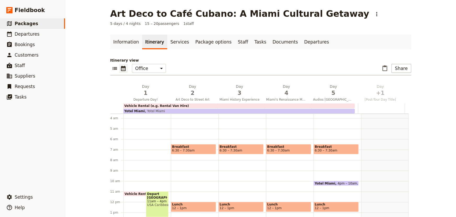
click at [203, 105] on div "Vehicle Rental (e.g. Rental Van Hire)" at bounding box center [239, 105] width 232 height 5
select select "5"
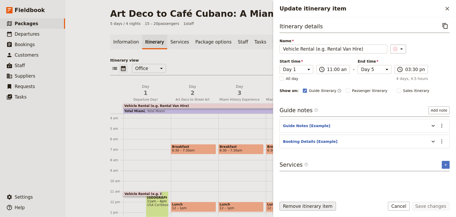
click at [314, 207] on button "Remove itinerary item" at bounding box center [308, 205] width 56 height 9
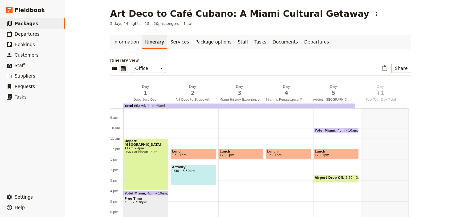
scroll to position [61, 0]
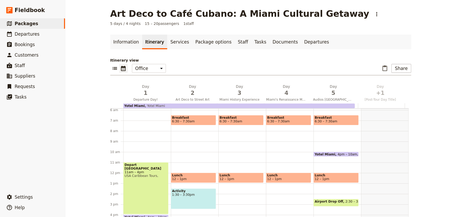
click at [346, 201] on span "2:30 – 3:15pm" at bounding box center [357, 202] width 23 height 6
select select "5"
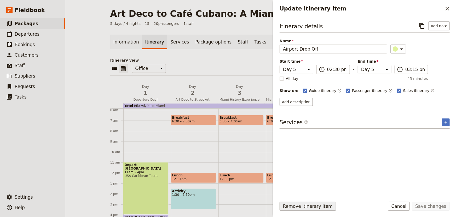
click at [313, 207] on button "Remove itinerary item" at bounding box center [308, 205] width 56 height 9
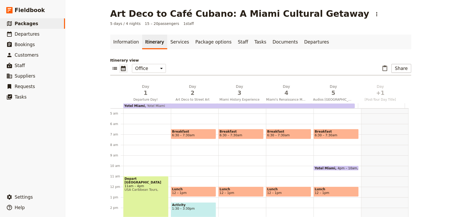
scroll to position [127, 0]
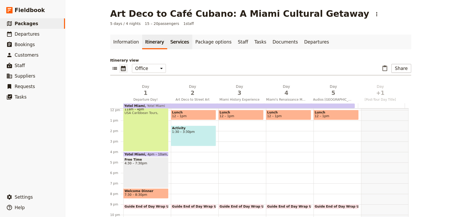
click at [174, 42] on link "Services" at bounding box center [179, 42] width 25 height 15
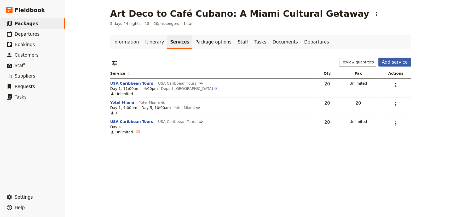
click at [400, 64] on button "Add service" at bounding box center [395, 62] width 33 height 9
select select "6"
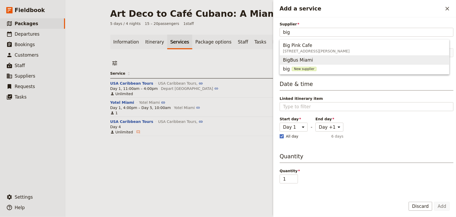
click at [316, 60] on span "BigBus Miami" at bounding box center [364, 59] width 163 height 7
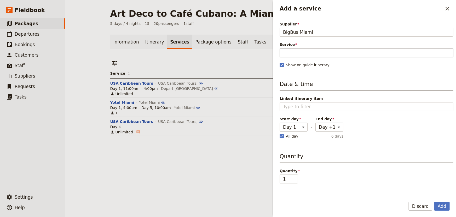
type input "BigBus Miami"
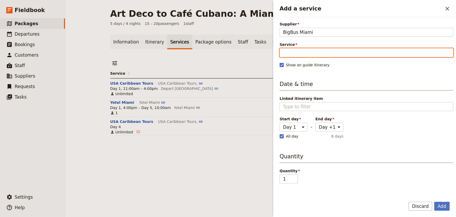
click at [310, 55] on input "Service" at bounding box center [367, 52] width 174 height 9
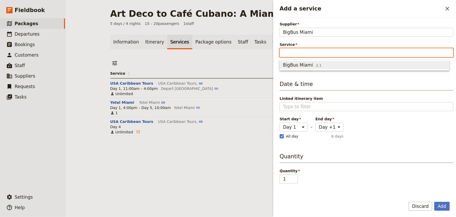
click at [298, 64] on span "BigBus Miami" at bounding box center [298, 65] width 30 height 6
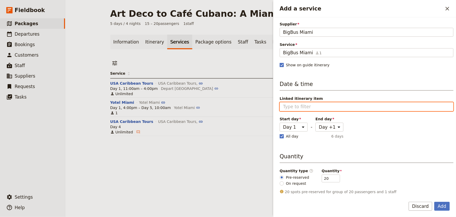
click at [344, 106] on input "Linked itinerary item" at bounding box center [366, 106] width 167 height 6
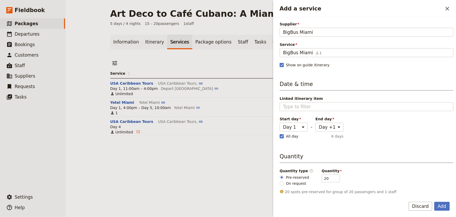
click at [321, 100] on span "Linked itinerary item" at bounding box center [367, 98] width 174 height 5
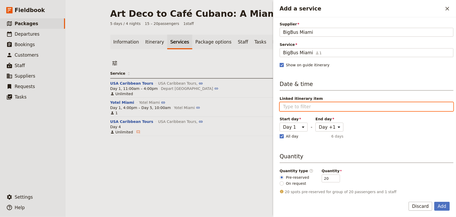
click at [321, 103] on input "Linked itinerary item" at bounding box center [366, 106] width 167 height 6
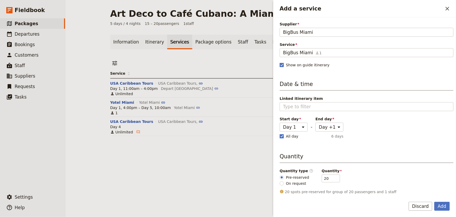
click at [321, 93] on div "Date & time Linked itinerary item Start day Day 1 Day 2 Day 3 Day 4 Day 5 Day +…" at bounding box center [367, 110] width 174 height 60
click at [440, 206] on button "Add" at bounding box center [442, 205] width 15 height 9
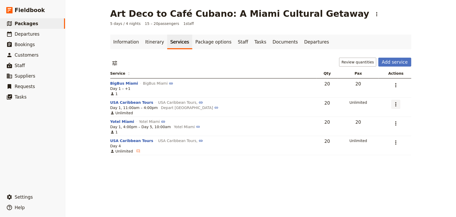
click at [395, 104] on icon "Actions" at bounding box center [396, 104] width 6 height 6
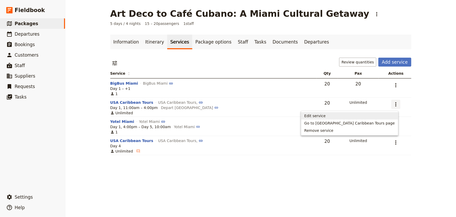
click at [326, 116] on span "Edit service" at bounding box center [315, 115] width 21 height 5
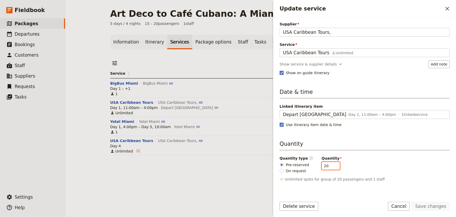
click at [327, 166] on input "20" at bounding box center [331, 166] width 18 height 8
click at [331, 175] on div "Supplier USA Caribbean Tours, USA Caribbean Tours, Service USA Caribbean Tours …" at bounding box center [365, 107] width 170 height 172
click at [327, 165] on input "20" at bounding box center [331, 166] width 18 height 8
type input "21"
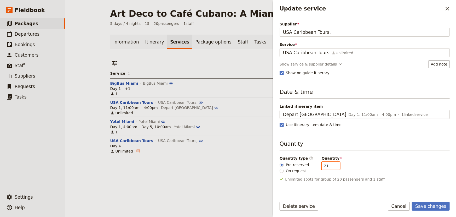
click at [332, 164] on input "21" at bounding box center [331, 166] width 18 height 8
click at [358, 168] on div "Quantity type ​ Pre-reserved On request Quantity 21" at bounding box center [365, 164] width 170 height 18
click at [430, 205] on button "Save changes" at bounding box center [431, 205] width 38 height 9
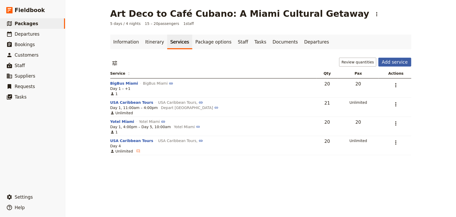
click at [398, 62] on button "Add service" at bounding box center [395, 62] width 33 height 9
select select "6"
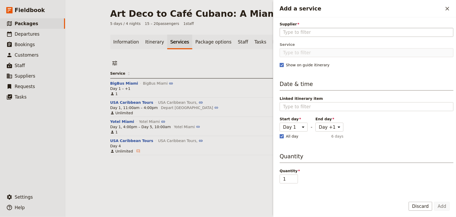
click at [351, 32] on input "Supplier" at bounding box center [366, 32] width 167 height 6
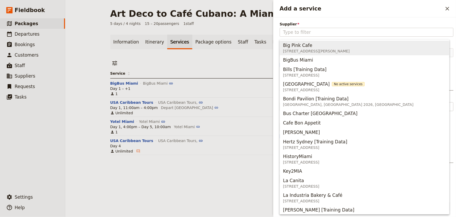
click at [300, 45] on span "Big Pink Cafe" at bounding box center [297, 45] width 29 height 6
type input "Big Pink Cafe"
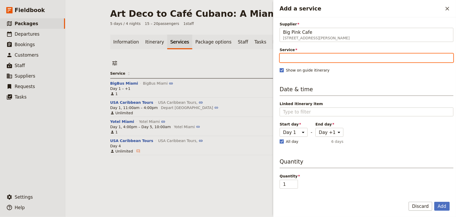
click at [297, 57] on input "Service" at bounding box center [367, 57] width 174 height 9
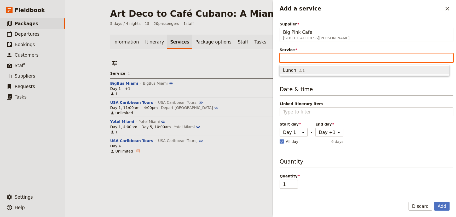
click at [290, 71] on span "Lunch" at bounding box center [289, 70] width 13 height 6
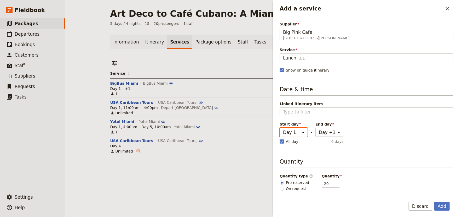
click at [303, 133] on select "Day 1 Day 2 Day 3 Day 4 Day 5 Day +1" at bounding box center [294, 132] width 28 height 9
select select "2"
click at [280, 128] on select "Day 1 Day 2 Day 3 Day 4 Day 5 Day +1" at bounding box center [294, 132] width 28 height 9
click at [335, 132] on select "Day 1 Day 2 Day 3 Day 4 Day 5 Day +1" at bounding box center [330, 132] width 28 height 9
select select "2"
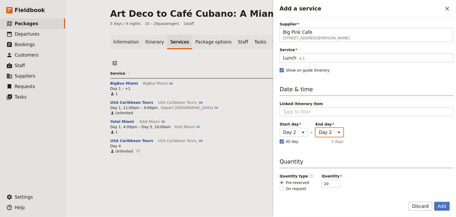
click at [316, 128] on select "Day 1 Day 2 Day 3 Day 4 Day 5 Day +1" at bounding box center [330, 132] width 28 height 9
click at [369, 129] on div "Date & time Linked itinerary item Start day Day 1 Day 2 Day 3 Day 4 Day 5 Day +…" at bounding box center [367, 115] width 174 height 60
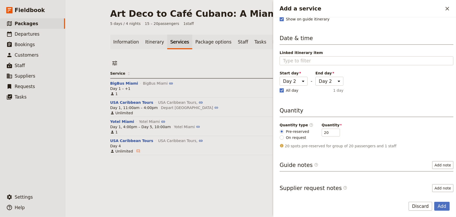
click at [281, 89] on rect "Add a service" at bounding box center [282, 90] width 4 height 4
click at [280, 88] on input "All day" at bounding box center [280, 87] width 0 height 0
checkbox input "false"
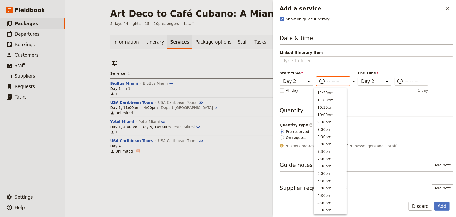
click at [338, 80] on input "--:-- --" at bounding box center [337, 81] width 20 height 6
click at [323, 117] on button "12:00pm" at bounding box center [330, 118] width 32 height 7
type input "12:00 pm"
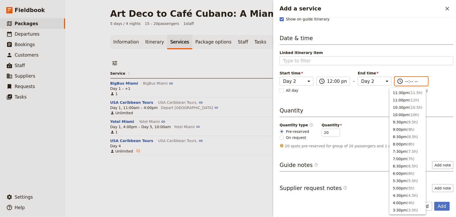
click at [406, 80] on input "--:-- --" at bounding box center [416, 81] width 20 height 6
click at [400, 120] on button "1:30pm ( 1.5h )" at bounding box center [408, 120] width 36 height 7
type input "01:30 pm"
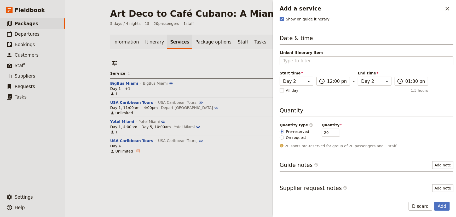
click at [362, 102] on div "Supplier Big Pink Cafe 157 Collins Ave, Miami Beach FL Big Pink Cafe Service Lu…" at bounding box center [367, 56] width 174 height 172
type input "21"
click at [331, 129] on input "21" at bounding box center [331, 132] width 18 height 8
click at [448, 205] on button "Add" at bounding box center [442, 205] width 15 height 9
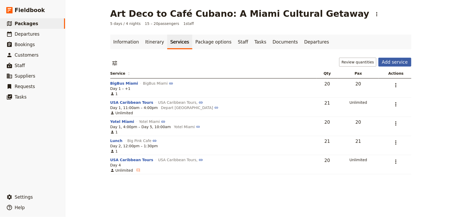
click at [397, 58] on button "Add service" at bounding box center [395, 62] width 33 height 9
select select "6"
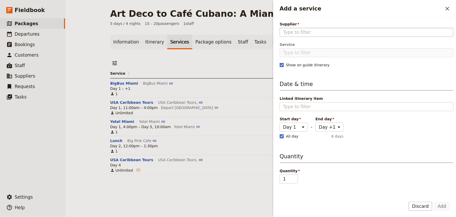
click at [356, 32] on input "Supplier" at bounding box center [366, 32] width 167 height 6
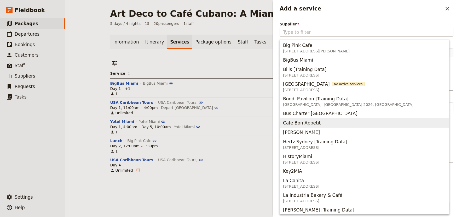
click at [302, 123] on span "Cafe Bon Appetit" at bounding box center [302, 123] width 38 height 6
type input "Cafe Bon Appetit"
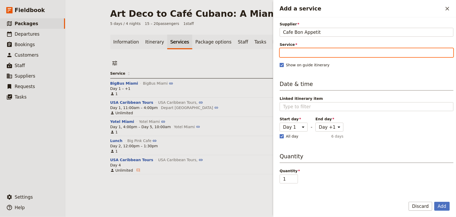
click at [294, 51] on input "Service" at bounding box center [367, 52] width 174 height 9
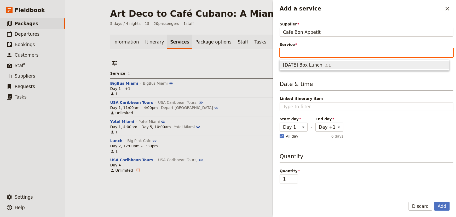
click at [295, 65] on span "Monday Box Lunch" at bounding box center [302, 65] width 39 height 6
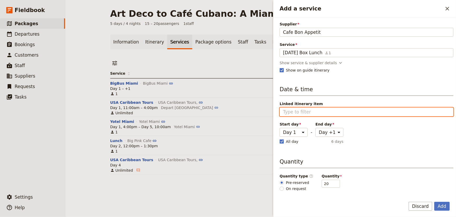
click at [298, 114] on input "Linked itinerary item" at bounding box center [366, 112] width 167 height 6
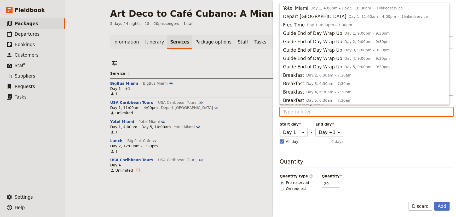
scroll to position [51, 0]
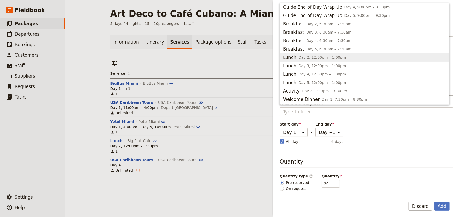
click at [373, 129] on div "Date & time Linked itinerary item Start day Day 1 Day 2 Day 3 Day 4 Day 5 Day +…" at bounding box center [367, 115] width 174 height 60
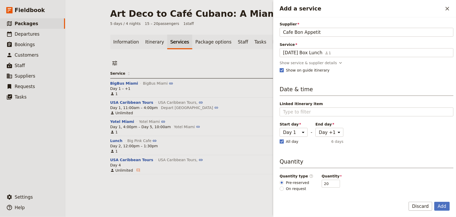
scroll to position [47, 0]
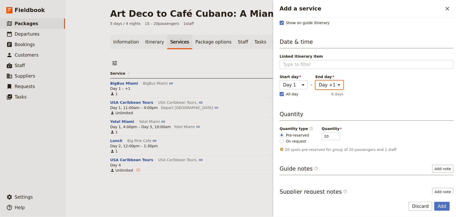
click at [335, 84] on select "Day 1 Day 2 Day 3 Day 4 Day 5 Day +1" at bounding box center [330, 84] width 28 height 9
select select "1"
click at [316, 80] on select "Day 1 Day 2 Day 3 Day 4 Day 5 Day +1" at bounding box center [330, 84] width 28 height 9
click at [280, 94] on rect "Add a service" at bounding box center [282, 94] width 4 height 4
click at [280, 91] on input "All day" at bounding box center [280, 91] width 0 height 0
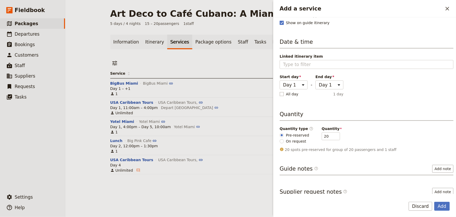
checkbox input "false"
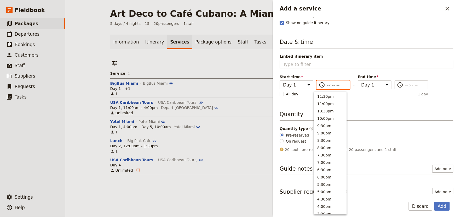
click at [328, 82] on input "--:-- --" at bounding box center [337, 85] width 20 height 6
click at [329, 153] on button "11:30am" at bounding box center [330, 153] width 32 height 7
type input "11:30 am"
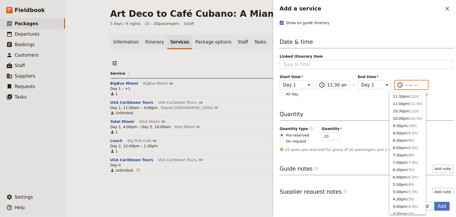
click at [406, 84] on input "--:-- --" at bounding box center [416, 85] width 20 height 6
click at [401, 175] on button "11:30am" at bounding box center [408, 176] width 36 height 7
type input "11:30 am"
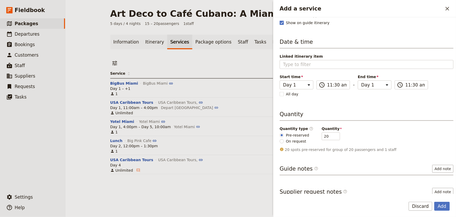
click at [396, 132] on div "Quantity type ​ Pre-reserved On request Quantity 20" at bounding box center [367, 135] width 174 height 18
type input "21"
click at [330, 135] on input "21" at bounding box center [331, 136] width 18 height 8
click at [444, 206] on button "Add" at bounding box center [442, 205] width 15 height 9
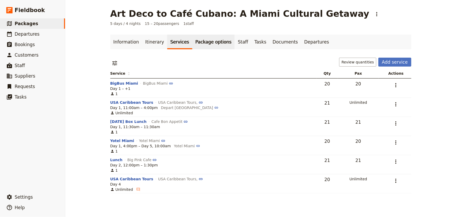
click at [198, 43] on link "Package options" at bounding box center [213, 42] width 42 height 15
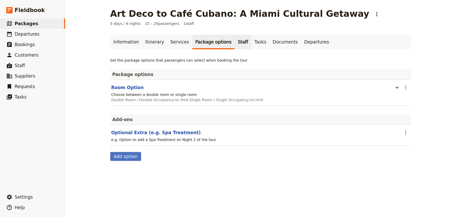
click at [235, 42] on link "Staff" at bounding box center [243, 42] width 17 height 15
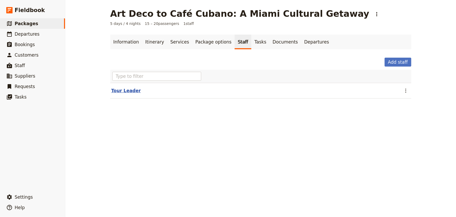
click at [128, 90] on button "Tour Leader" at bounding box center [126, 90] width 30 height 6
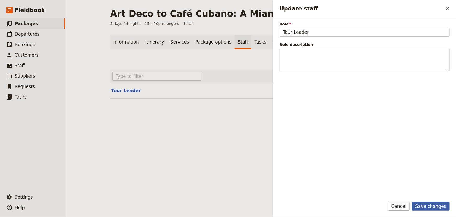
click at [433, 207] on button "Save changes" at bounding box center [431, 205] width 38 height 9
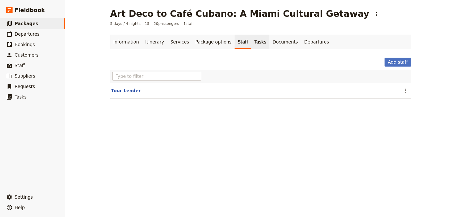
click at [252, 44] on link "Tasks" at bounding box center [261, 42] width 18 height 15
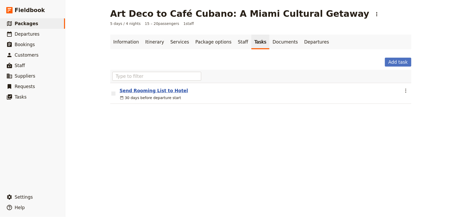
click at [152, 92] on button "Send Rooming List to Hotel" at bounding box center [154, 90] width 69 height 6
select select "DEPARTURE_START"
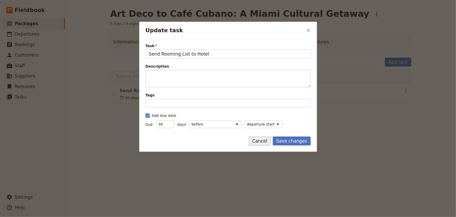
click at [269, 141] on button "Cancel" at bounding box center [260, 140] width 22 height 9
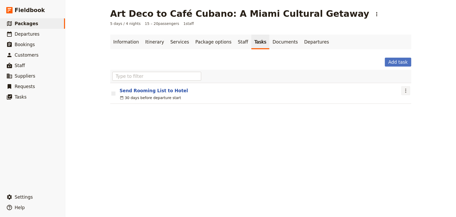
click at [406, 89] on icon "Actions" at bounding box center [406, 90] width 1 height 4
click at [415, 116] on span "Remove task" at bounding box center [415, 116] width 24 height 5
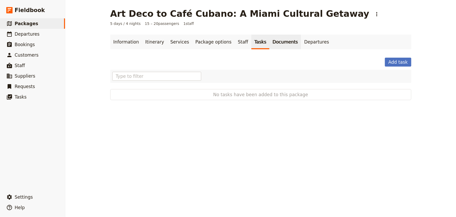
click at [270, 40] on link "Documents" at bounding box center [286, 42] width 32 height 15
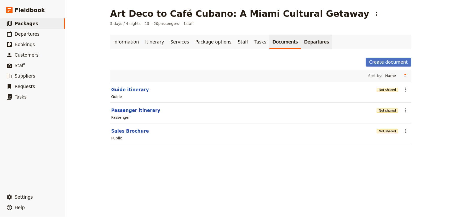
click at [301, 43] on link "Departures" at bounding box center [316, 42] width 31 height 15
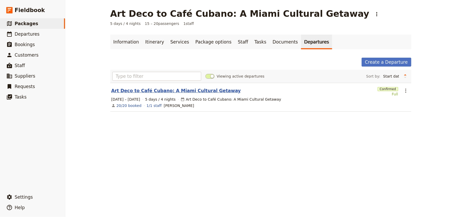
click at [167, 89] on link "Art Deco to Café Cubano: A Miami Cultural Getaway" at bounding box center [176, 90] width 130 height 6
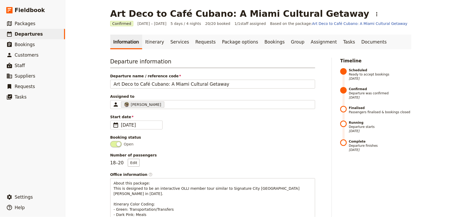
click at [342, 108] on span at bounding box center [344, 110] width 7 height 8
click at [148, 42] on link "Itinerary" at bounding box center [154, 42] width 25 height 15
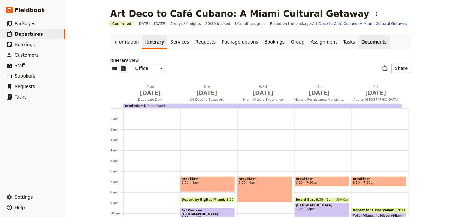
click at [359, 41] on link "Documents" at bounding box center [375, 42] width 32 height 15
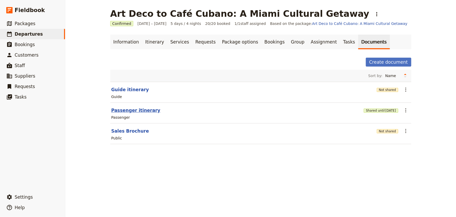
click at [126, 110] on button "Passenger itinerary" at bounding box center [135, 110] width 49 height 6
select select "PASSENGER"
select select "RUN_SHEET"
select select "DEFAULT"
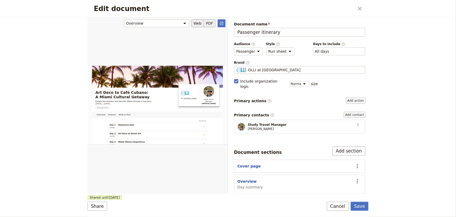
click at [211, 22] on button "PDF" at bounding box center [210, 23] width 12 height 8
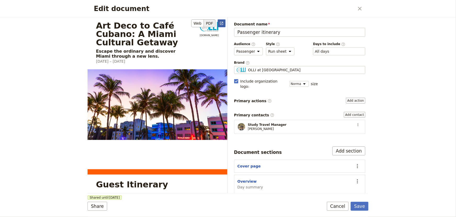
click at [224, 21] on icon "Open full preview" at bounding box center [222, 23] width 4 height 4
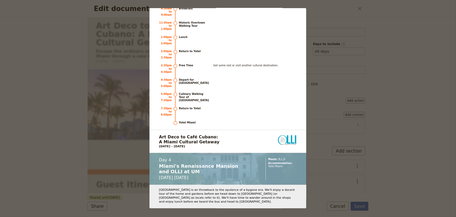
scroll to position [1331, 0]
click at [354, 31] on div "Art Deco to Café Cubano: A Miami Cultural Getaway Escape the ordinary and disco…" at bounding box center [228, 108] width 456 height 217
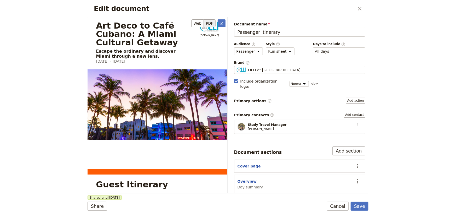
scroll to position [95, 0]
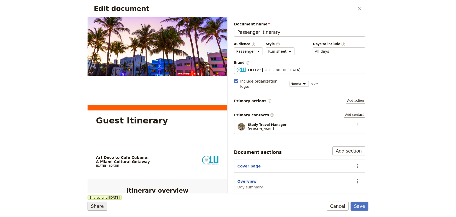
click at [96, 207] on button "Share" at bounding box center [98, 205] width 20 height 9
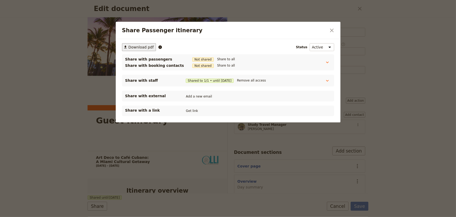
click at [141, 47] on span "Download pdf" at bounding box center [141, 46] width 25 height 5
click at [334, 30] on icon "Close dialog" at bounding box center [332, 30] width 6 height 6
